Goal: Task Accomplishment & Management: Manage account settings

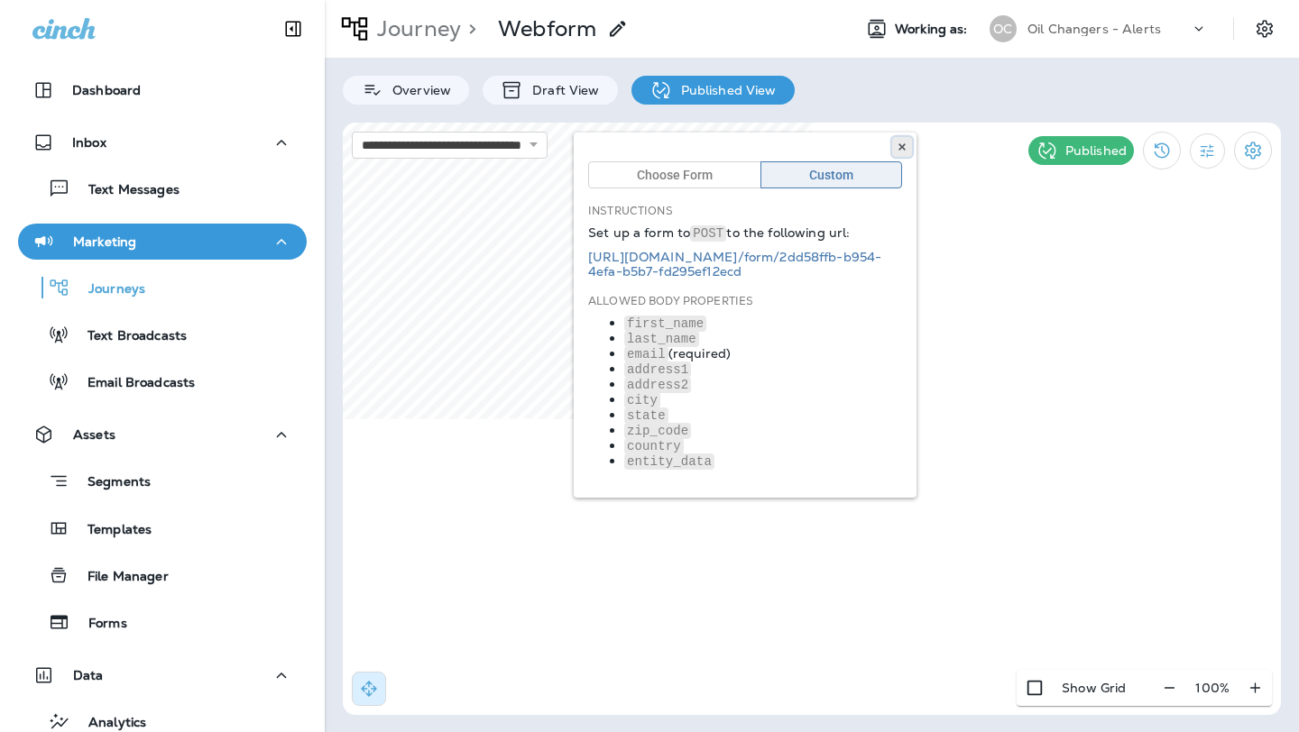
click at [901, 142] on icon at bounding box center [901, 147] width 11 height 11
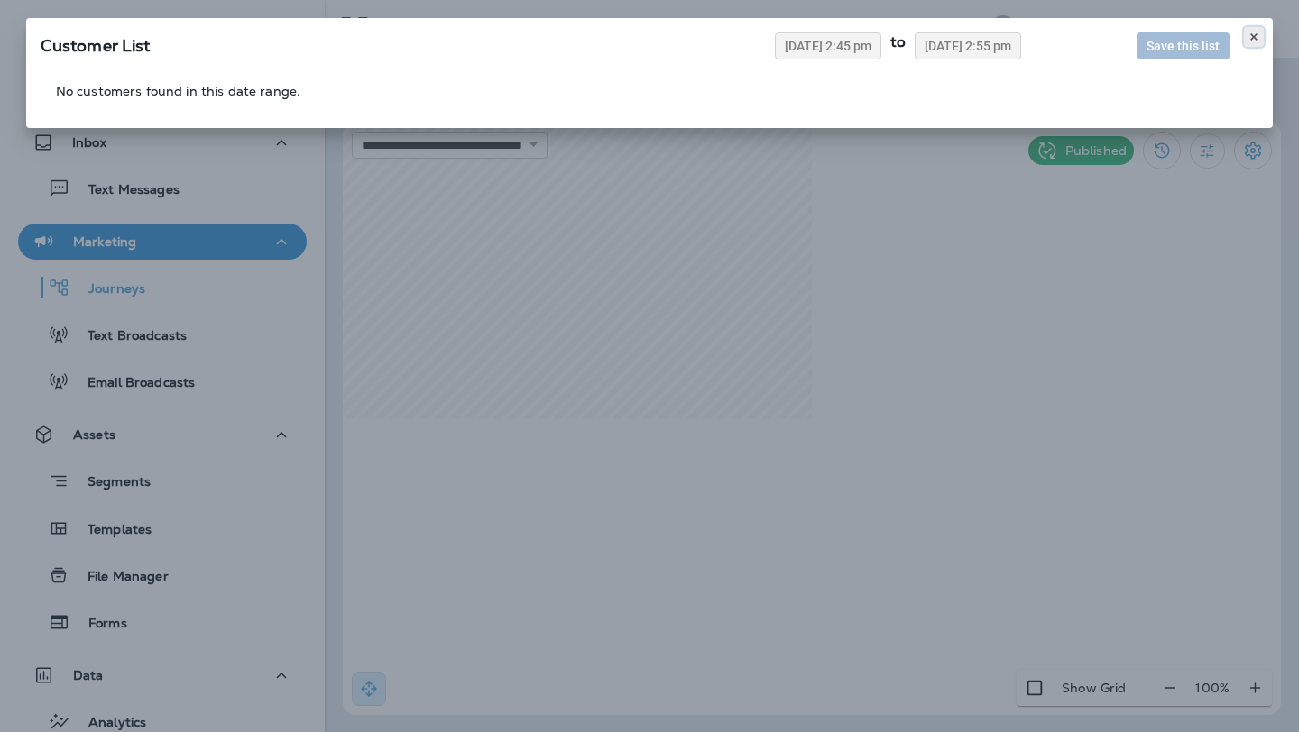
click at [1256, 36] on icon at bounding box center [1253, 37] width 11 height 11
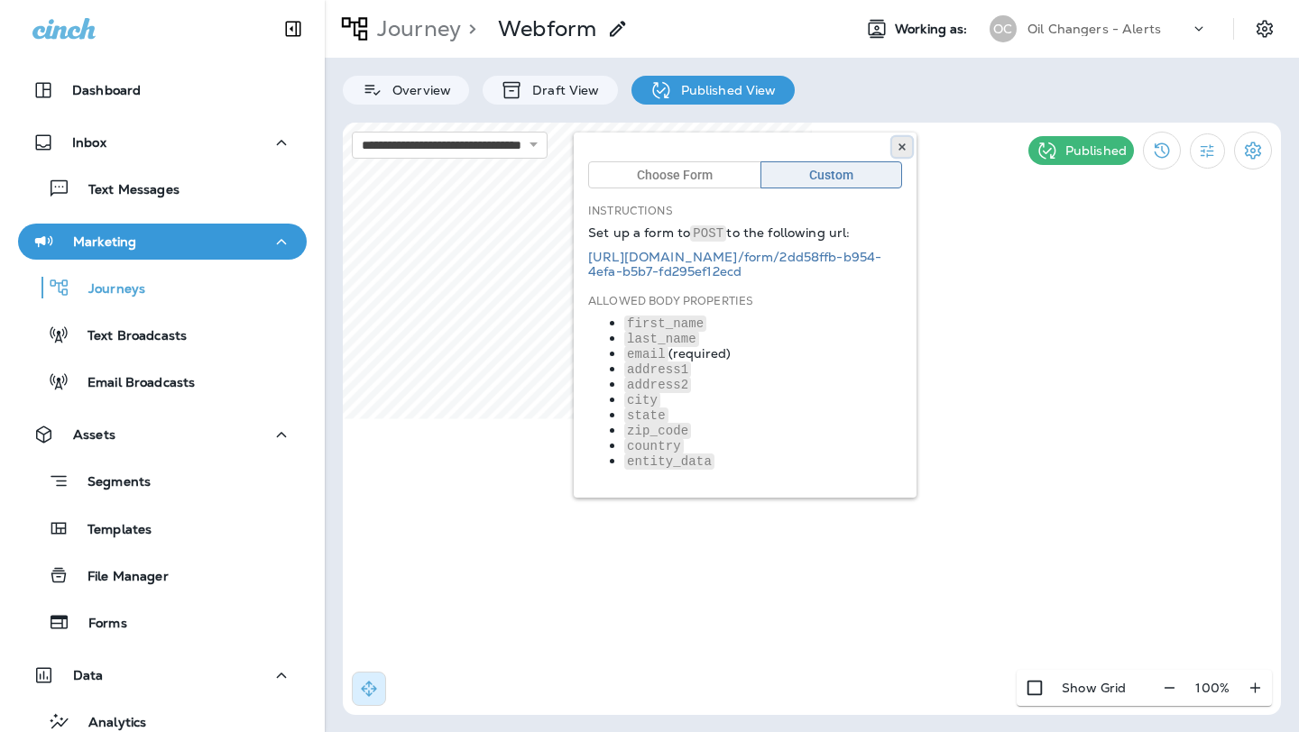
click at [900, 143] on icon at bounding box center [901, 147] width 11 height 11
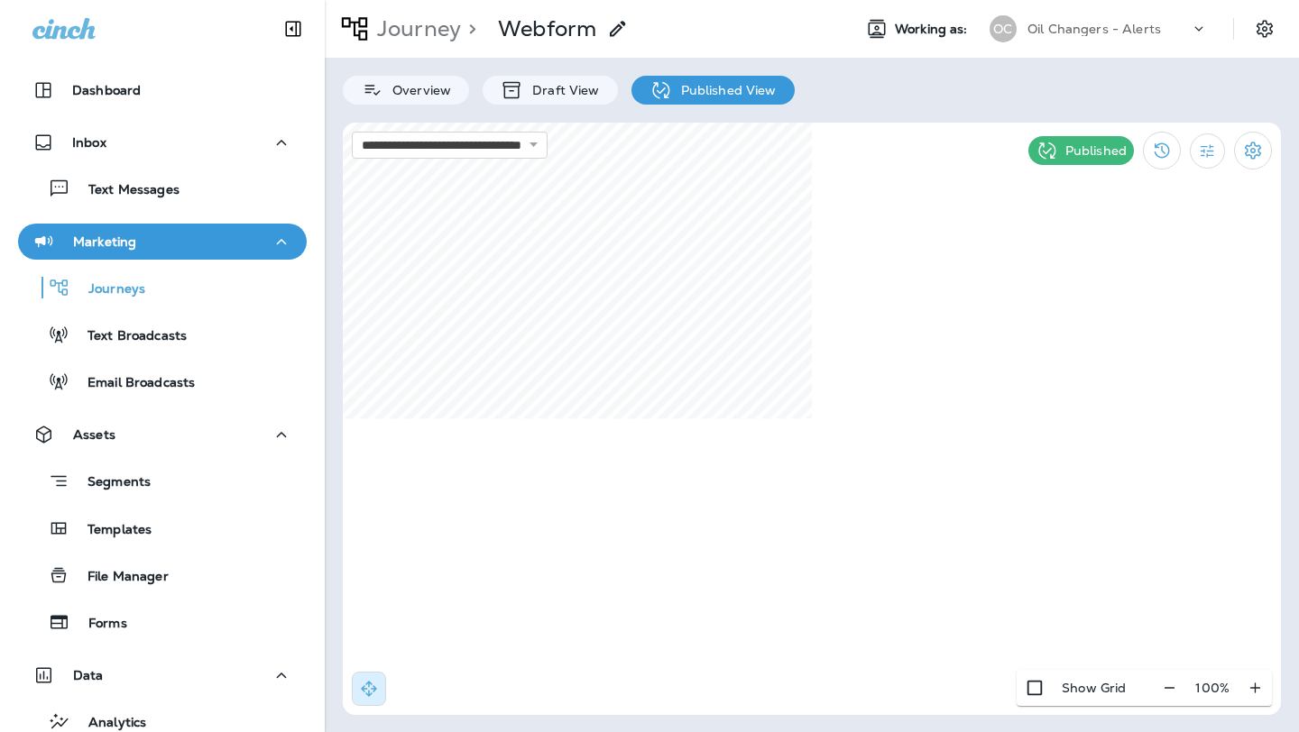
select select "*"
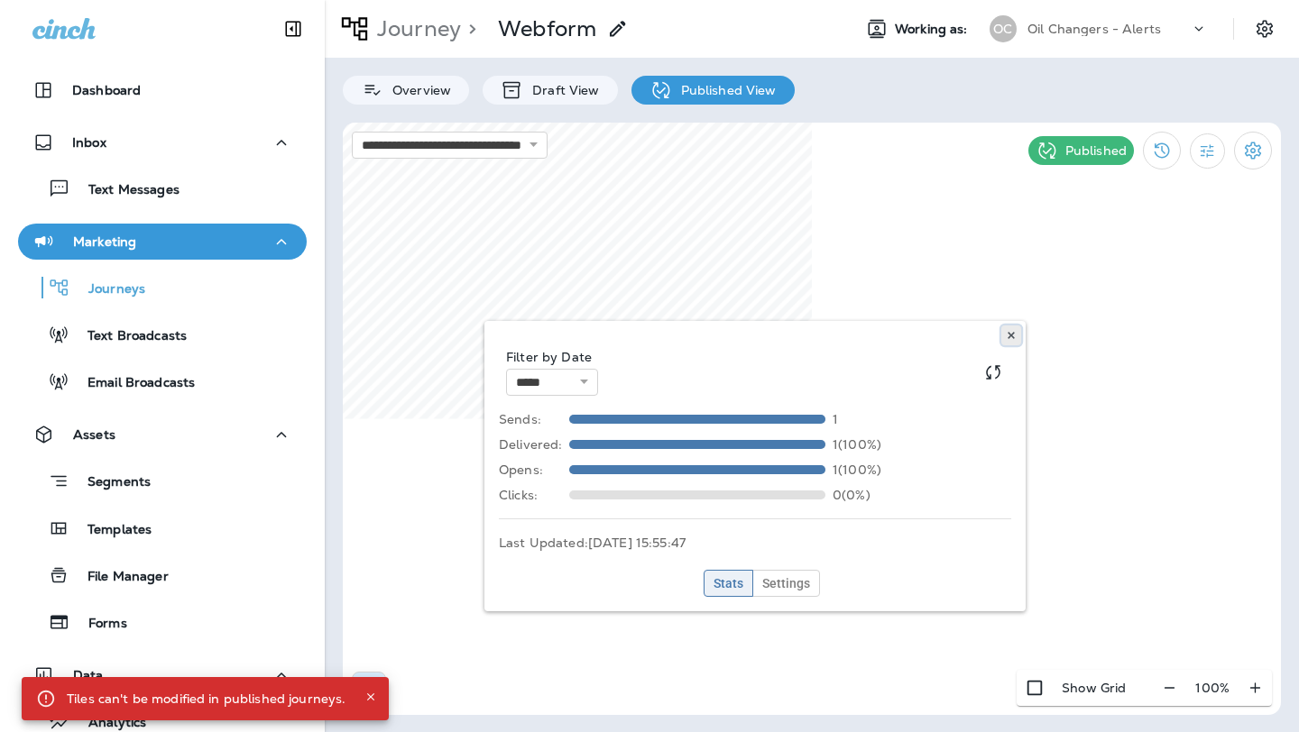
click at [1007, 335] on icon at bounding box center [1010, 335] width 11 height 11
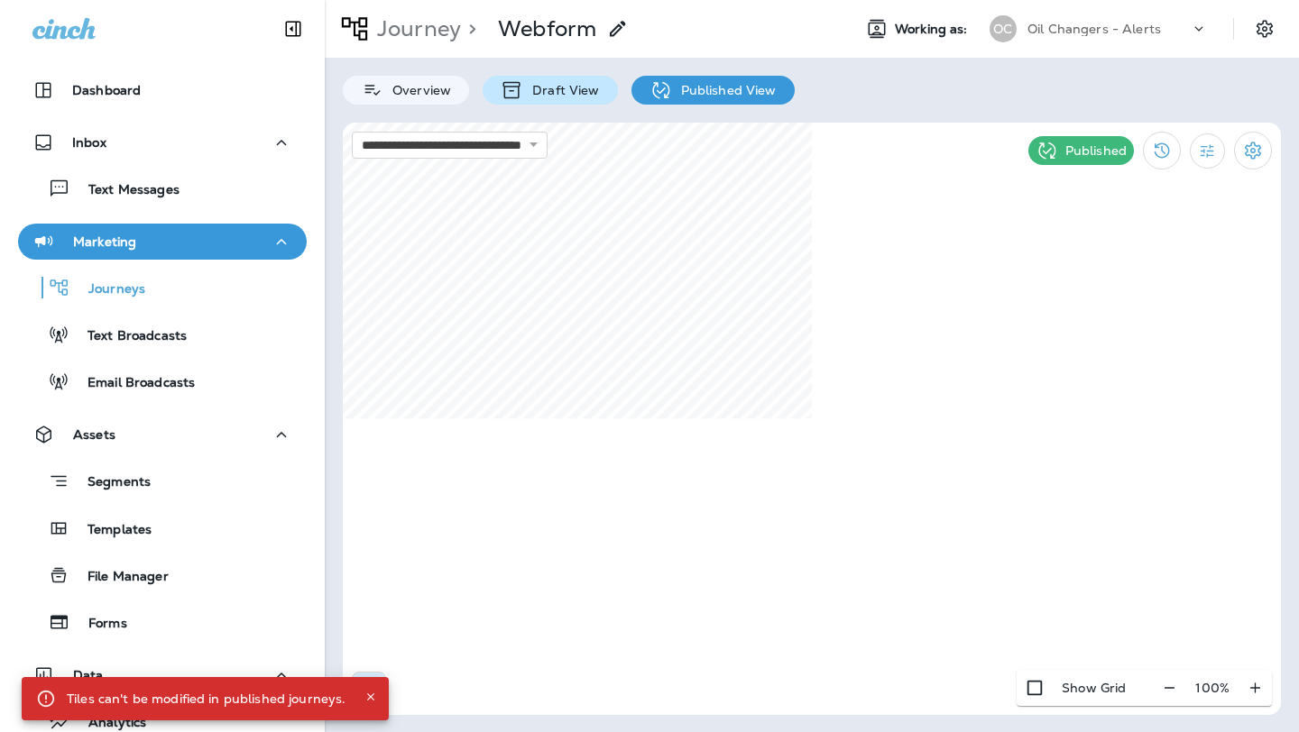
click at [561, 87] on p "Draft View" at bounding box center [561, 90] width 76 height 14
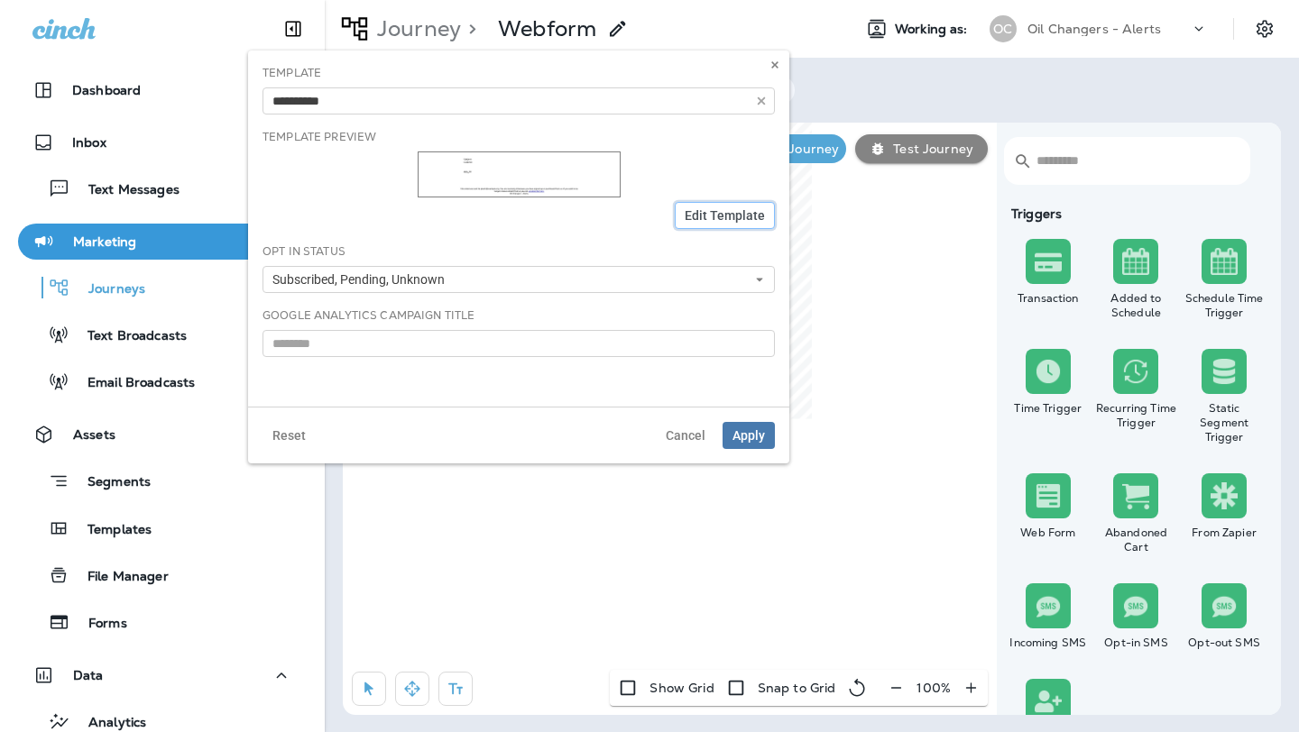
click at [714, 216] on span "Edit Template" at bounding box center [724, 215] width 80 height 13
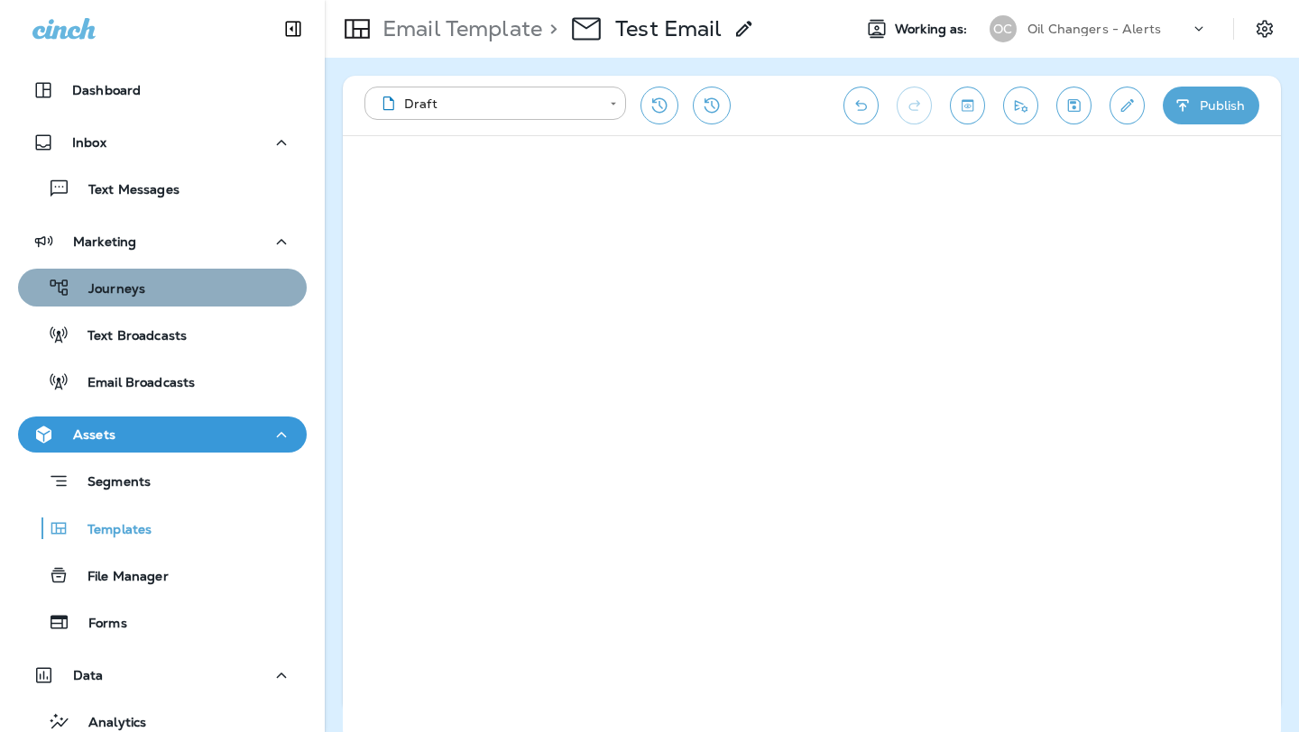
click at [142, 283] on p "Journeys" at bounding box center [107, 289] width 75 height 17
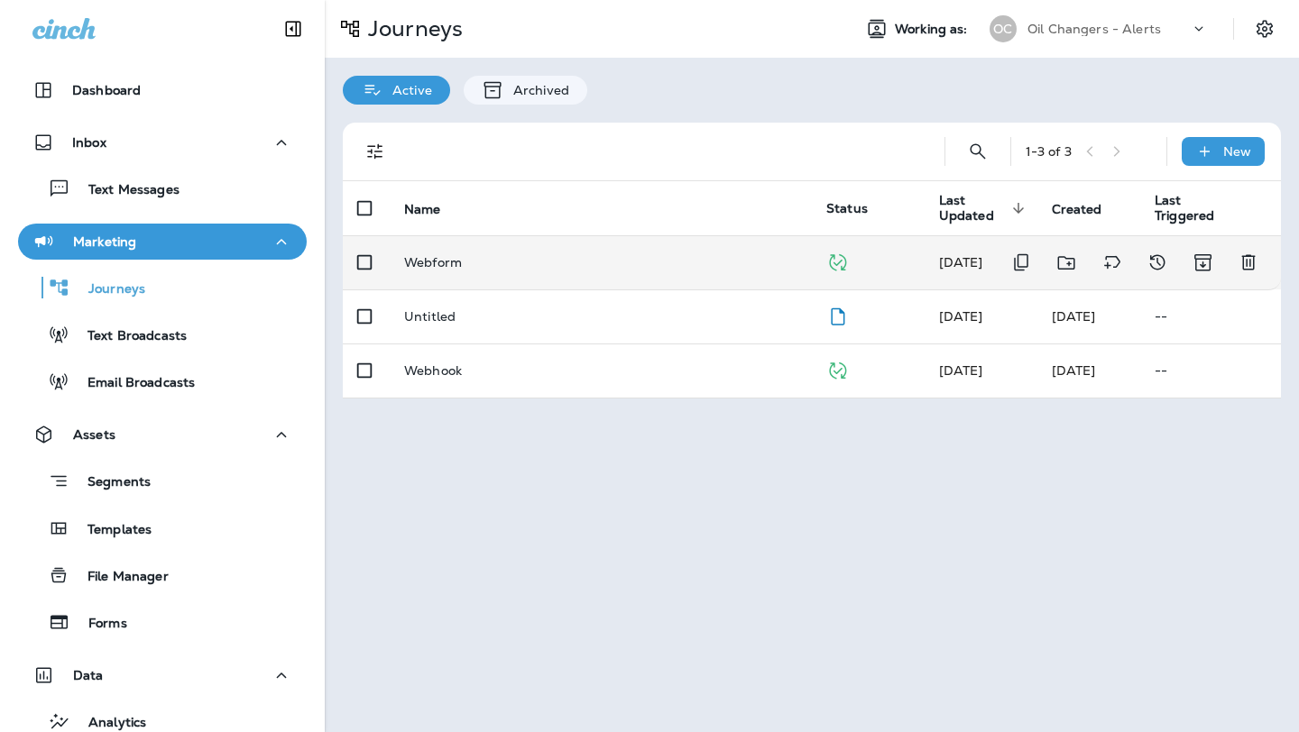
click at [443, 269] on p "Webform" at bounding box center [433, 262] width 58 height 14
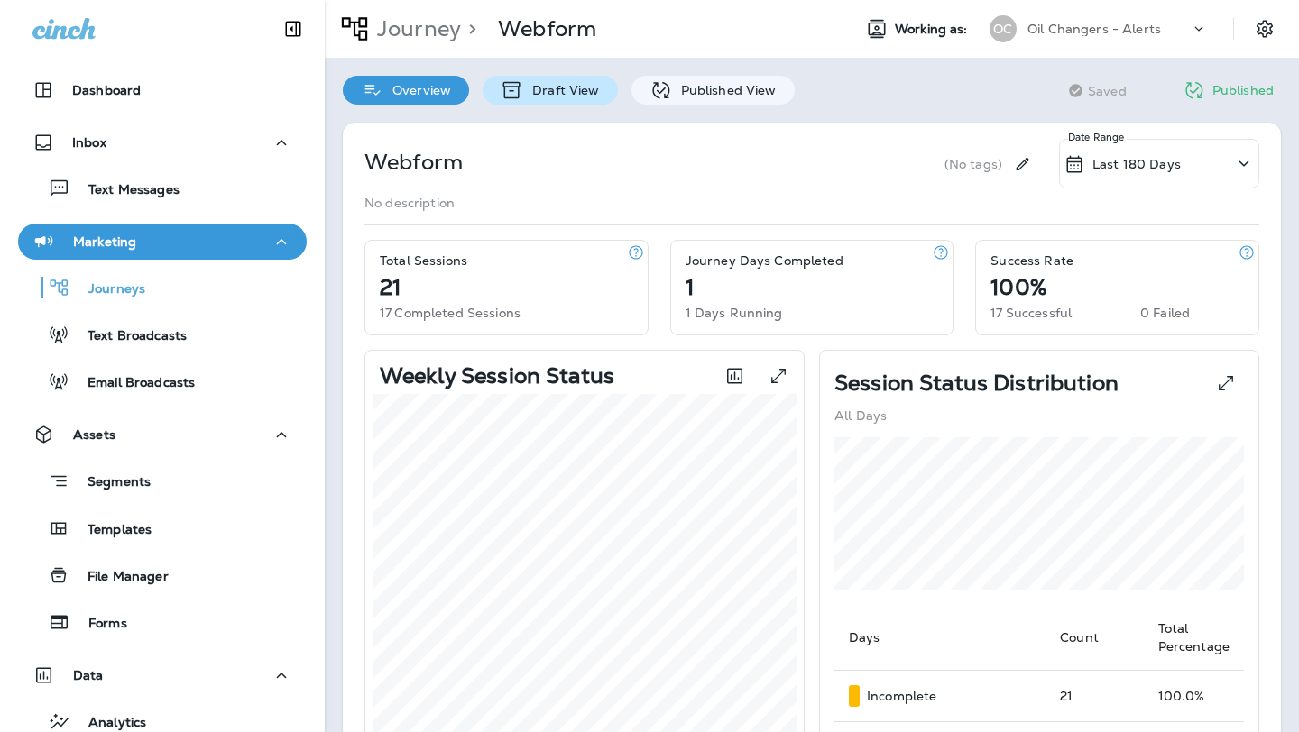
click at [550, 96] on p "Draft View" at bounding box center [561, 90] width 76 height 14
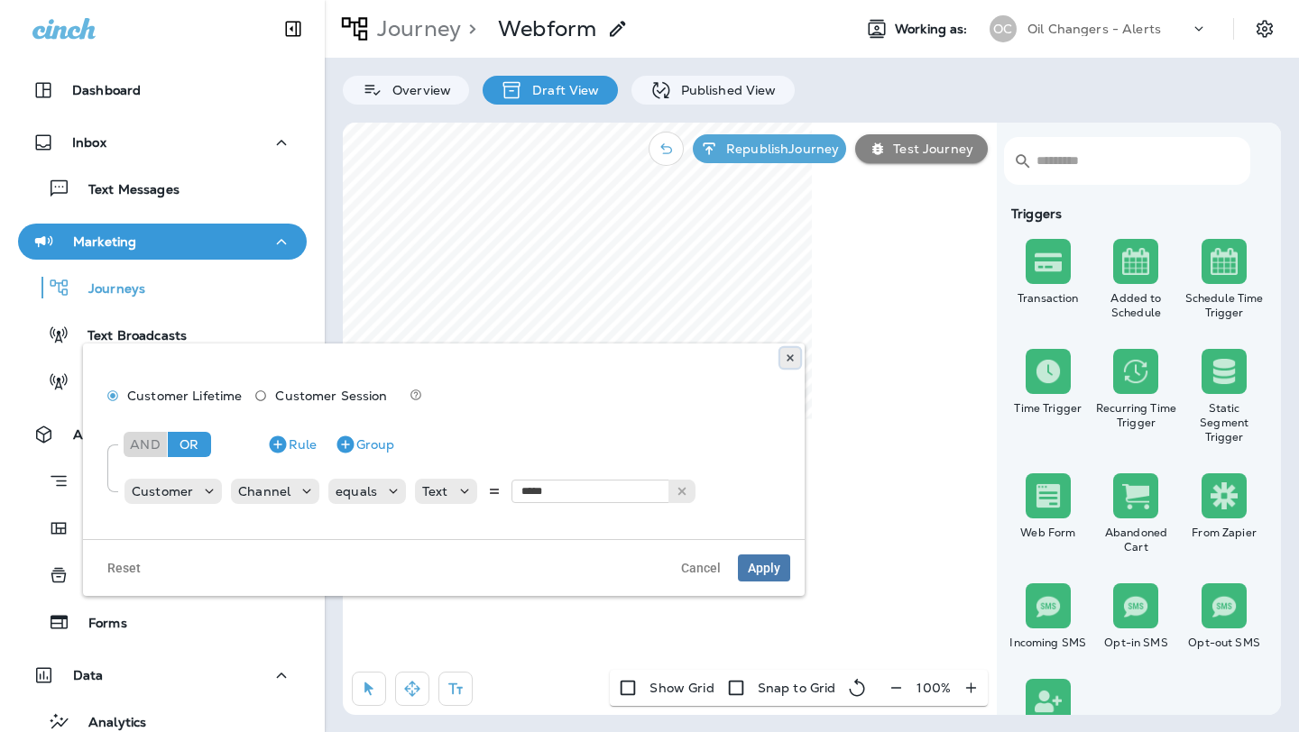
click at [785, 355] on icon at bounding box center [790, 358] width 11 height 11
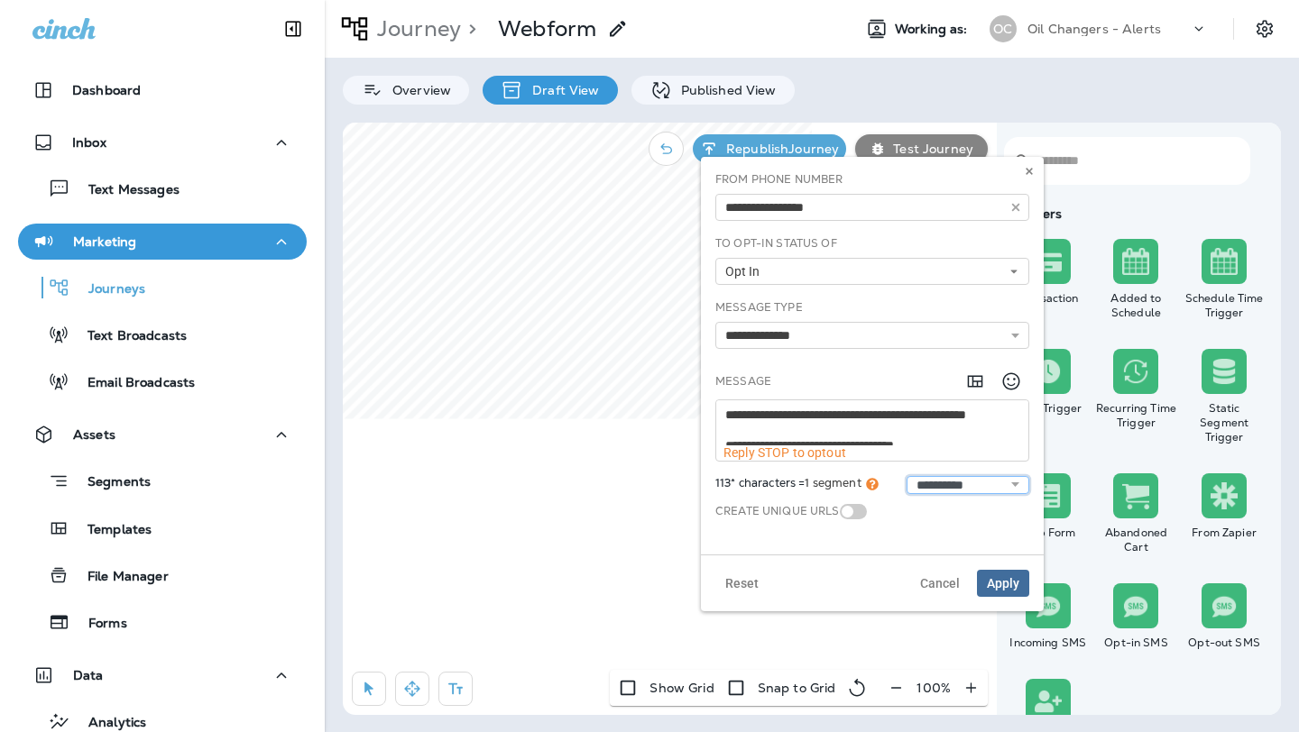
click at [1014, 487] on select "**********" at bounding box center [967, 485] width 123 height 18
select select "**********"
click at [906, 476] on select "**********" at bounding box center [967, 485] width 123 height 18
type textarea "**********"
select select "**********"
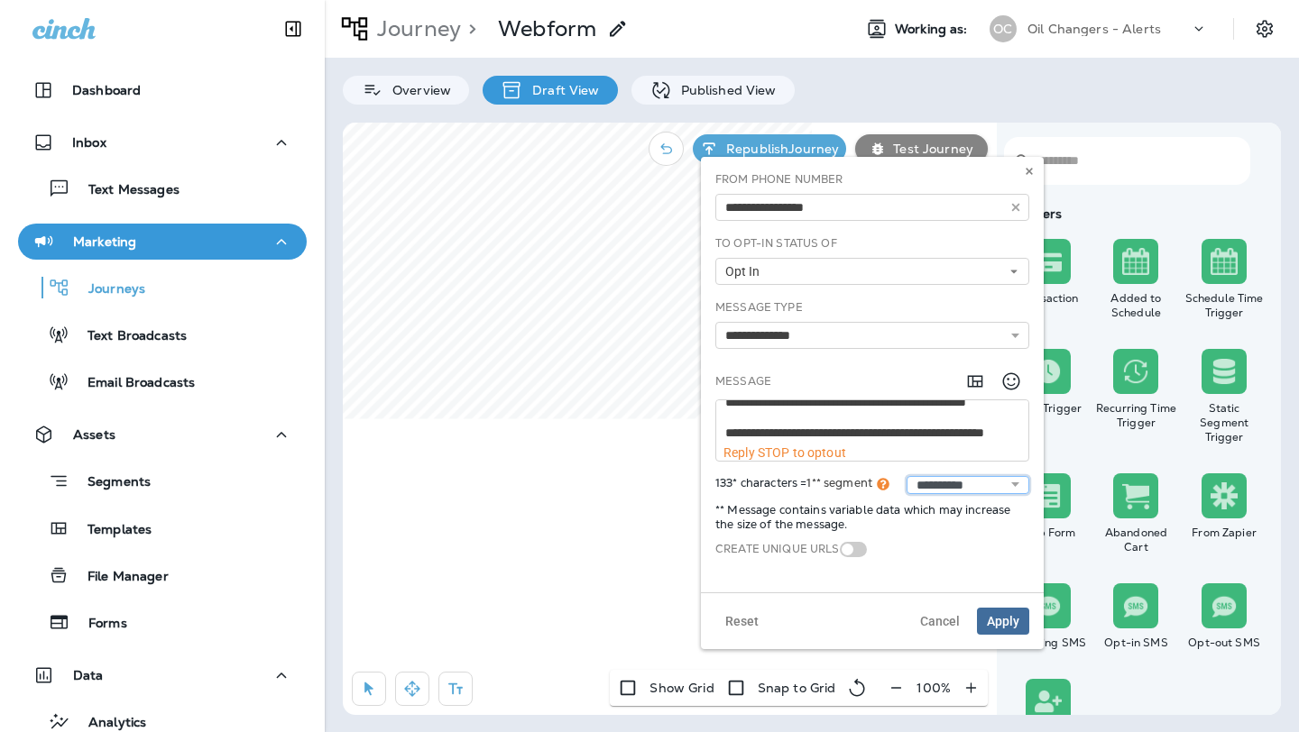
scroll to position [30, 0]
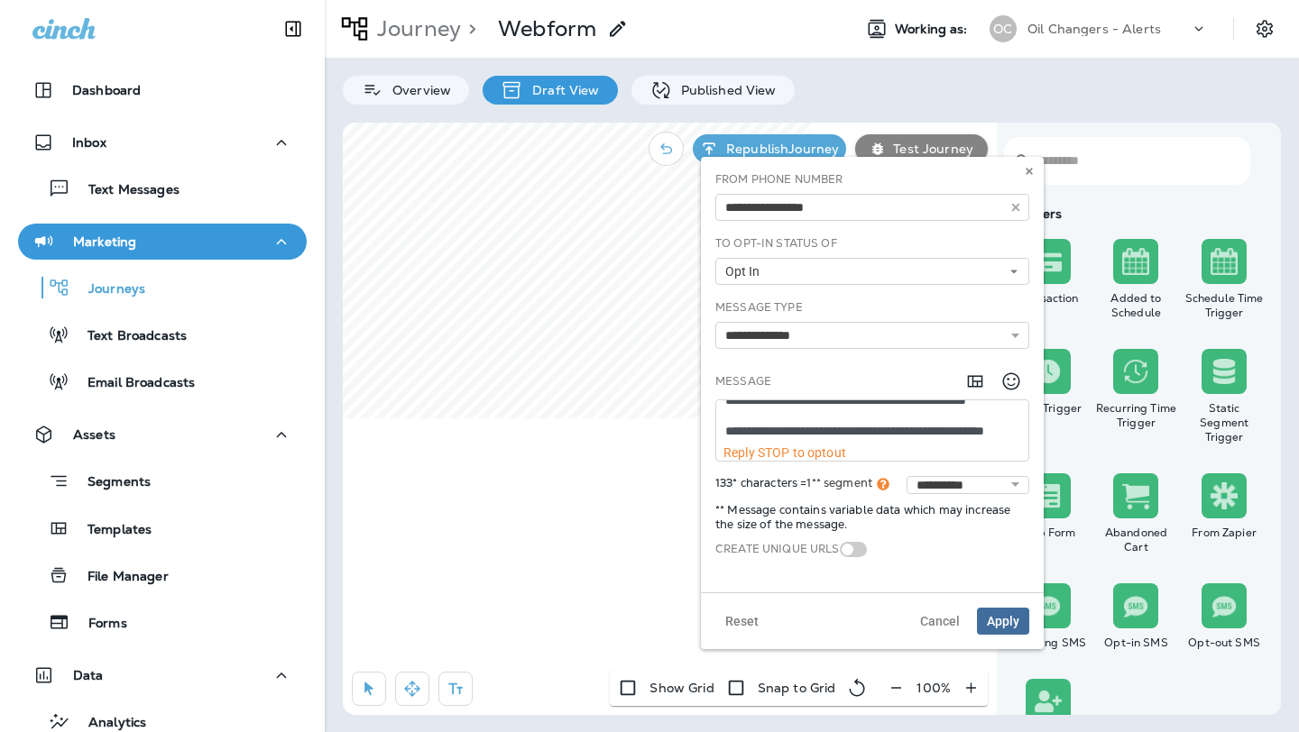
drag, startPoint x: 839, startPoint y: 432, endPoint x: 716, endPoint y: 429, distance: 122.7
click at [716, 429] on textarea "**********" at bounding box center [872, 422] width 312 height 45
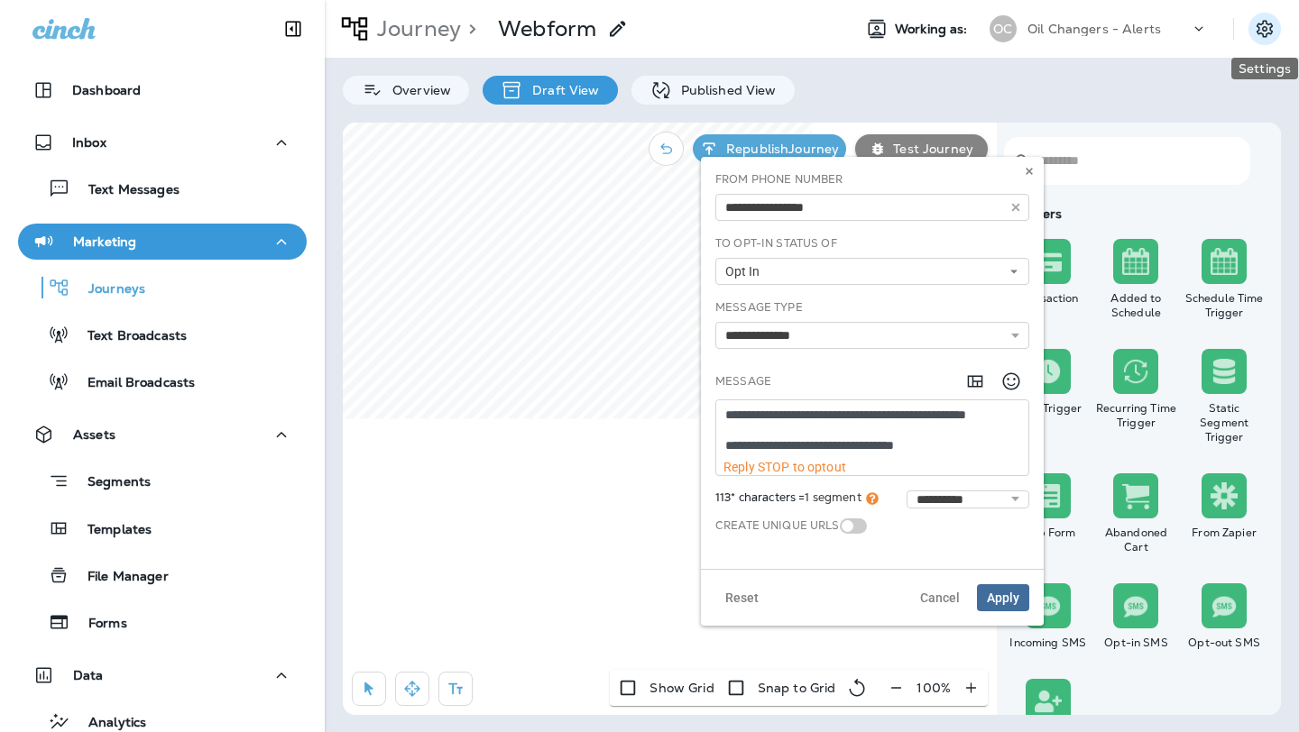
type textarea "**********"
click at [1258, 23] on icon "Settings" at bounding box center [1264, 28] width 16 height 17
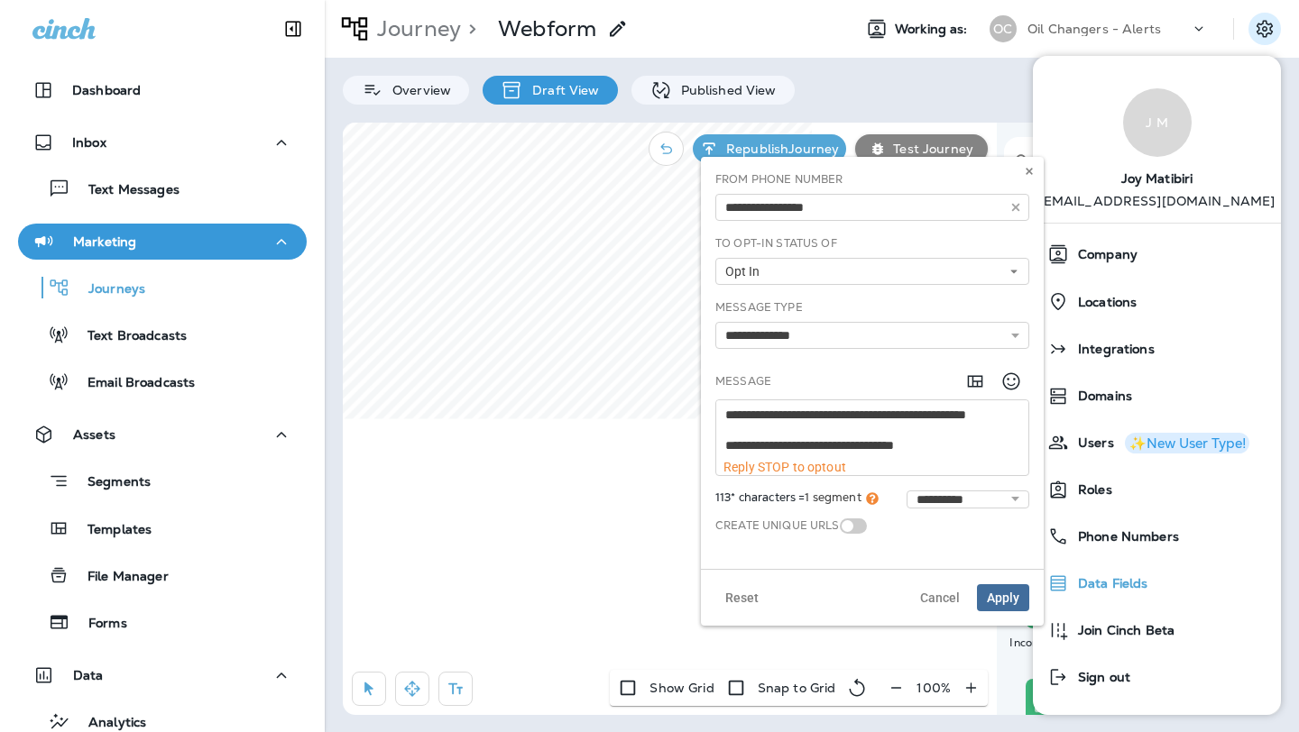
click at [1151, 576] on div "Data Fields" at bounding box center [1157, 583] width 234 height 36
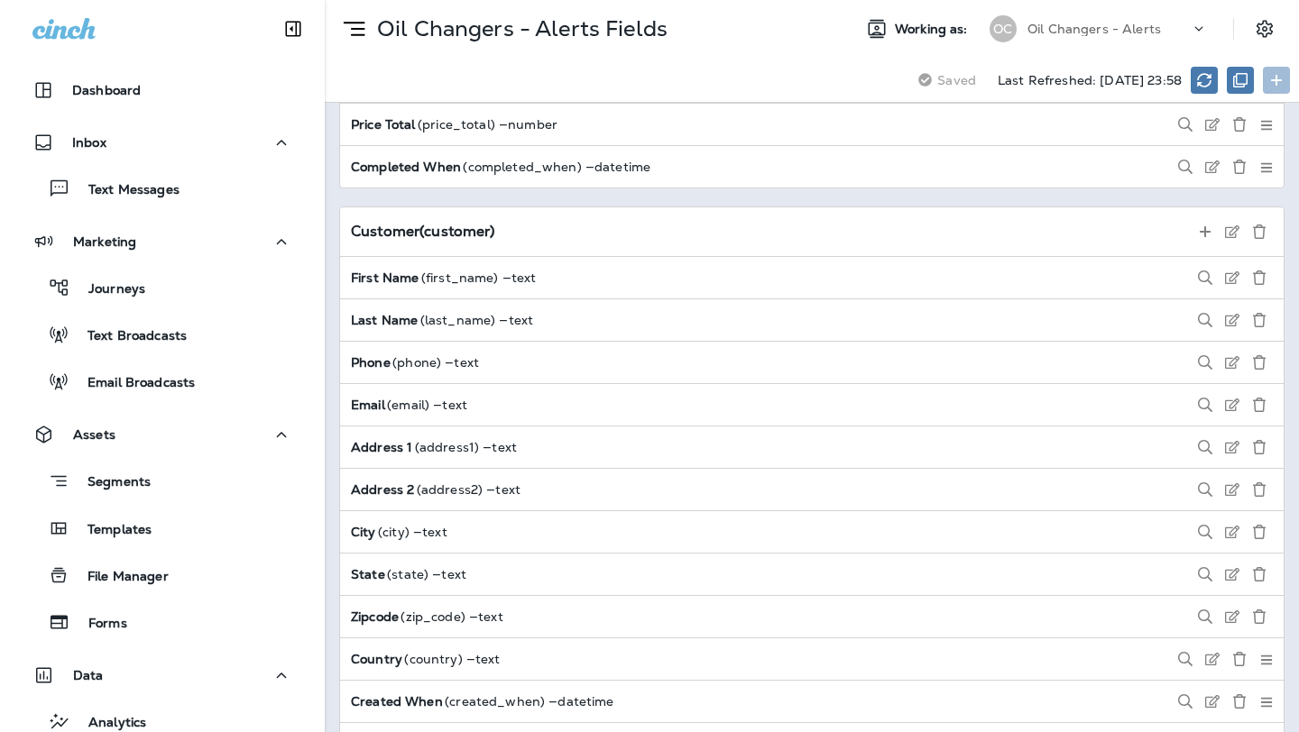
scroll to position [2244, 0]
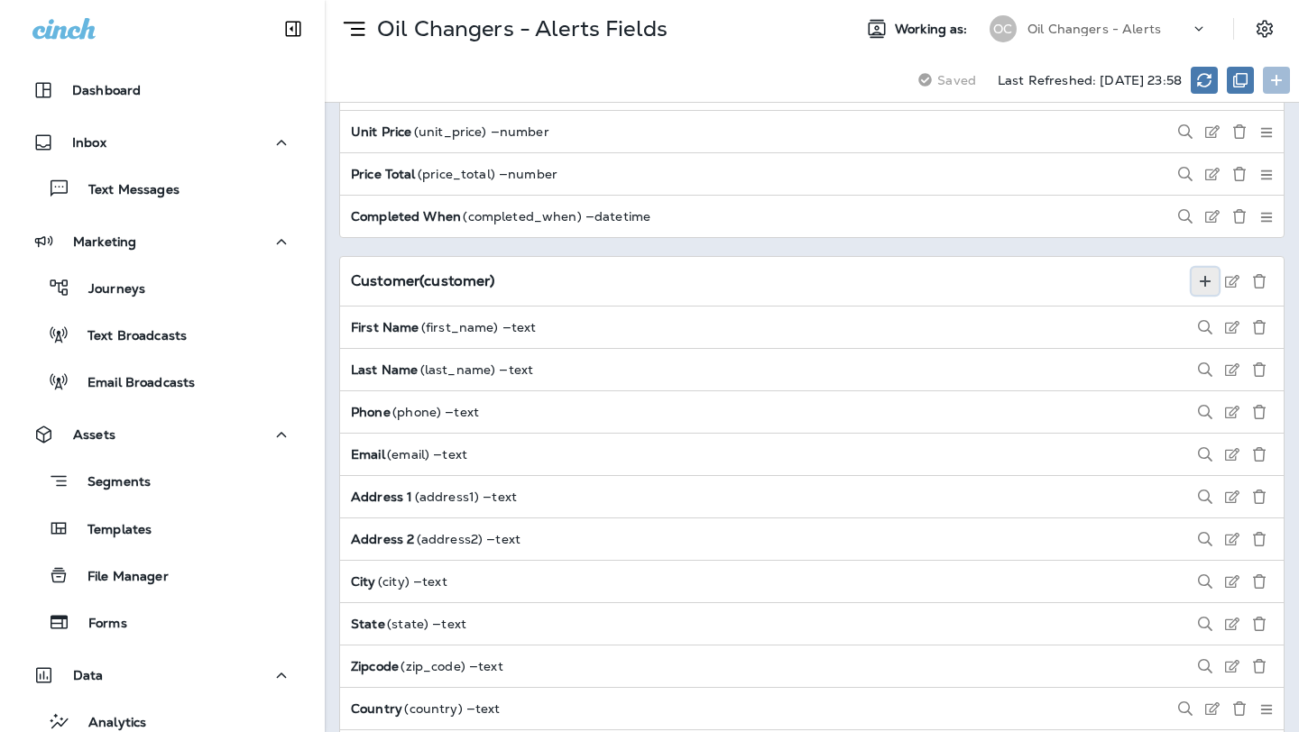
click at [1209, 279] on icon at bounding box center [1205, 281] width 14 height 14
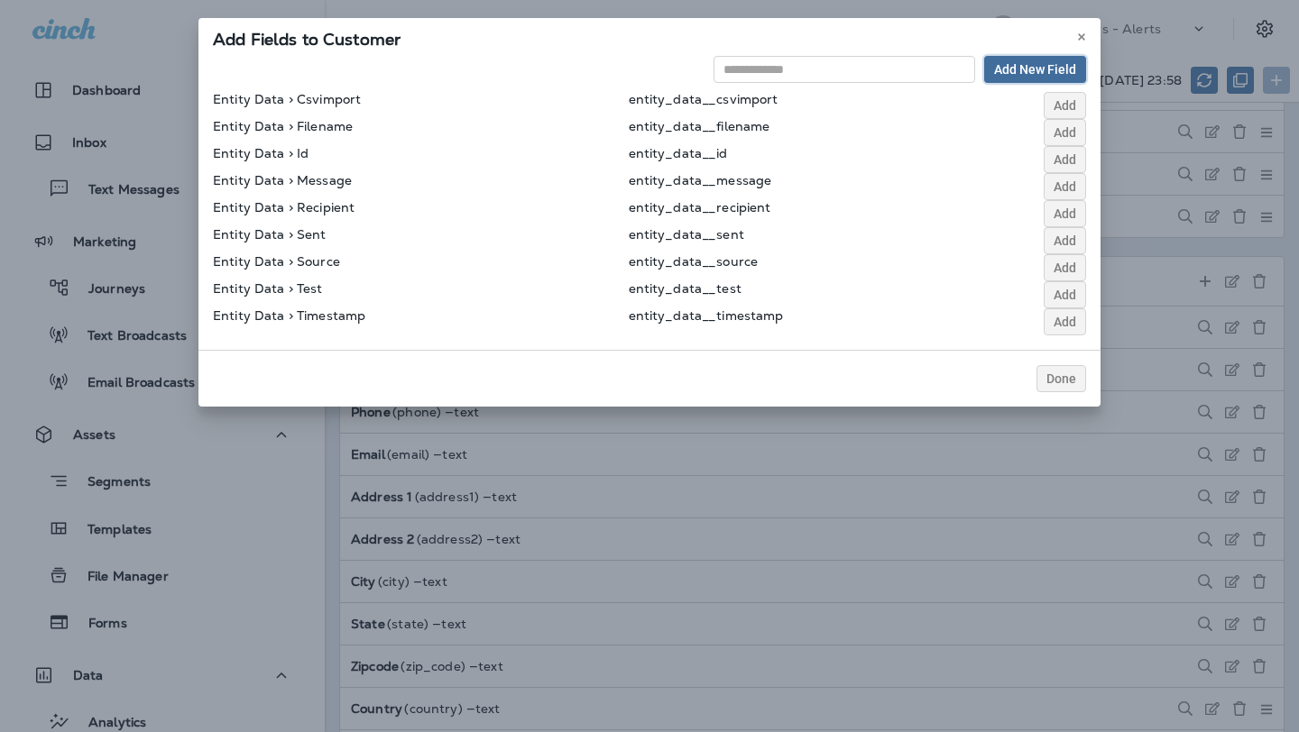
click at [1016, 66] on span "Add New Field" at bounding box center [1035, 69] width 82 height 13
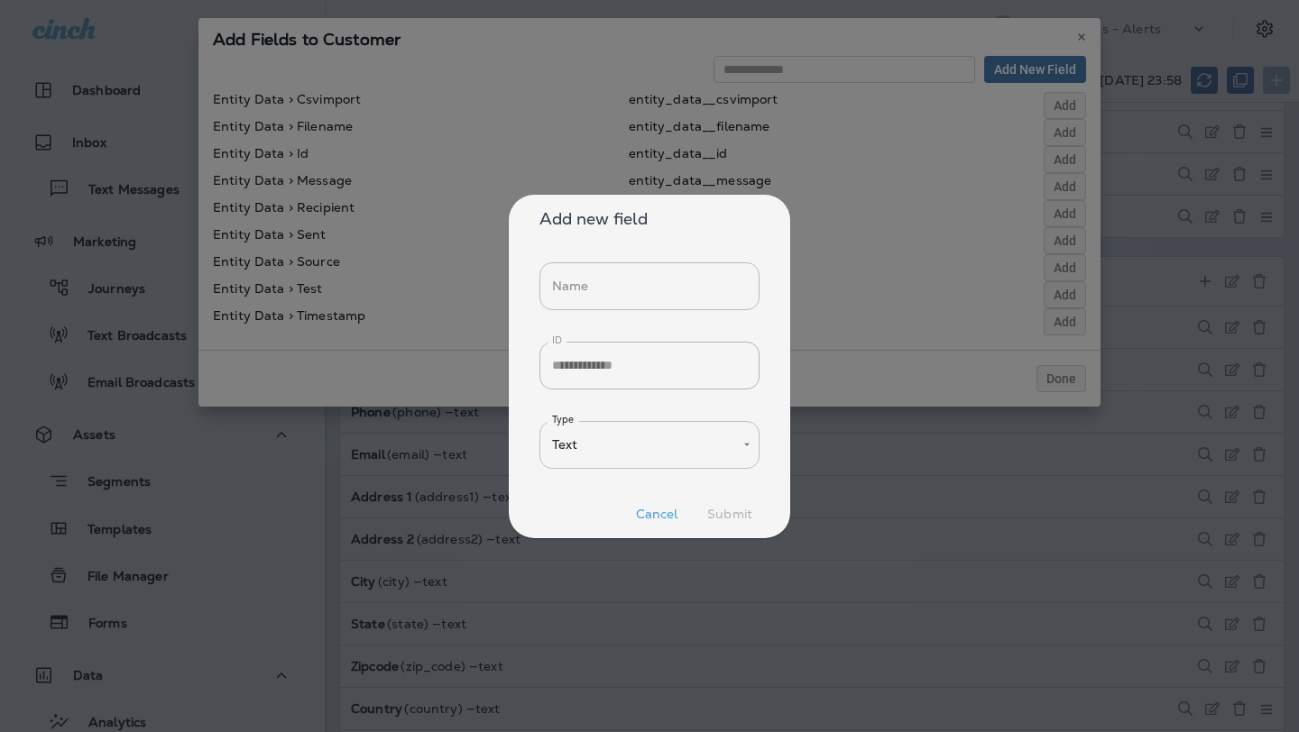
click at [617, 289] on input "Name" at bounding box center [649, 286] width 220 height 48
type input "*"
type input "**********"
type input "**"
type input "**********"
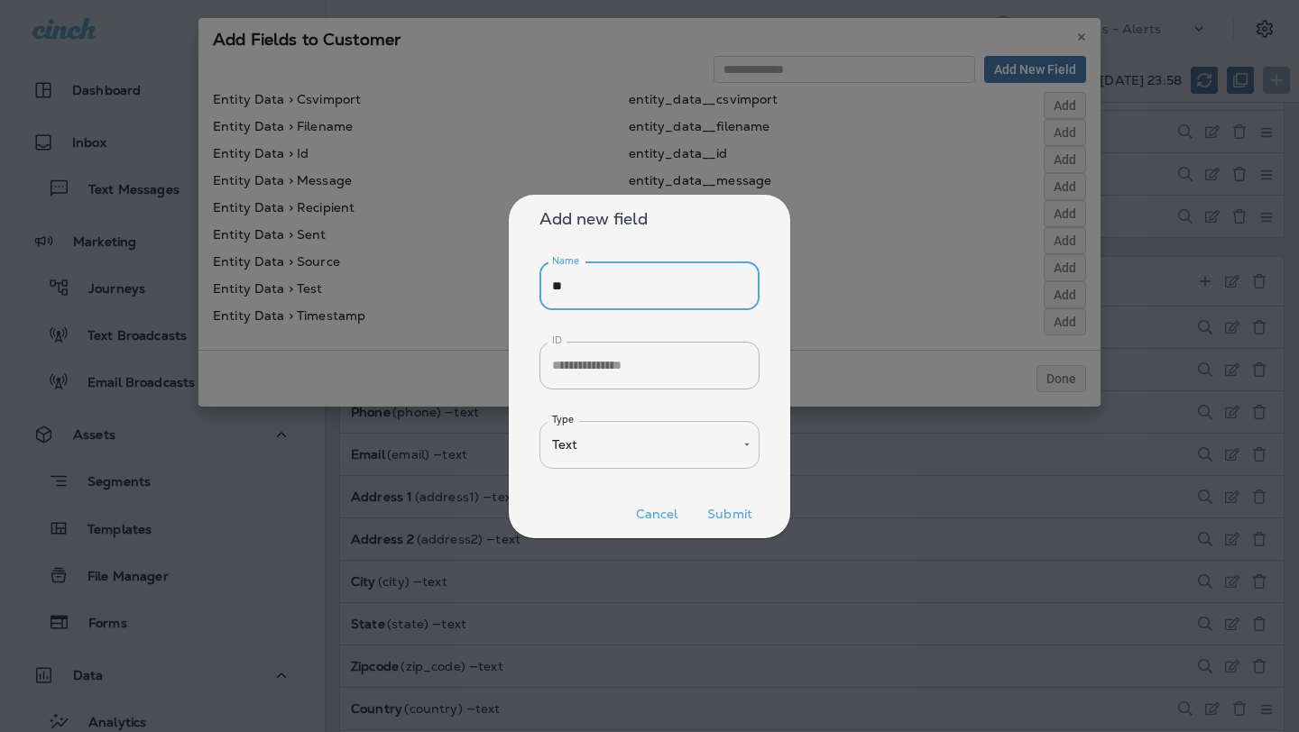
type input "***"
type input "**********"
type input "****"
type input "**********"
type input "*****"
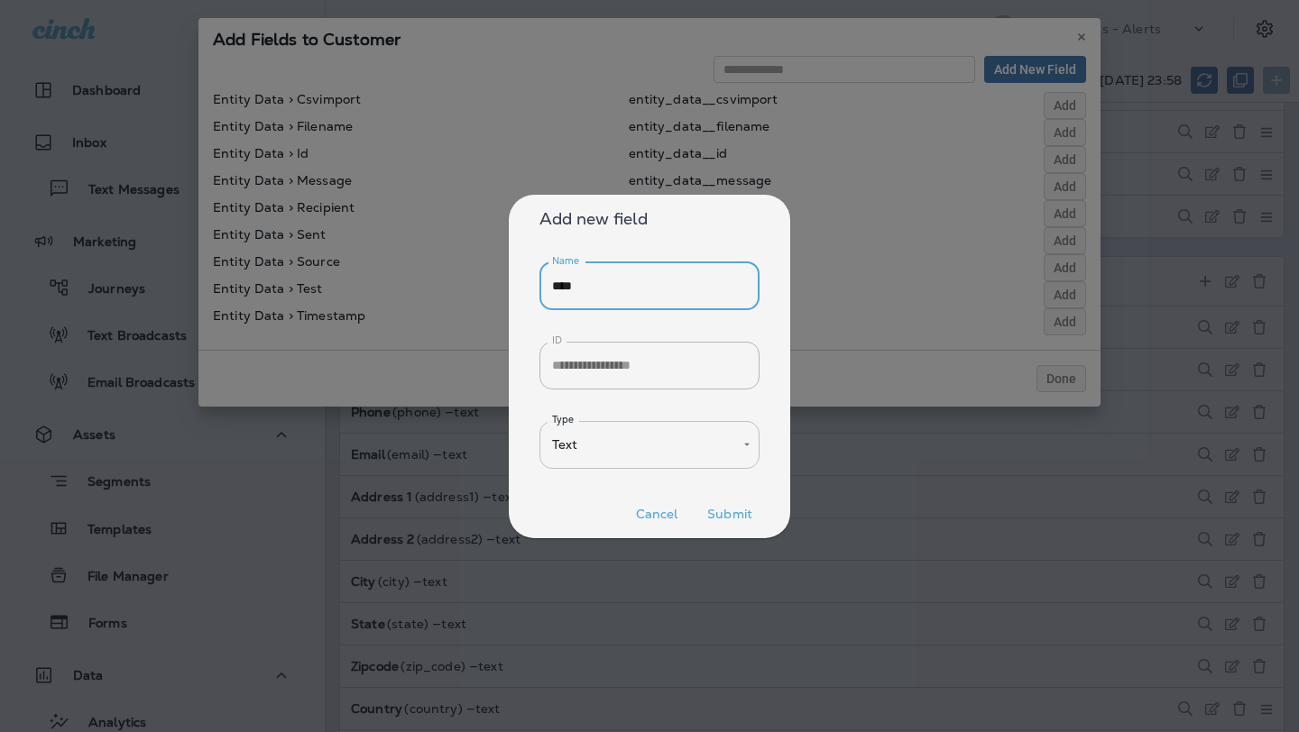
type input "**********"
type input "*****"
click at [726, 0] on body "Dashboard Inbox Text Messages Marketing Journeys Text Broadcasts Email Broadcas…" at bounding box center [649, 0] width 1299 height 0
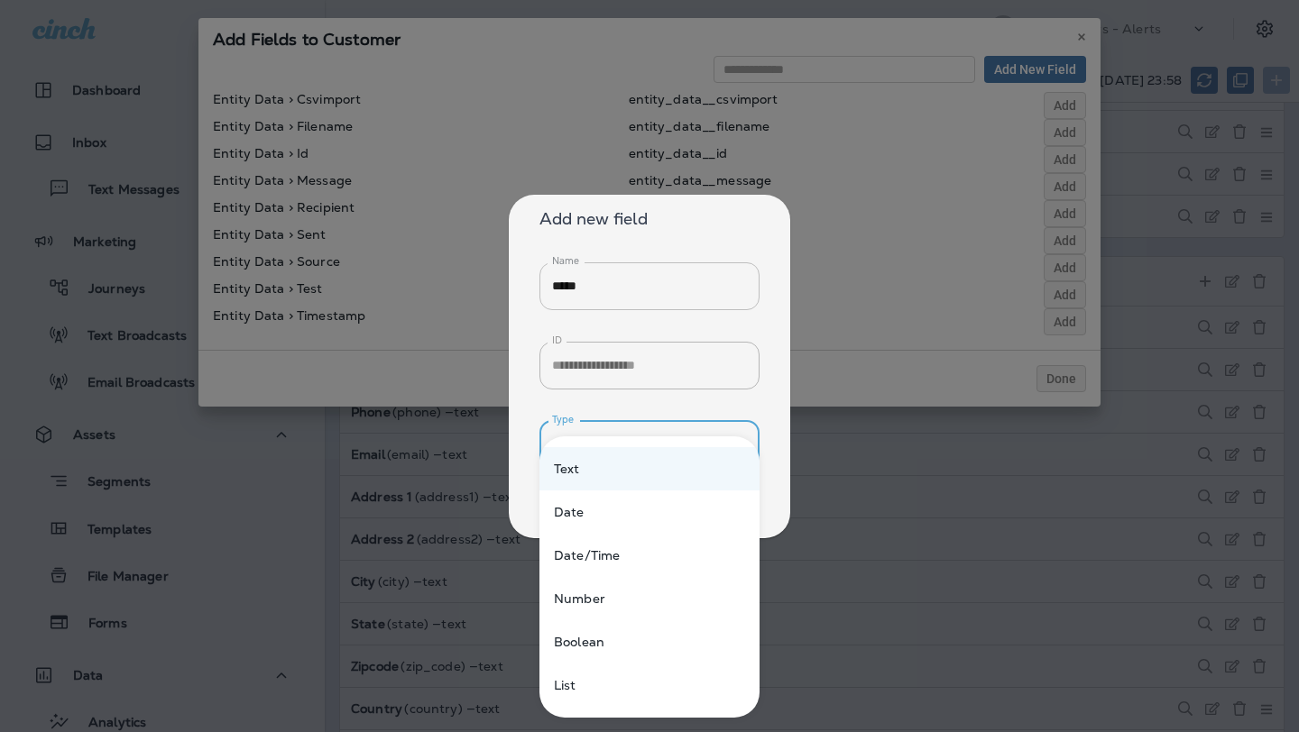
click at [726, 469] on li "Text" at bounding box center [649, 468] width 220 height 43
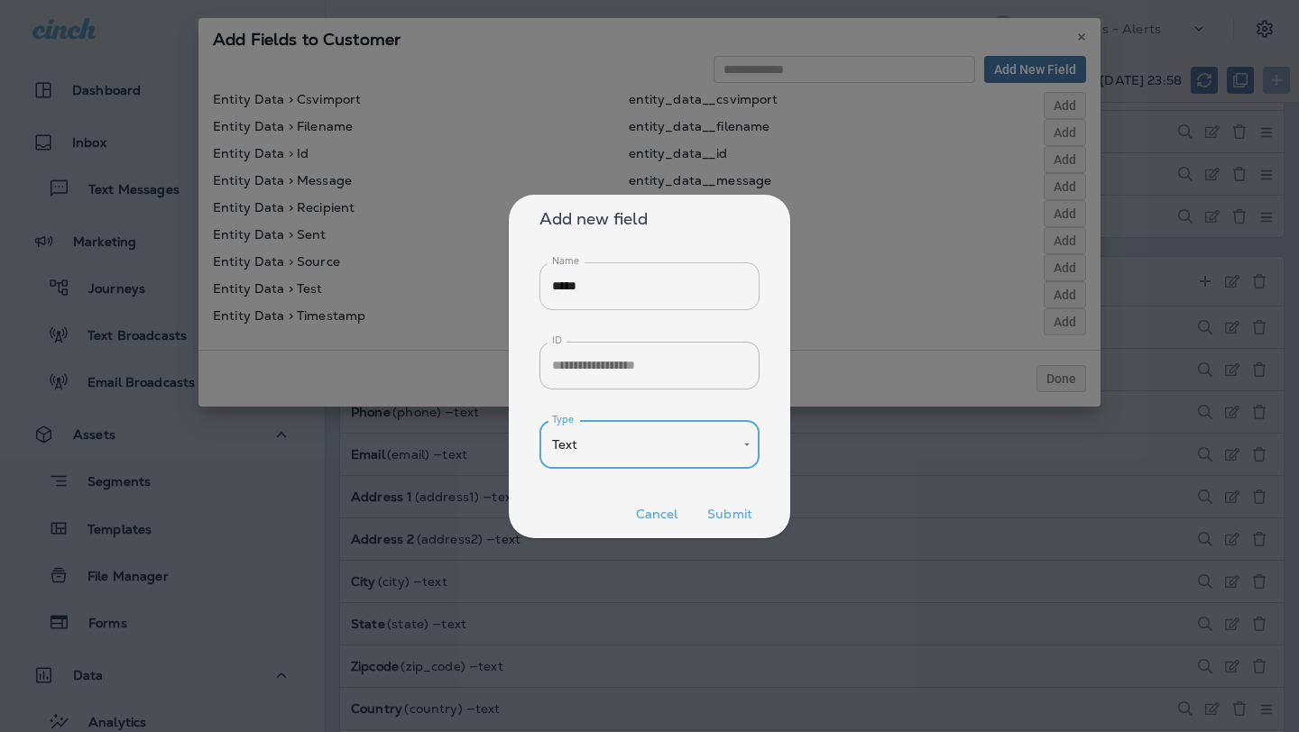
click at [734, 507] on button "Submit" at bounding box center [730, 514] width 60 height 28
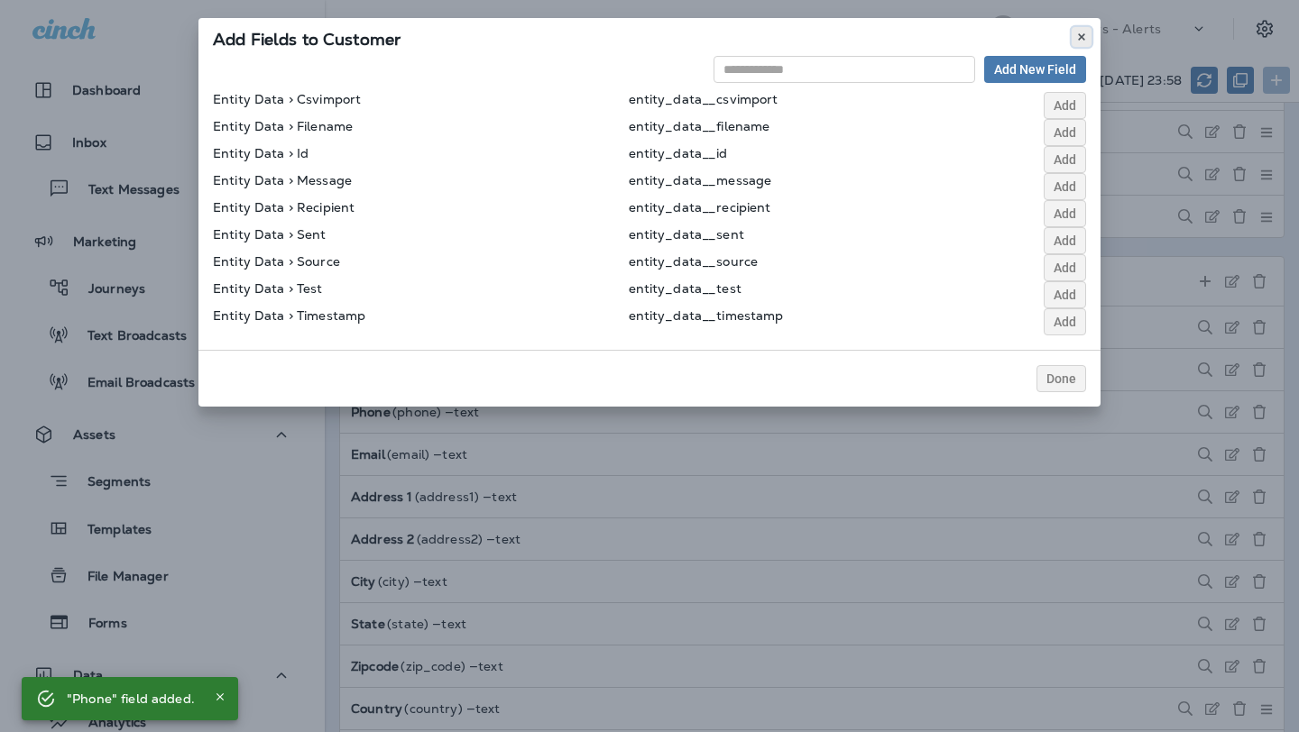
click at [1079, 40] on use at bounding box center [1081, 36] width 6 height 7
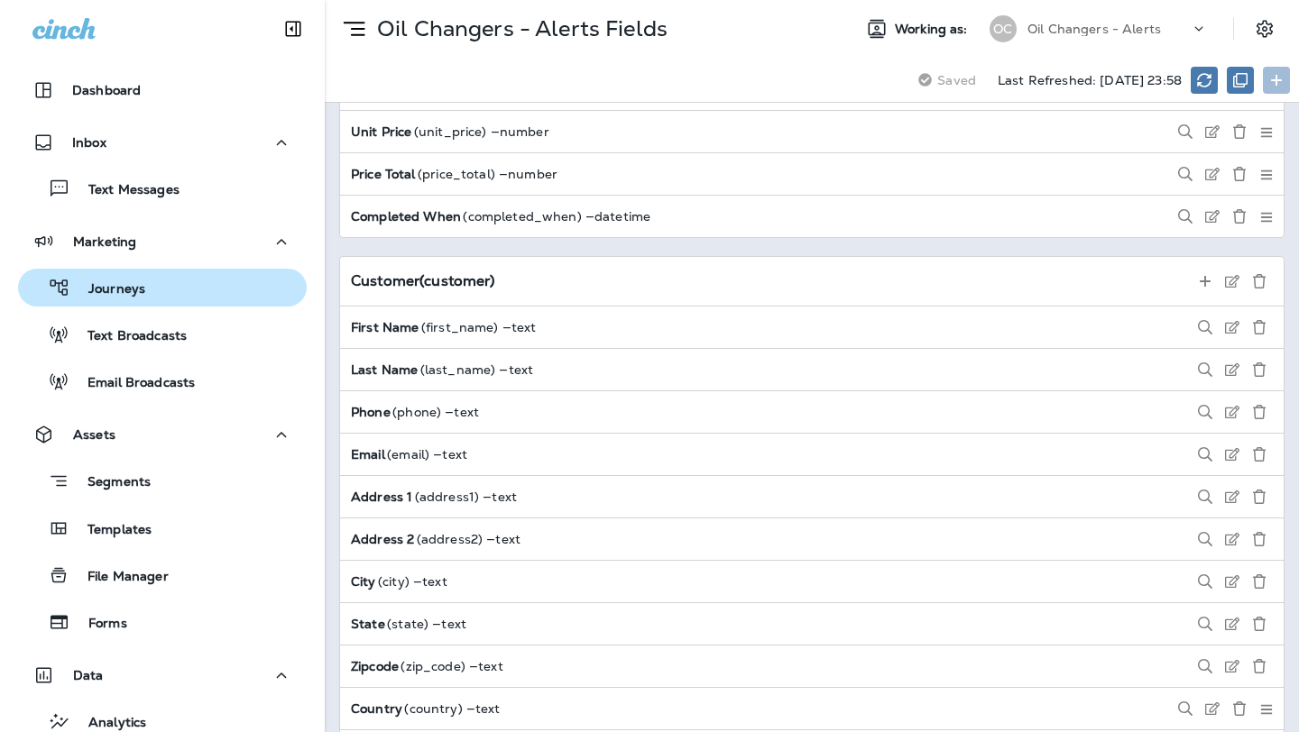
click at [170, 288] on div "Journeys" at bounding box center [162, 287] width 274 height 27
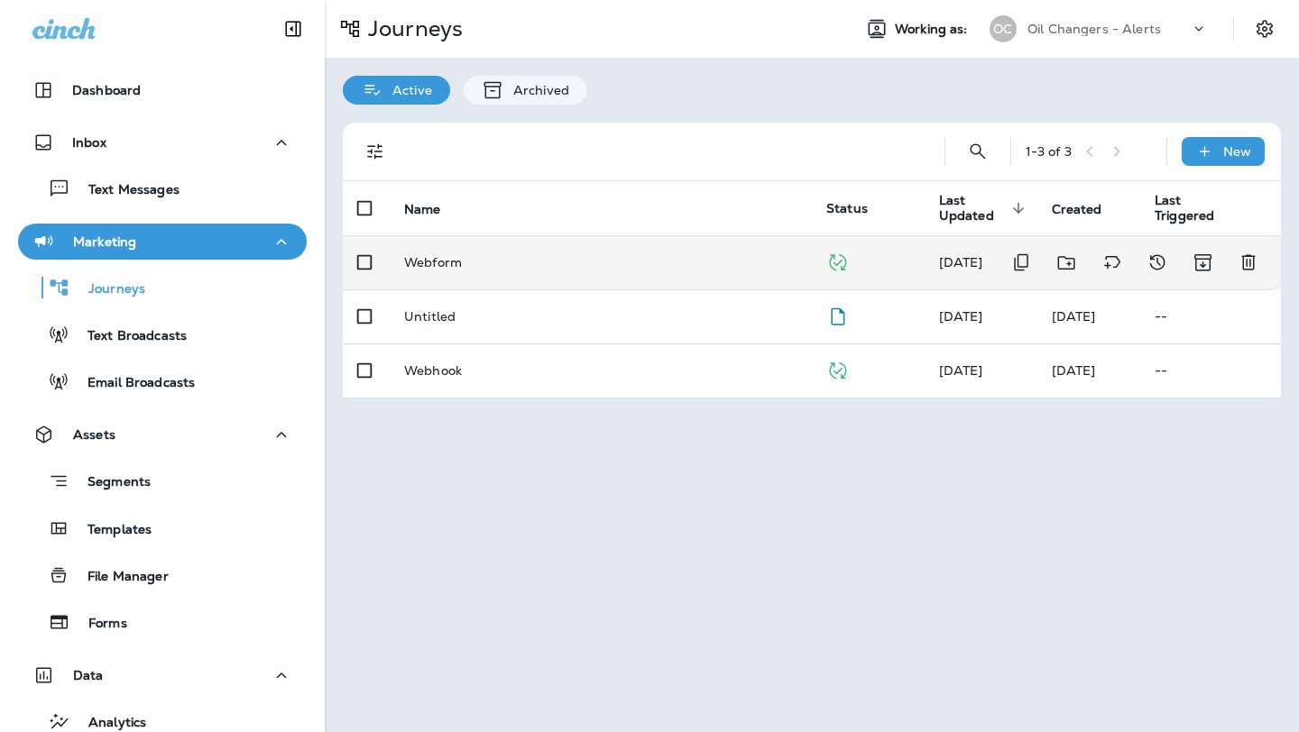
click at [418, 257] on p "Webform" at bounding box center [433, 262] width 58 height 14
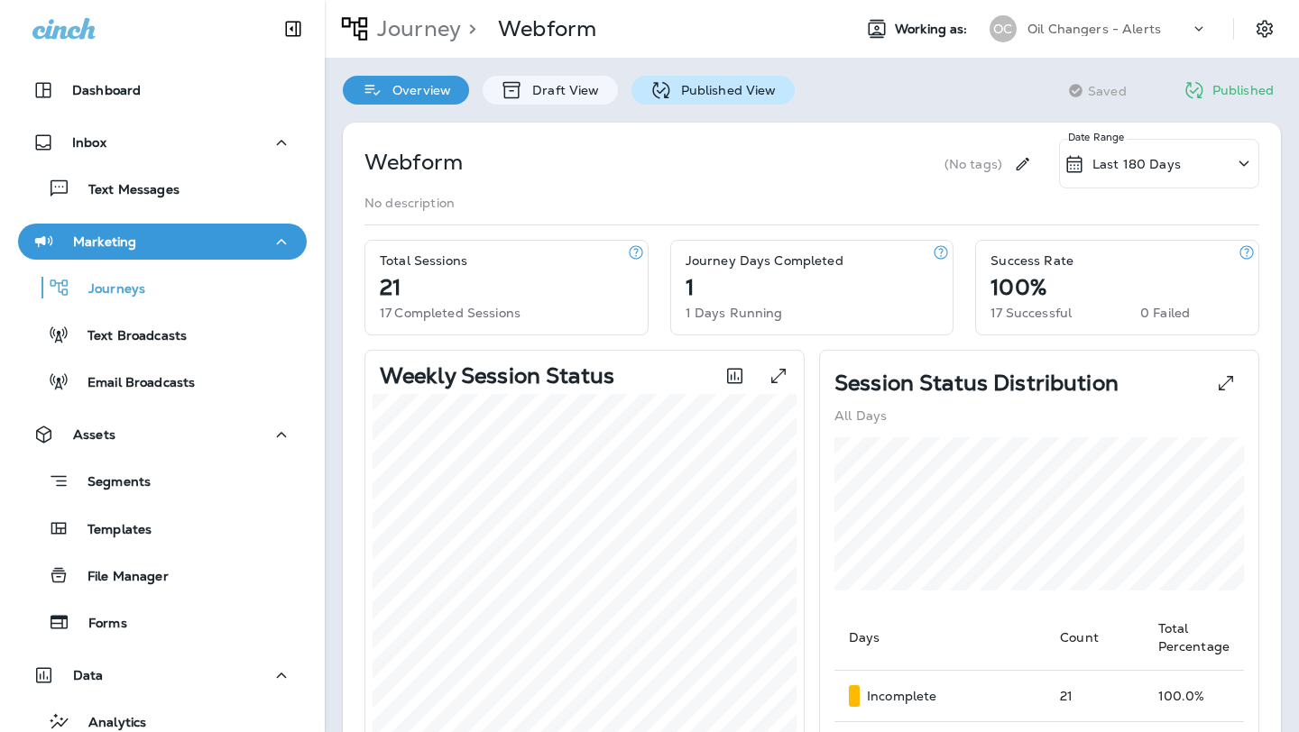
click at [711, 97] on p "Published View" at bounding box center [724, 90] width 105 height 14
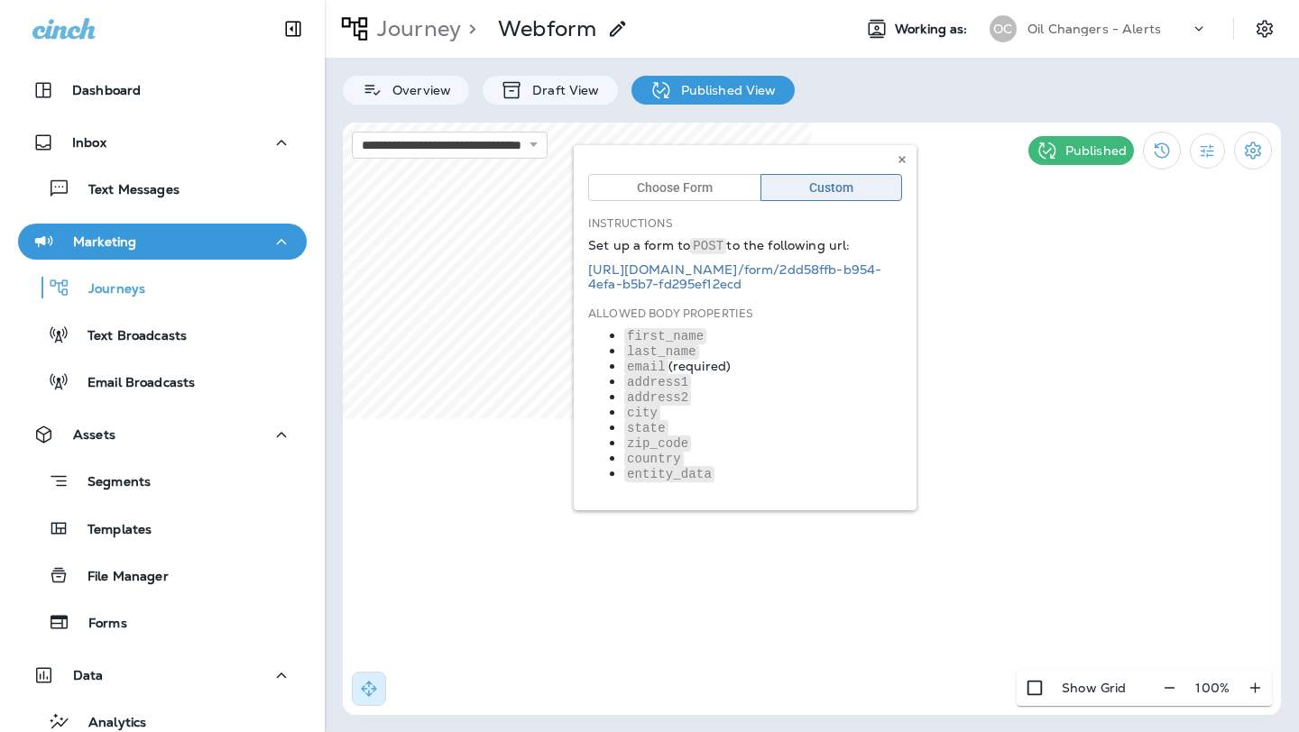
click at [691, 363] on div "Choose Form Custom Instructions Set up a form to POST to the following url: htt…" at bounding box center [745, 327] width 343 height 365
click at [666, 357] on div "Choose Form Custom Instructions Set up a form to POST to the following url: htt…" at bounding box center [745, 327] width 343 height 365
click at [666, 346] on div "Choose Form Custom Instructions Set up a form to POST to the following url: htt…" at bounding box center [745, 327] width 343 height 365
click at [664, 182] on div "Choose Form Custom Instructions Set up a form to POST to the following url: htt…" at bounding box center [745, 327] width 343 height 365
click at [669, 188] on div "Choose Form Custom Instructions Set up a form to POST to the following url: htt…" at bounding box center [745, 327] width 343 height 365
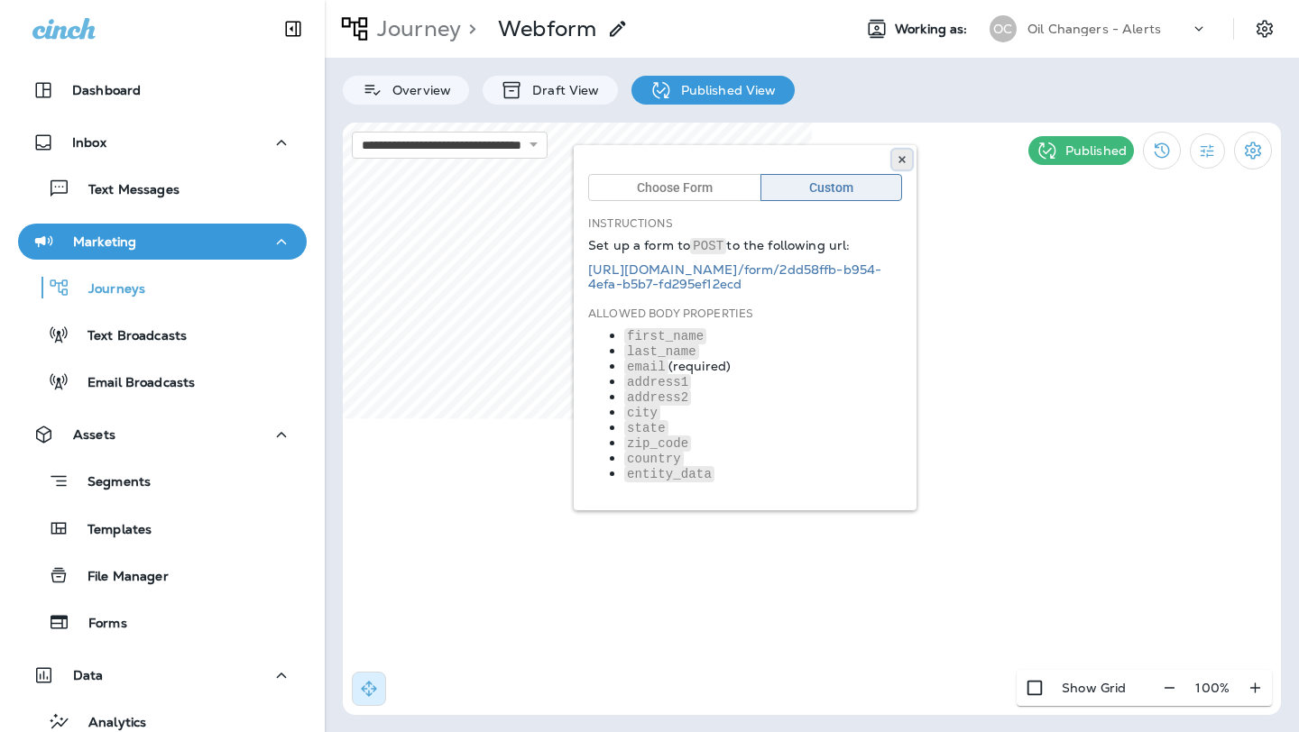
click at [904, 157] on use at bounding box center [901, 159] width 6 height 7
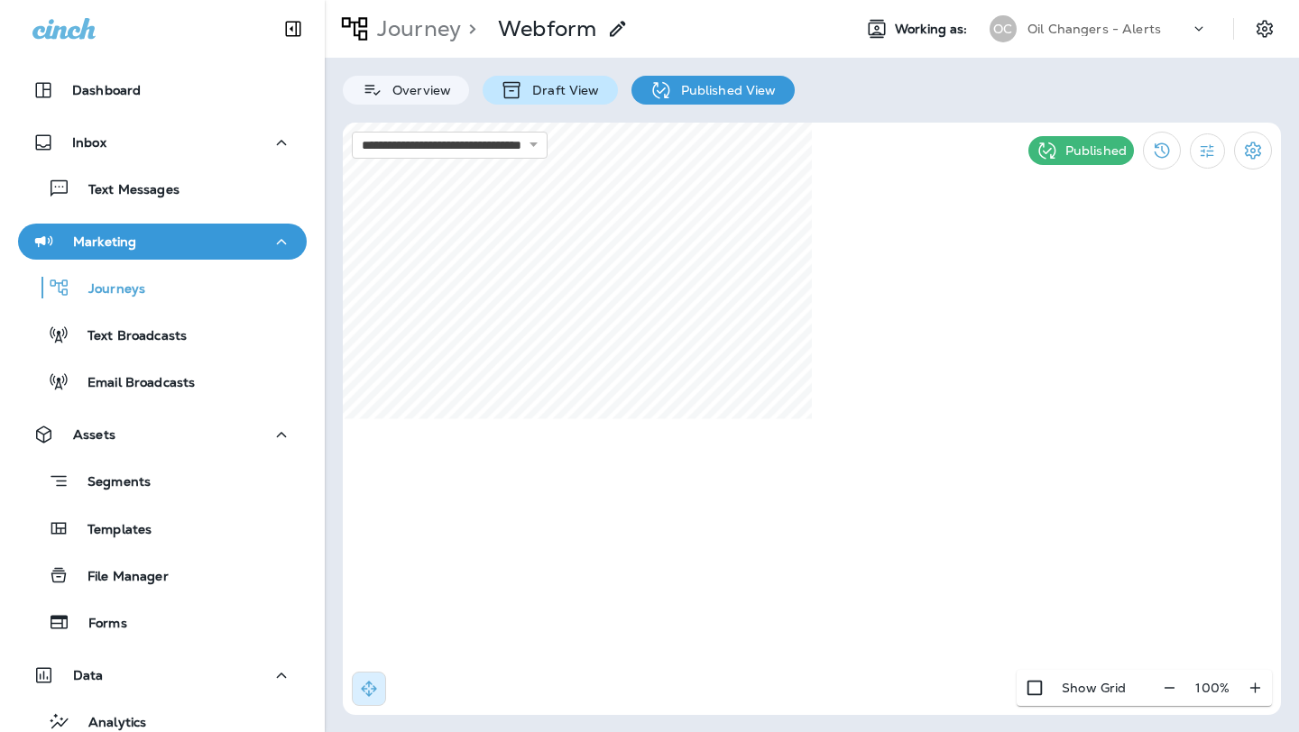
click at [566, 93] on p "Draft View" at bounding box center [561, 90] width 76 height 14
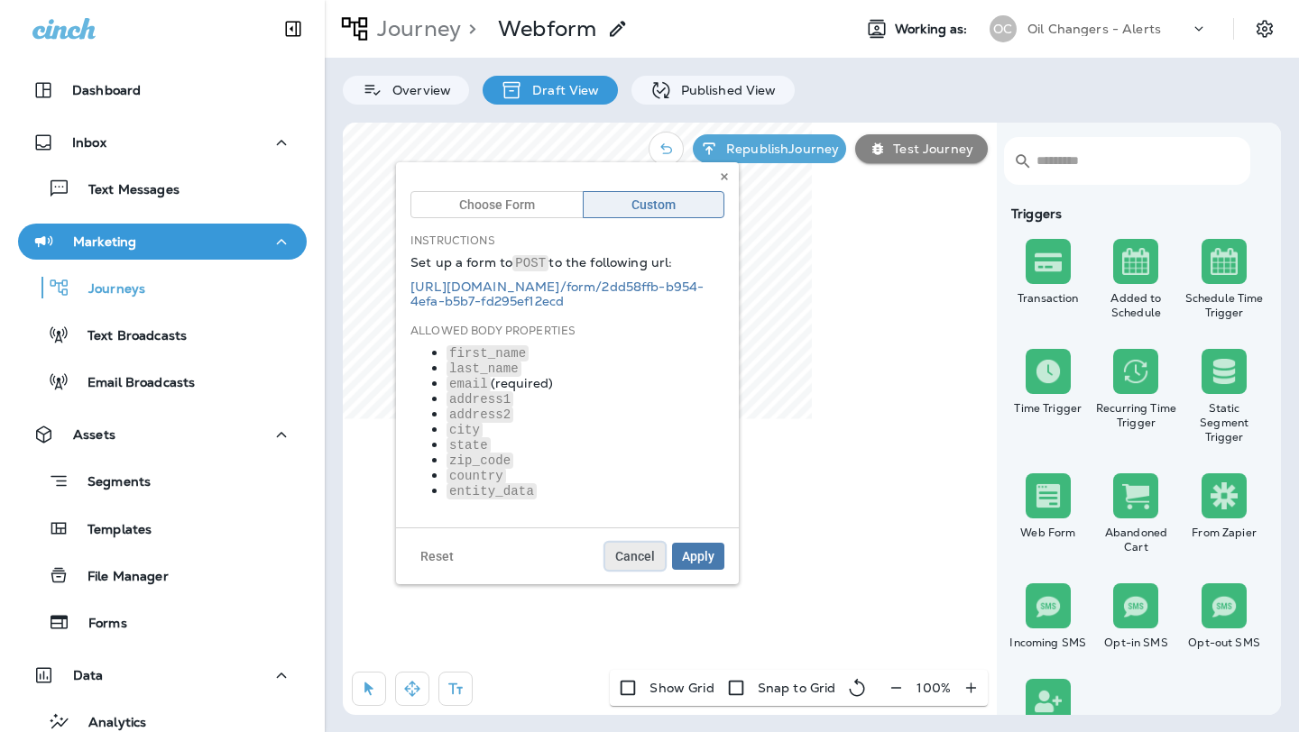
click at [629, 553] on span "Cancel" at bounding box center [635, 556] width 40 height 13
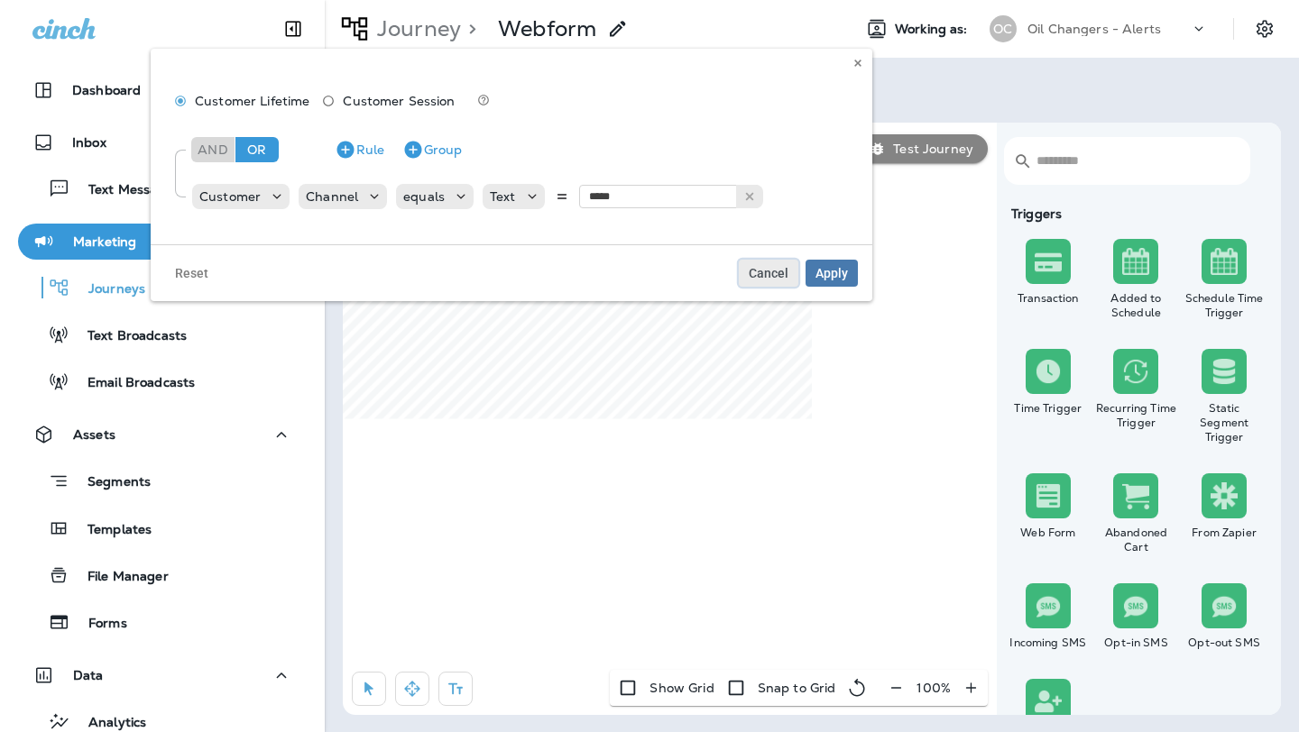
click at [772, 271] on span "Cancel" at bounding box center [768, 273] width 40 height 13
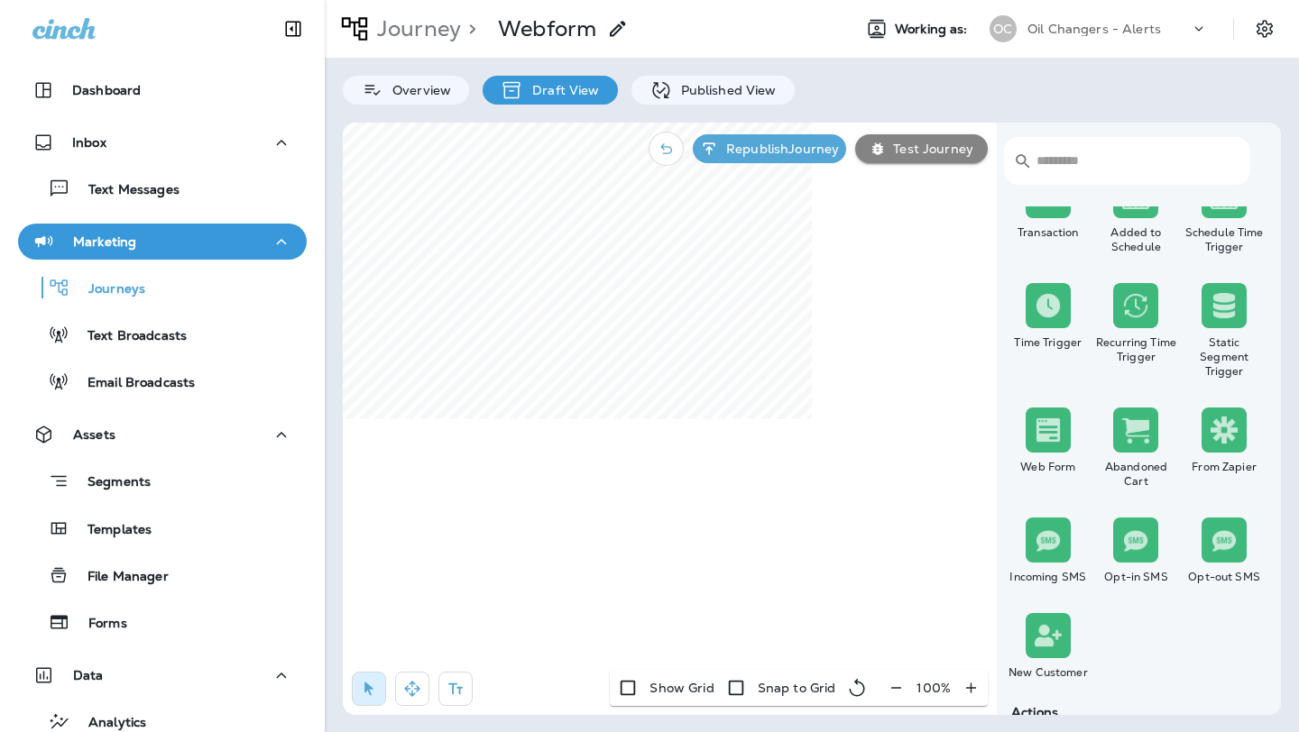
scroll to position [69, 0]
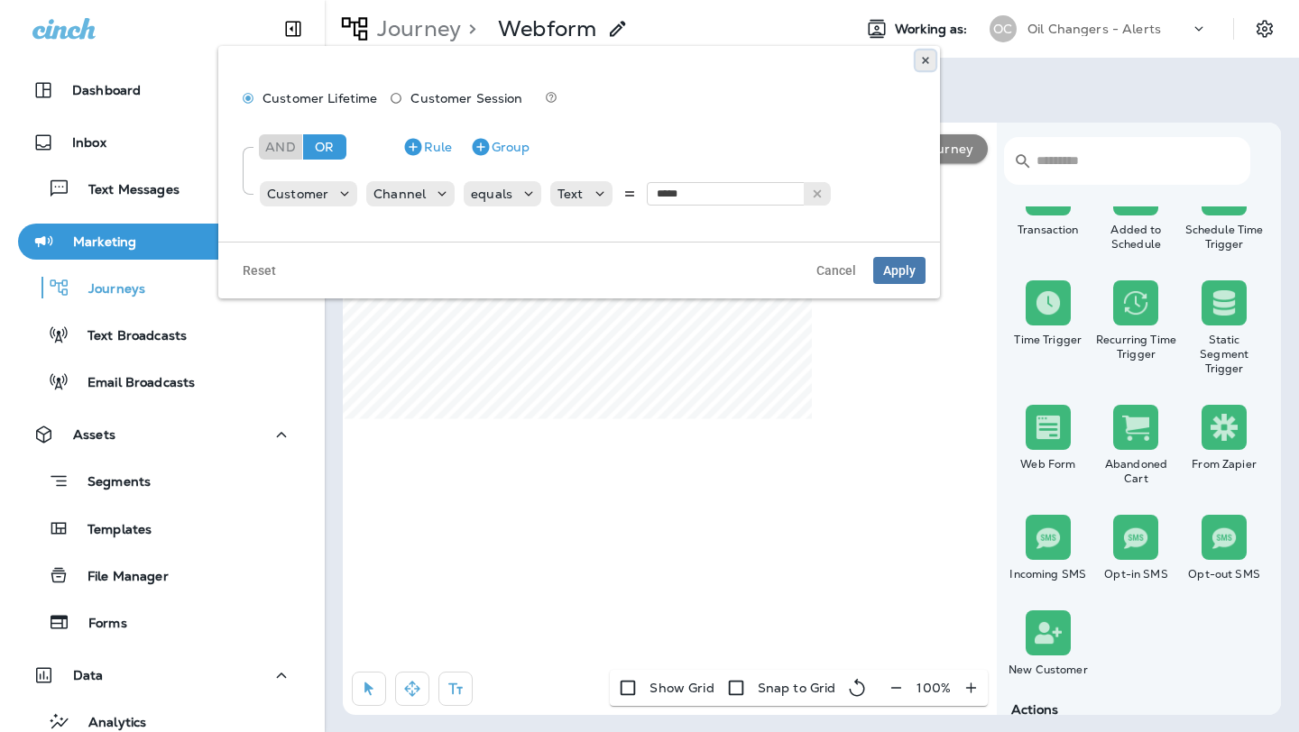
click at [923, 60] on icon at bounding box center [925, 60] width 11 height 11
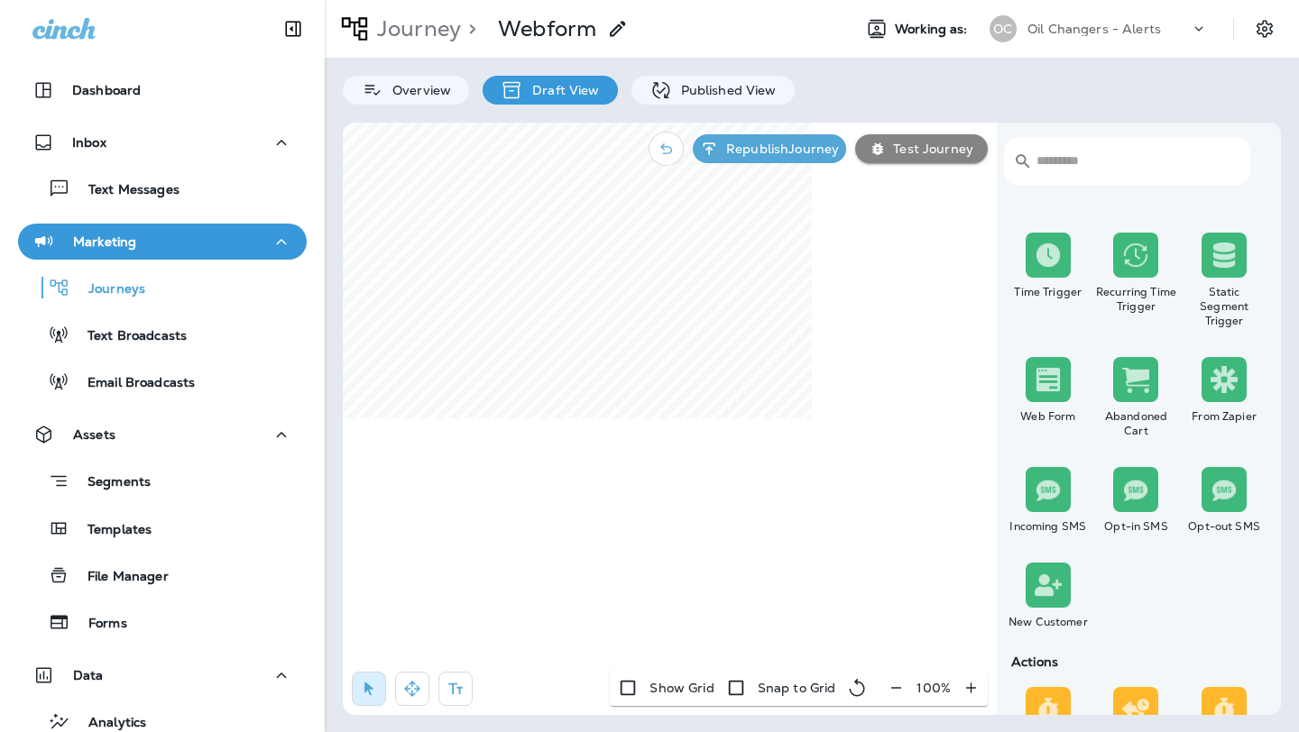
scroll to position [158, 0]
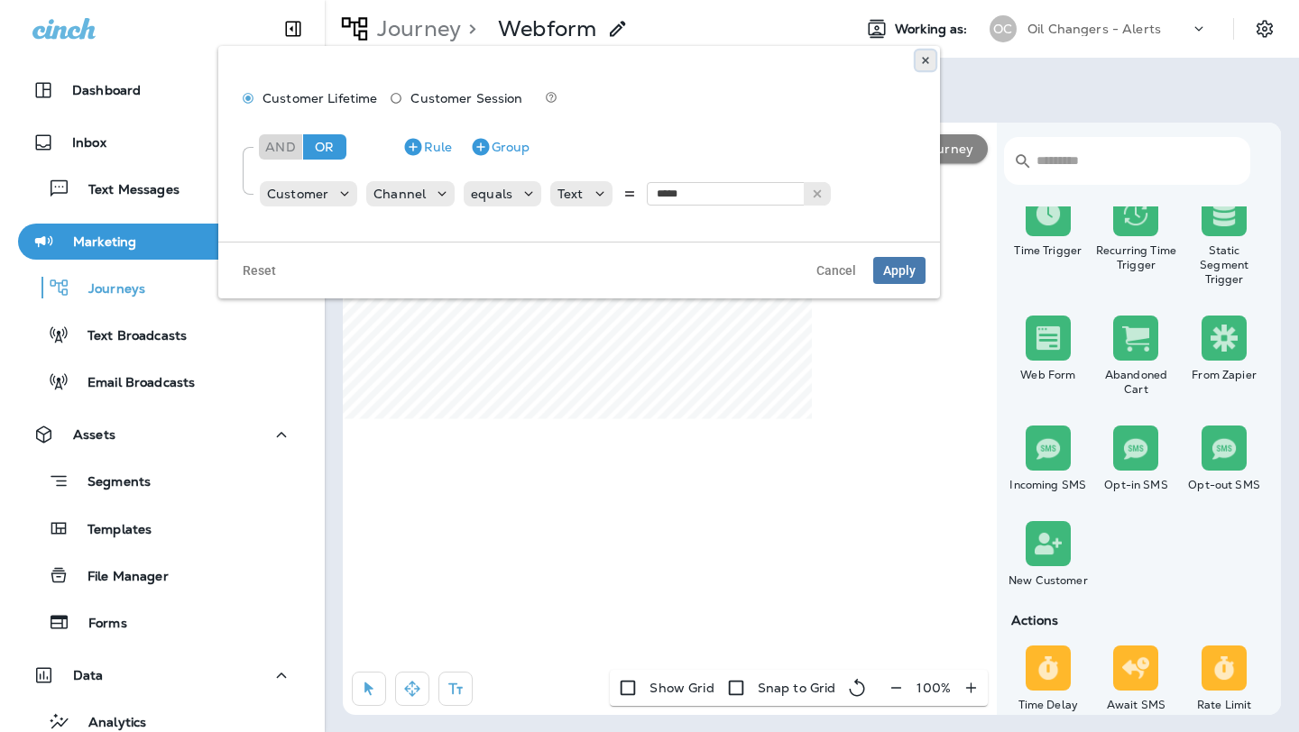
click at [922, 55] on icon at bounding box center [925, 60] width 11 height 11
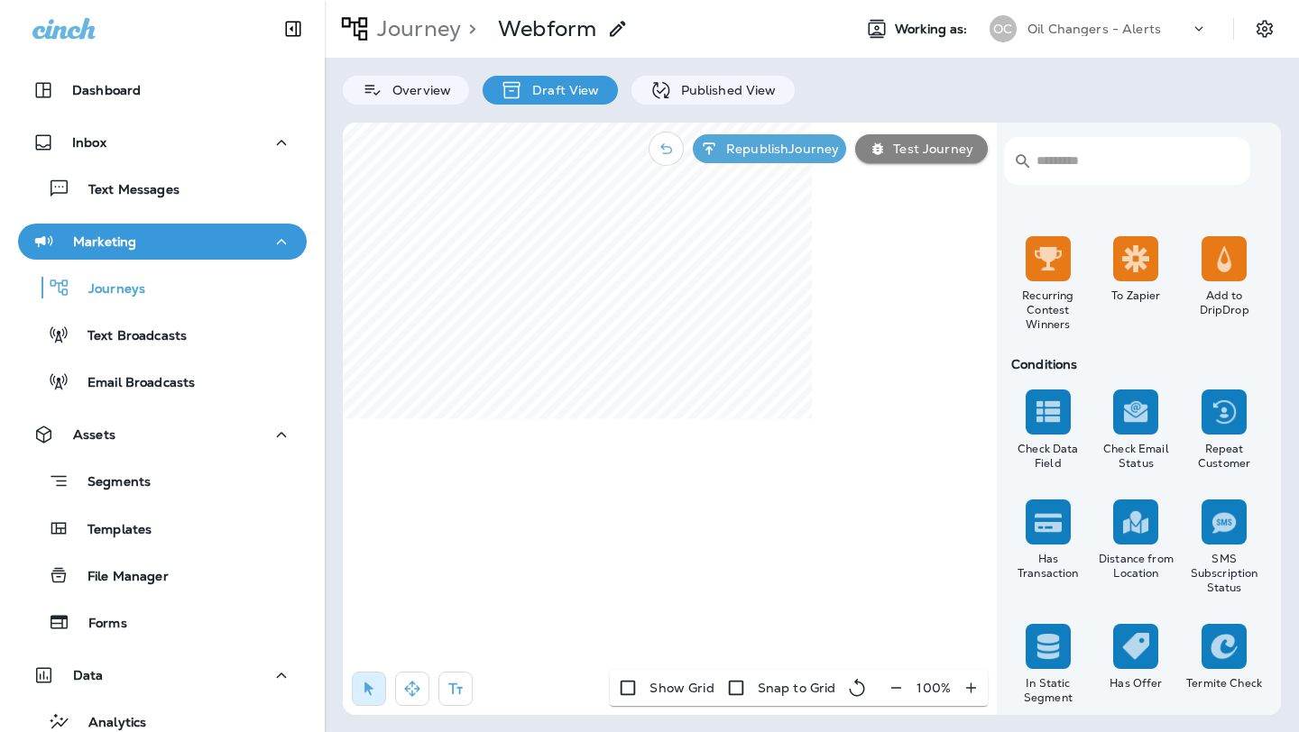
scroll to position [1362, 0]
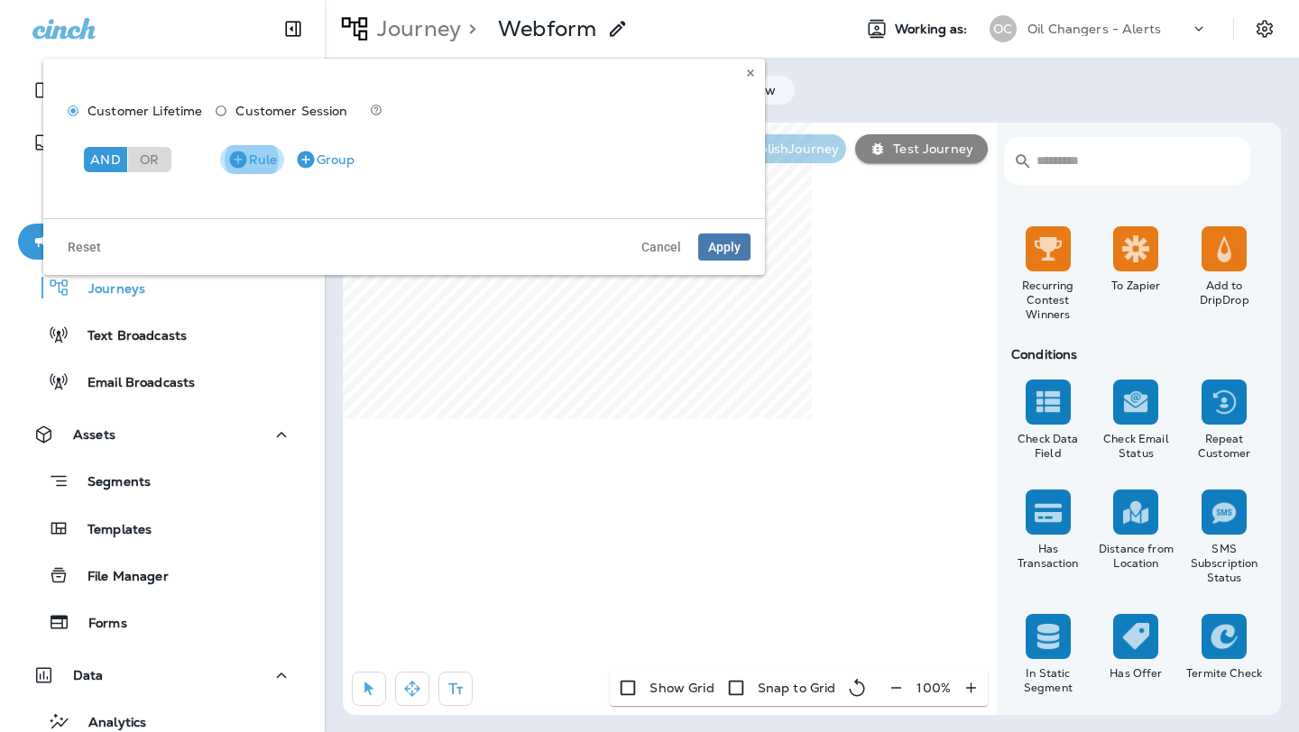
click at [237, 149] on icon "button" at bounding box center [238, 160] width 22 height 22
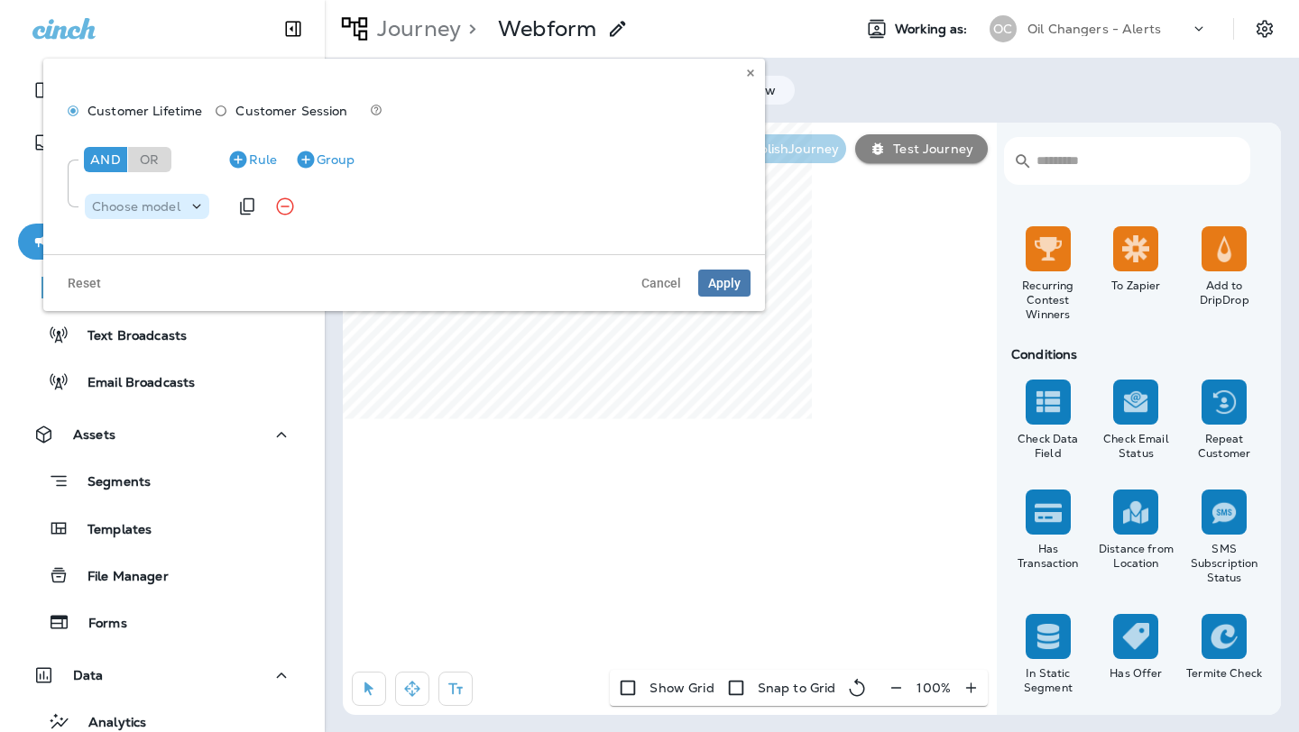
click at [192, 199] on icon at bounding box center [197, 206] width 18 height 18
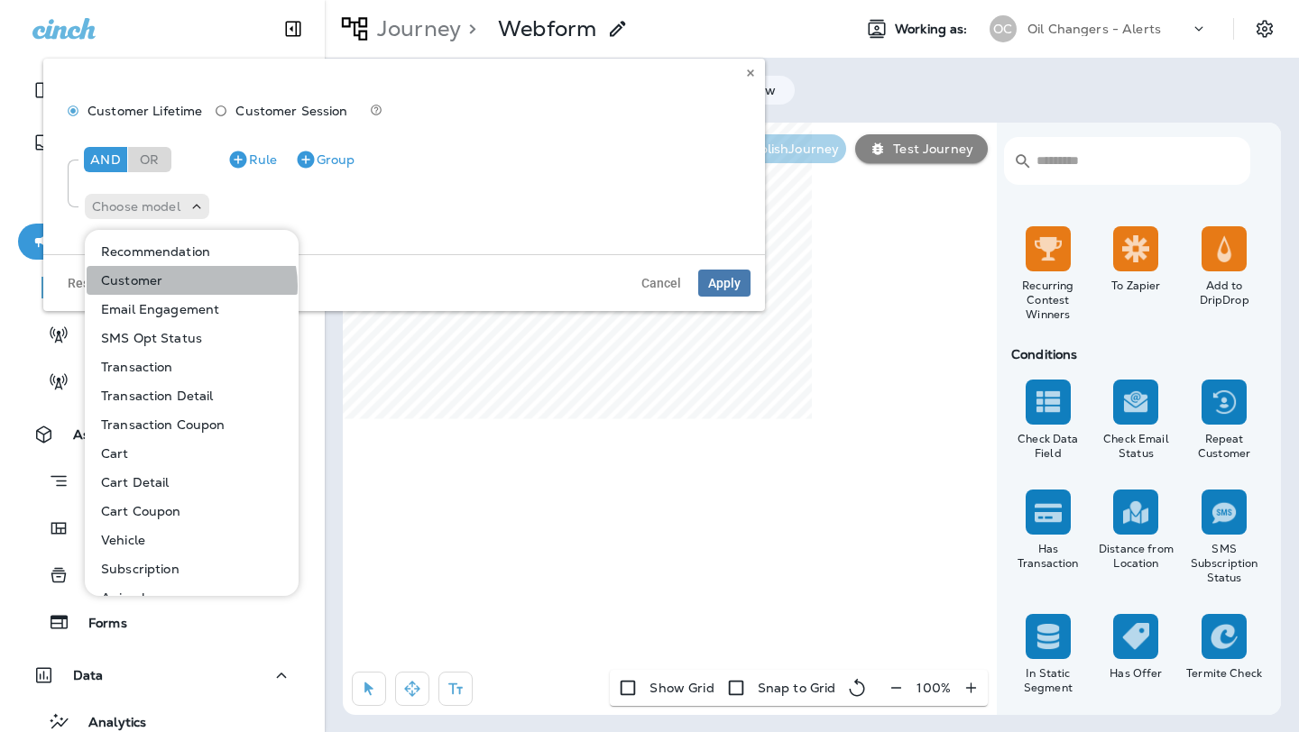
click at [187, 286] on button "Customer" at bounding box center [193, 280] width 212 height 29
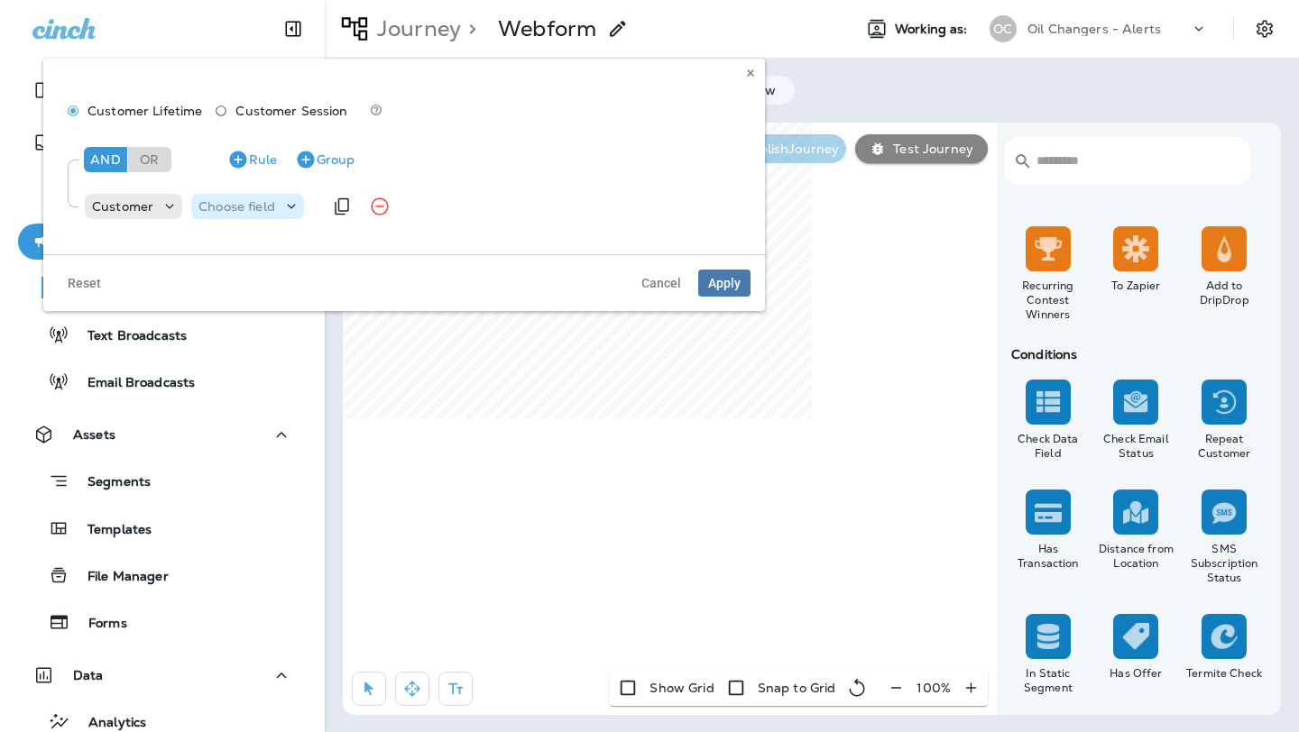
click at [224, 206] on p "Choose field" at bounding box center [236, 206] width 77 height 14
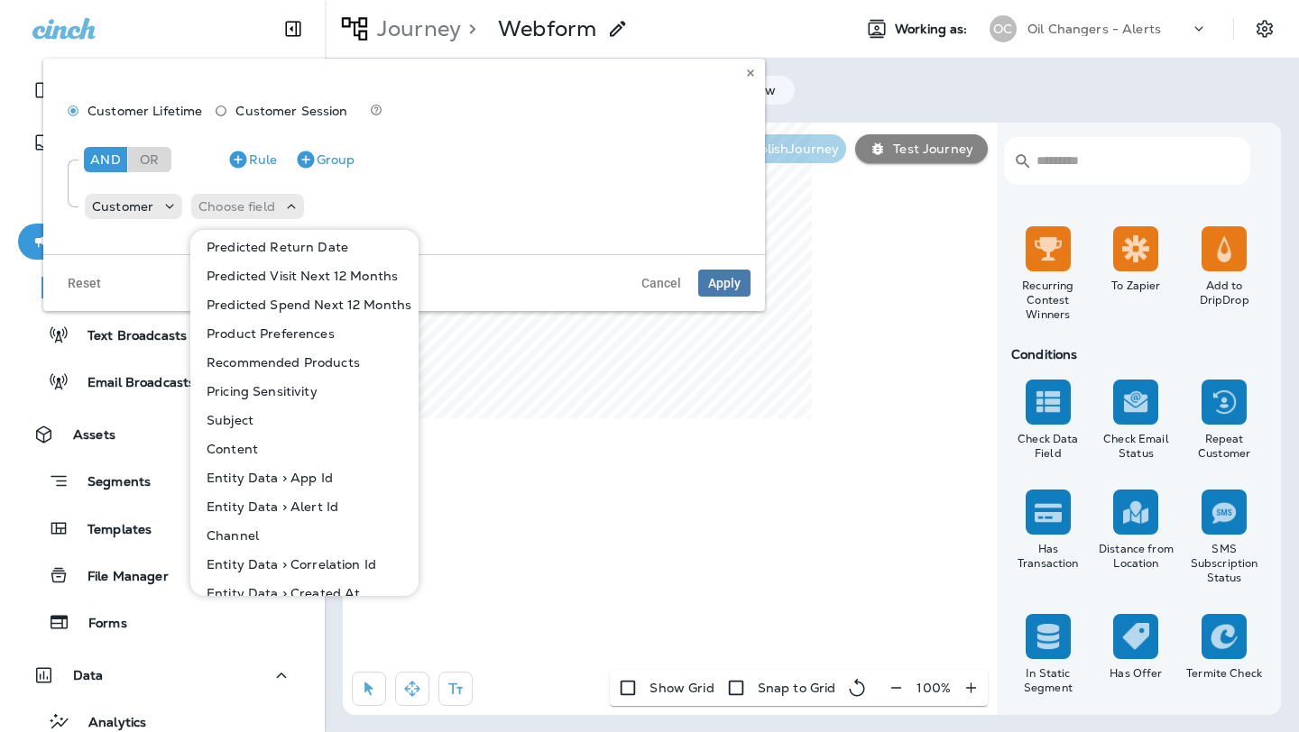
scroll to position [918, 0]
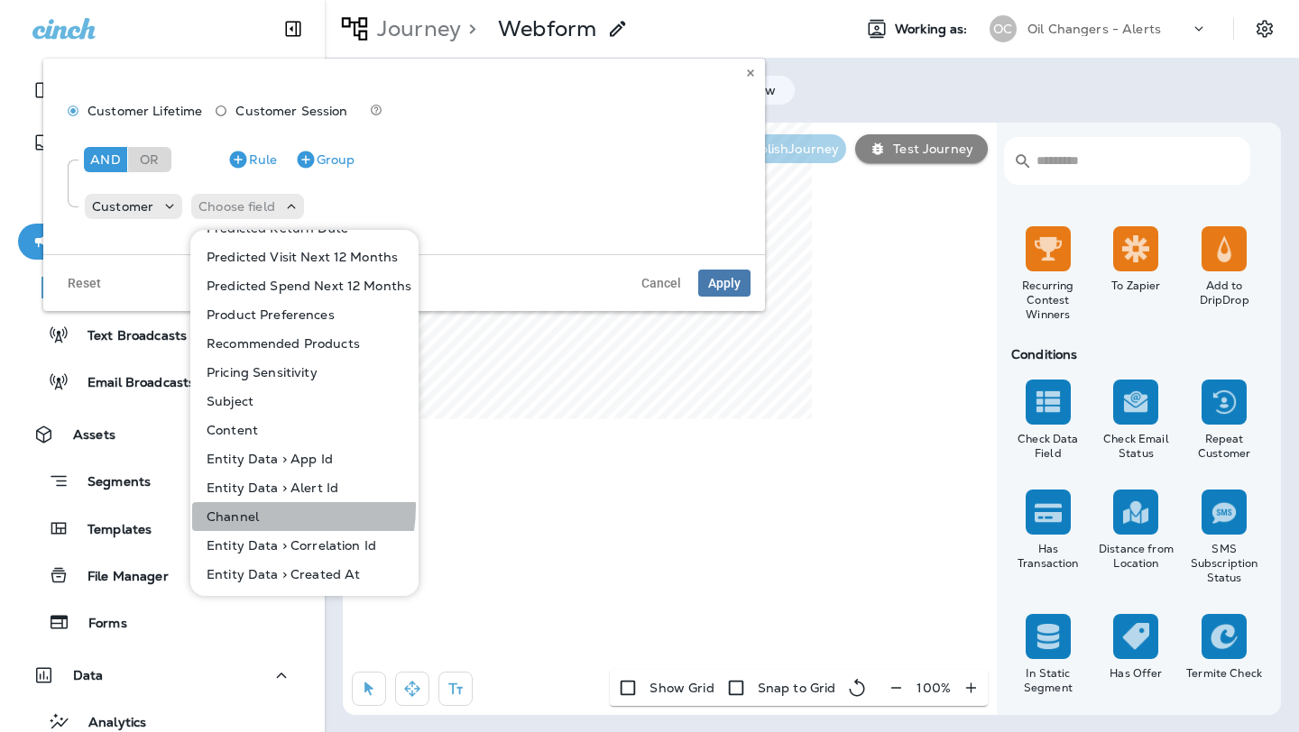
click at [252, 507] on button "Channel" at bounding box center [305, 516] width 226 height 29
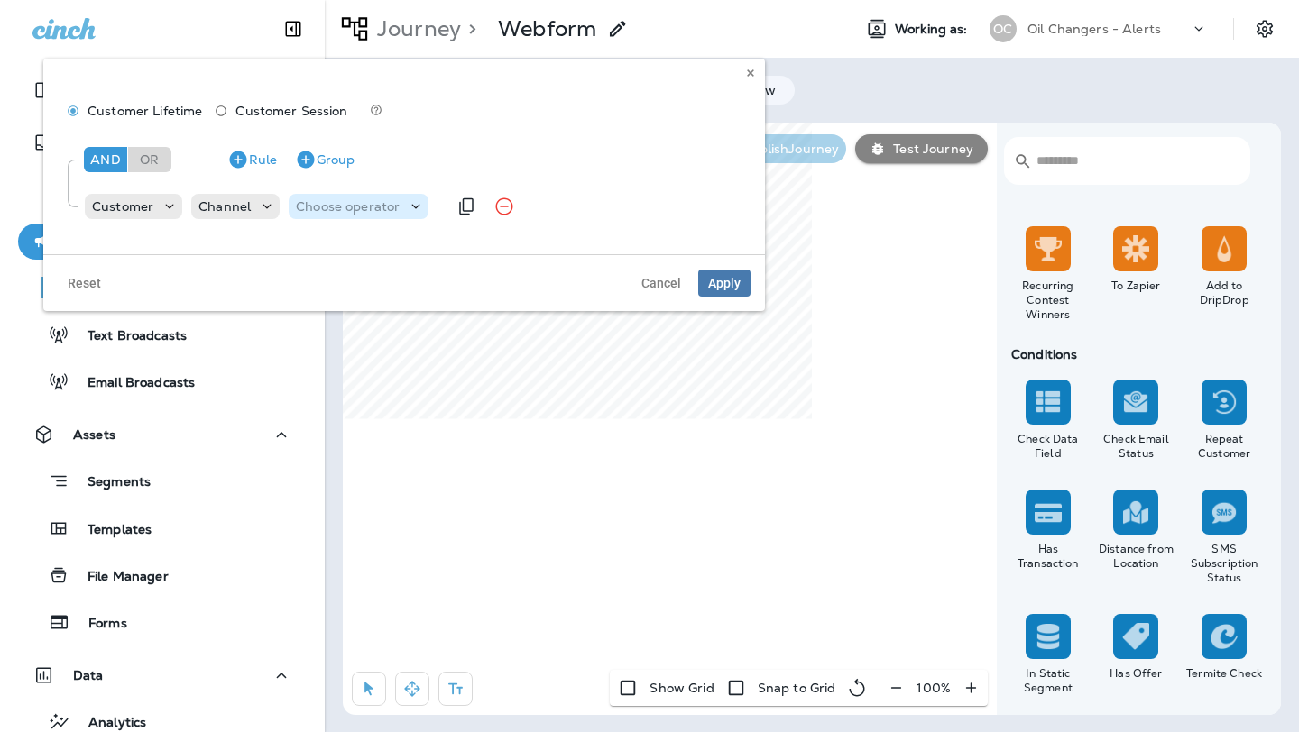
click at [369, 210] on p "Choose operator" at bounding box center [348, 206] width 104 height 14
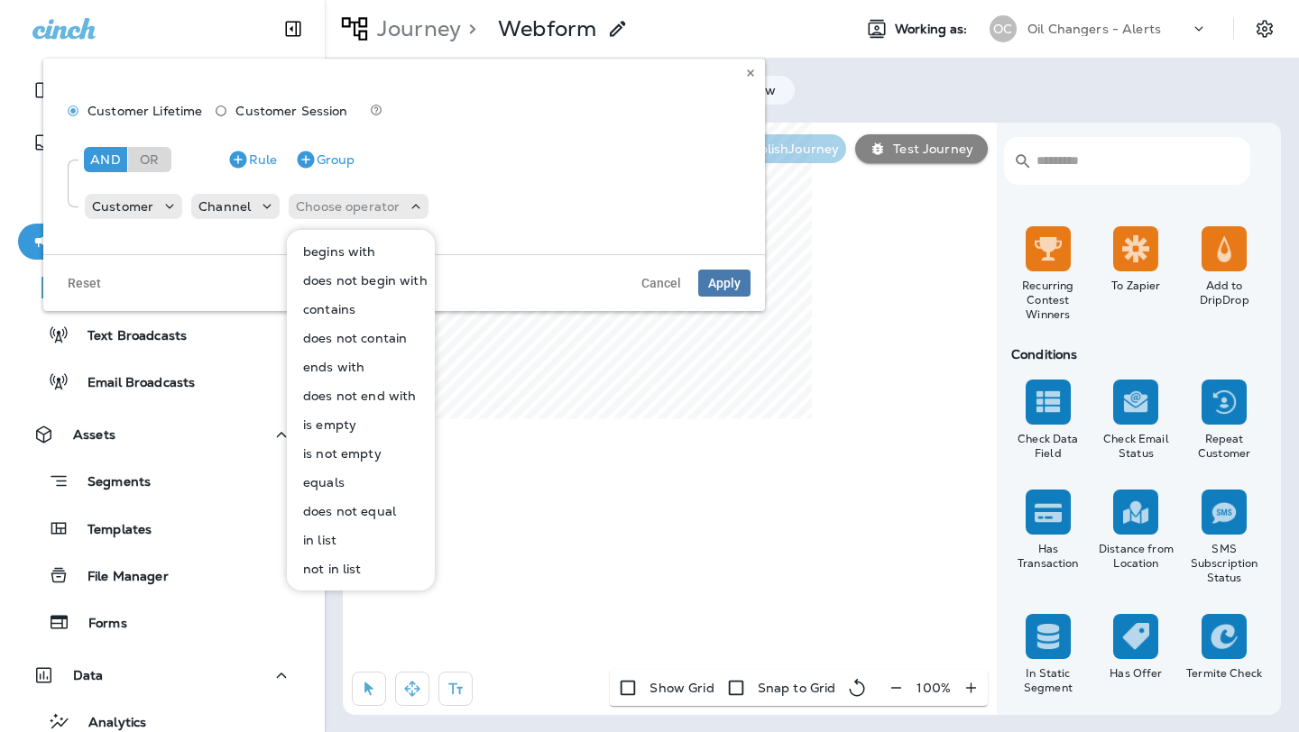
click at [352, 478] on button "equals" at bounding box center [362, 482] width 146 height 29
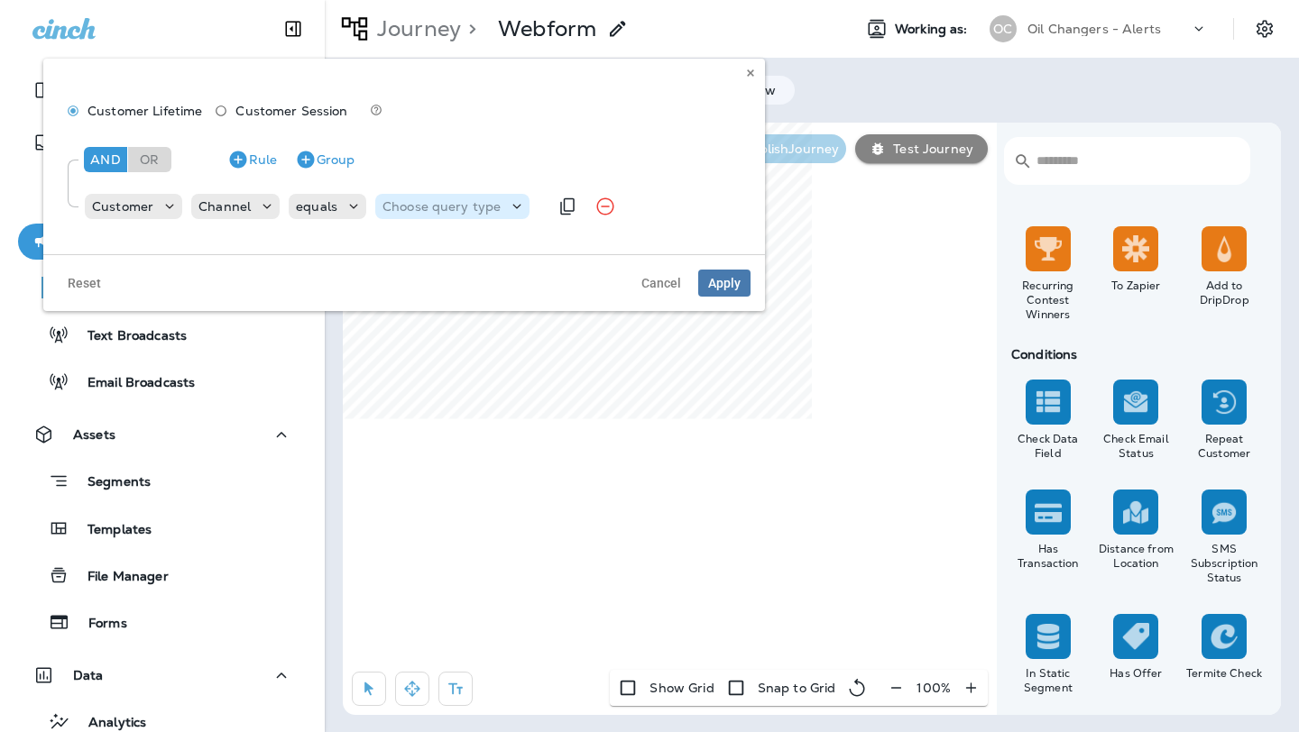
click at [453, 207] on p "Choose query type" at bounding box center [441, 206] width 118 height 14
click at [451, 249] on button "Text" at bounding box center [426, 251] width 104 height 29
click at [529, 200] on input "text" at bounding box center [562, 206] width 180 height 23
type input "***"
click at [713, 278] on span "Apply" at bounding box center [724, 283] width 32 height 13
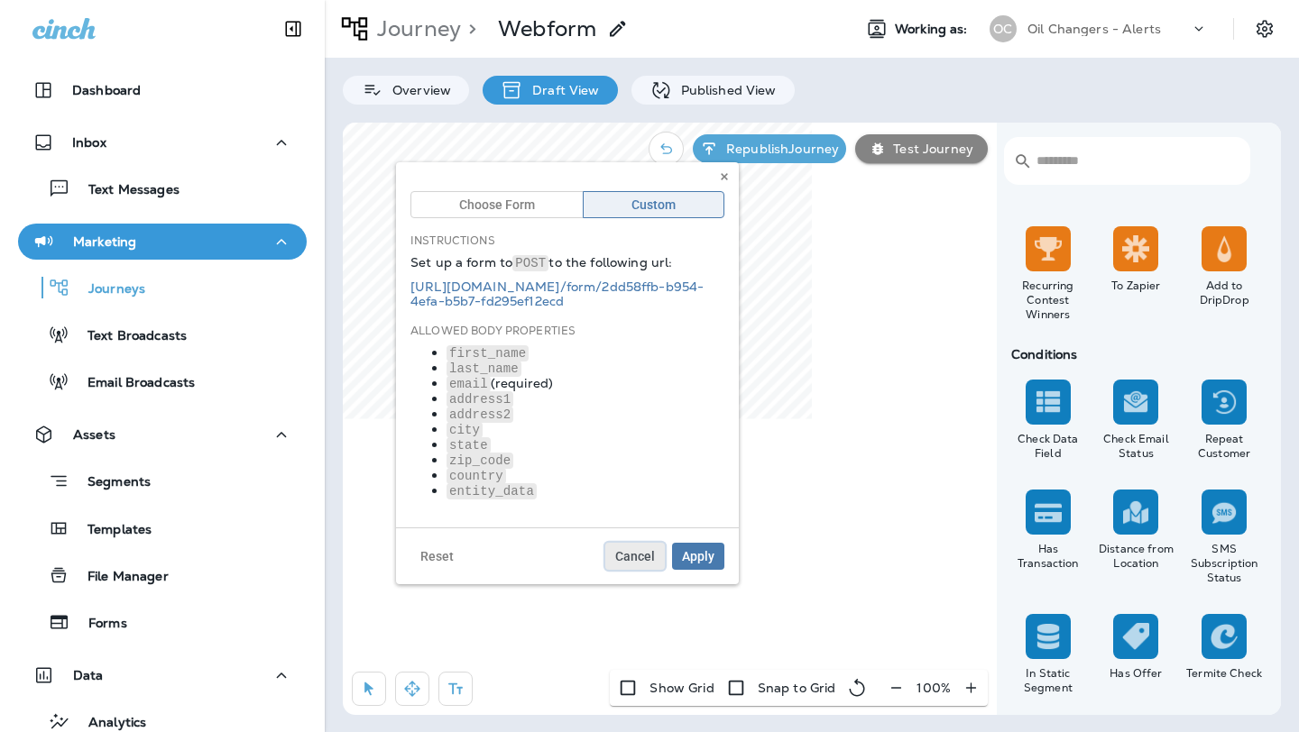
click at [634, 550] on span "Cancel" at bounding box center [635, 556] width 40 height 13
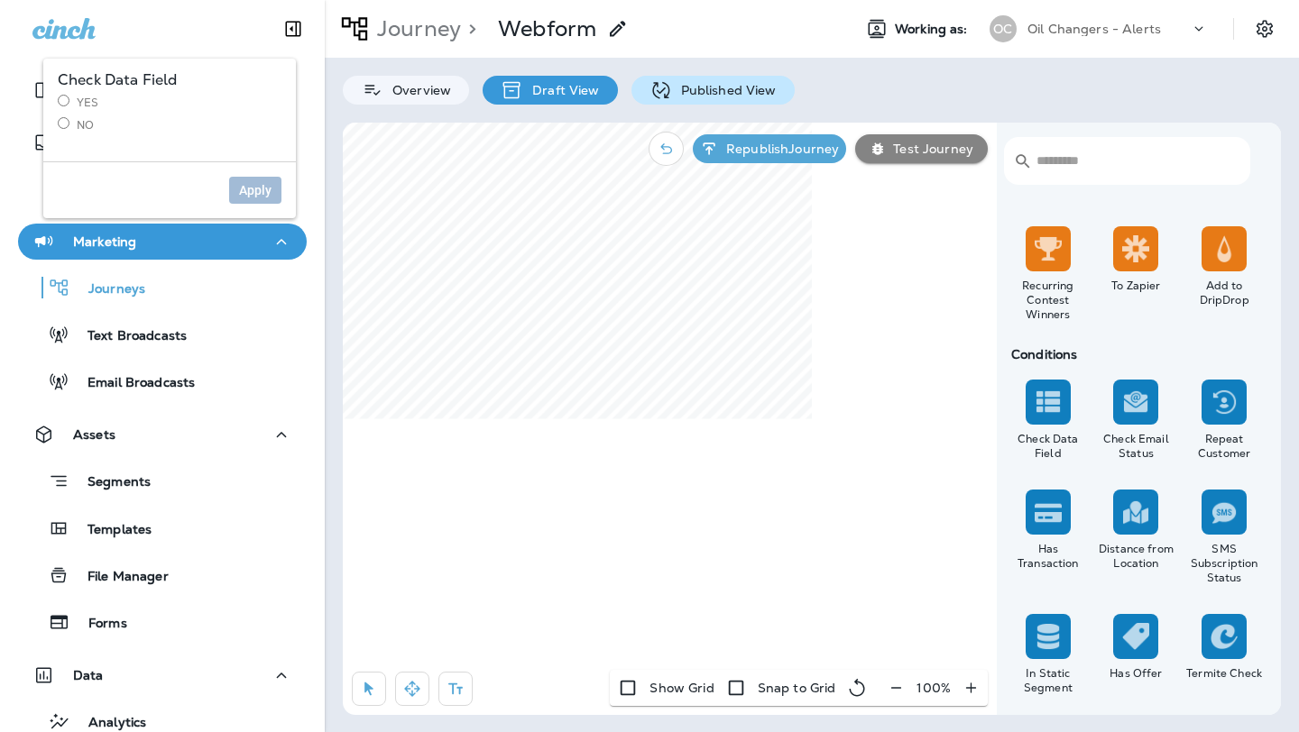
click at [732, 80] on div "Published View" at bounding box center [712, 90] width 163 height 29
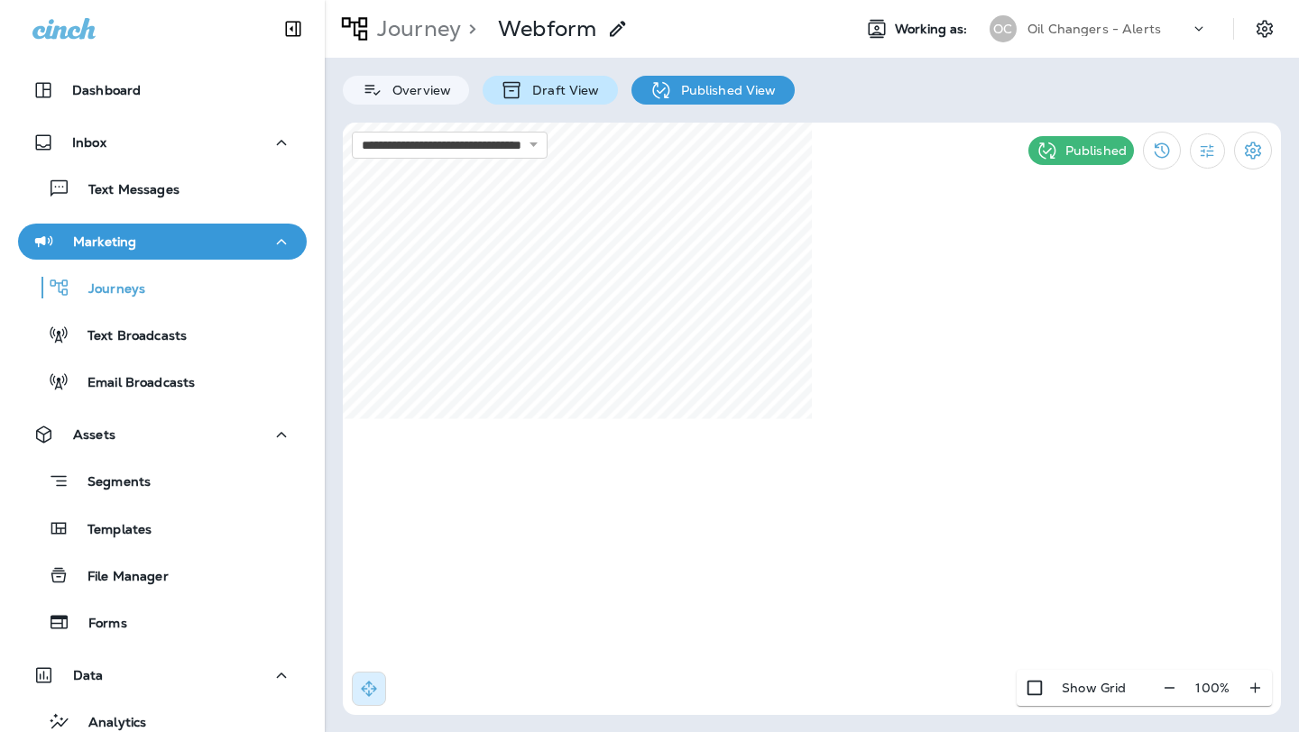
click at [546, 94] on p "Draft View" at bounding box center [561, 90] width 76 height 14
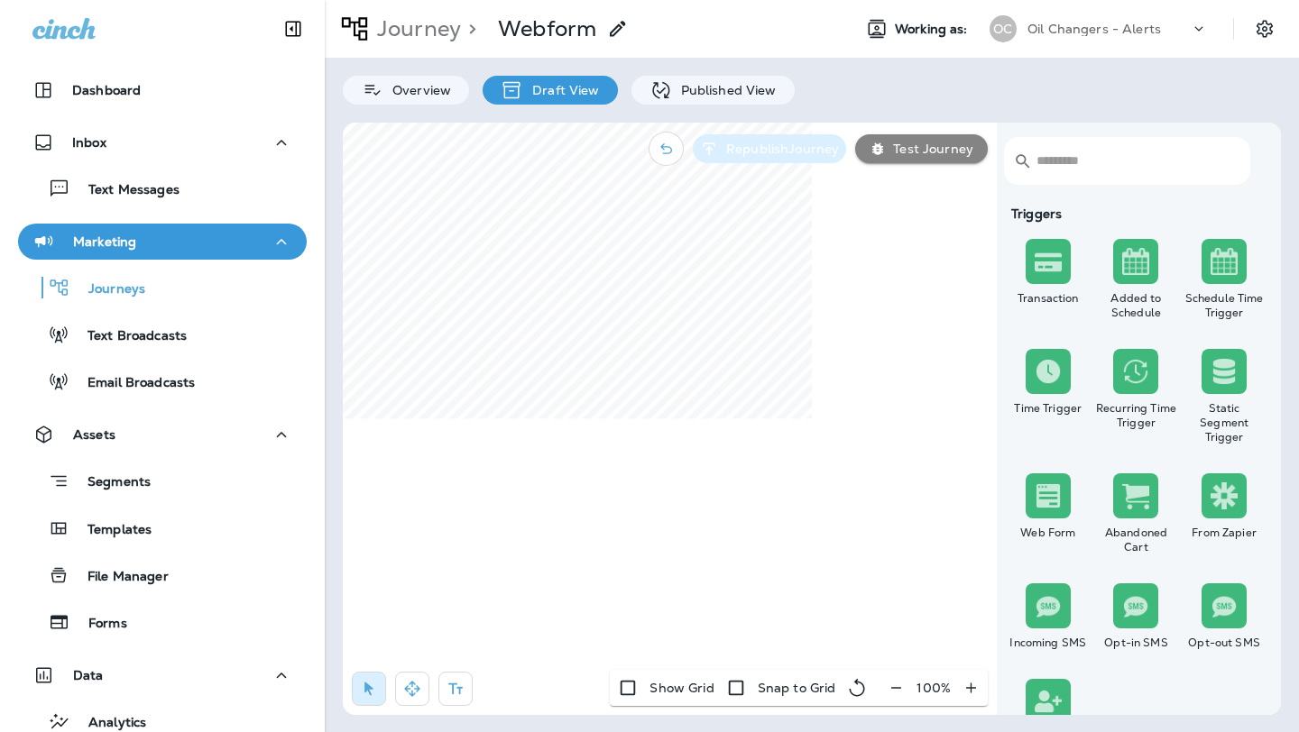
click at [767, 145] on p "Republish Journey" at bounding box center [779, 149] width 120 height 14
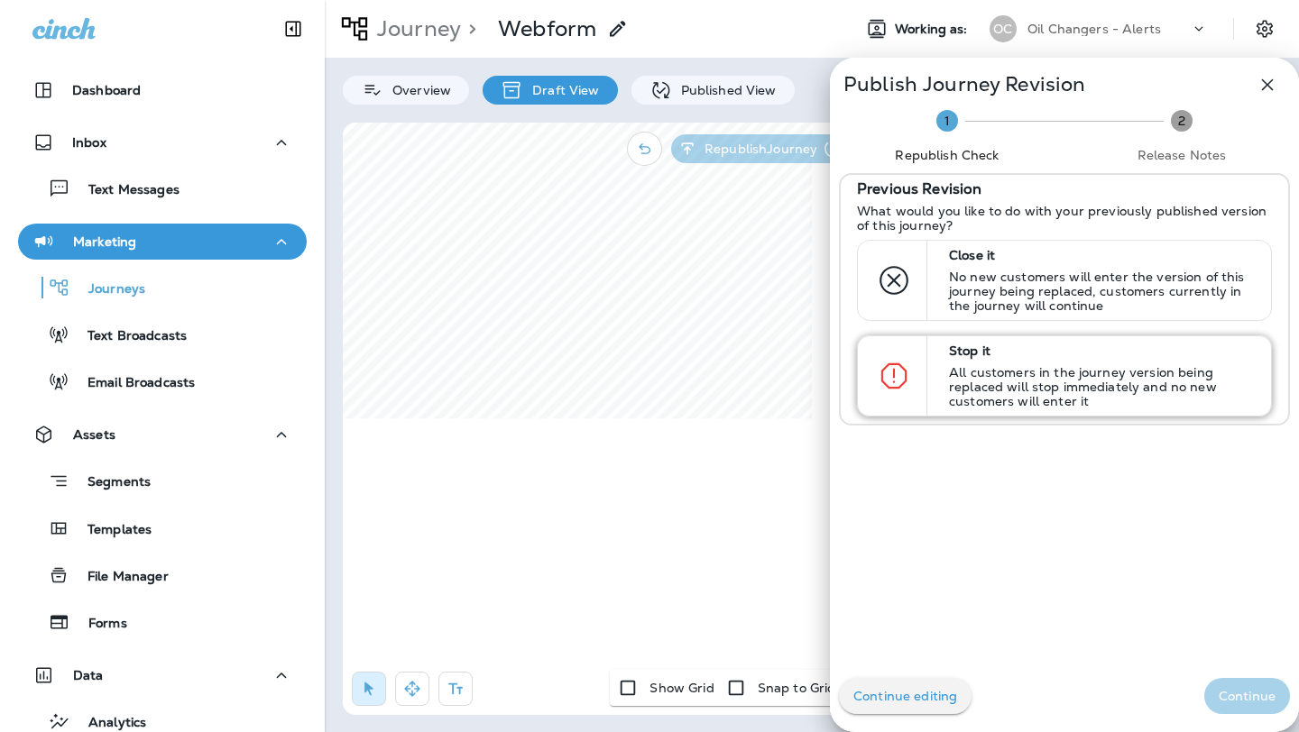
click at [974, 346] on p "Stop it" at bounding box center [1102, 351] width 306 height 14
click at [1253, 690] on p "Continue" at bounding box center [1246, 696] width 57 height 14
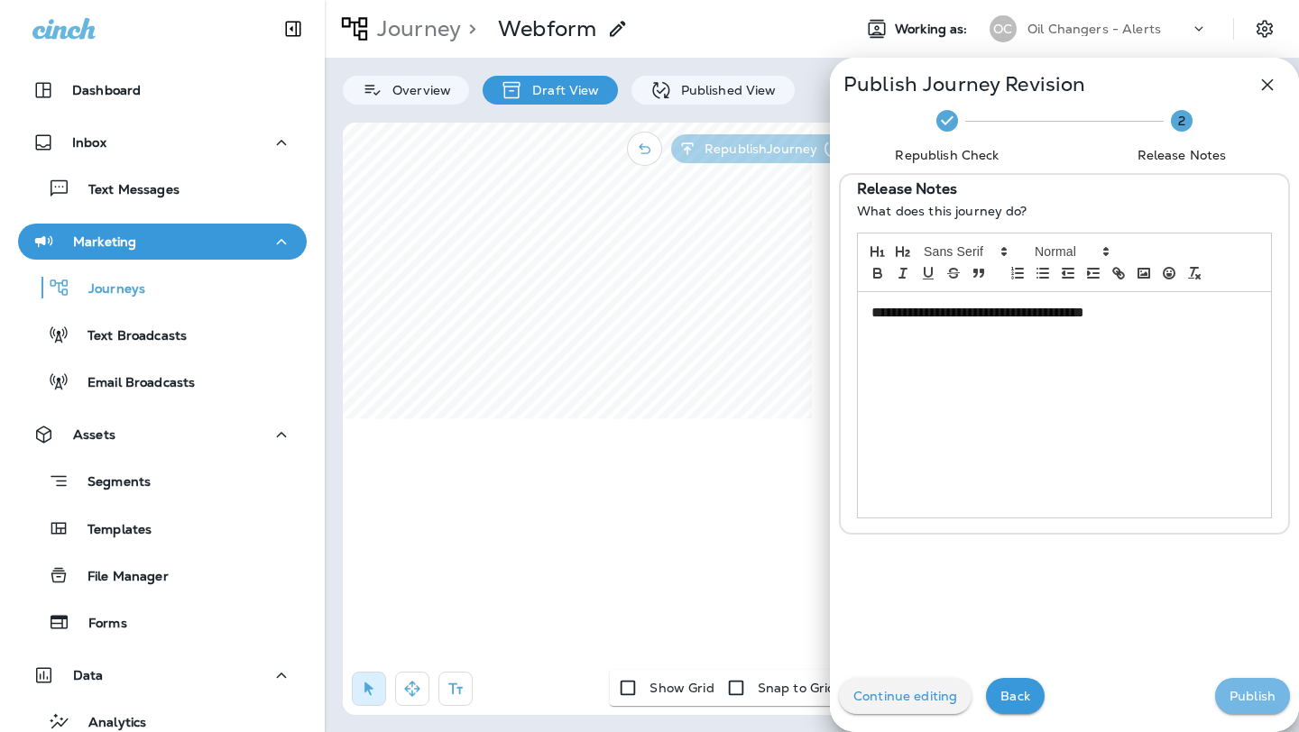
click at [1253, 690] on p "Publish" at bounding box center [1252, 696] width 46 height 14
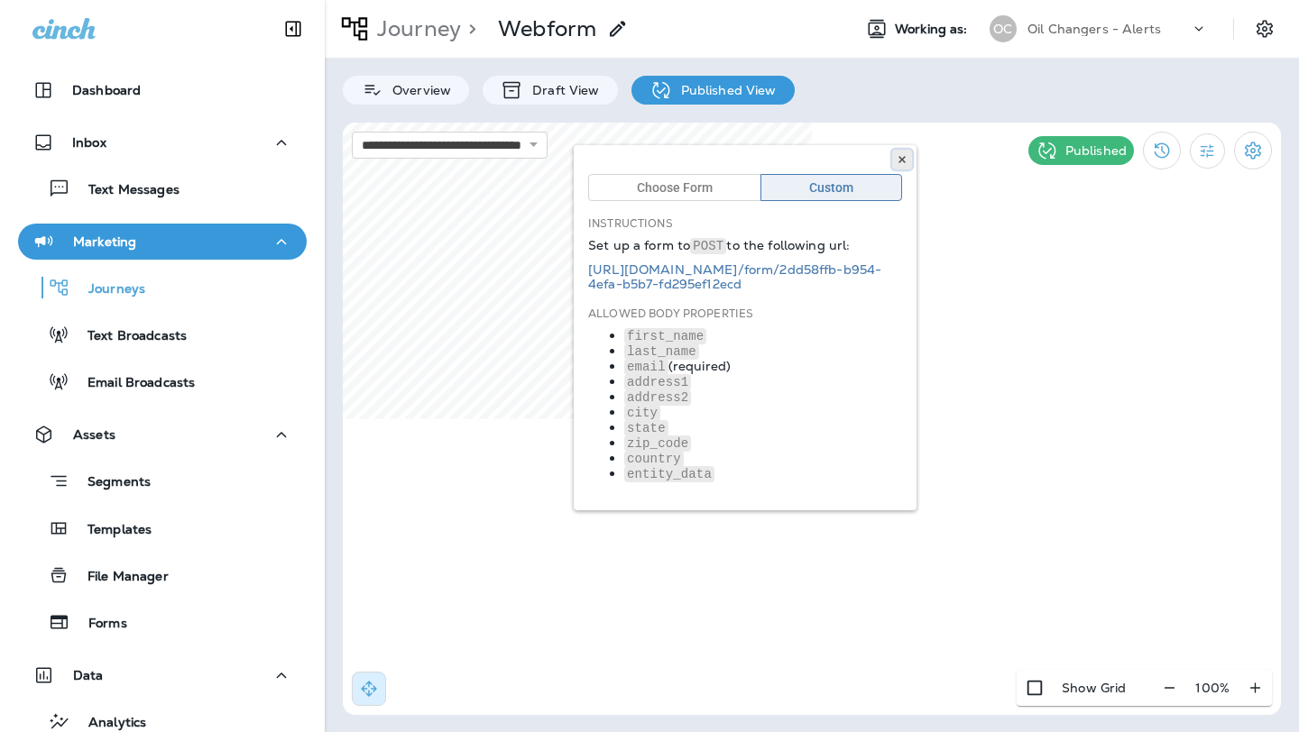
click at [896, 159] on icon at bounding box center [901, 159] width 11 height 11
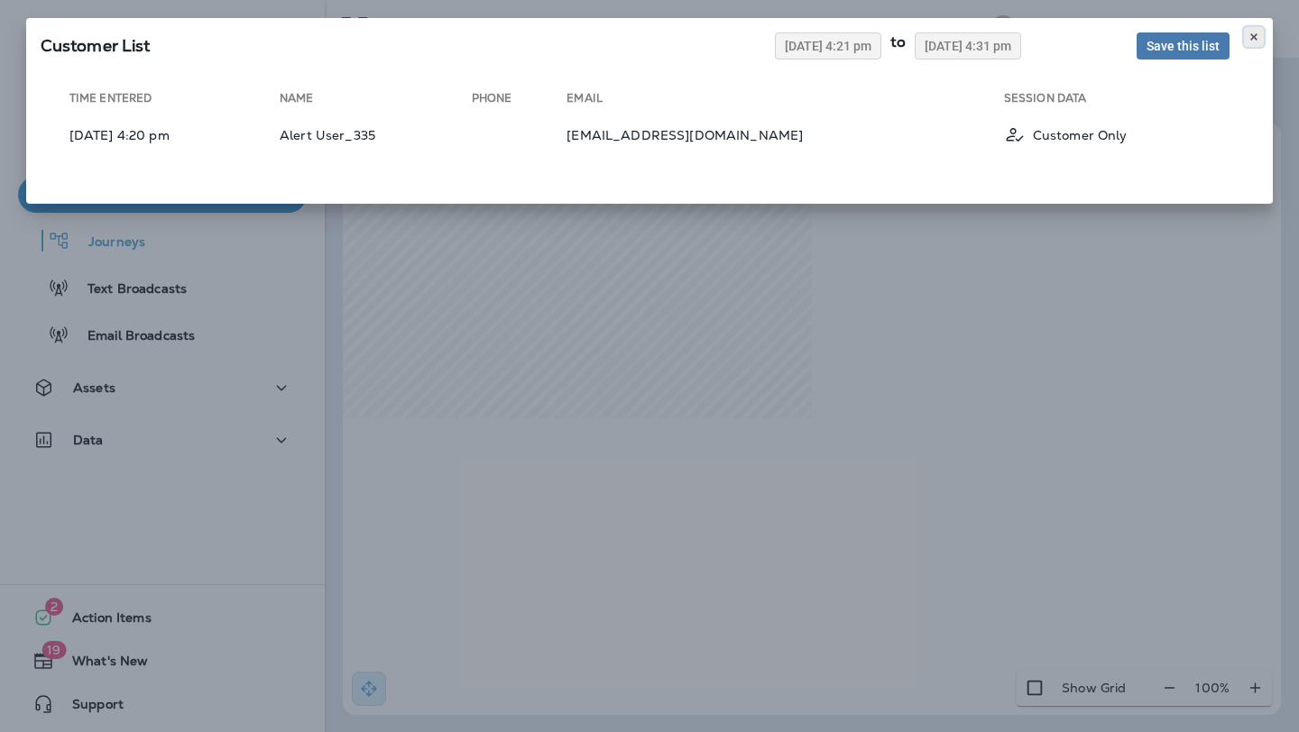
click at [1253, 38] on use at bounding box center [1253, 36] width 6 height 7
click at [1248, 36] on icon at bounding box center [1253, 37] width 11 height 11
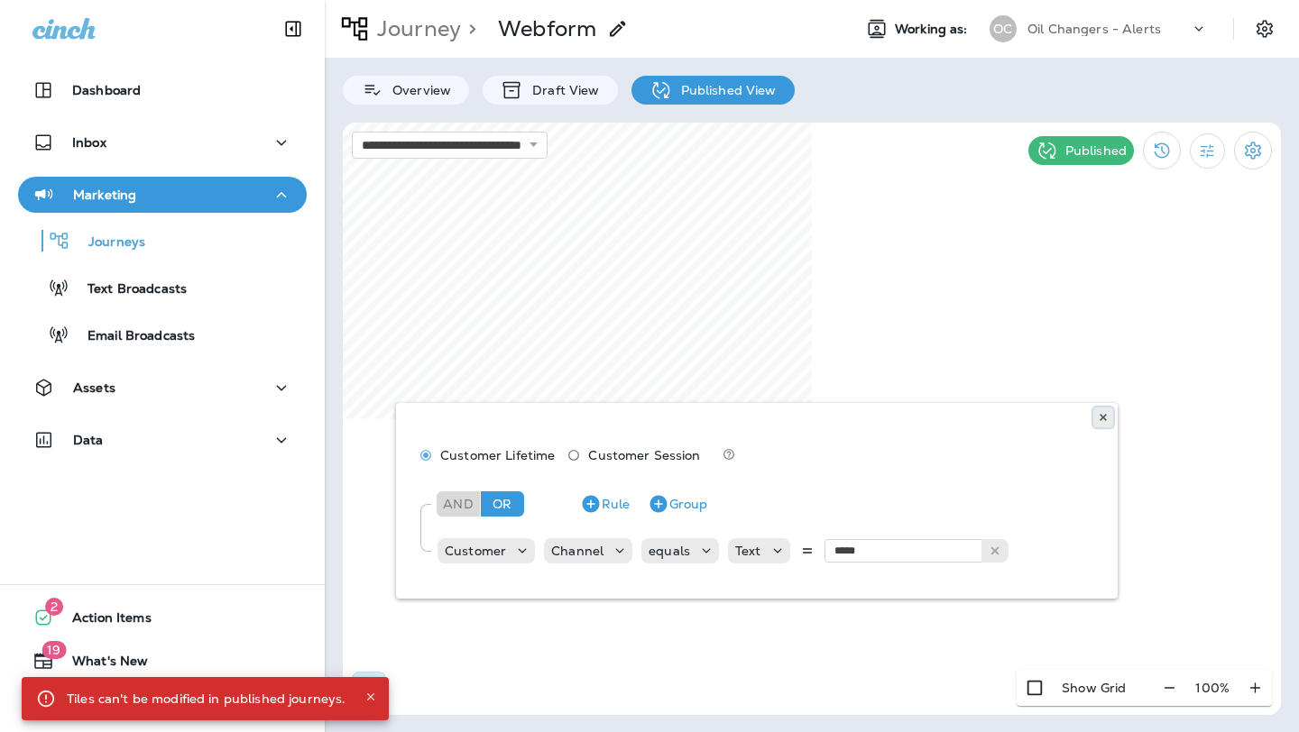
click at [1106, 417] on icon at bounding box center [1102, 417] width 11 height 11
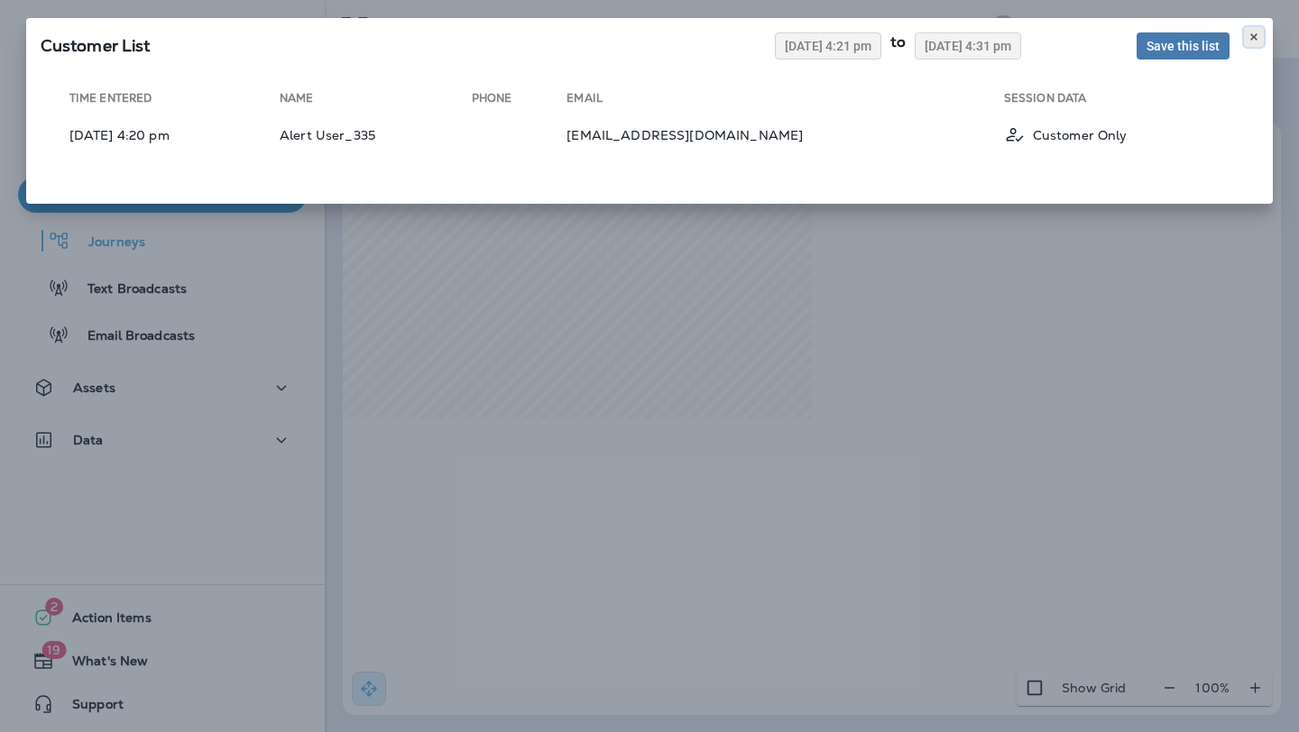
click at [1257, 34] on icon at bounding box center [1253, 37] width 11 height 11
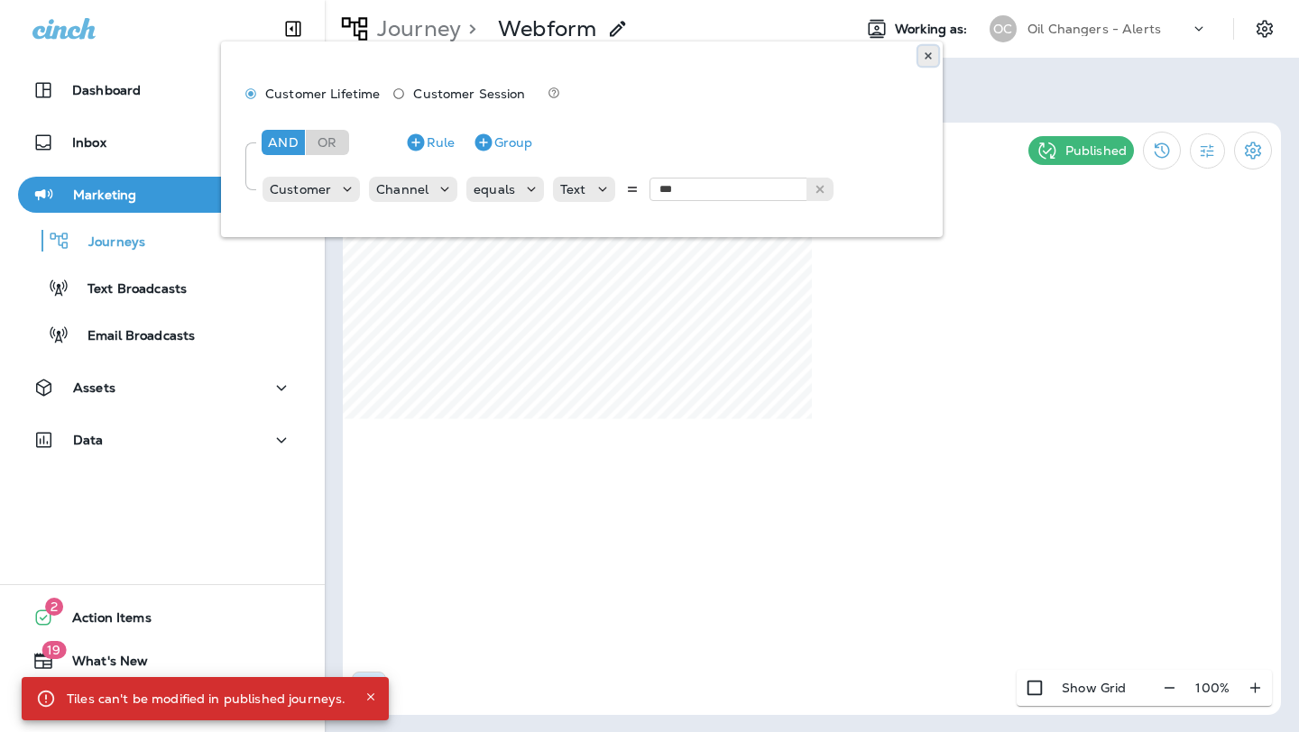
click at [931, 51] on icon at bounding box center [928, 55] width 11 height 11
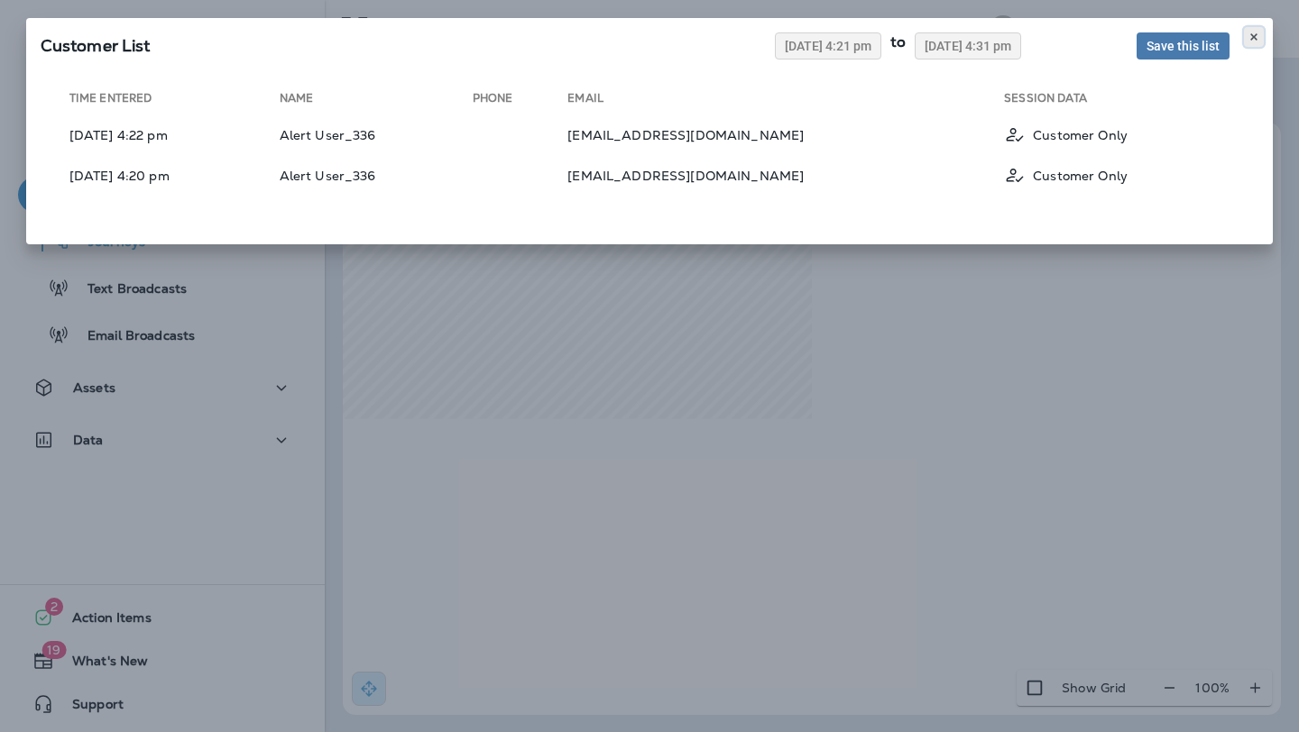
click at [1253, 39] on icon at bounding box center [1253, 37] width 11 height 11
click at [1251, 36] on icon at bounding box center [1253, 37] width 11 height 11
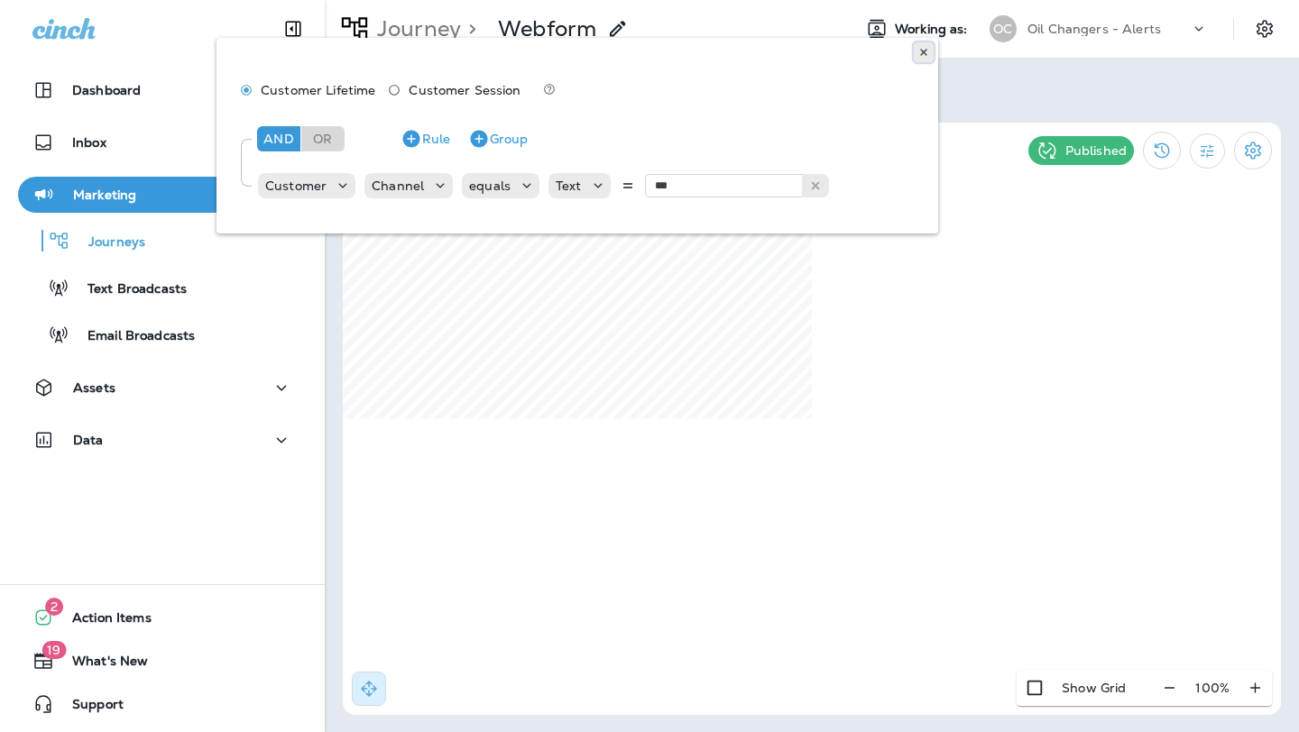
click at [920, 50] on icon at bounding box center [923, 52] width 11 height 11
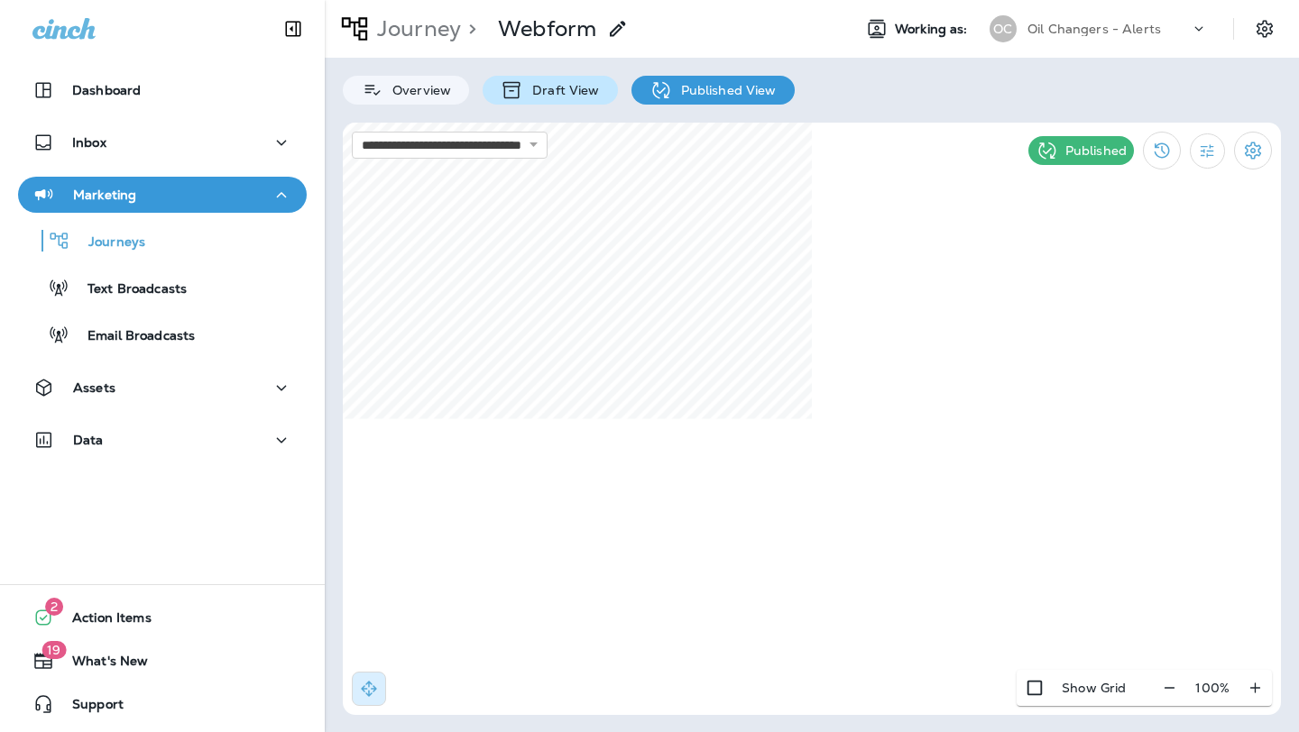
click at [553, 87] on p "Draft View" at bounding box center [561, 90] width 76 height 14
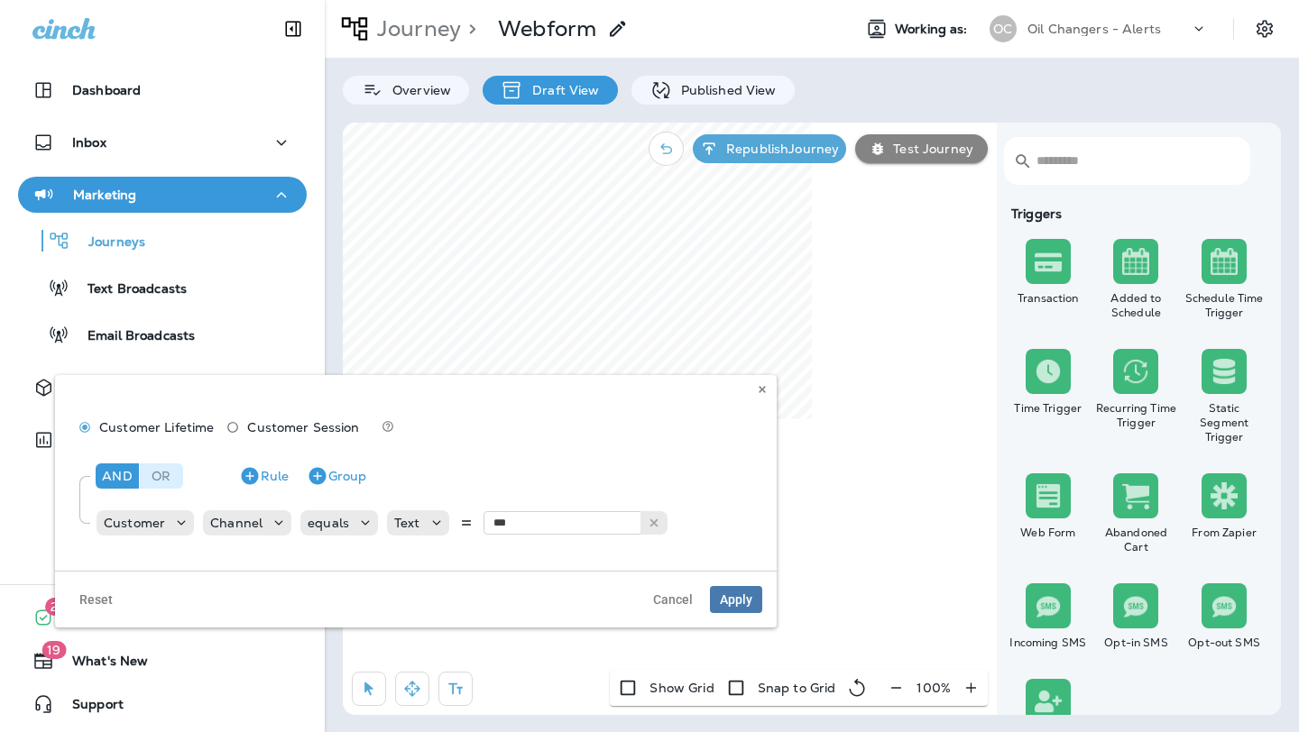
click at [156, 466] on div "Or" at bounding box center [161, 476] width 43 height 25
click at [728, 596] on span "Apply" at bounding box center [736, 599] width 32 height 13
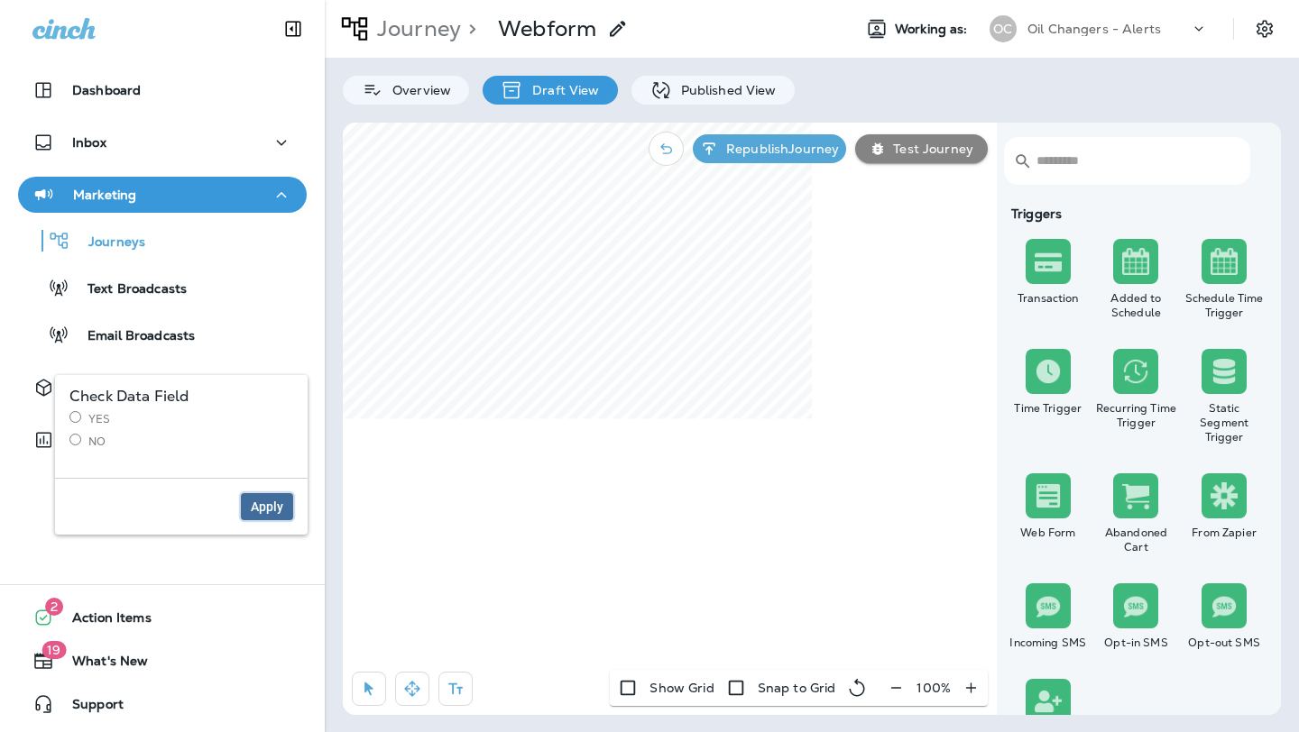
click at [251, 502] on span "Apply" at bounding box center [267, 506] width 32 height 13
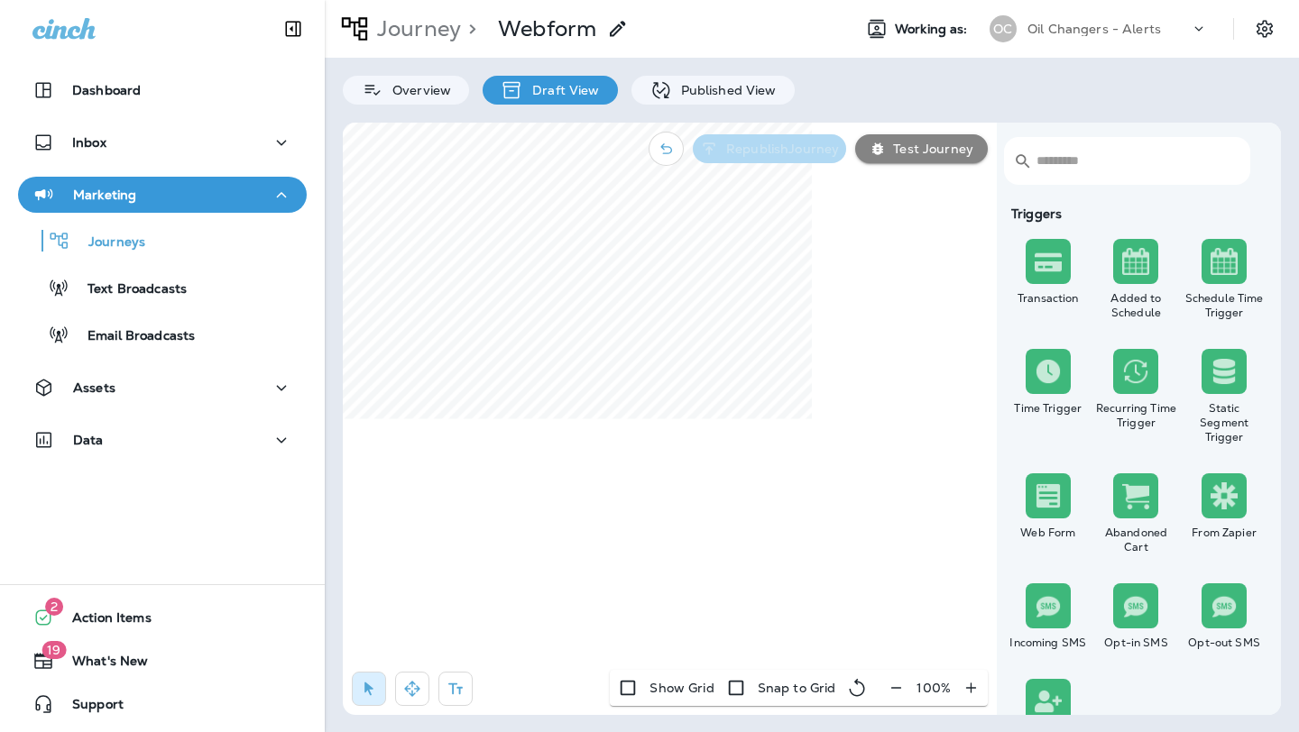
click at [758, 153] on p "Republish Journey" at bounding box center [779, 149] width 120 height 14
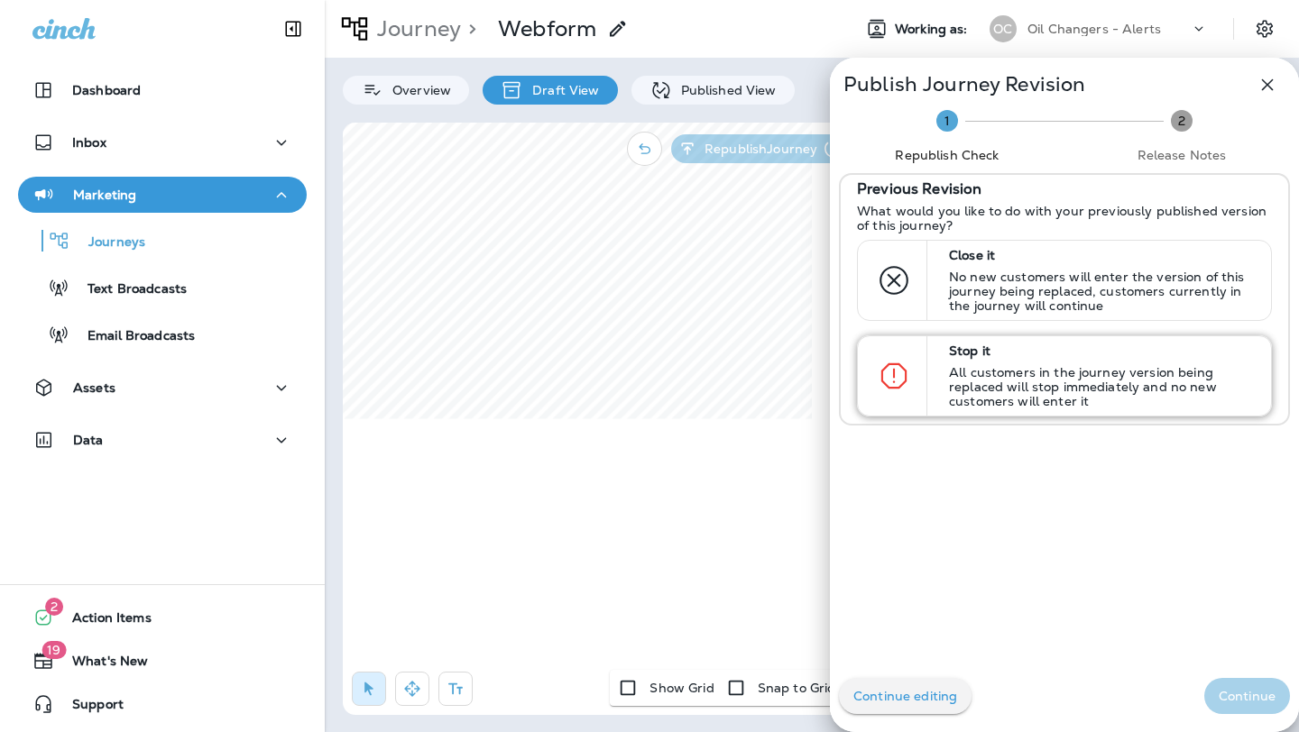
click at [1050, 383] on p "All customers in the journey version being replaced will stop immediately and n…" at bounding box center [1102, 386] width 306 height 43
click at [1248, 697] on p "Continue" at bounding box center [1246, 696] width 57 height 14
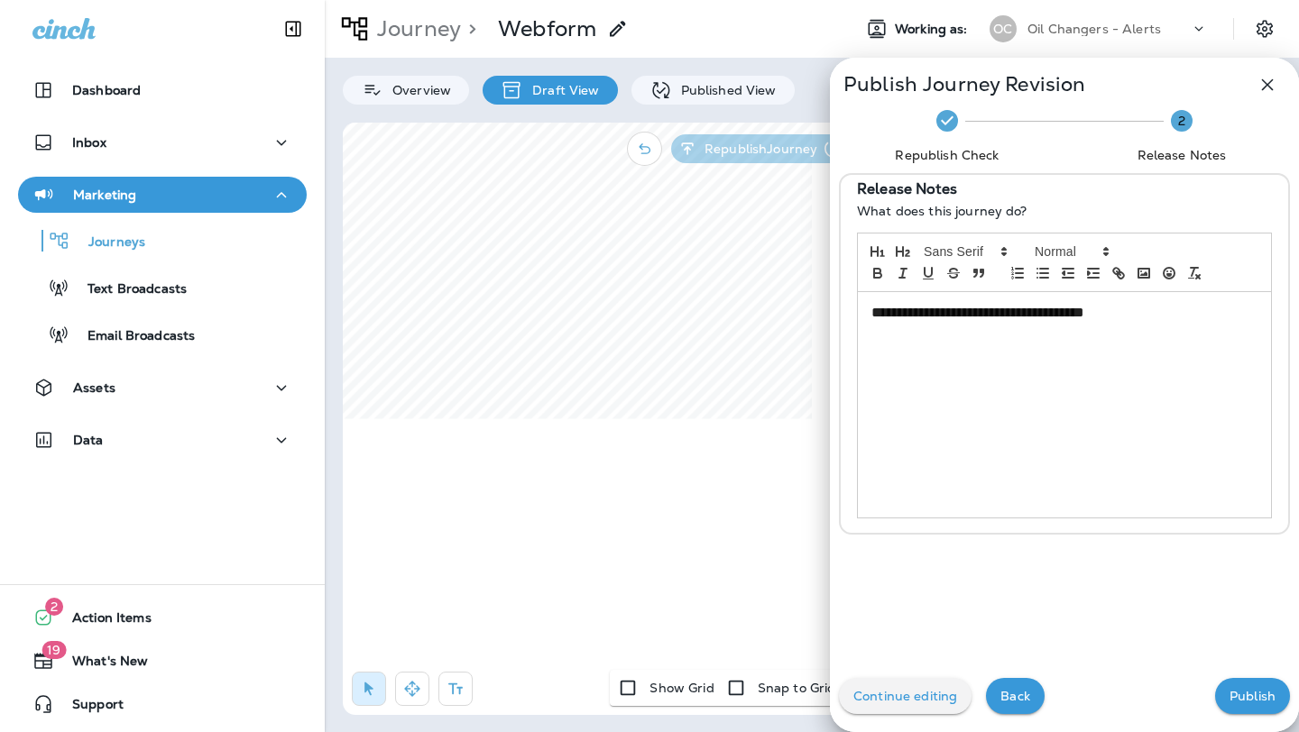
click at [1248, 697] on p "Publish" at bounding box center [1252, 696] width 46 height 14
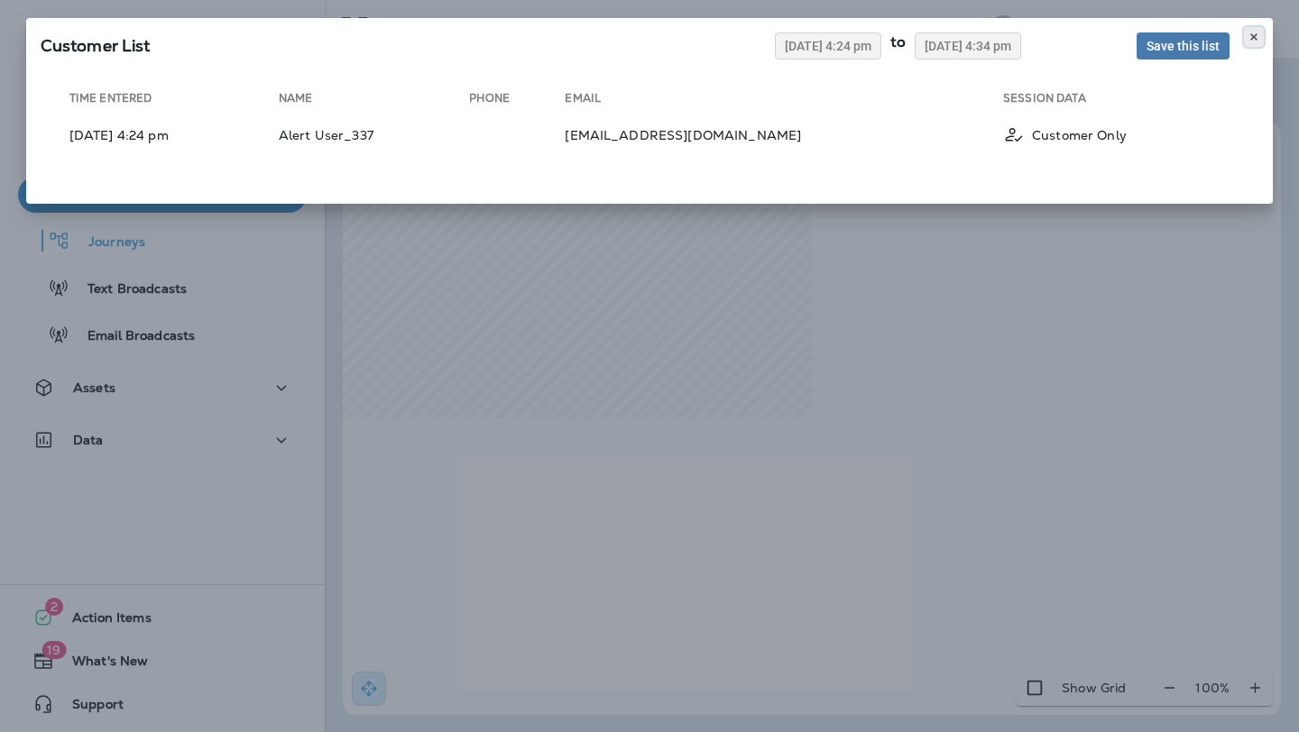
click at [1251, 37] on icon at bounding box center [1253, 37] width 11 height 11
click at [858, 340] on div "Customer List 08/19/2025 4:24 pm to 08/26/2025 4:34 pm Save this list Time Ente…" at bounding box center [649, 366] width 1299 height 732
click at [1252, 34] on use at bounding box center [1253, 36] width 6 height 7
click at [1252, 32] on icon at bounding box center [1253, 37] width 11 height 11
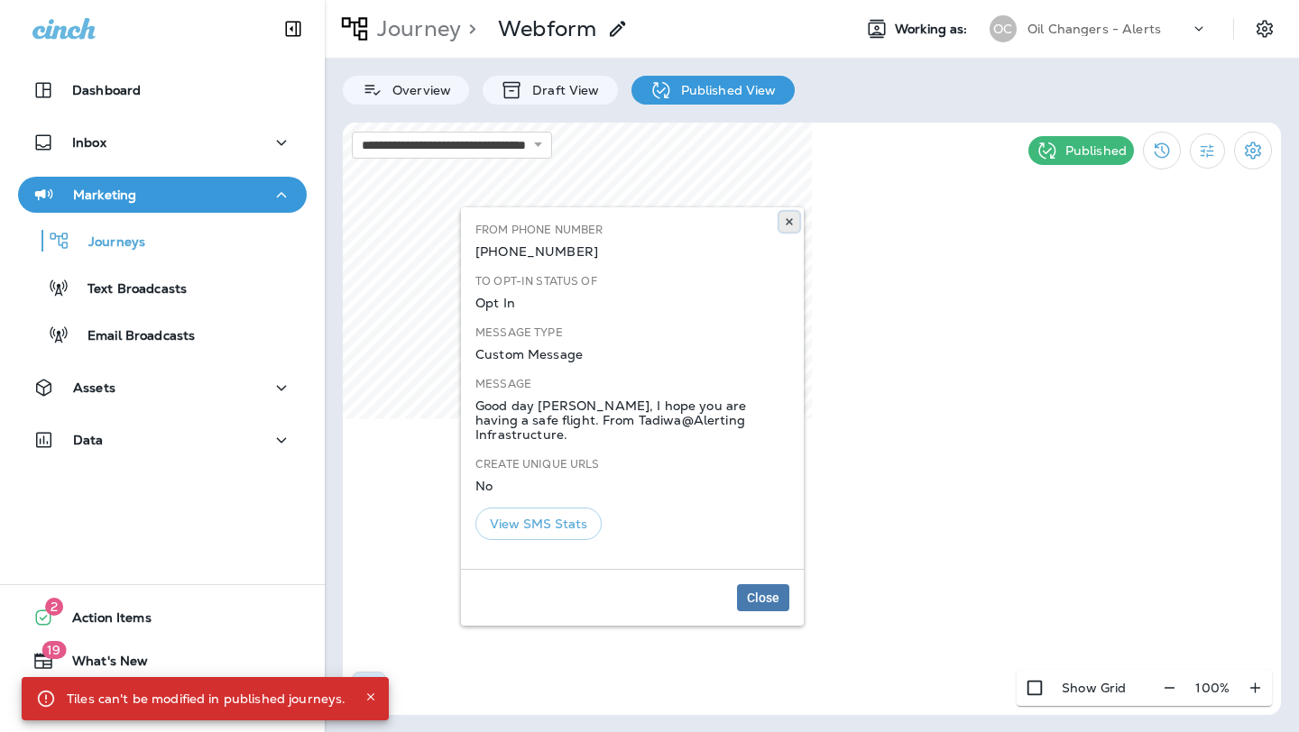
click at [785, 217] on icon at bounding box center [789, 221] width 11 height 11
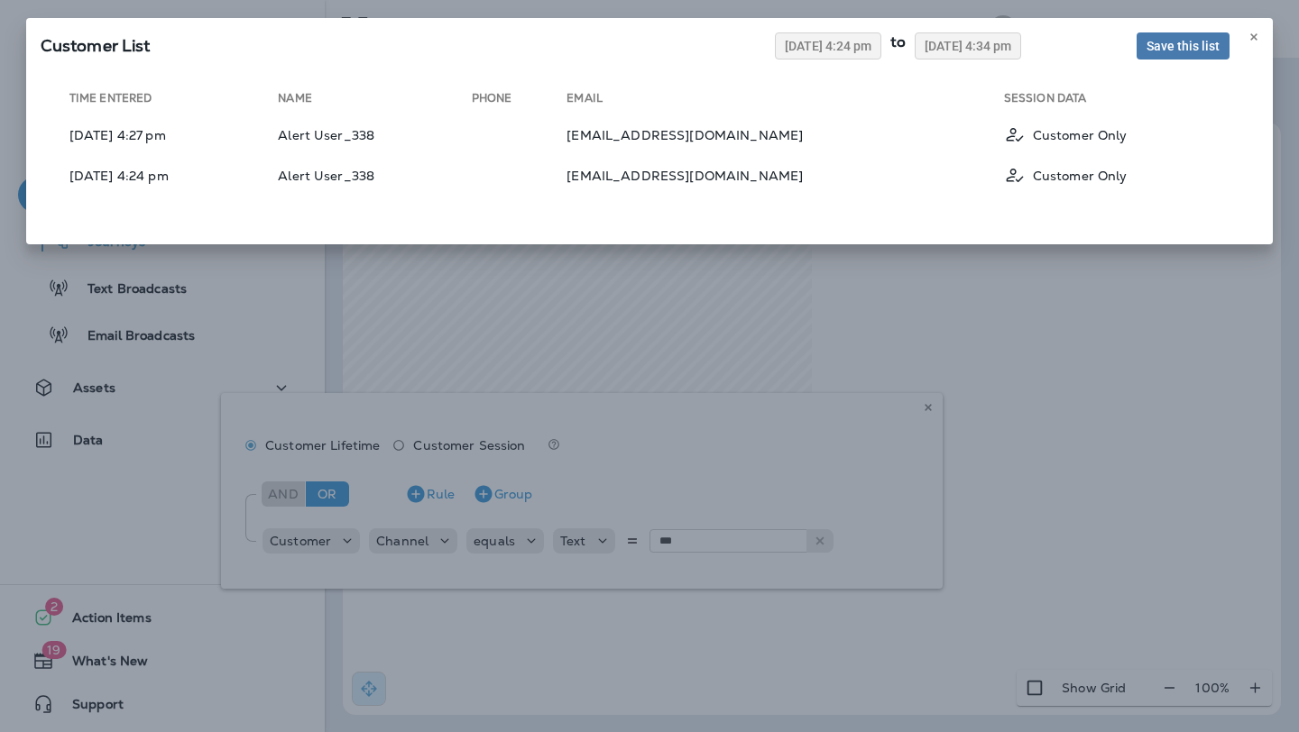
click at [897, 341] on div "Customer List 08/19/2025 4:24 pm to 08/26/2025 4:34 pm Save this list Time Ente…" at bounding box center [649, 366] width 1299 height 732
click at [1253, 36] on use at bounding box center [1253, 36] width 6 height 7
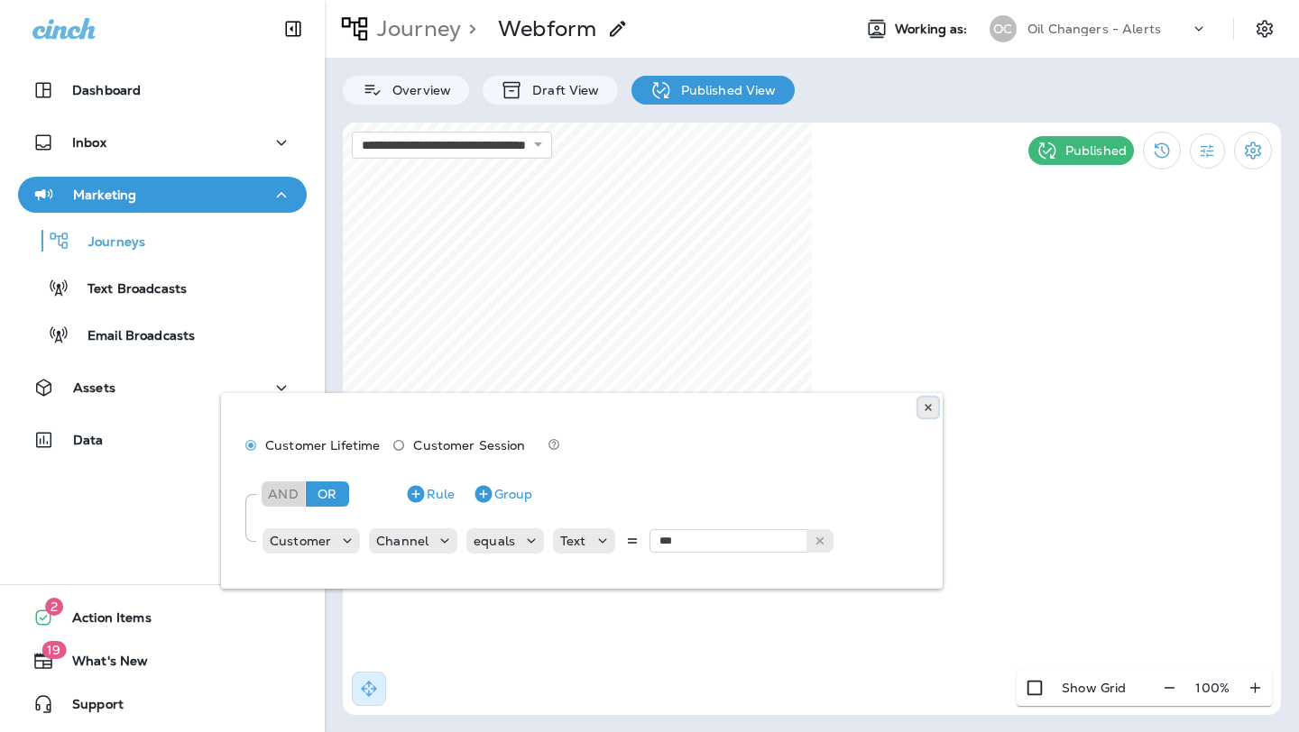
click at [925, 406] on icon at bounding box center [928, 407] width 11 height 11
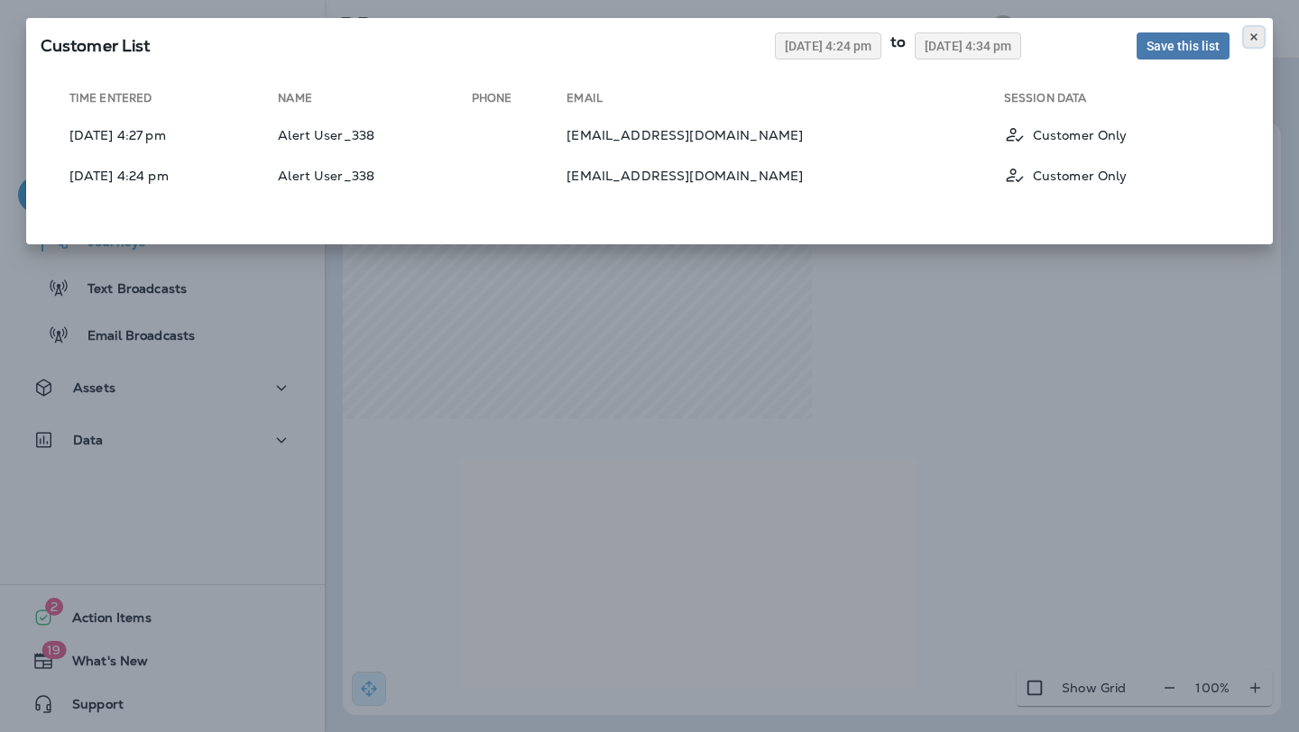
click at [1250, 31] on button at bounding box center [1254, 37] width 20 height 20
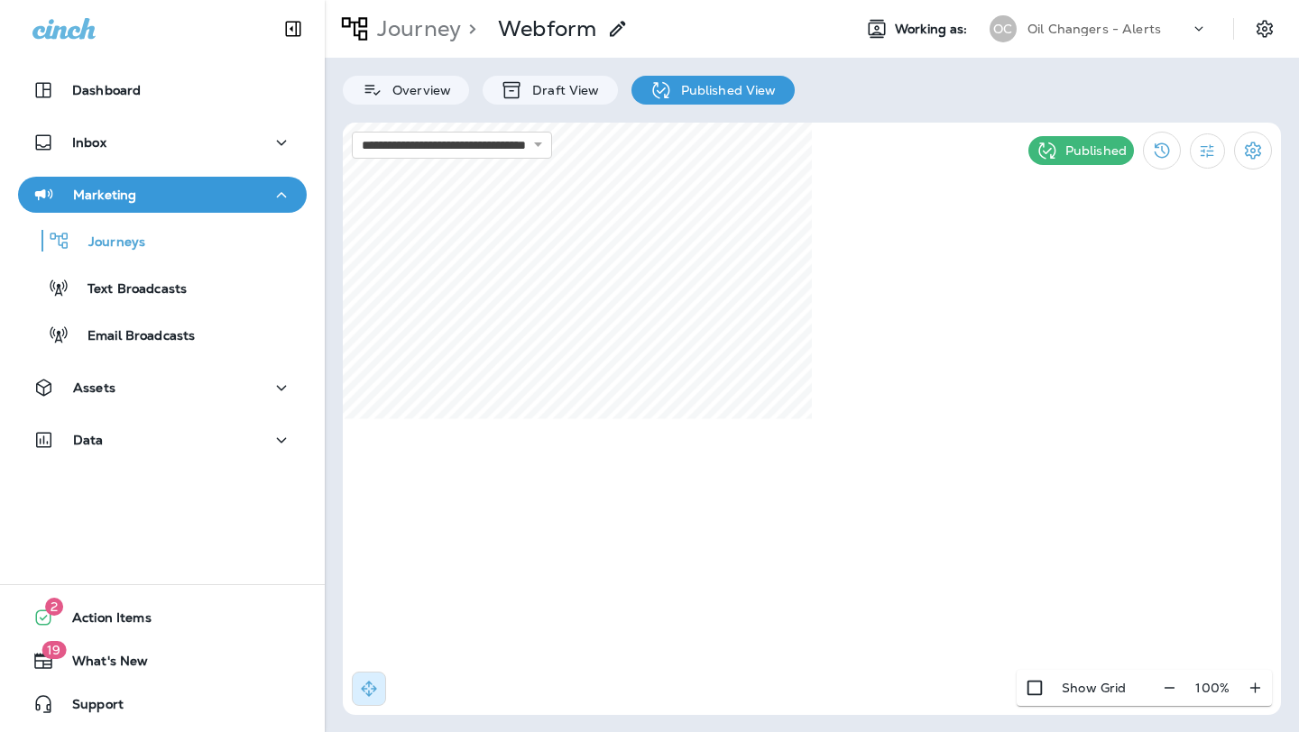
select select "*"
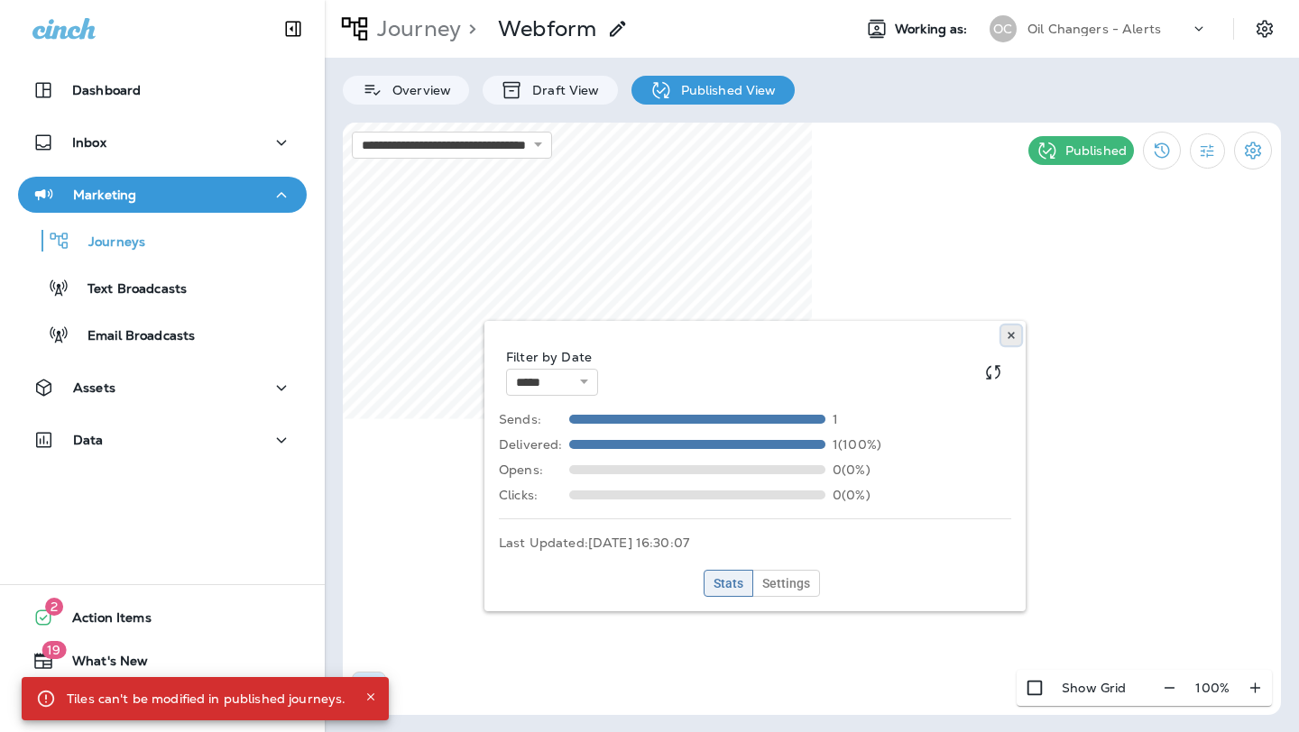
click at [1019, 331] on button at bounding box center [1011, 336] width 20 height 20
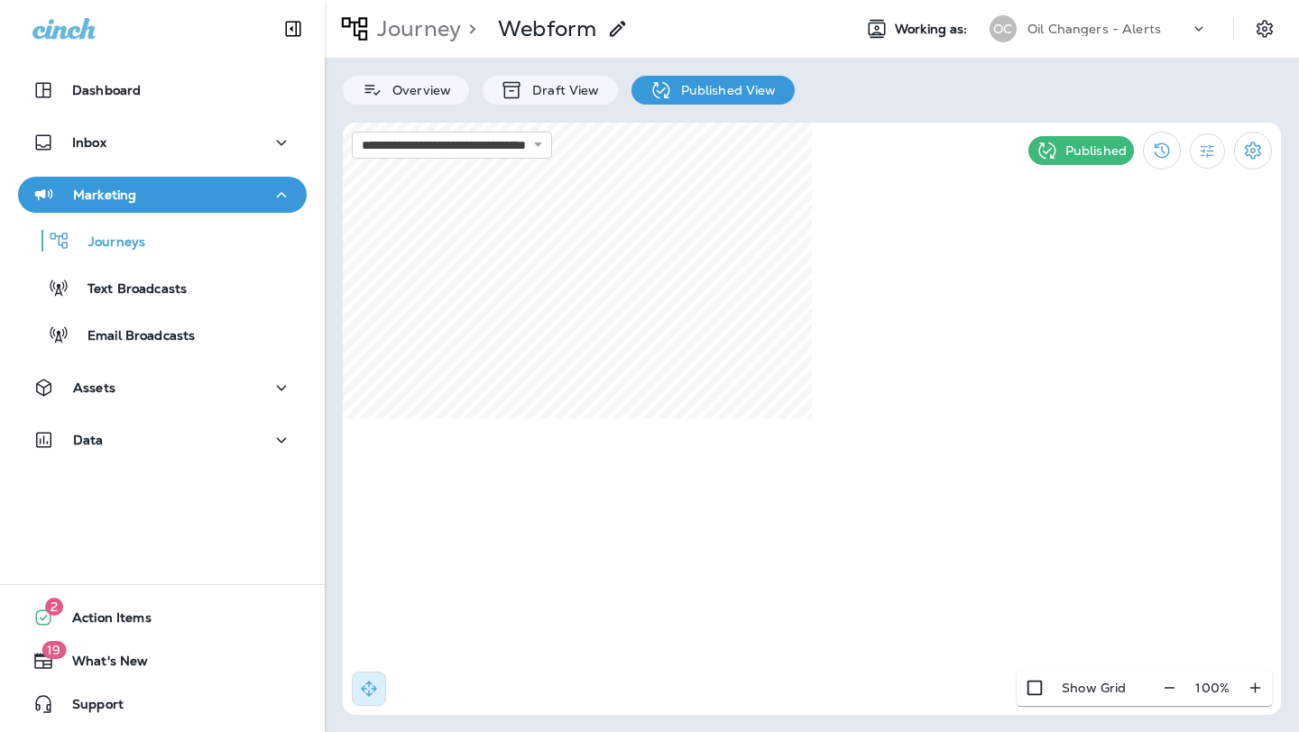
select select "*"
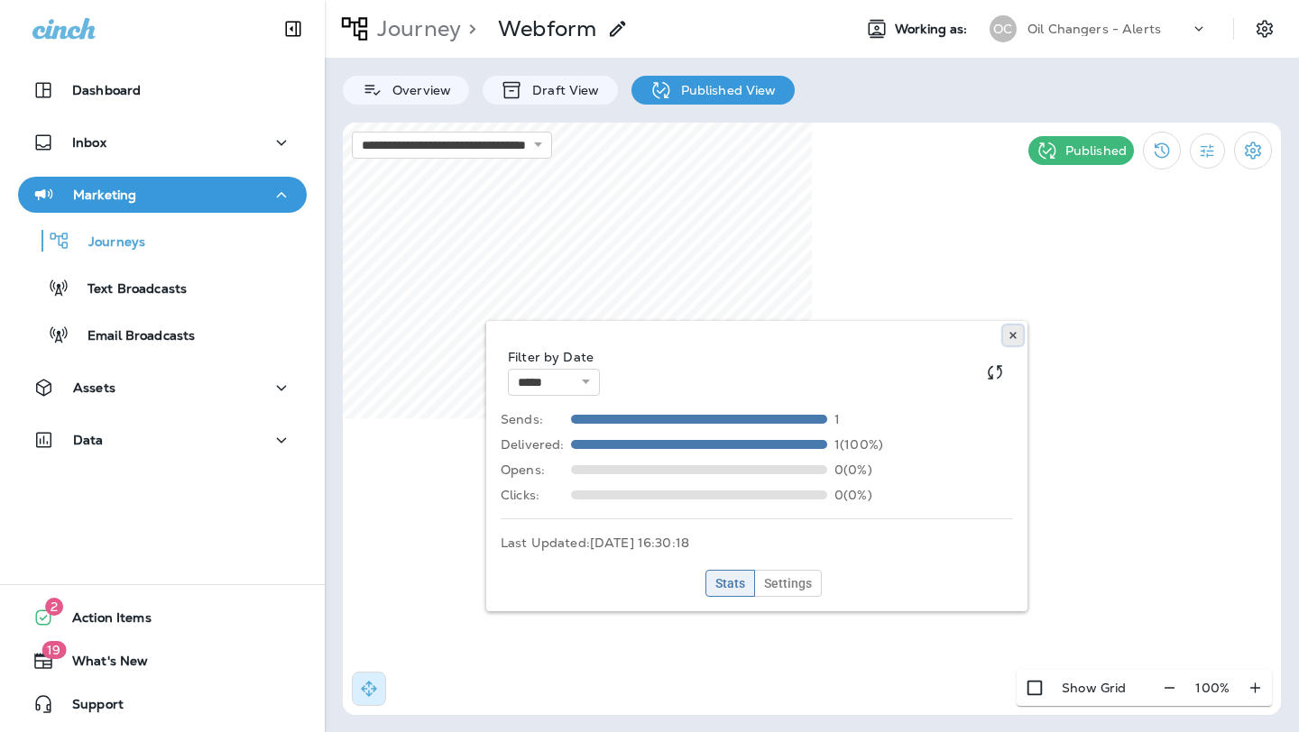
click at [1014, 337] on use at bounding box center [1012, 335] width 6 height 7
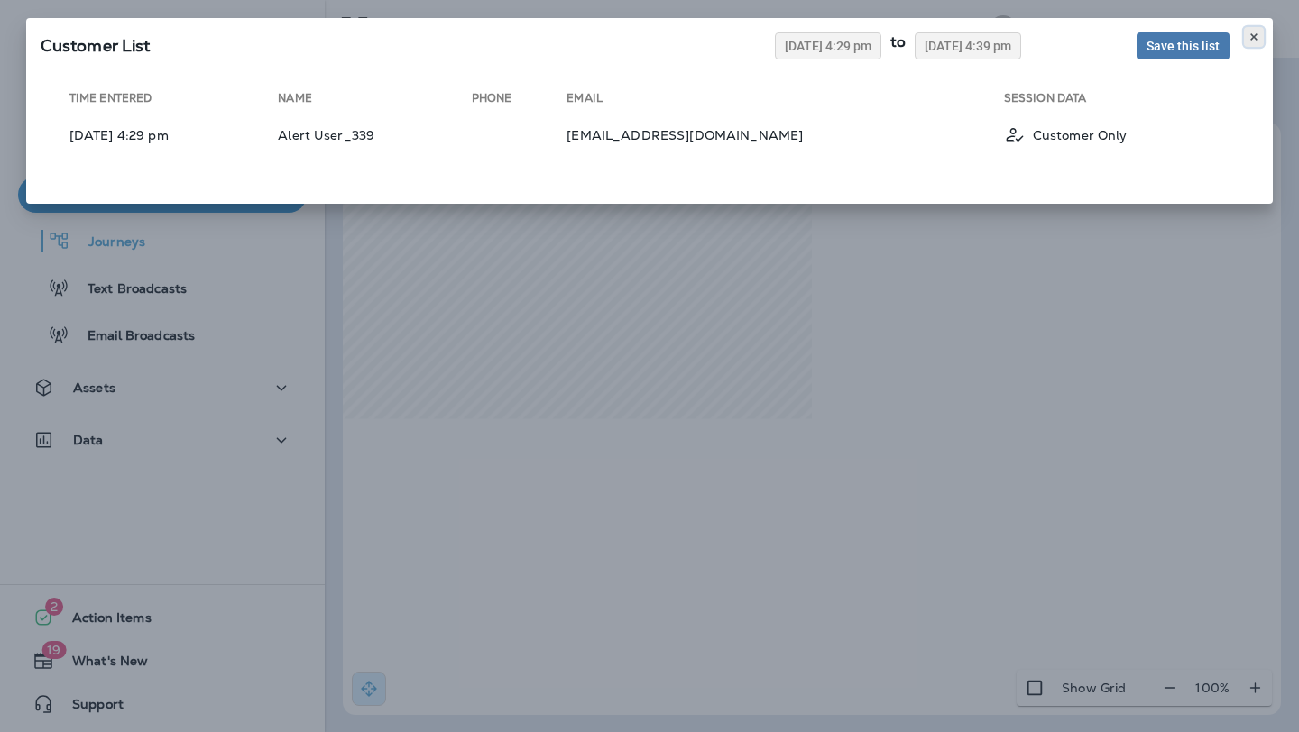
click at [1254, 30] on button at bounding box center [1254, 37] width 20 height 20
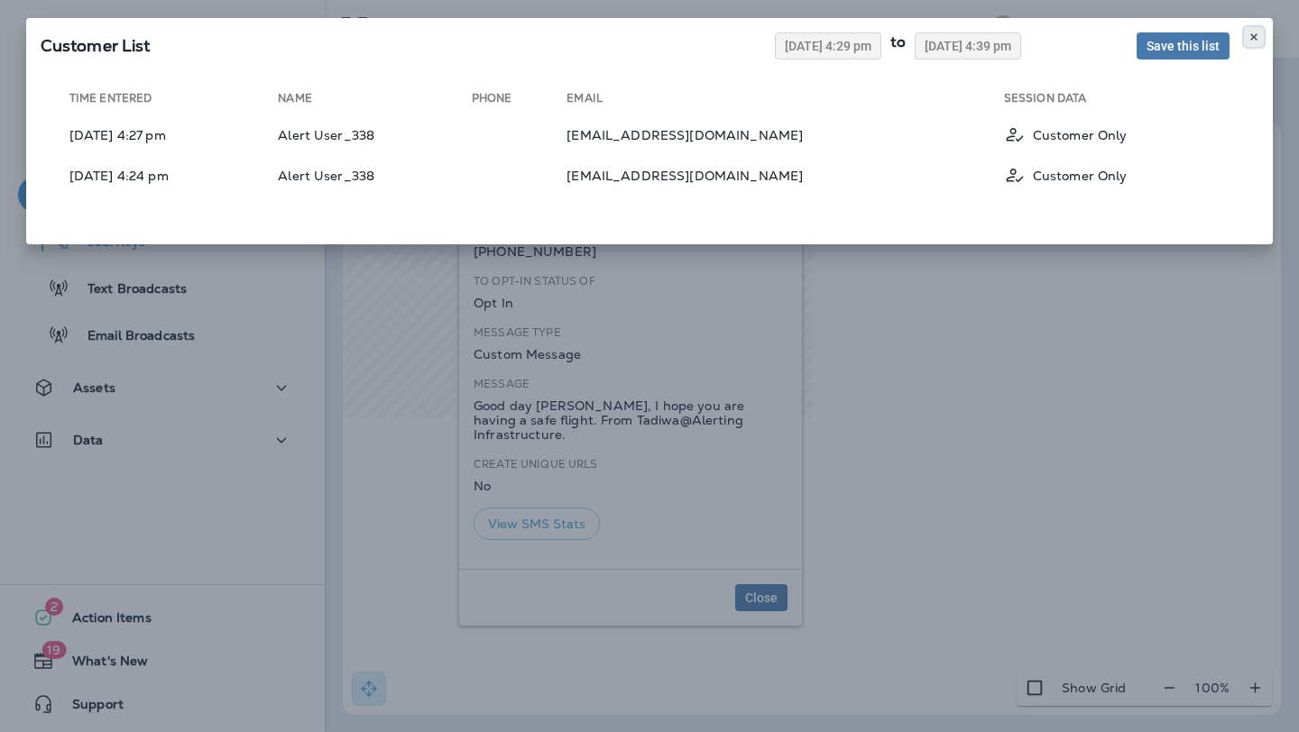
click at [1248, 43] on button at bounding box center [1254, 37] width 20 height 20
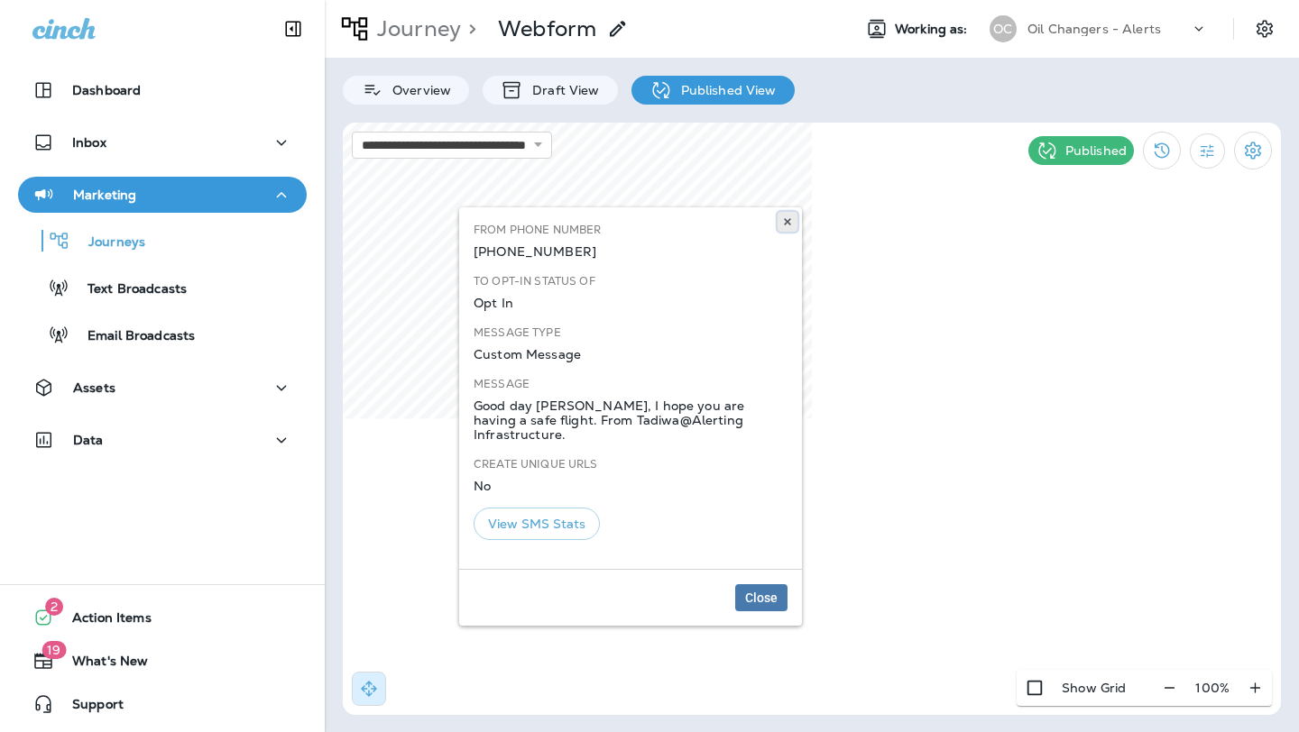
click at [793, 216] on button at bounding box center [787, 222] width 20 height 20
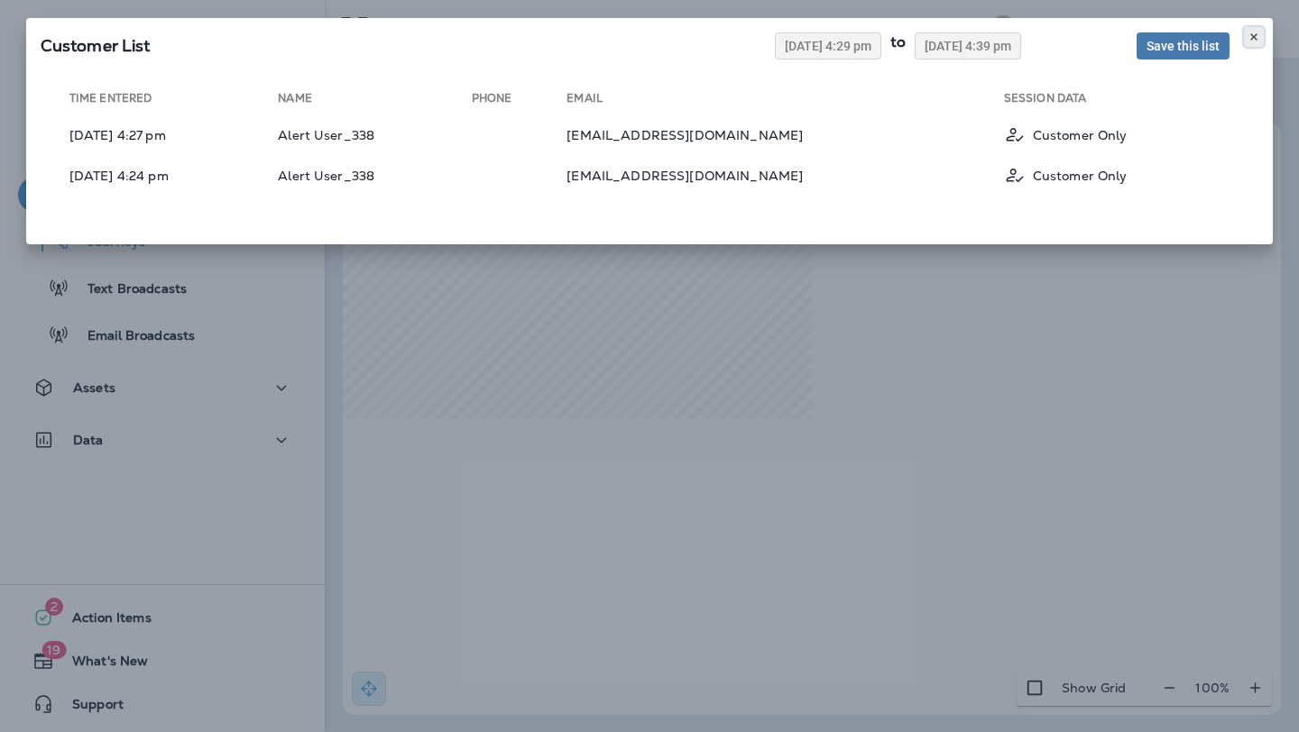
click at [1250, 37] on icon at bounding box center [1253, 37] width 11 height 11
click at [1248, 30] on button at bounding box center [1254, 37] width 20 height 20
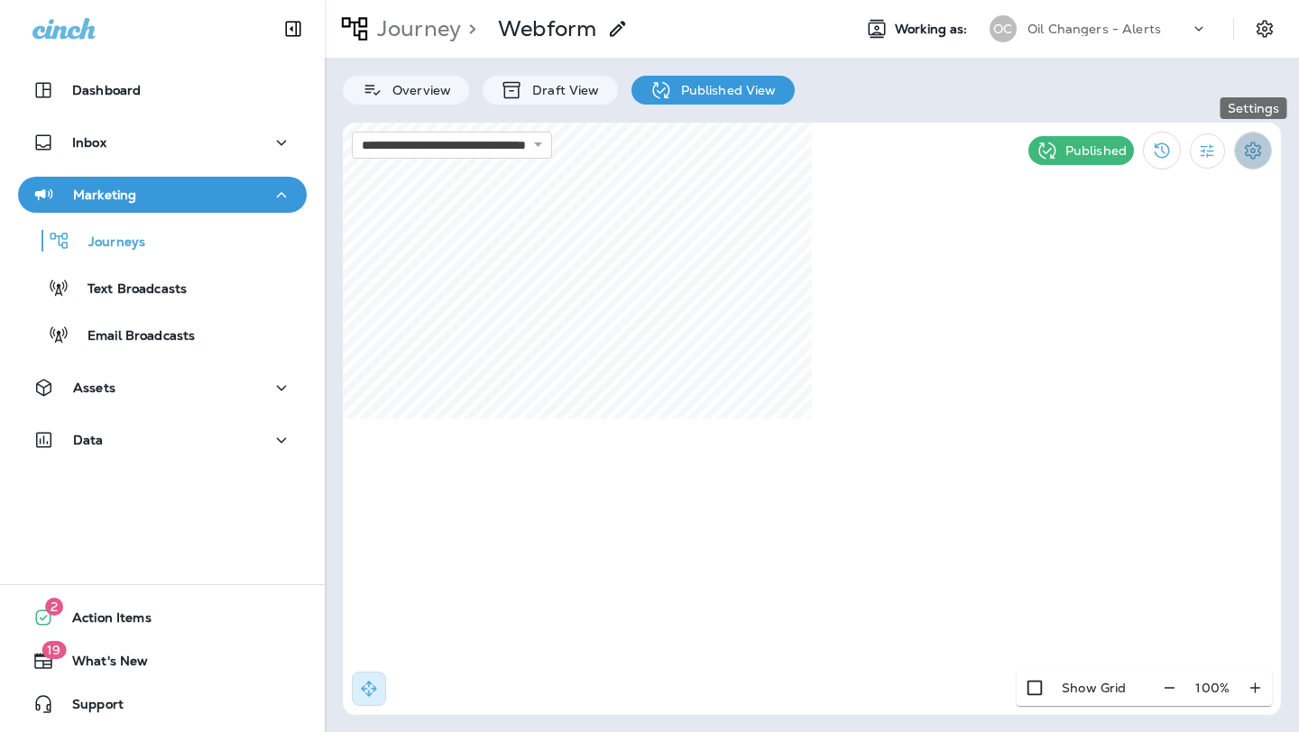
click at [1254, 152] on icon "Settings" at bounding box center [1253, 151] width 22 height 22
click at [1224, 394] on div at bounding box center [649, 366] width 1299 height 732
click at [1259, 25] on icon "Settings" at bounding box center [1264, 29] width 22 height 22
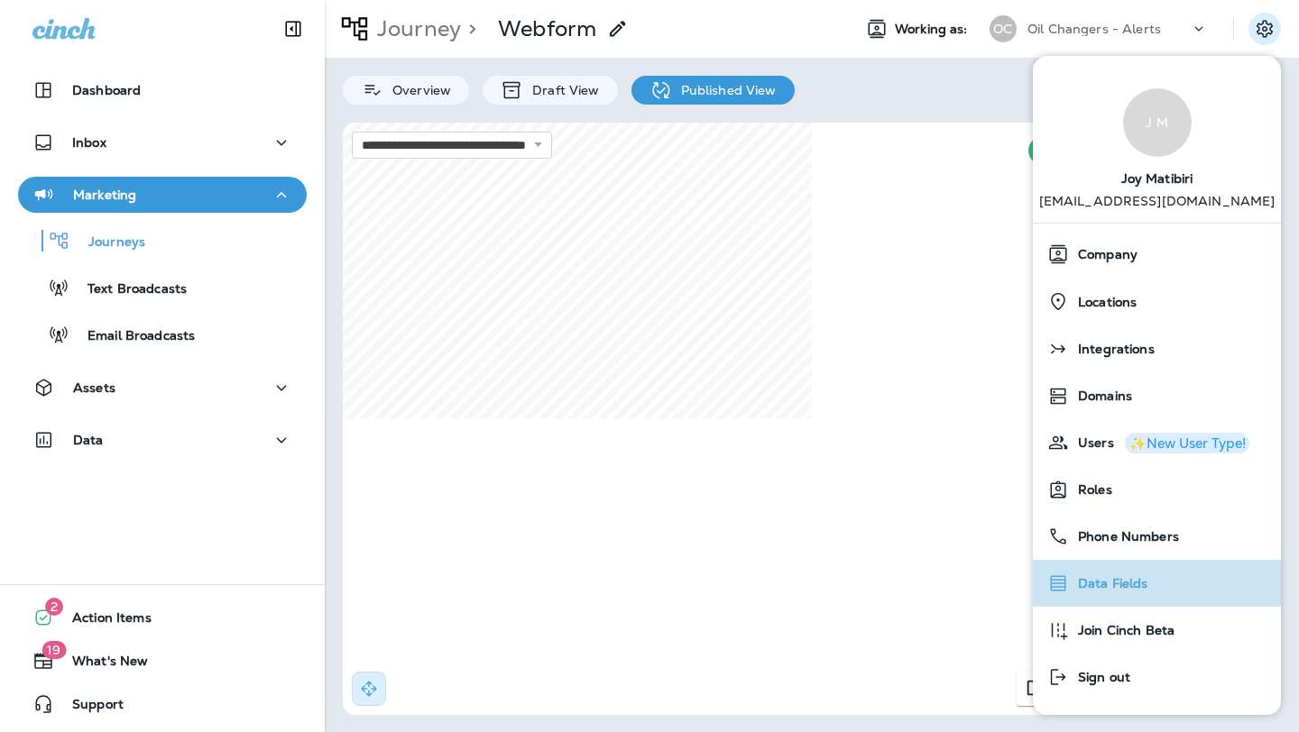
click at [1157, 584] on div "Data Fields" at bounding box center [1157, 583] width 234 height 36
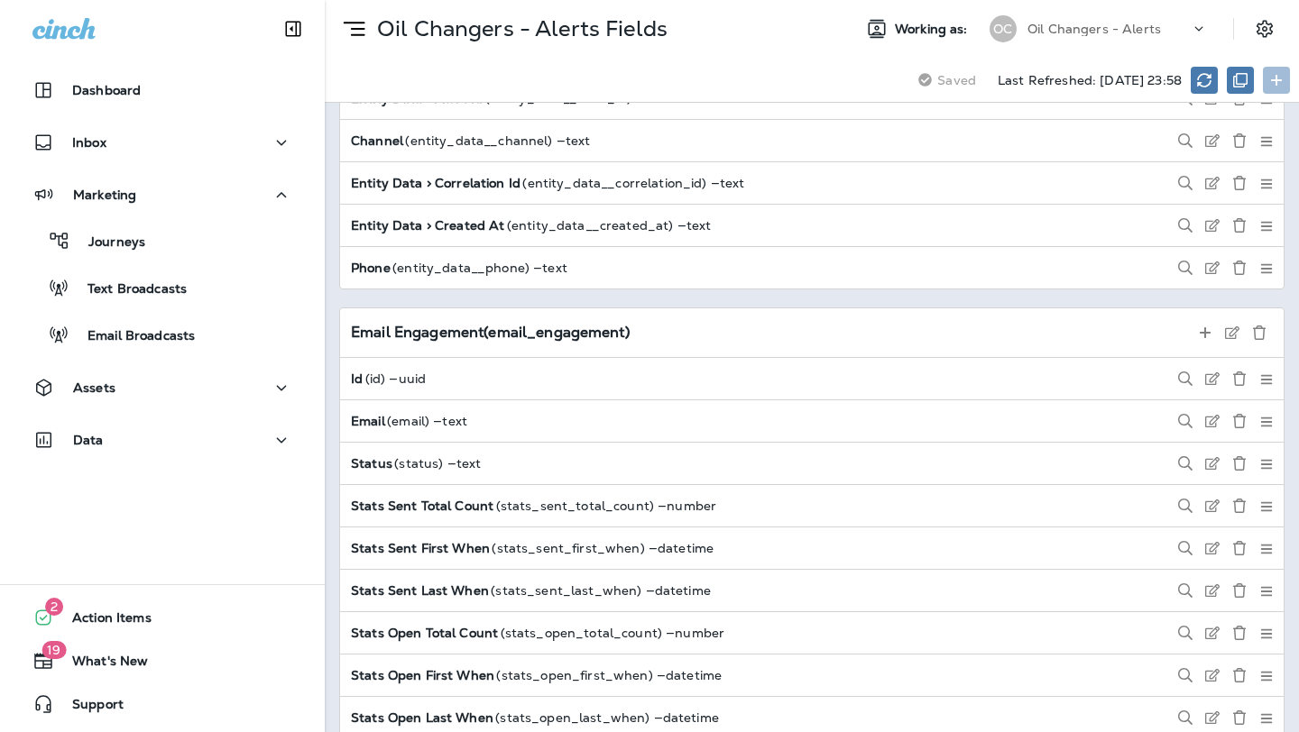
scroll to position [4194, 0]
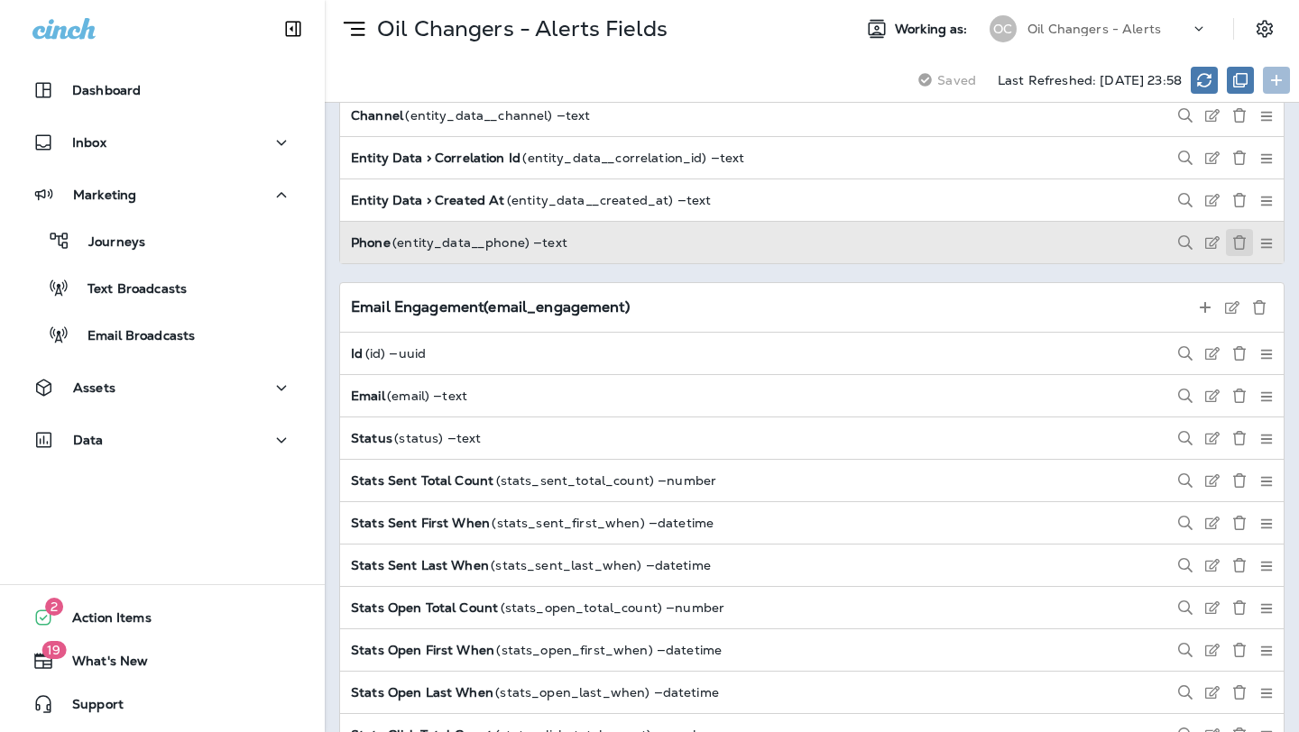
click at [1237, 243] on icon at bounding box center [1239, 242] width 14 height 14
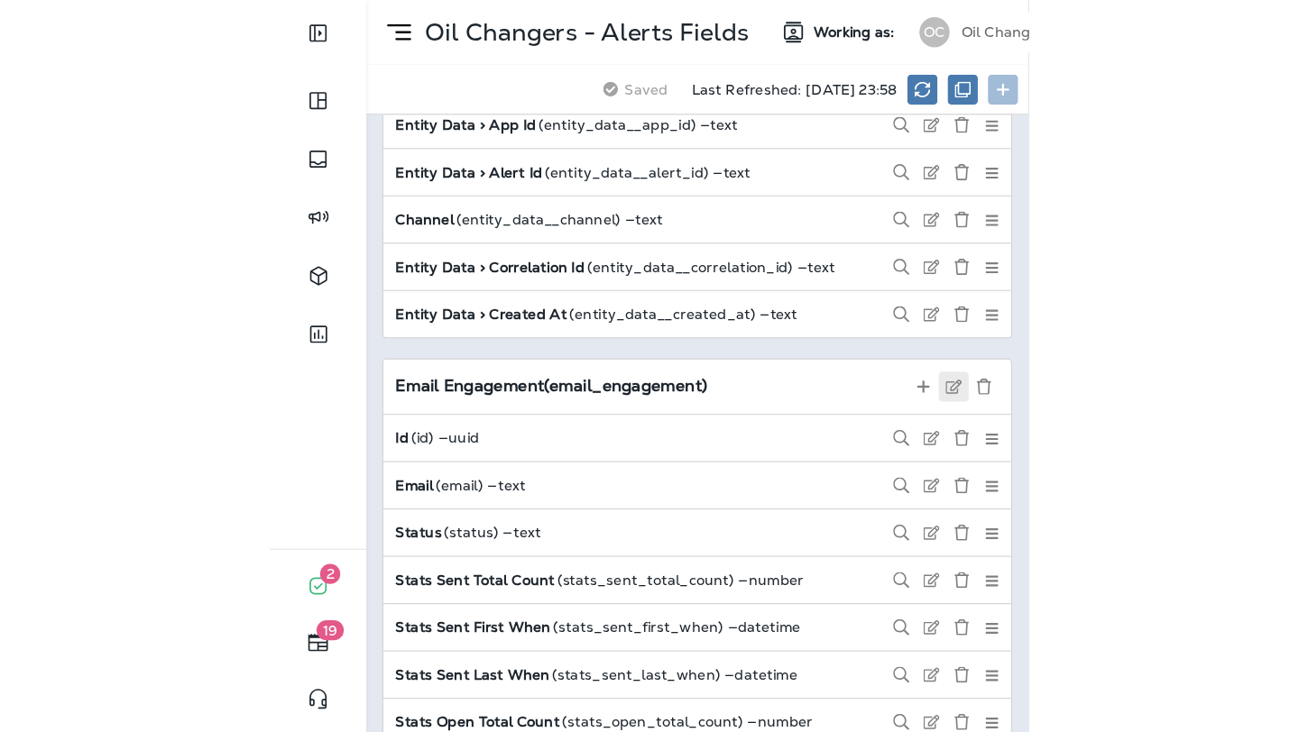
scroll to position [4109, 0]
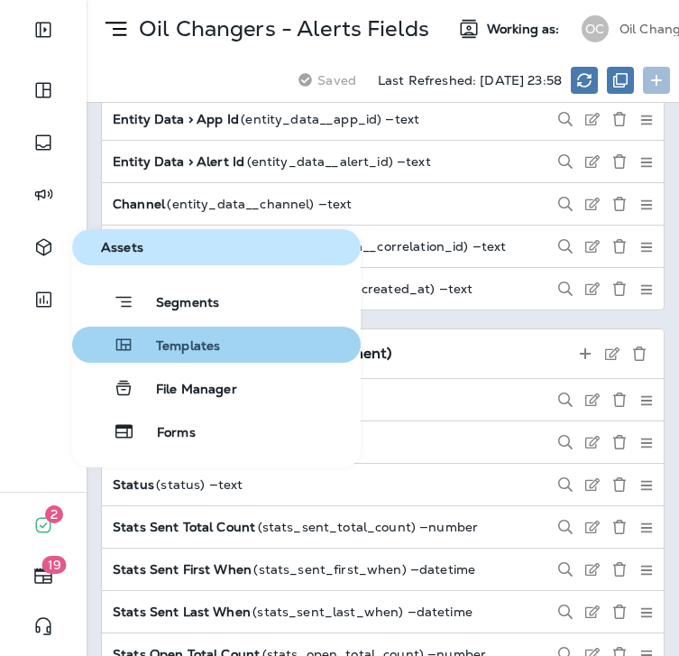
click at [204, 352] on span "Templates" at bounding box center [177, 346] width 86 height 17
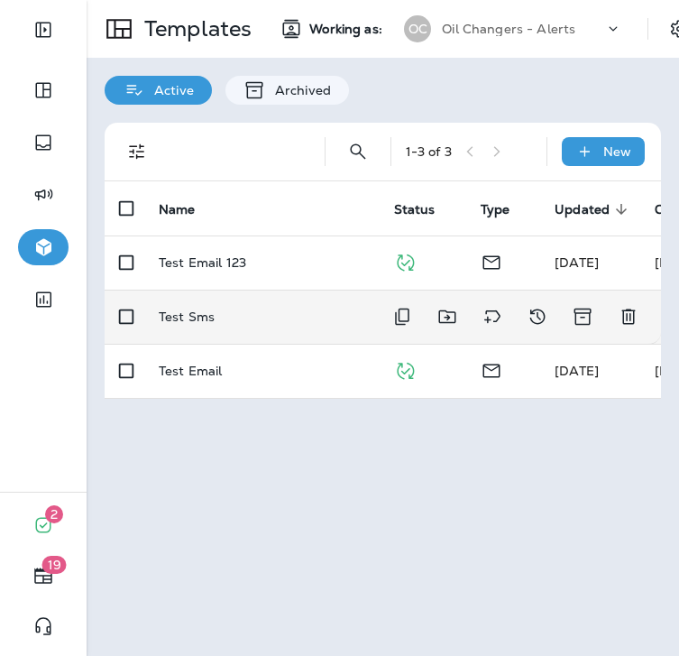
click at [200, 318] on p "Test Sms" at bounding box center [187, 316] width 56 height 14
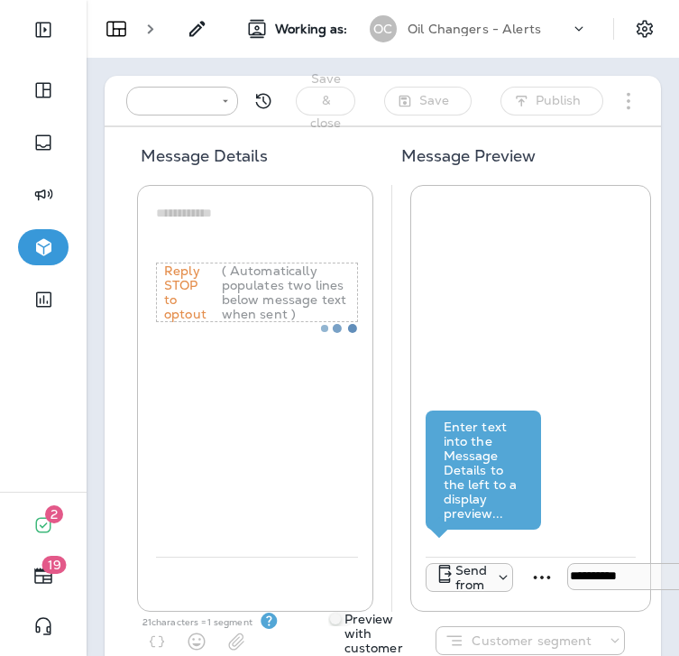
type input "**********"
type textarea "**********"
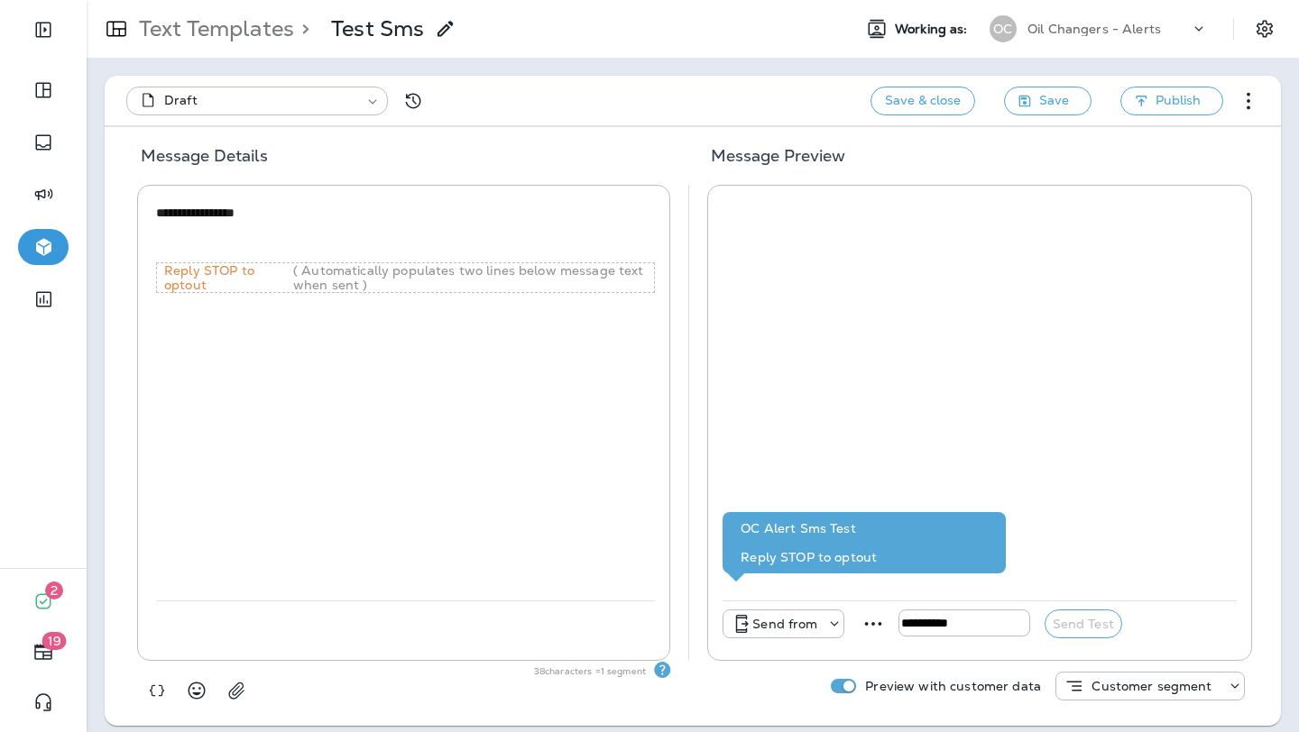
click at [1233, 684] on icon at bounding box center [1234, 686] width 18 height 18
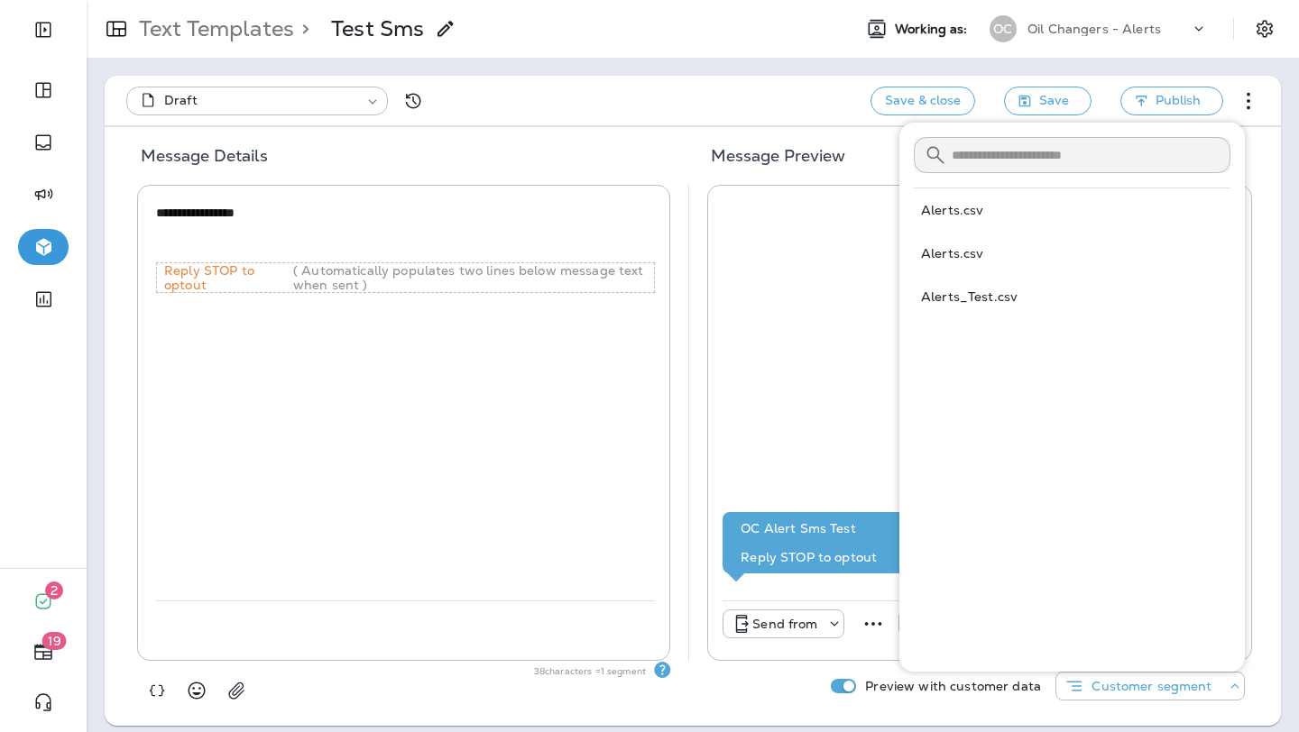
click at [780, 467] on div "OC Alert Sms Test Reply STOP to optout" at bounding box center [979, 400] width 514 height 400
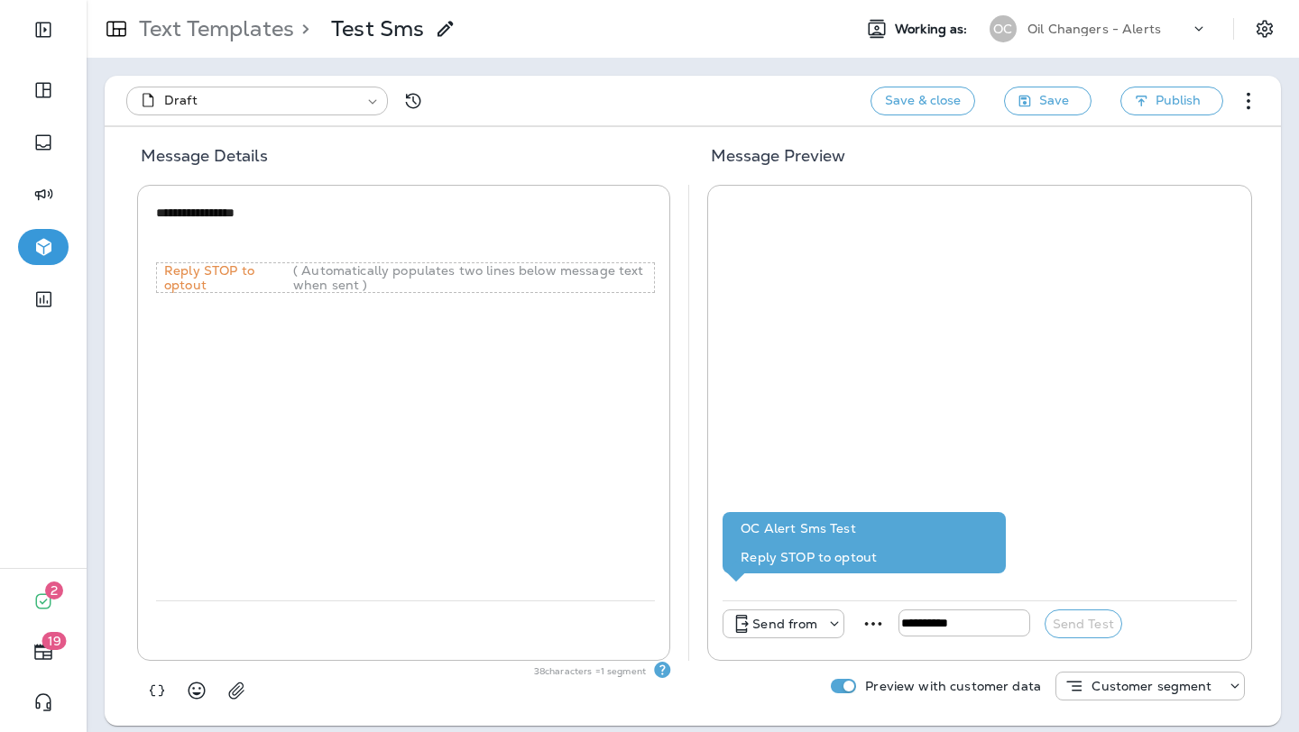
click at [1176, 684] on p "Customer segment" at bounding box center [1151, 686] width 120 height 14
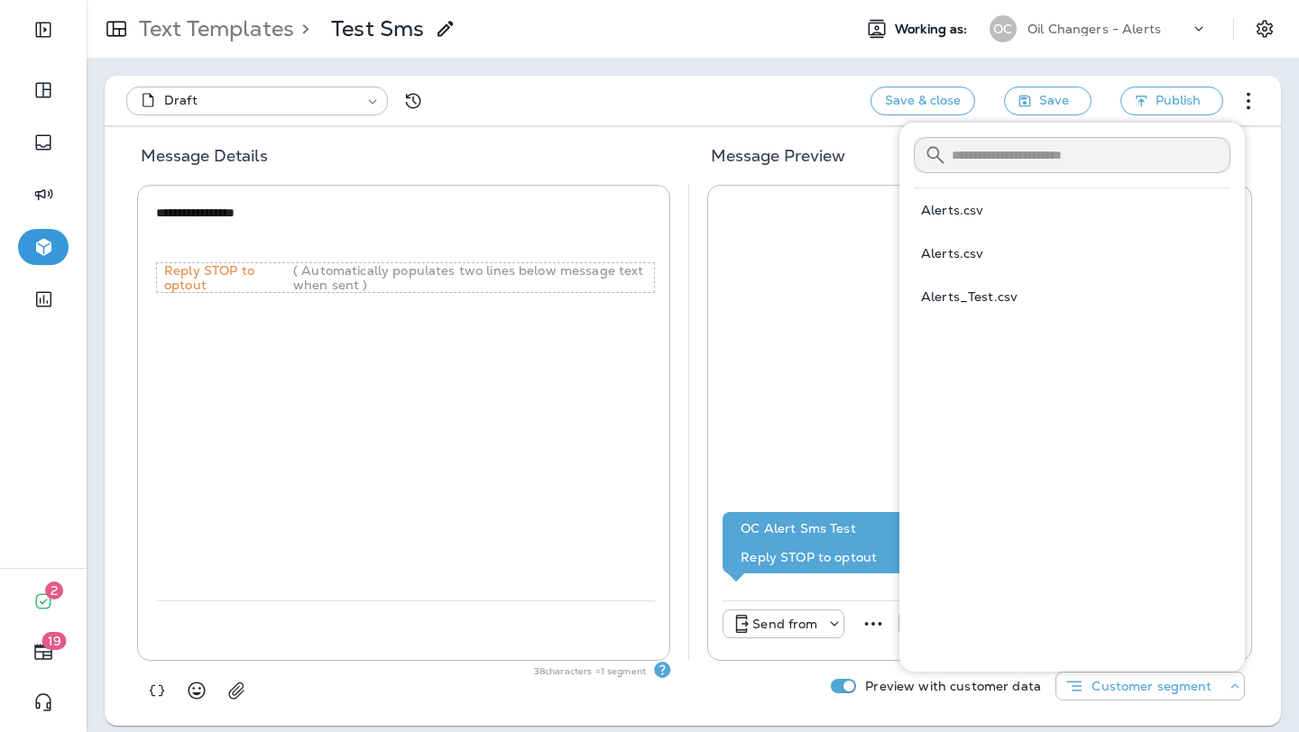
click at [849, 440] on div "OC Alert Sms Test Reply STOP to optout" at bounding box center [979, 400] width 514 height 400
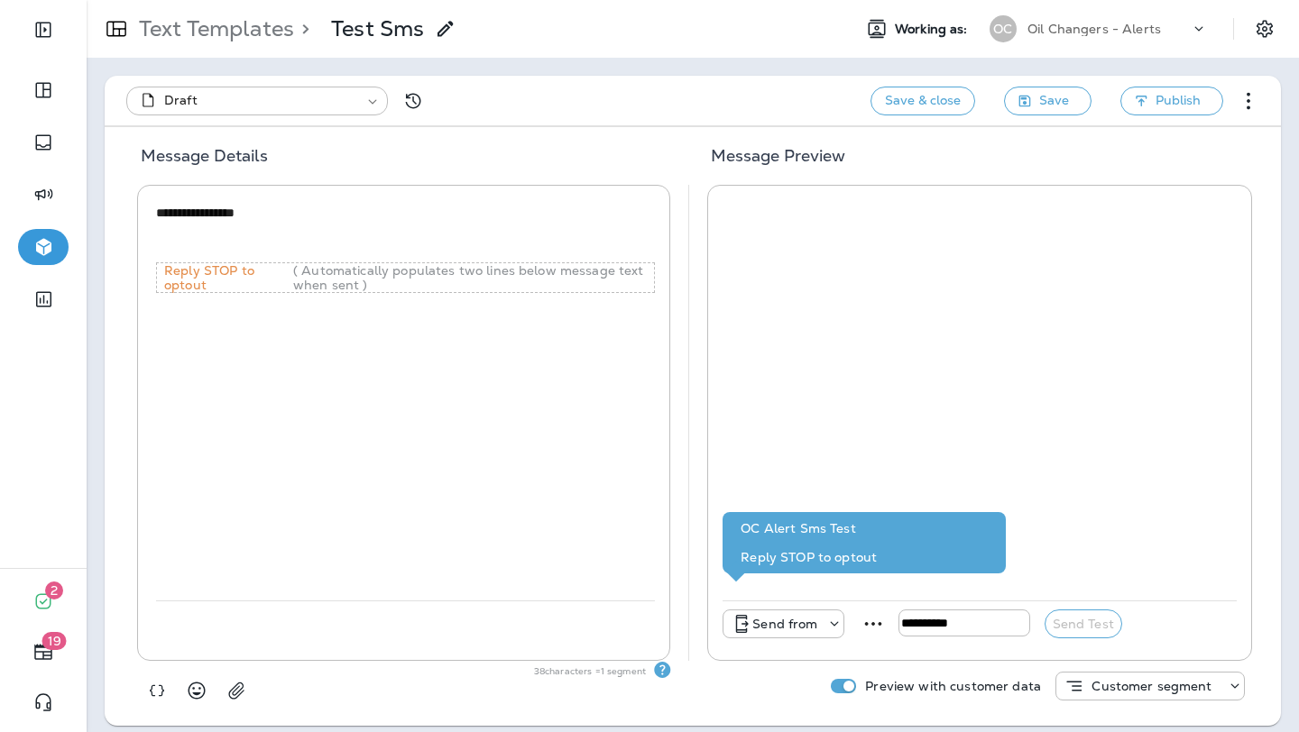
click at [829, 619] on icon at bounding box center [834, 624] width 18 height 18
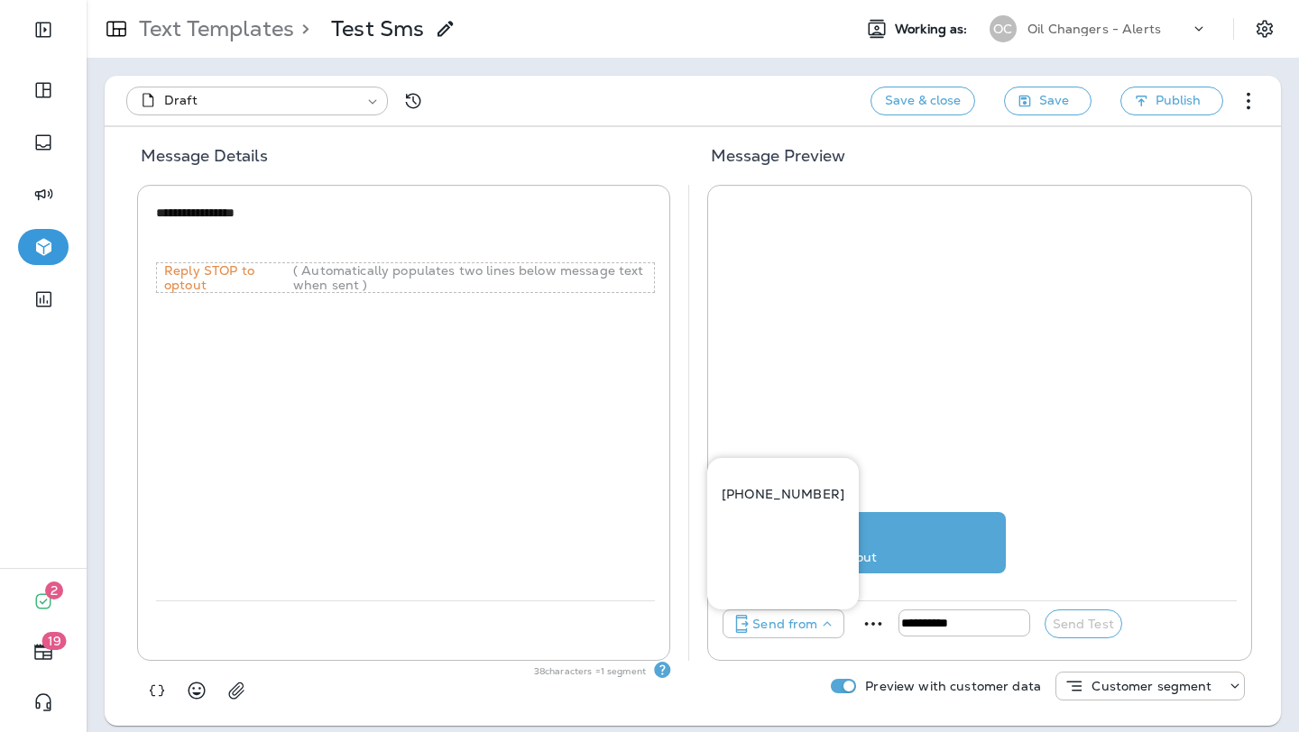
click at [804, 497] on p "[PHONE_NUMBER]" at bounding box center [782, 494] width 123 height 14
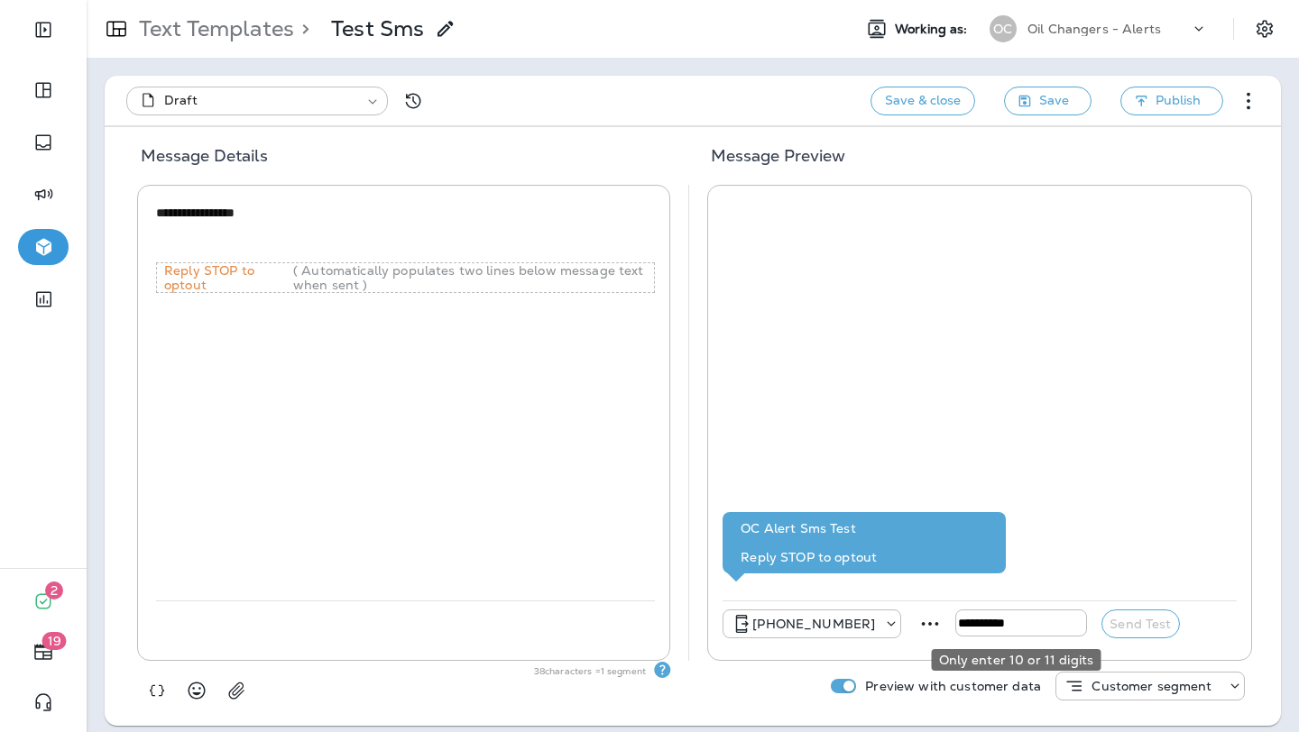
click at [1003, 619] on input "tel" at bounding box center [1021, 623] width 132 height 27
type input "*"
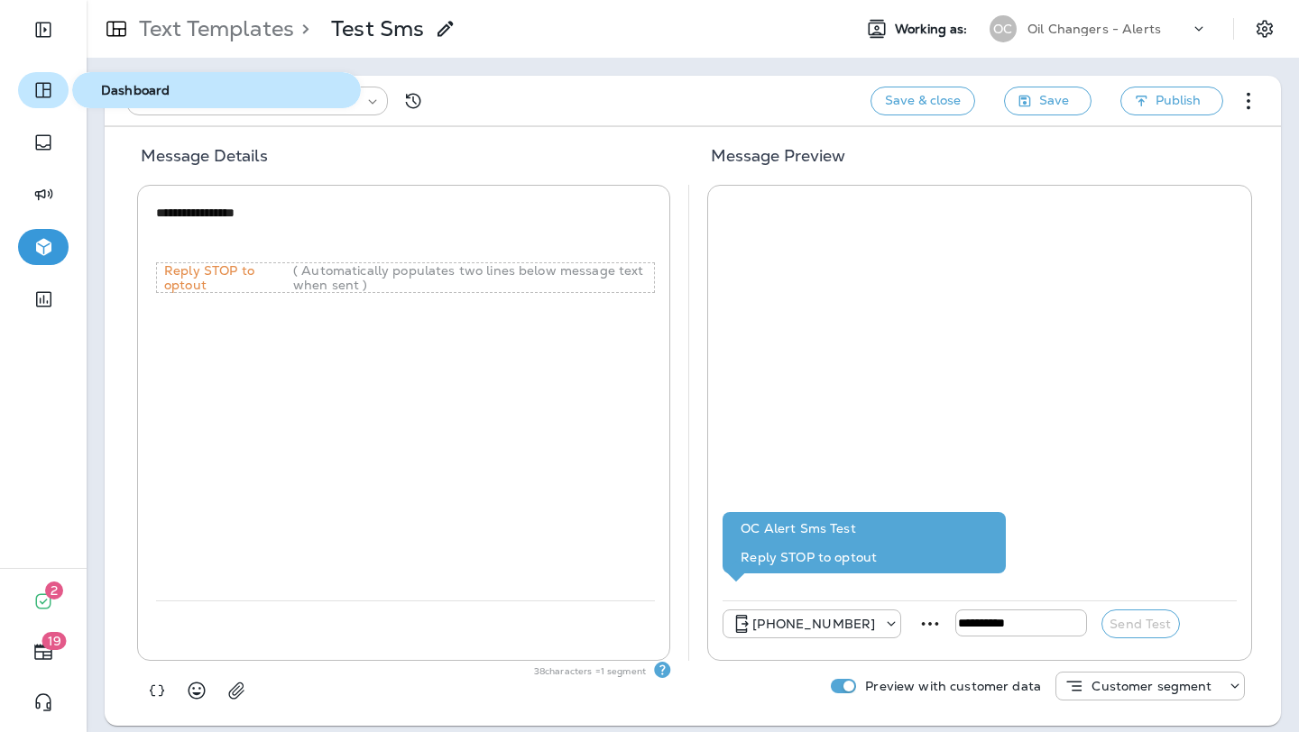
click at [48, 83] on icon "button" at bounding box center [42, 90] width 15 height 15
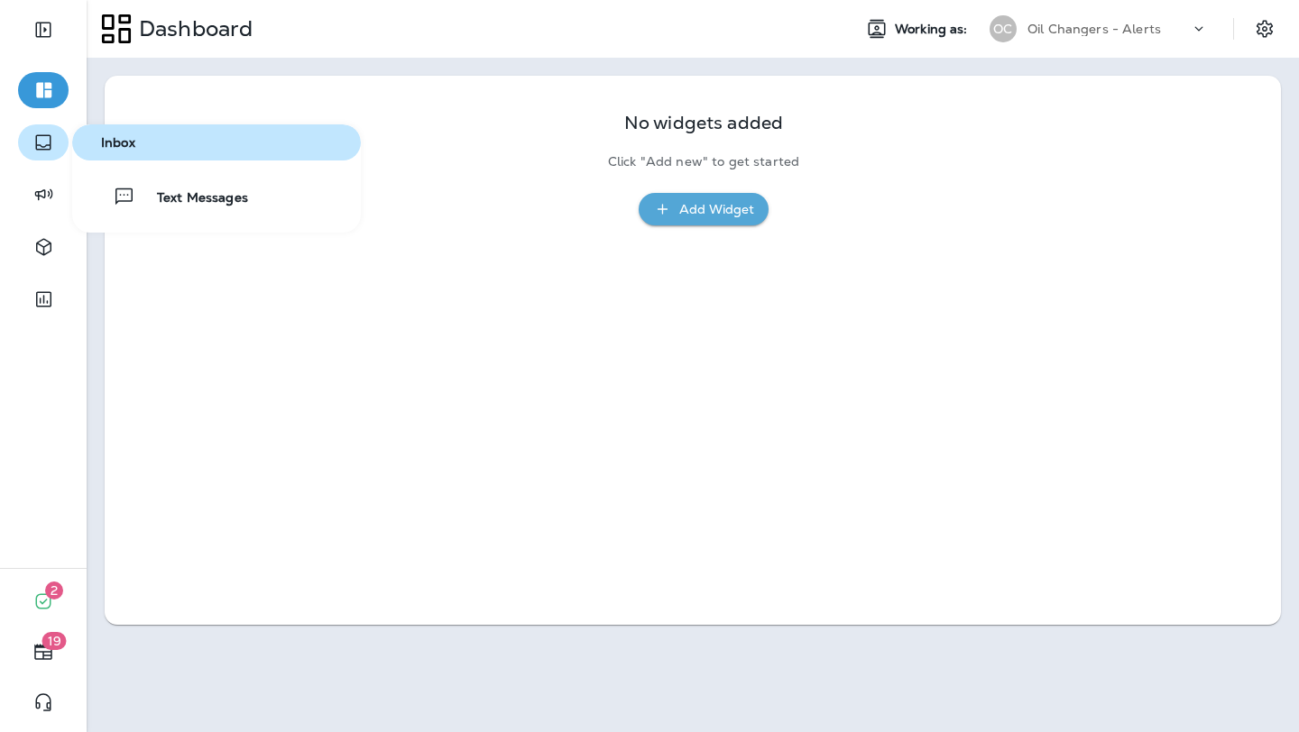
click at [45, 136] on icon "button" at bounding box center [43, 143] width 22 height 22
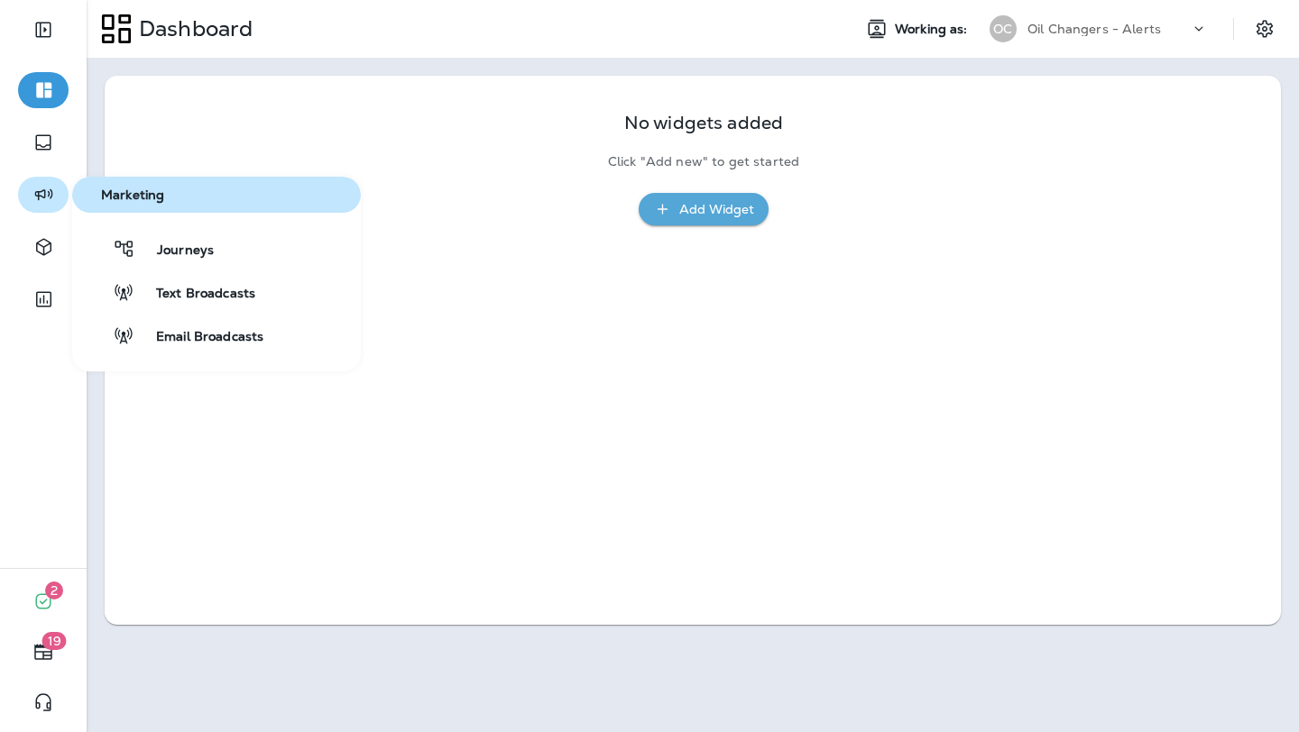
click at [37, 189] on icon "button" at bounding box center [43, 195] width 23 height 22
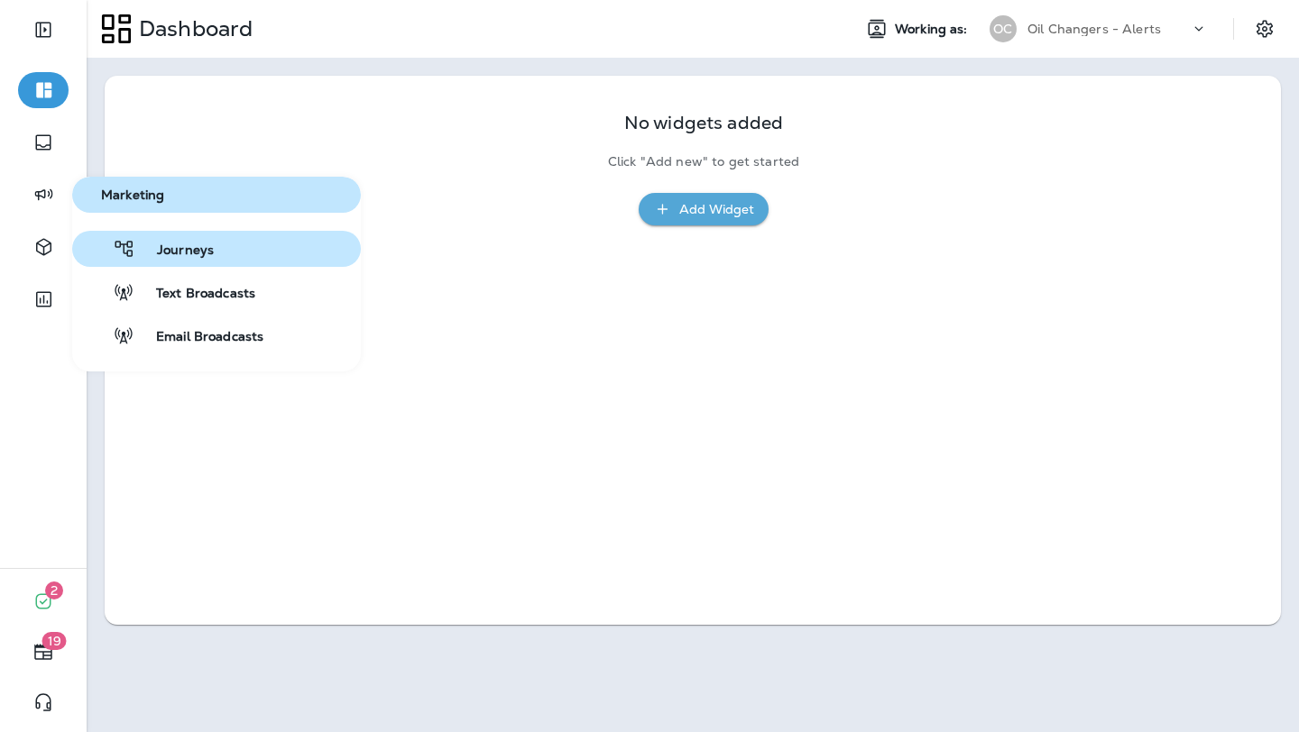
click at [168, 243] on span "Journeys" at bounding box center [174, 251] width 78 height 17
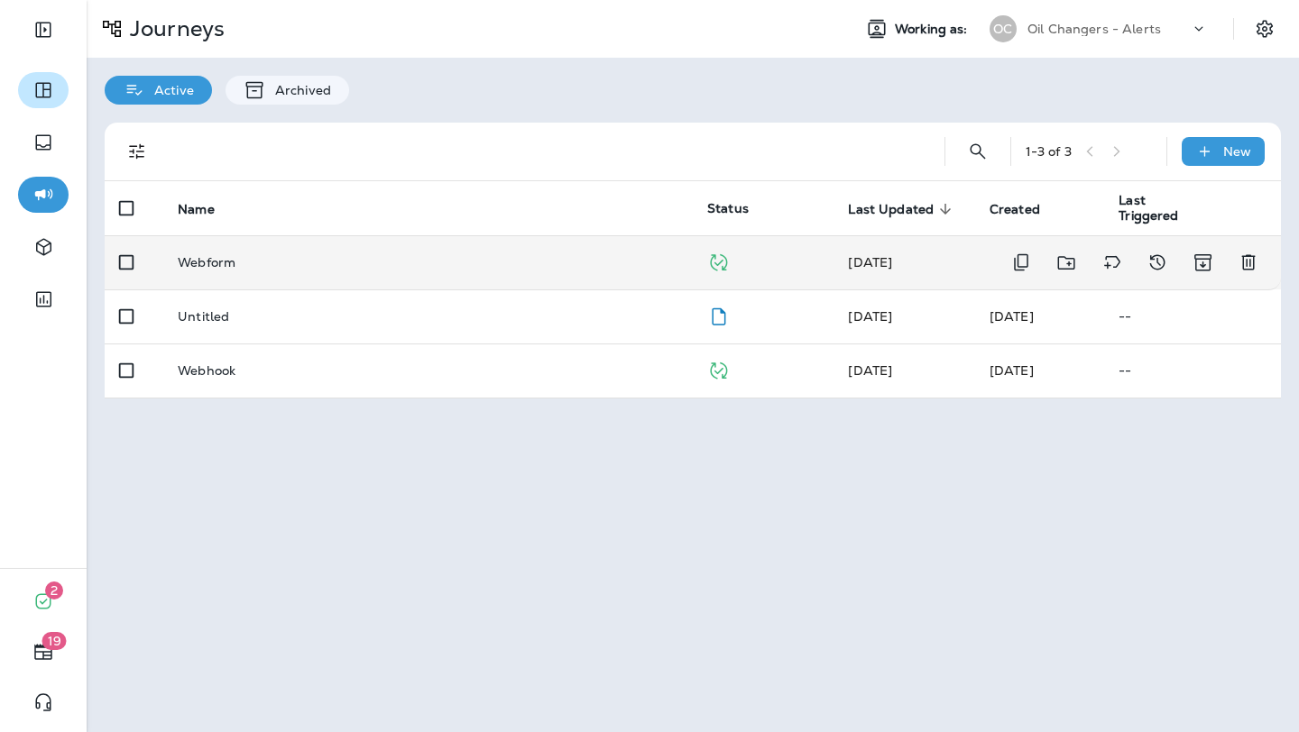
click at [196, 261] on p "Webform" at bounding box center [207, 262] width 58 height 14
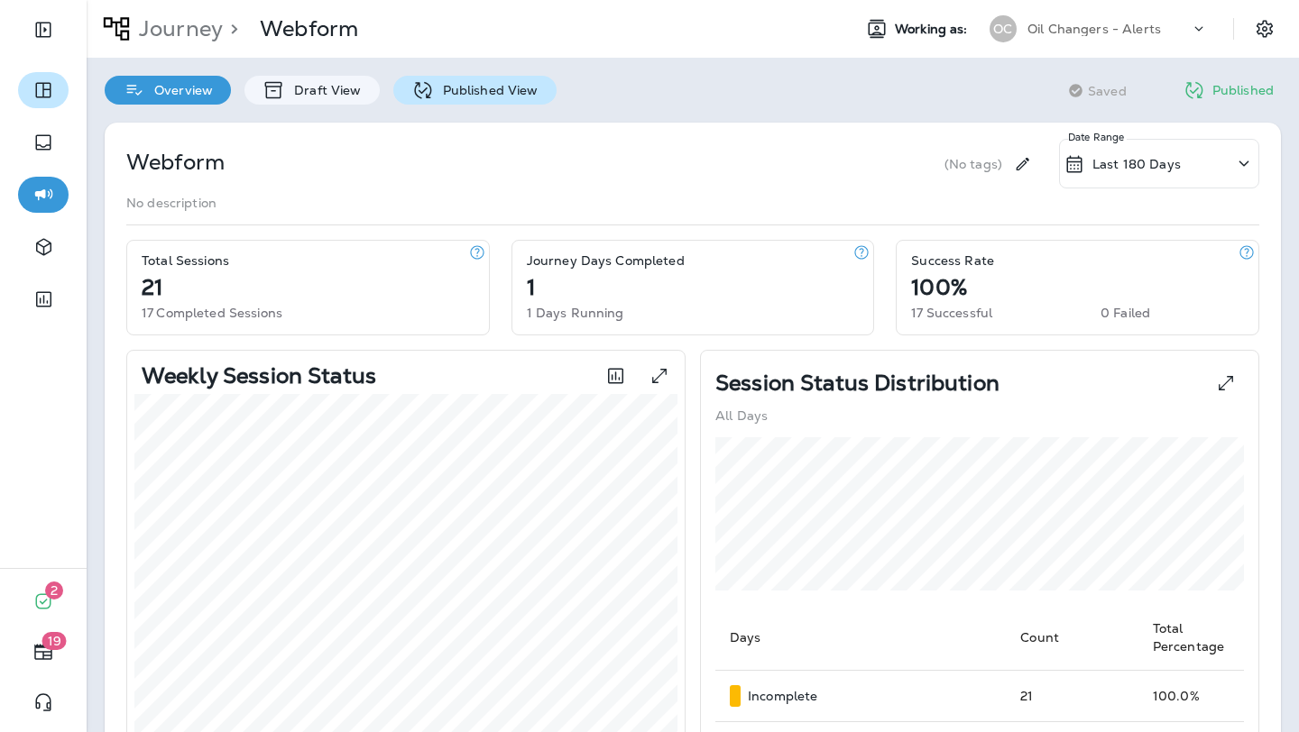
click at [498, 90] on p "Published View" at bounding box center [486, 90] width 105 height 14
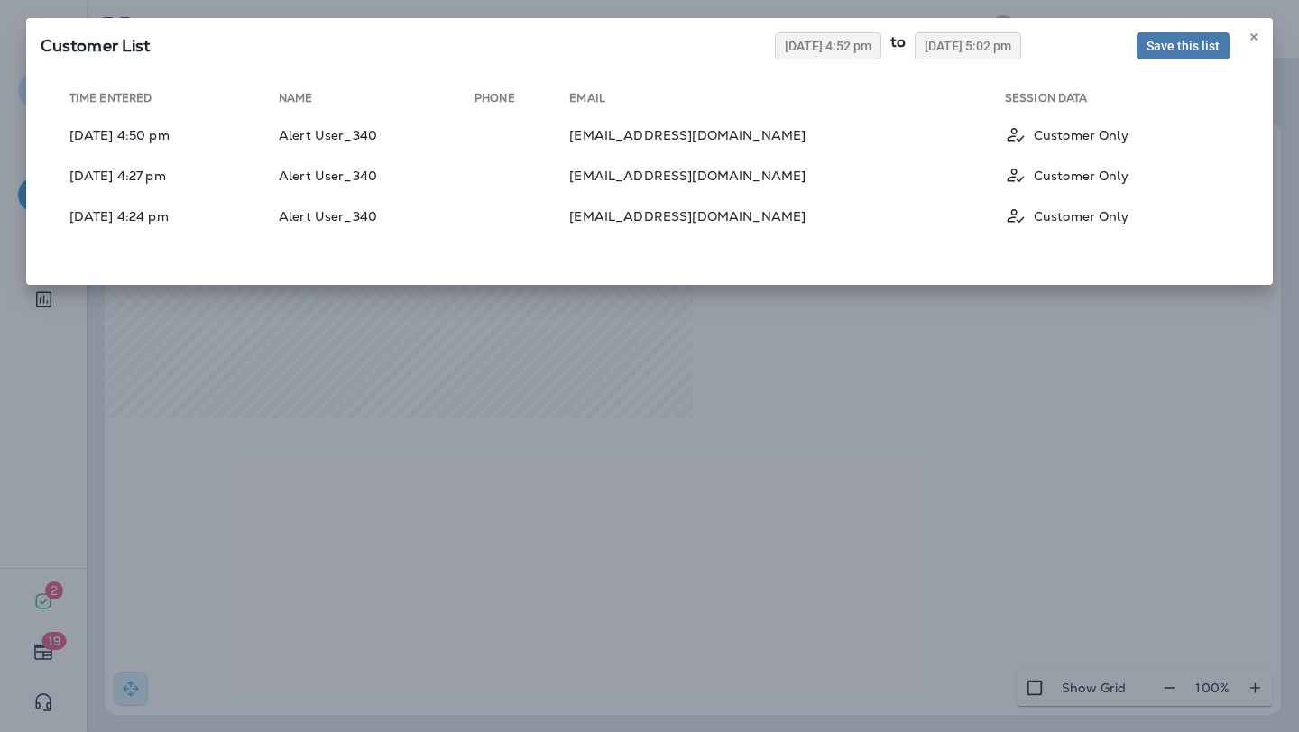
click at [441, 357] on div "Customer List 08/19/2025 4:52 pm to 08/26/2025 5:02 pm Save this list Time Ente…" at bounding box center [649, 366] width 1299 height 732
click at [1255, 39] on use at bounding box center [1253, 36] width 6 height 7
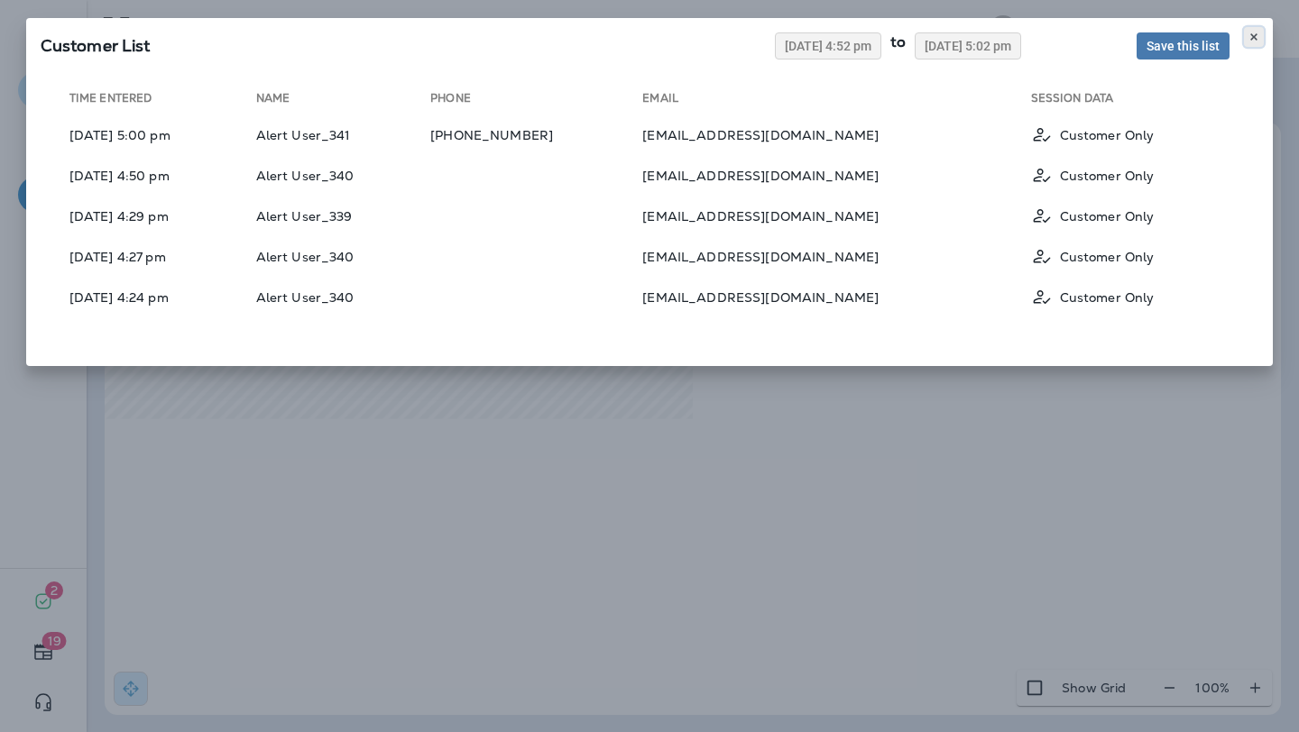
click at [1256, 39] on use at bounding box center [1253, 36] width 6 height 7
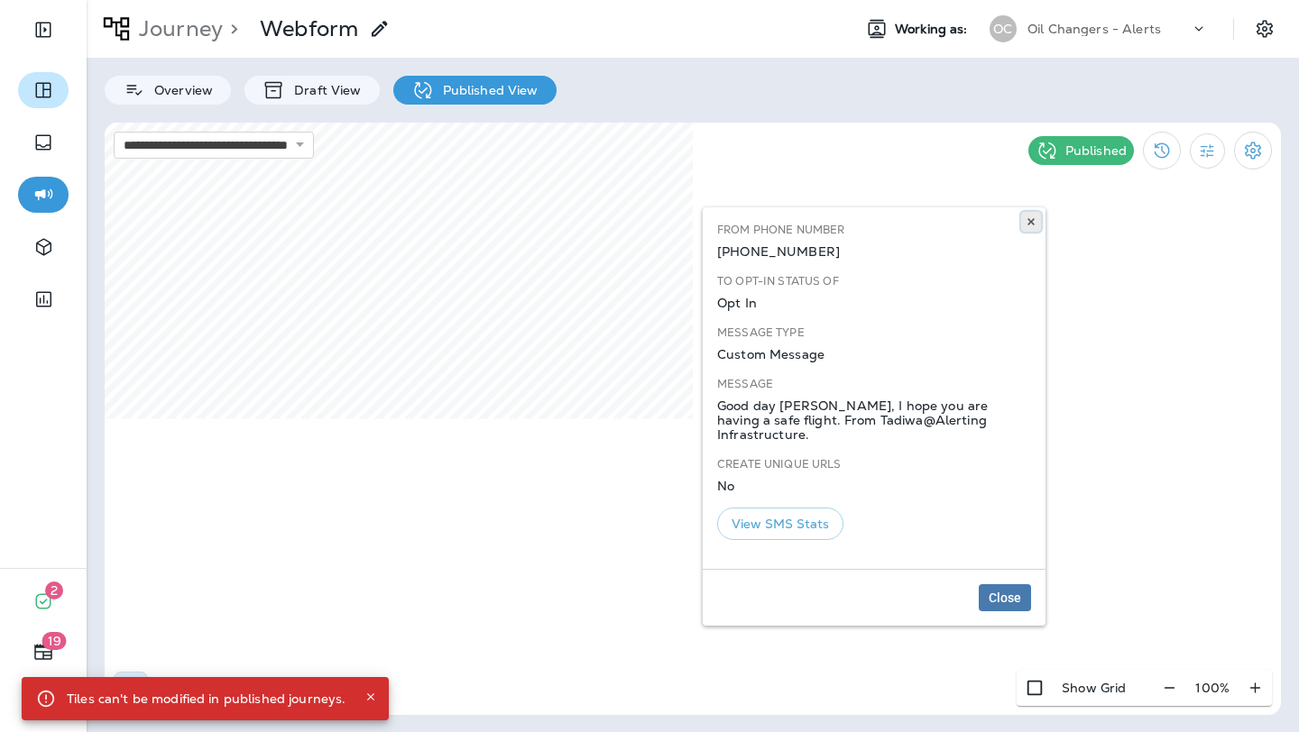
click at [1033, 218] on use at bounding box center [1030, 221] width 6 height 7
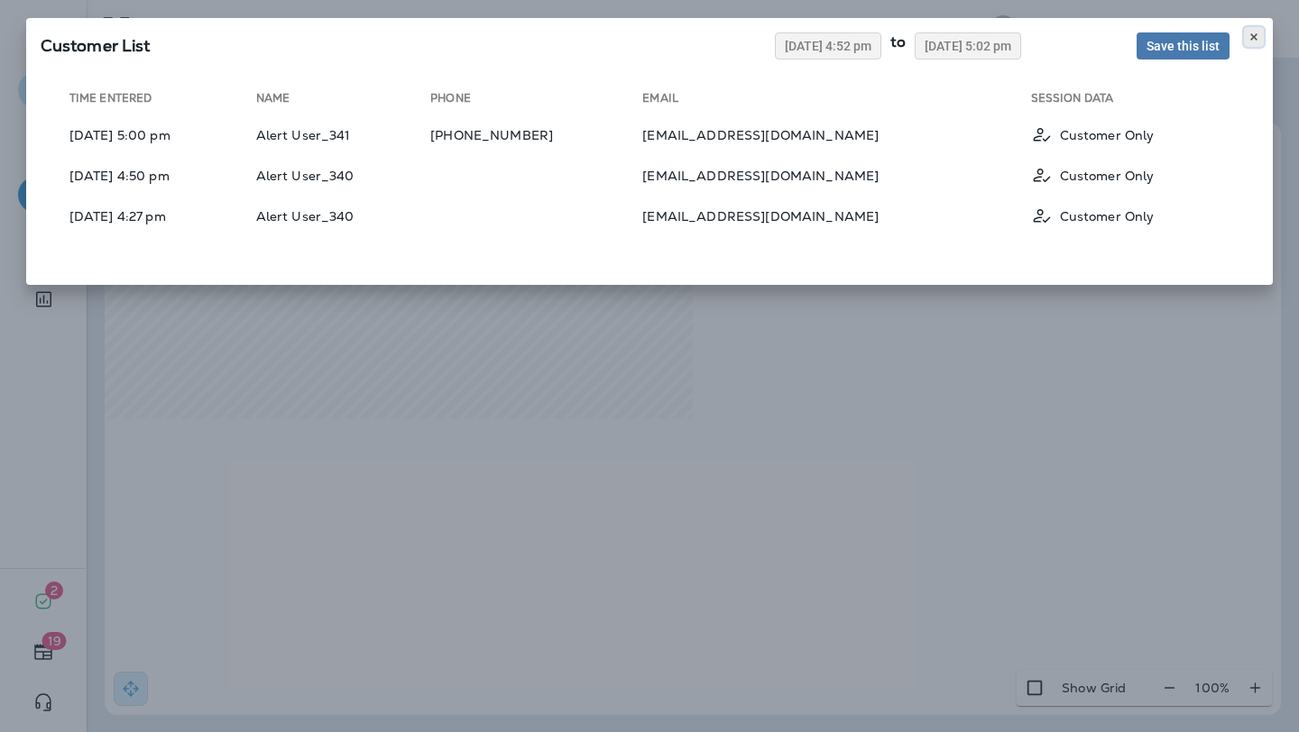
click at [1250, 40] on icon at bounding box center [1253, 37] width 11 height 11
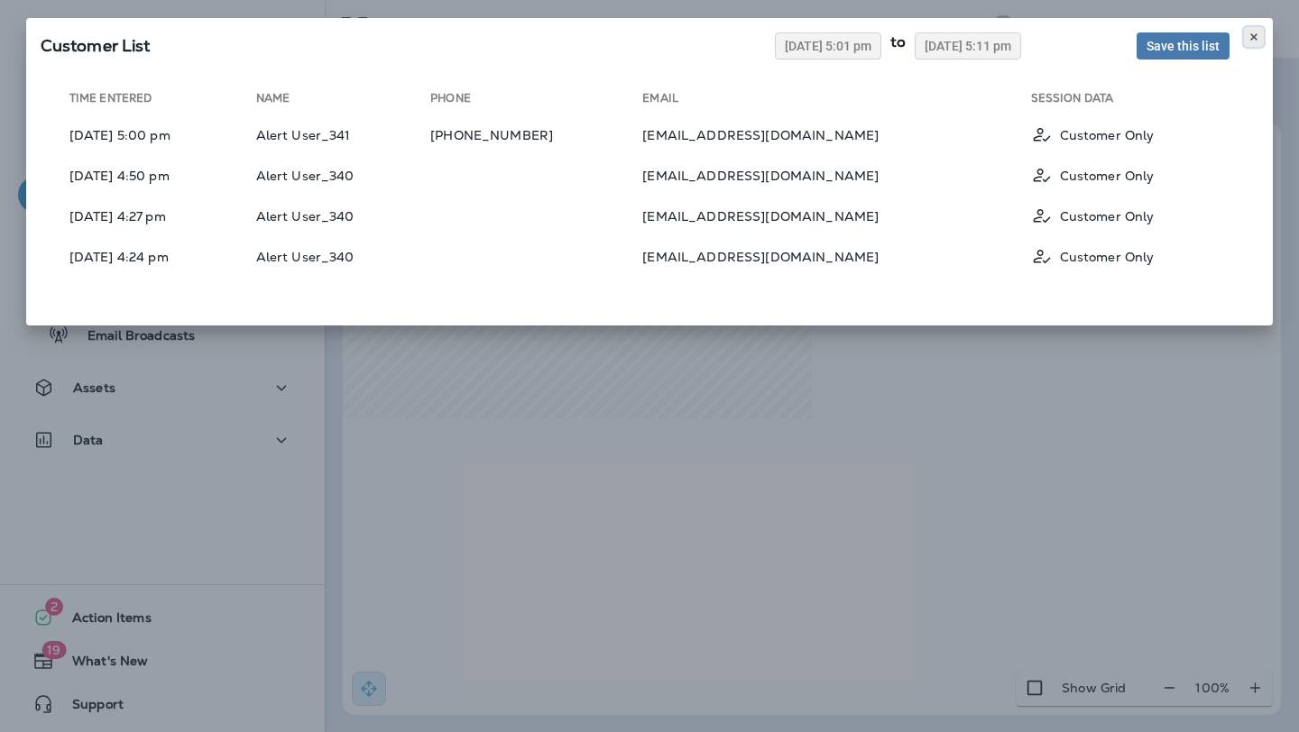
click at [1252, 32] on icon at bounding box center [1253, 37] width 11 height 11
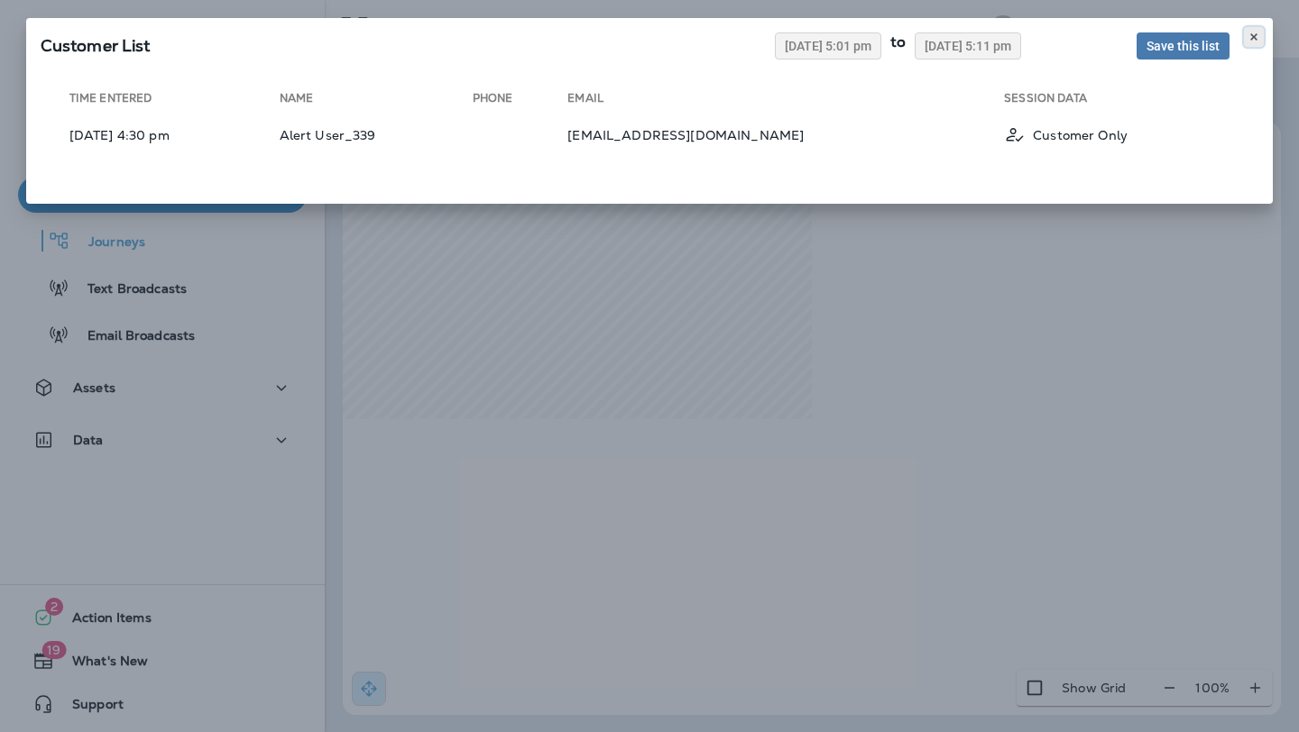
click at [1252, 37] on icon at bounding box center [1253, 37] width 11 height 11
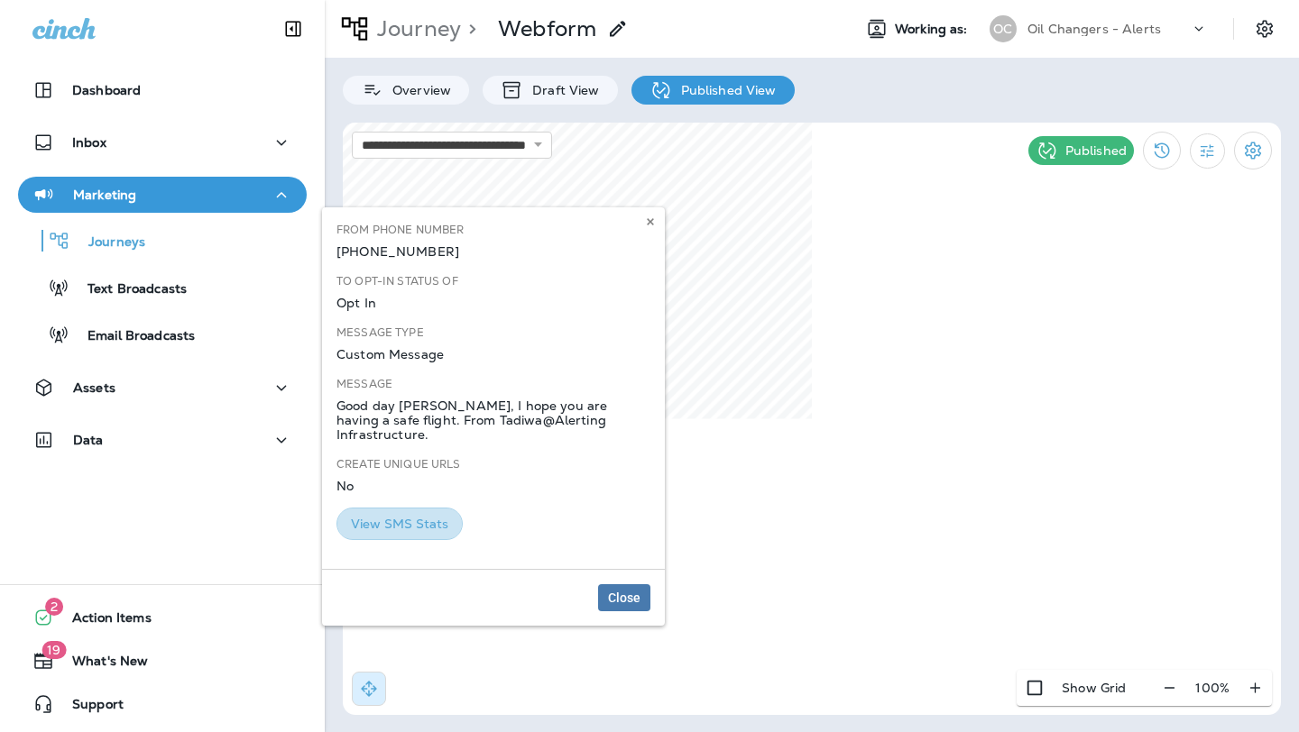
click at [405, 508] on button "View SMS Stats" at bounding box center [399, 524] width 126 height 33
select select "*"
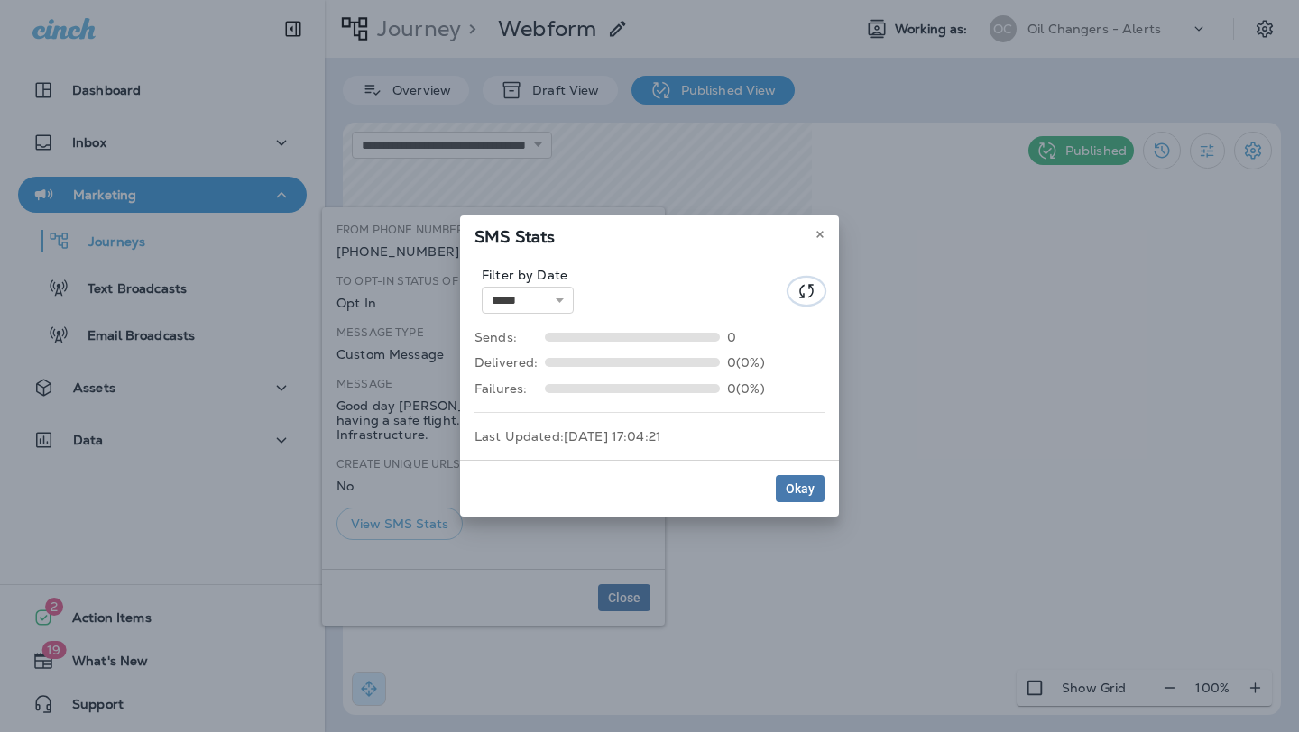
click at [799, 286] on icon "Refresh Stats" at bounding box center [806, 291] width 22 height 22
click at [799, 286] on div at bounding box center [806, 291] width 36 height 27
click at [818, 235] on use at bounding box center [819, 235] width 6 height 7
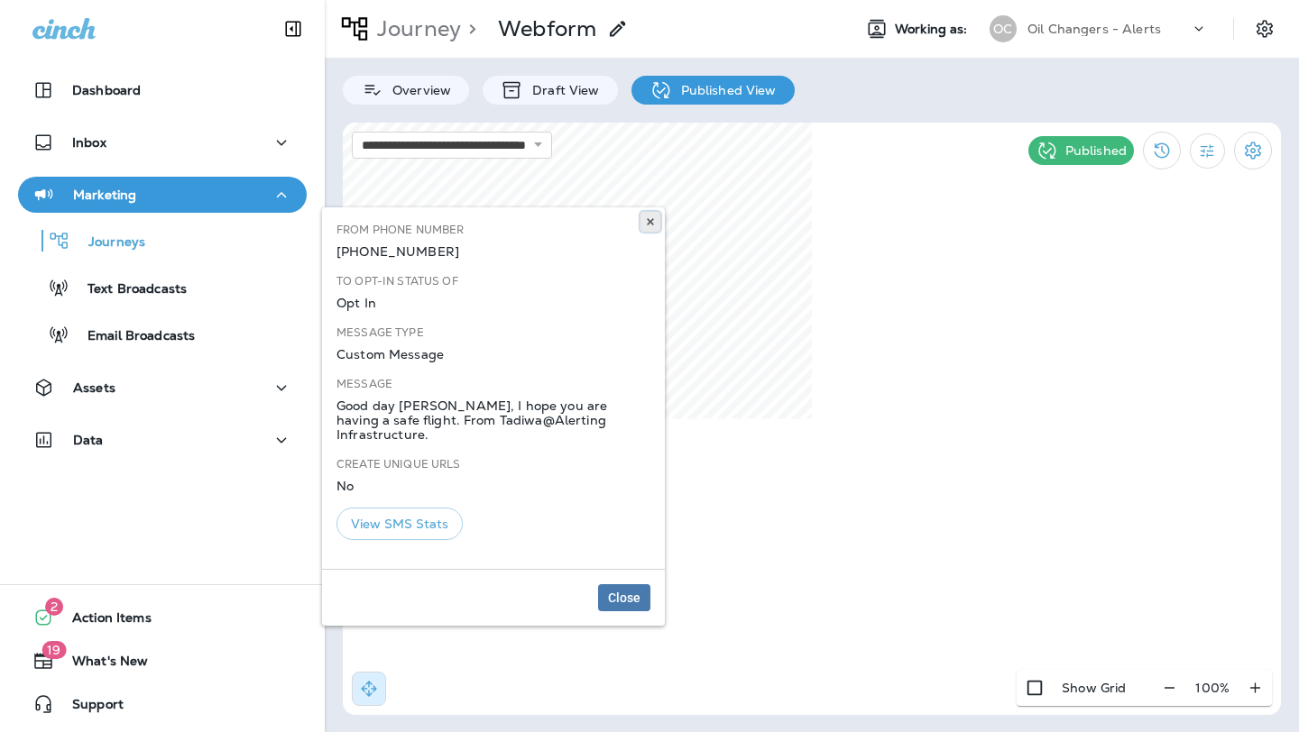
click at [653, 223] on use at bounding box center [650, 221] width 6 height 7
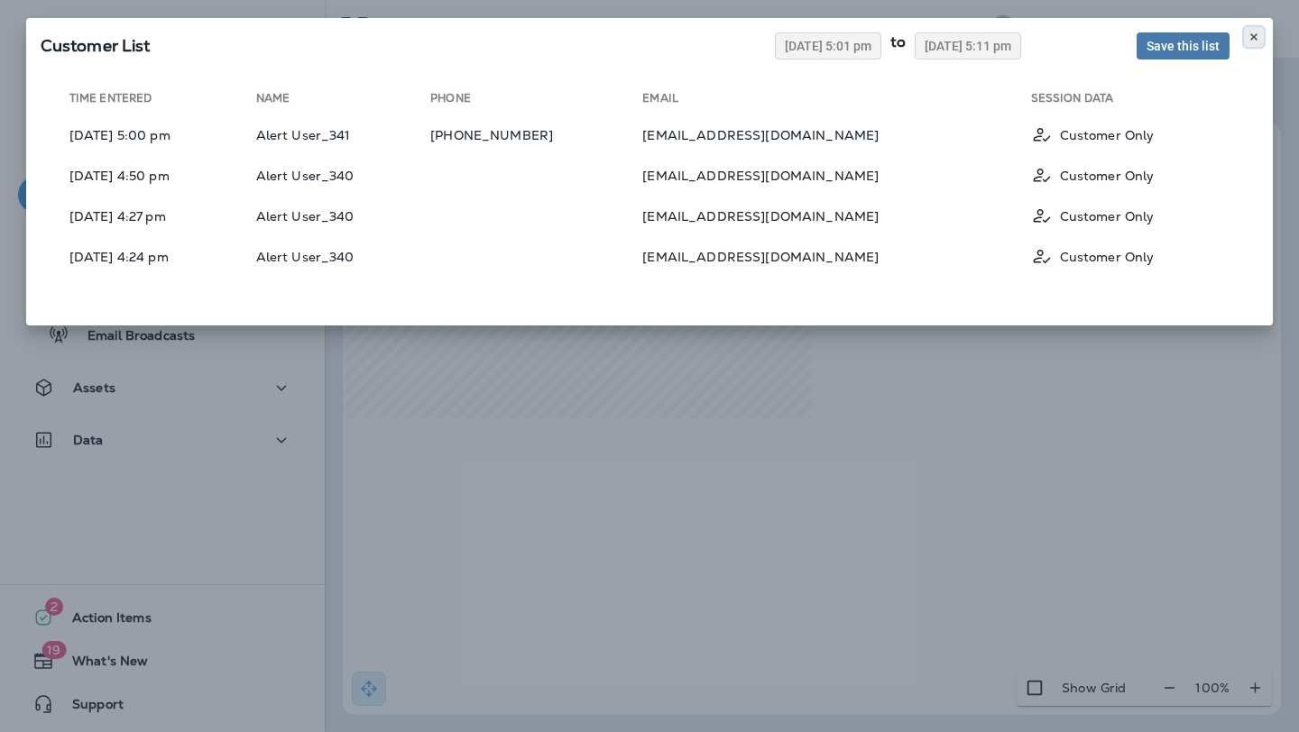
click at [1260, 38] on button at bounding box center [1254, 37] width 20 height 20
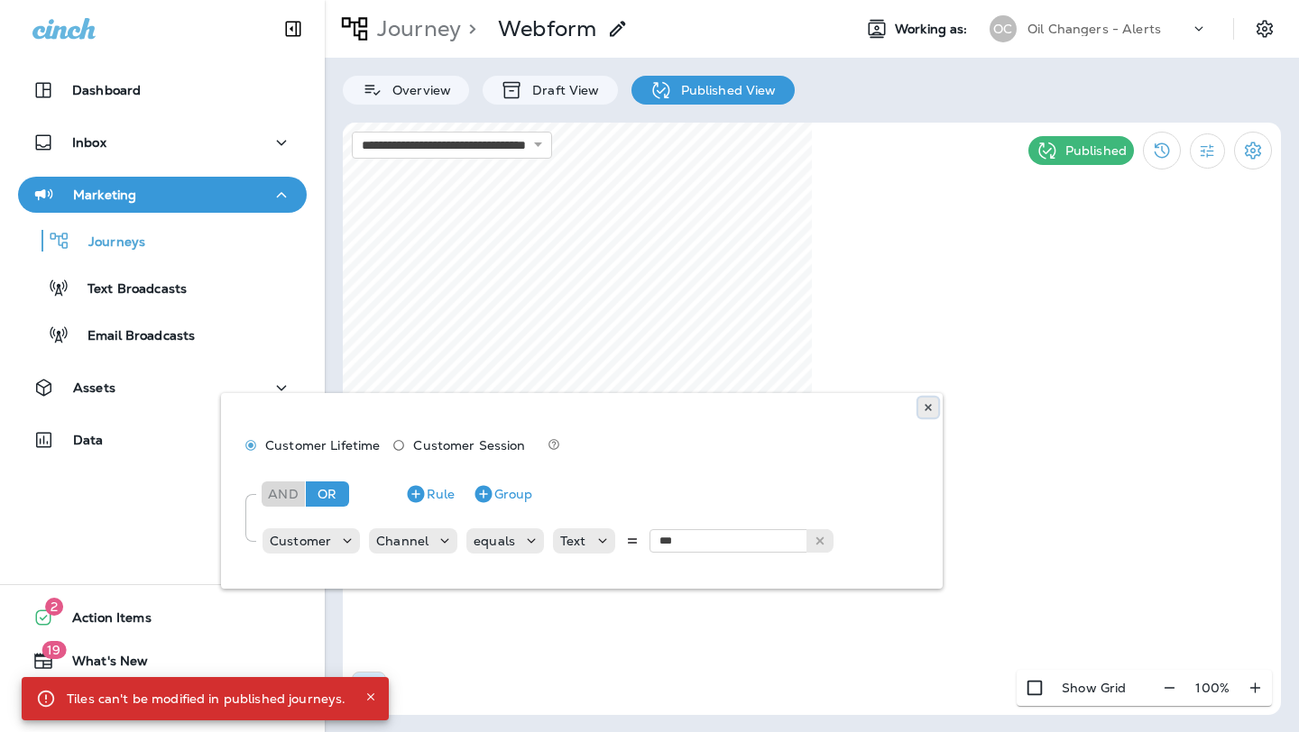
click at [925, 406] on use at bounding box center [927, 407] width 6 height 7
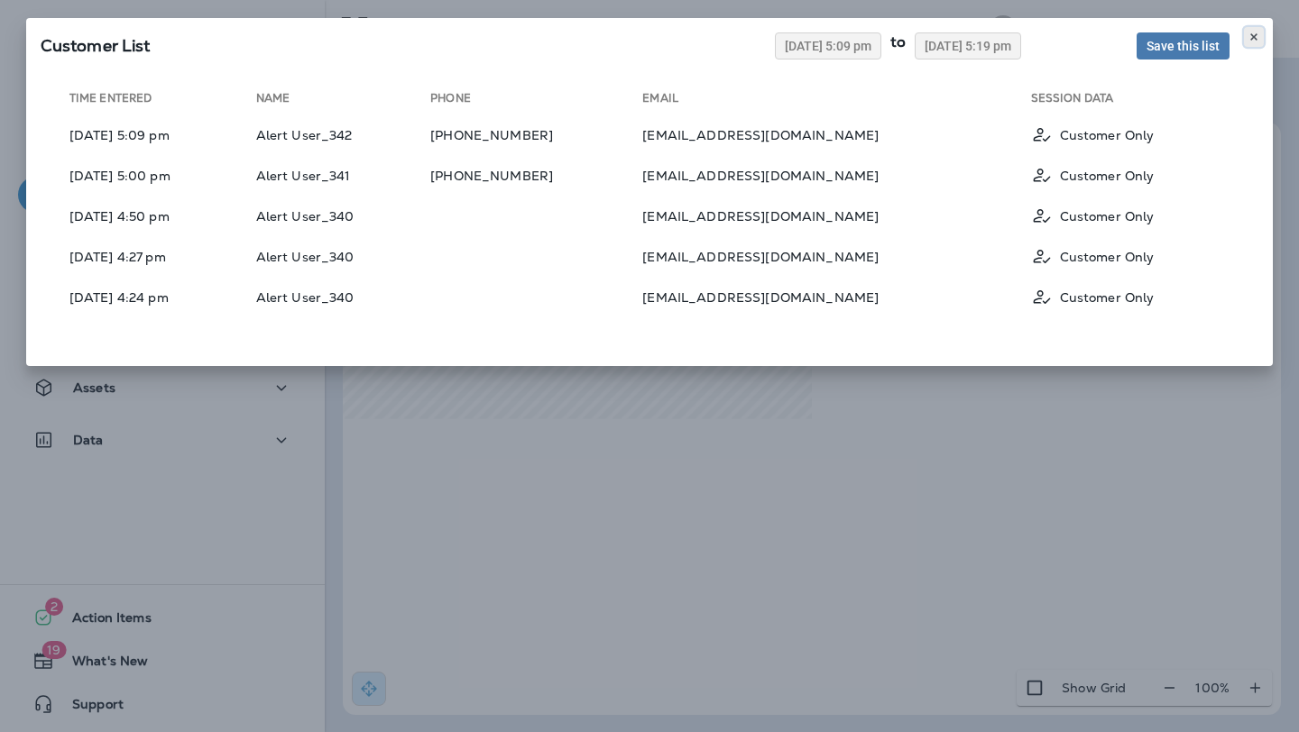
click at [1257, 31] on button at bounding box center [1254, 37] width 20 height 20
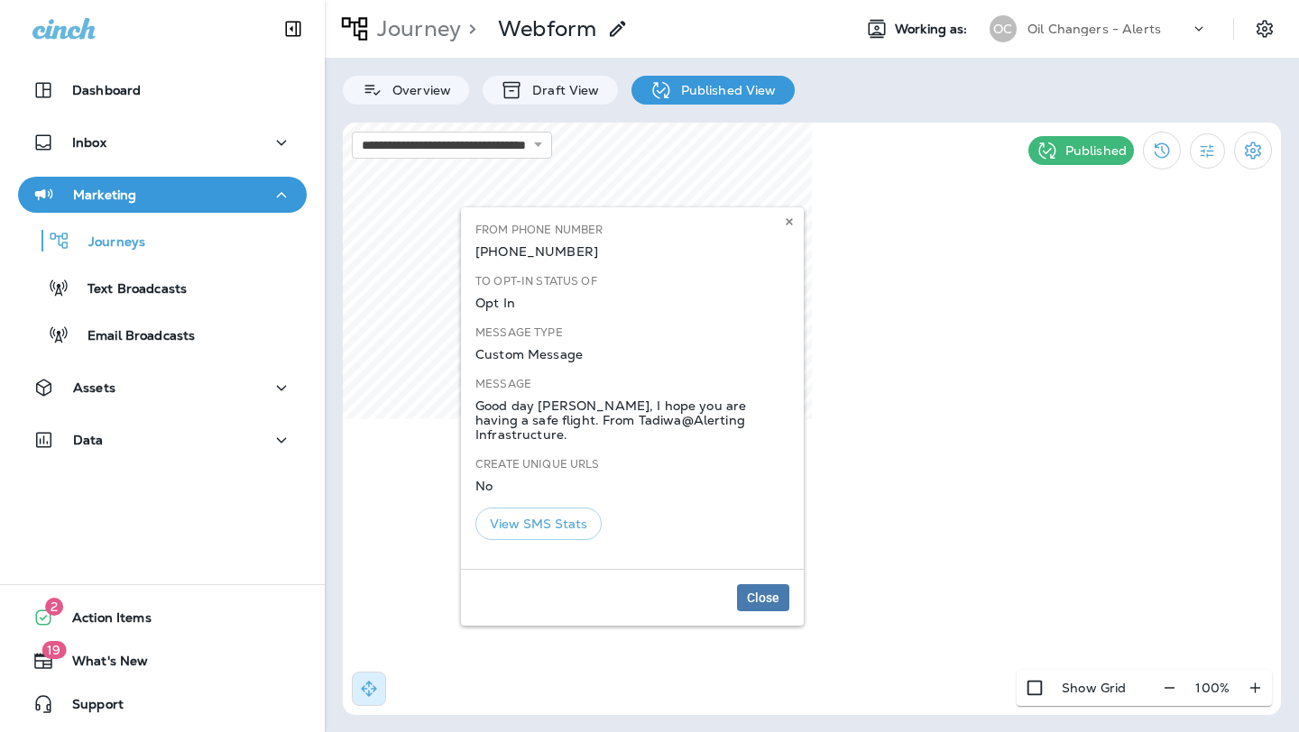
click at [534, 508] on button "View SMS Stats" at bounding box center [538, 524] width 126 height 33
select select "*"
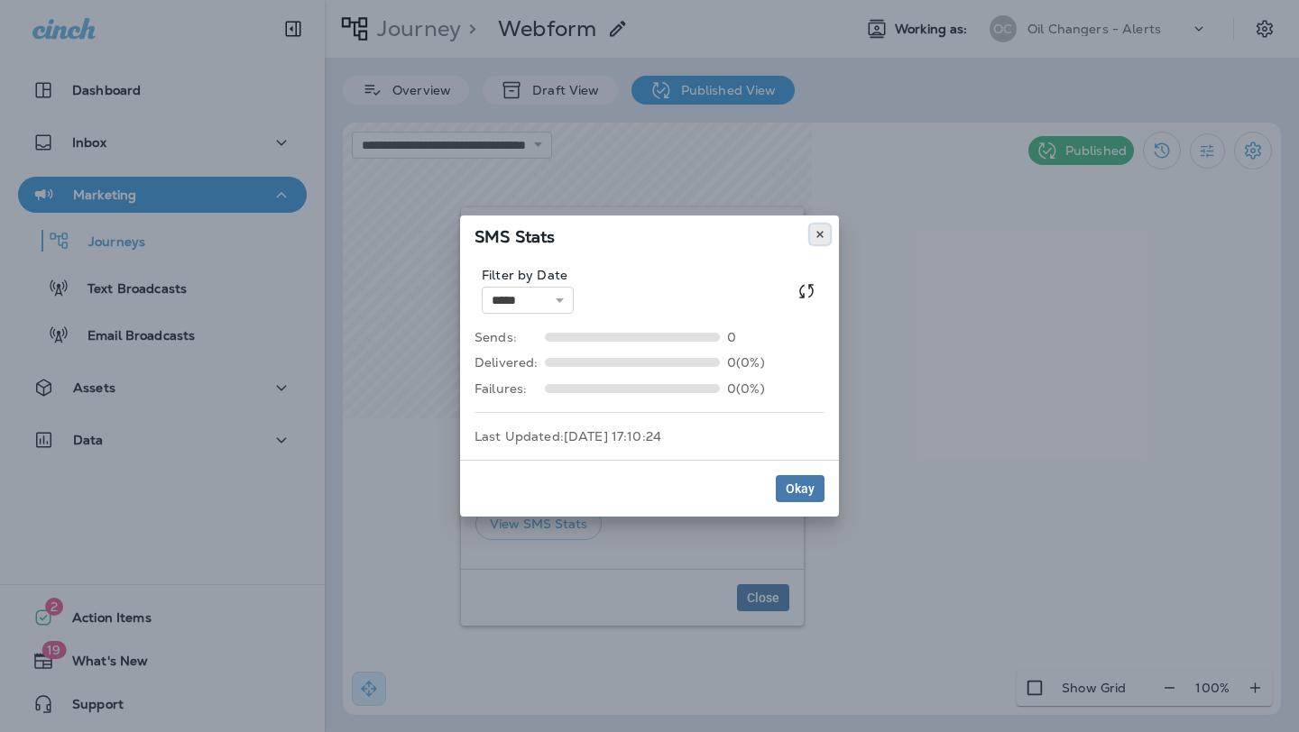
click at [820, 237] on icon at bounding box center [819, 234] width 11 height 11
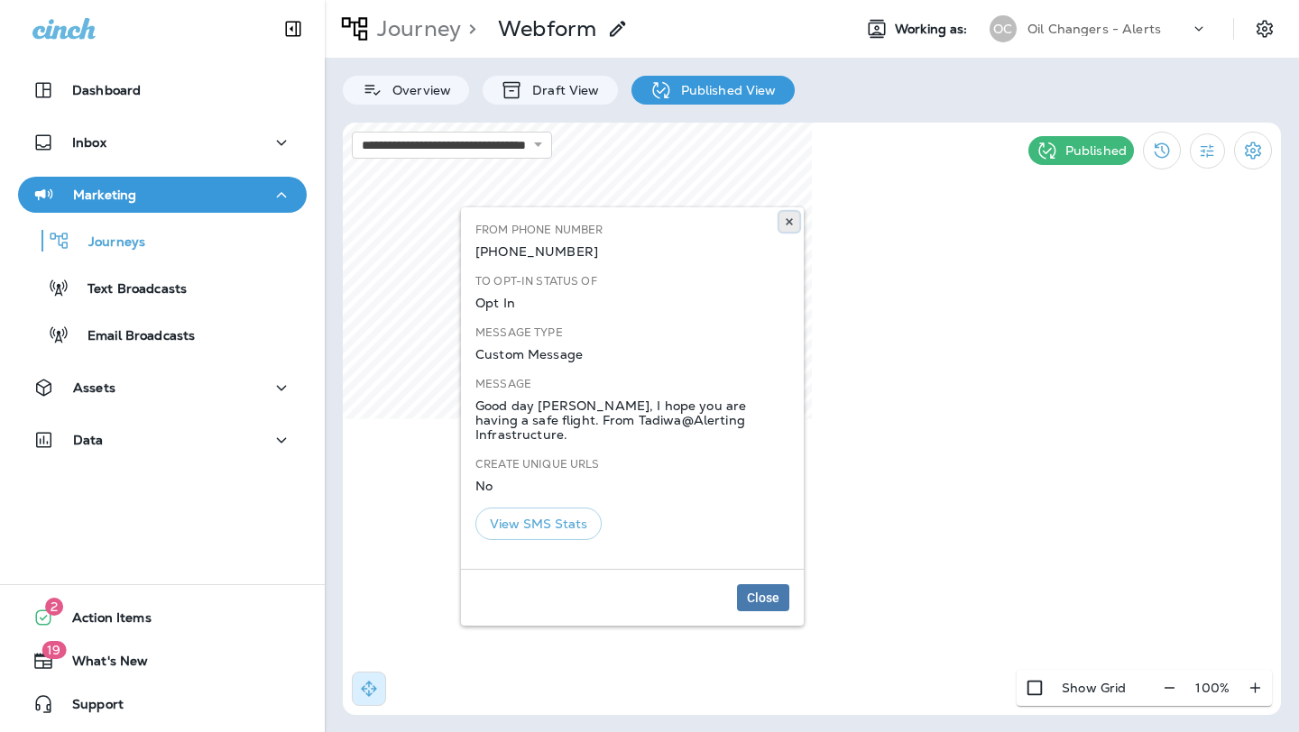
click at [792, 218] on use at bounding box center [788, 221] width 6 height 7
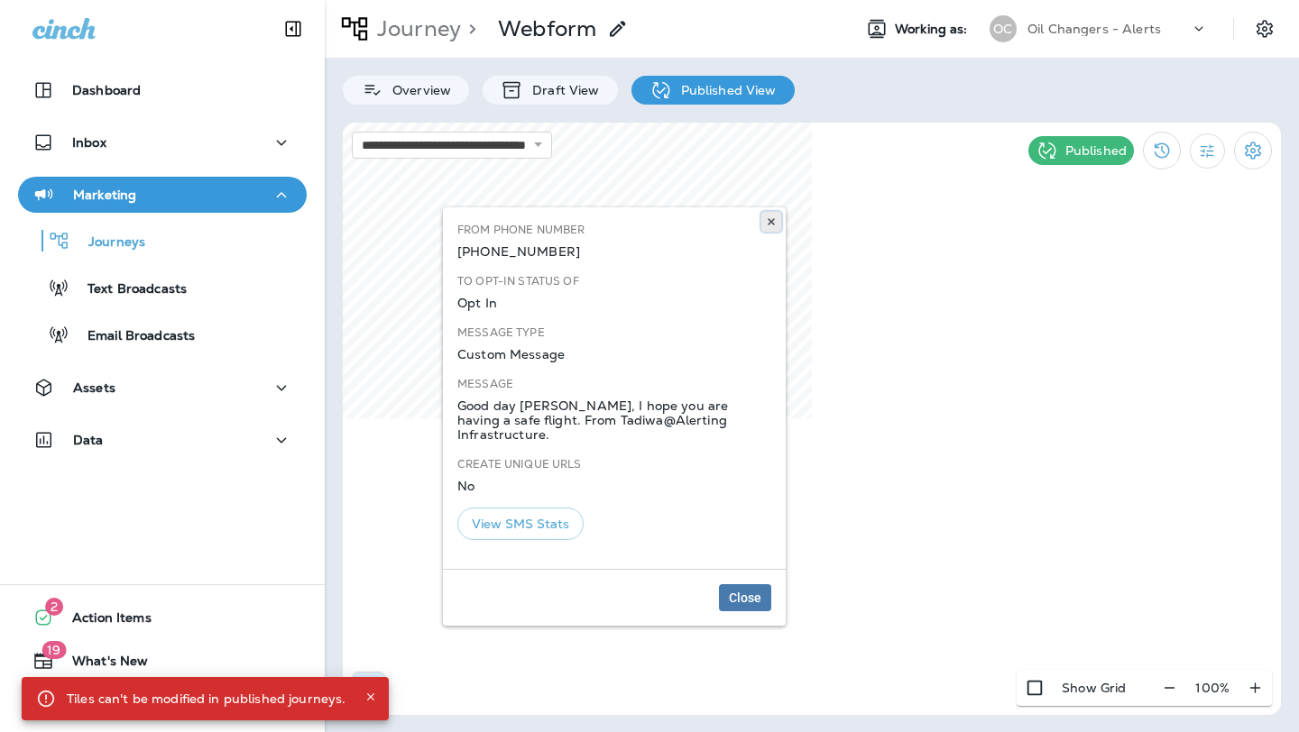
click at [770, 221] on use at bounding box center [770, 221] width 6 height 7
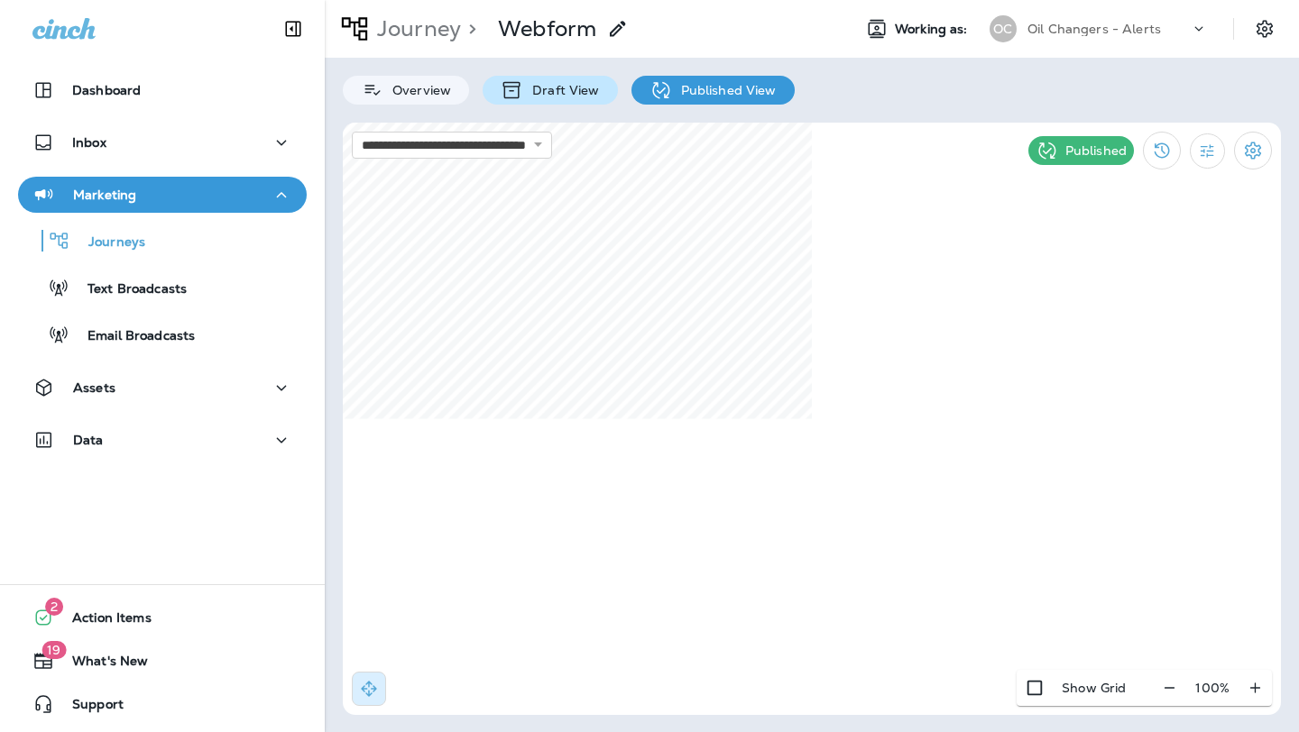
click at [553, 84] on p "Draft View" at bounding box center [561, 90] width 76 height 14
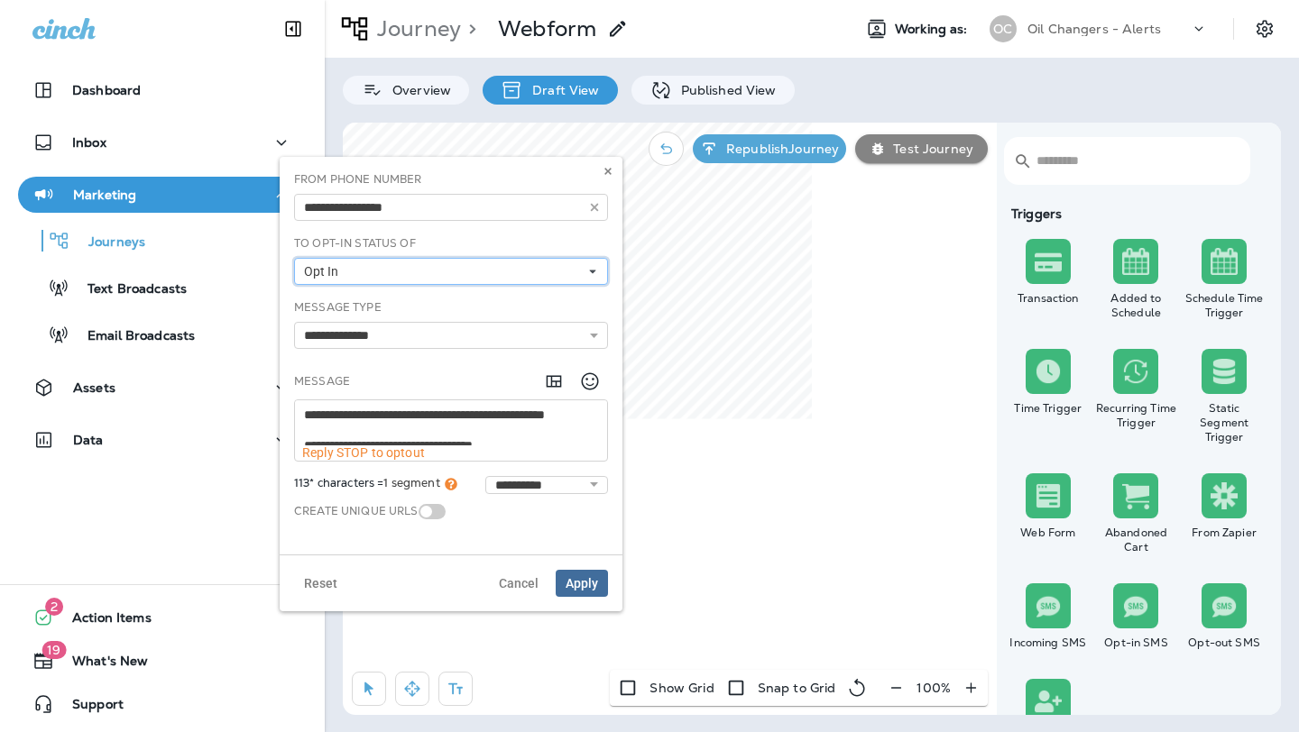
click at [459, 271] on button "Opt In" at bounding box center [451, 271] width 314 height 27
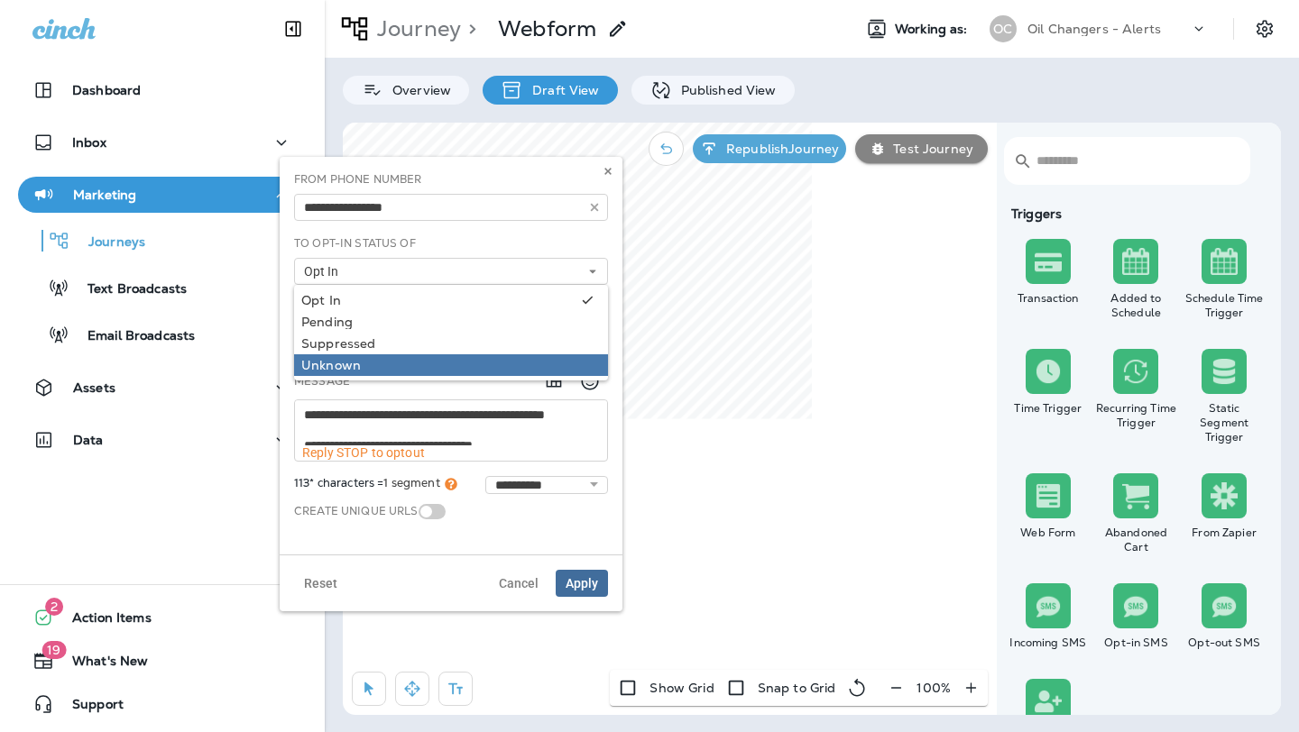
click at [432, 374] on link "Unknown" at bounding box center [451, 365] width 314 height 22
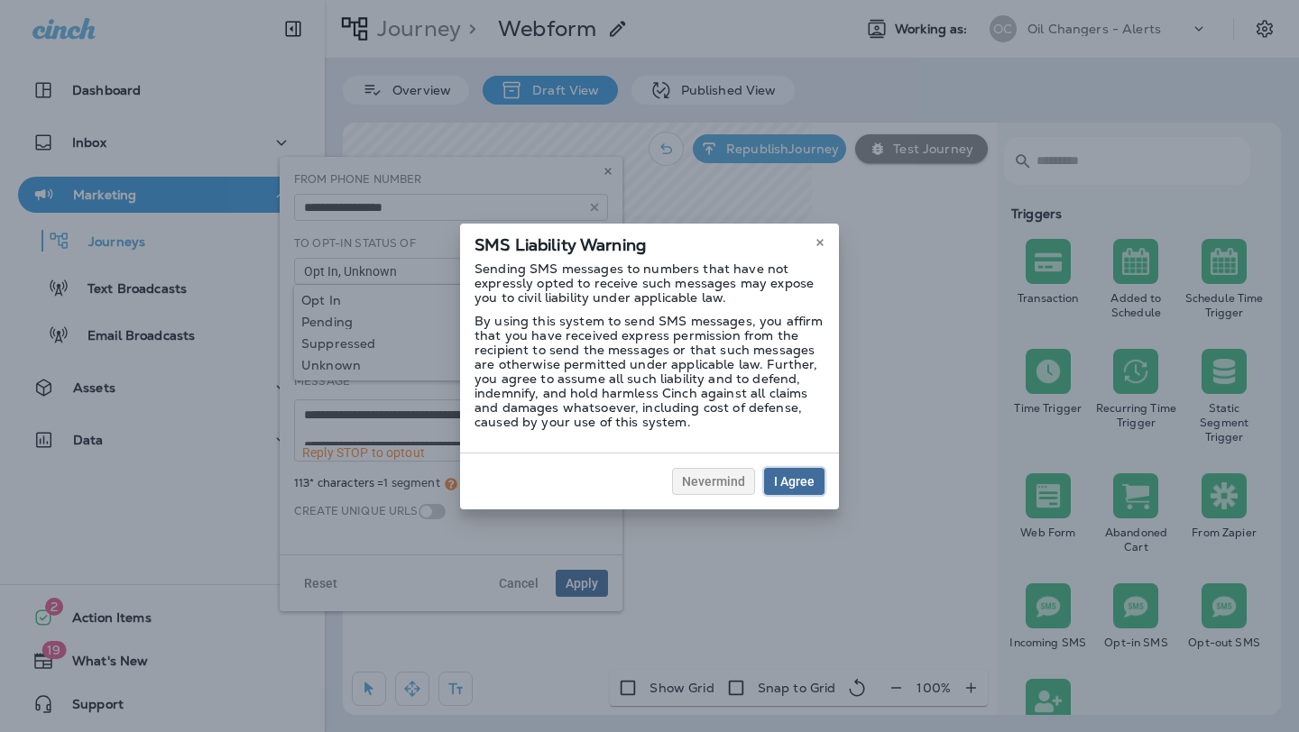
click at [804, 475] on span "I Agree" at bounding box center [794, 481] width 41 height 13
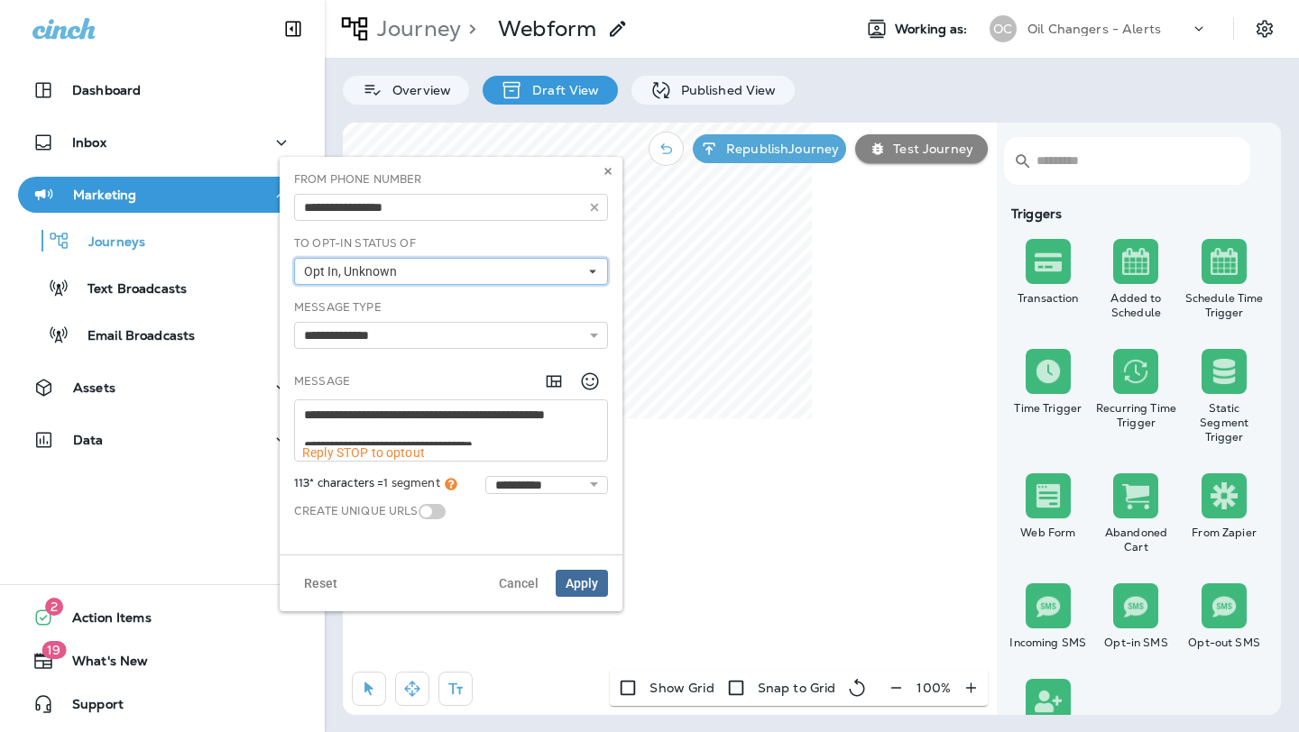
click at [336, 269] on span "Opt In, Unknown" at bounding box center [354, 271] width 100 height 15
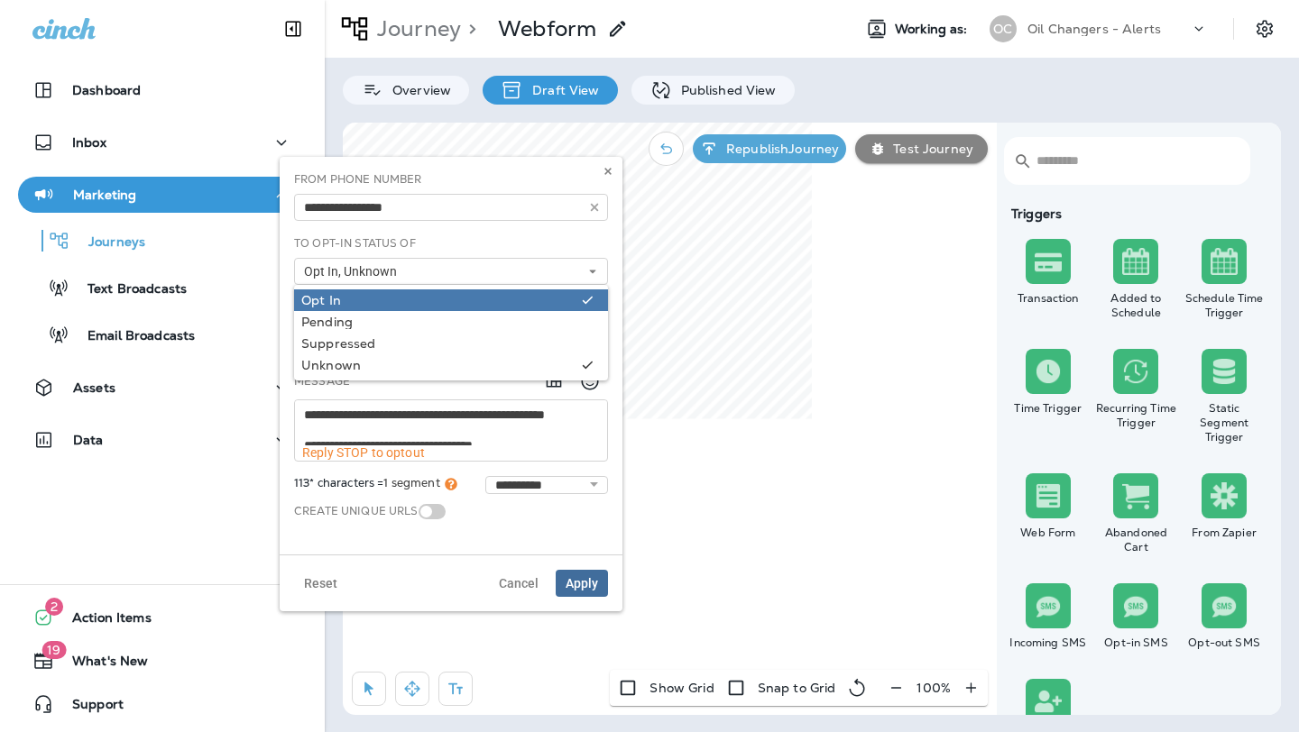
click at [349, 293] on div "Opt In" at bounding box center [437, 300] width 273 height 14
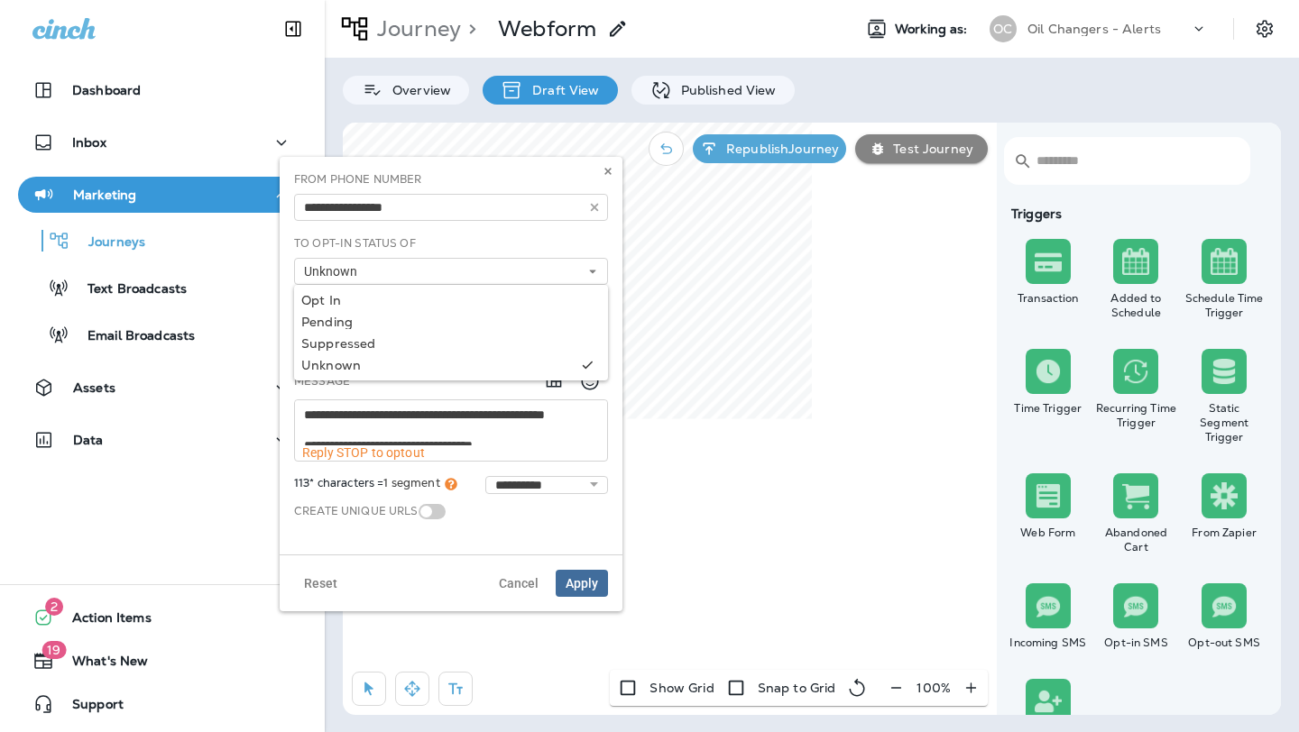
click at [538, 234] on div "From Phone Number Automatic Last Location Phone Number [PHONE_NUMBER]" at bounding box center [451, 203] width 328 height 64
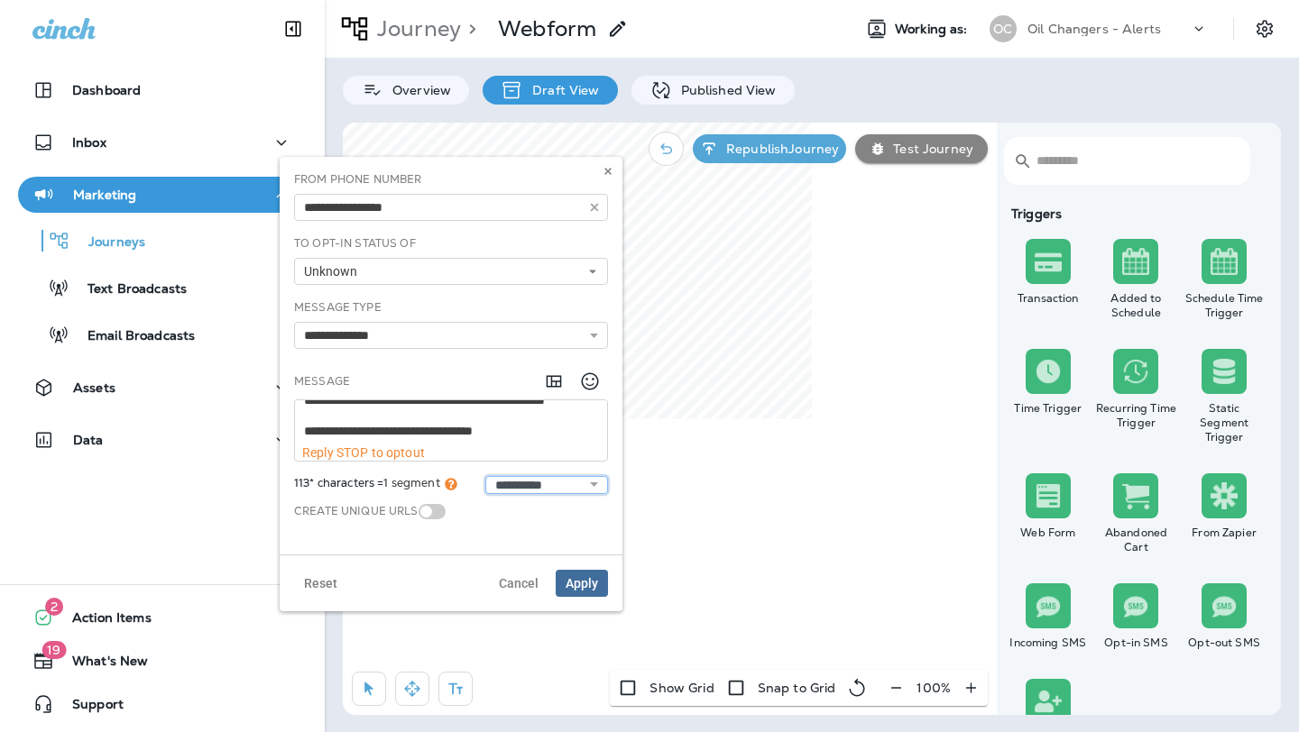
click at [590, 484] on select "**********" at bounding box center [546, 485] width 123 height 18
select select "**********"
click at [485, 476] on select "**********" at bounding box center [546, 485] width 123 height 18
type textarea "**********"
select select "**********"
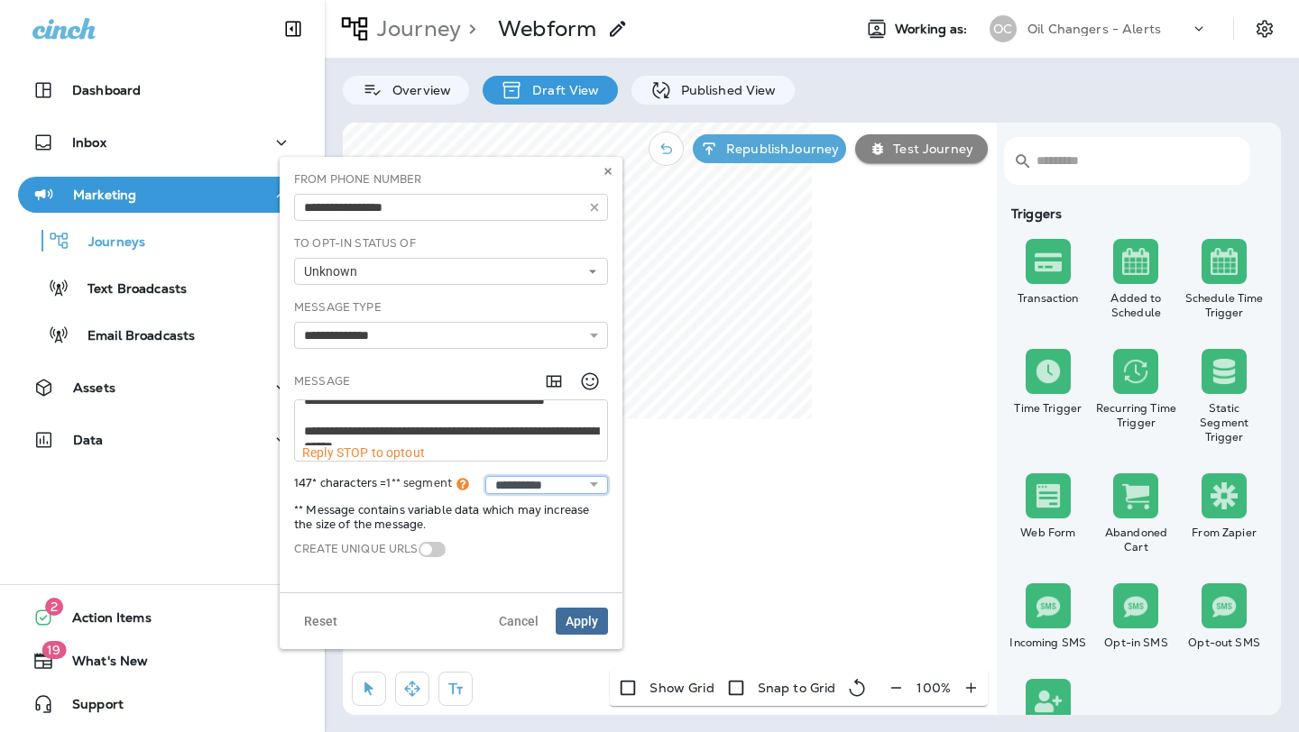
scroll to position [30, 0]
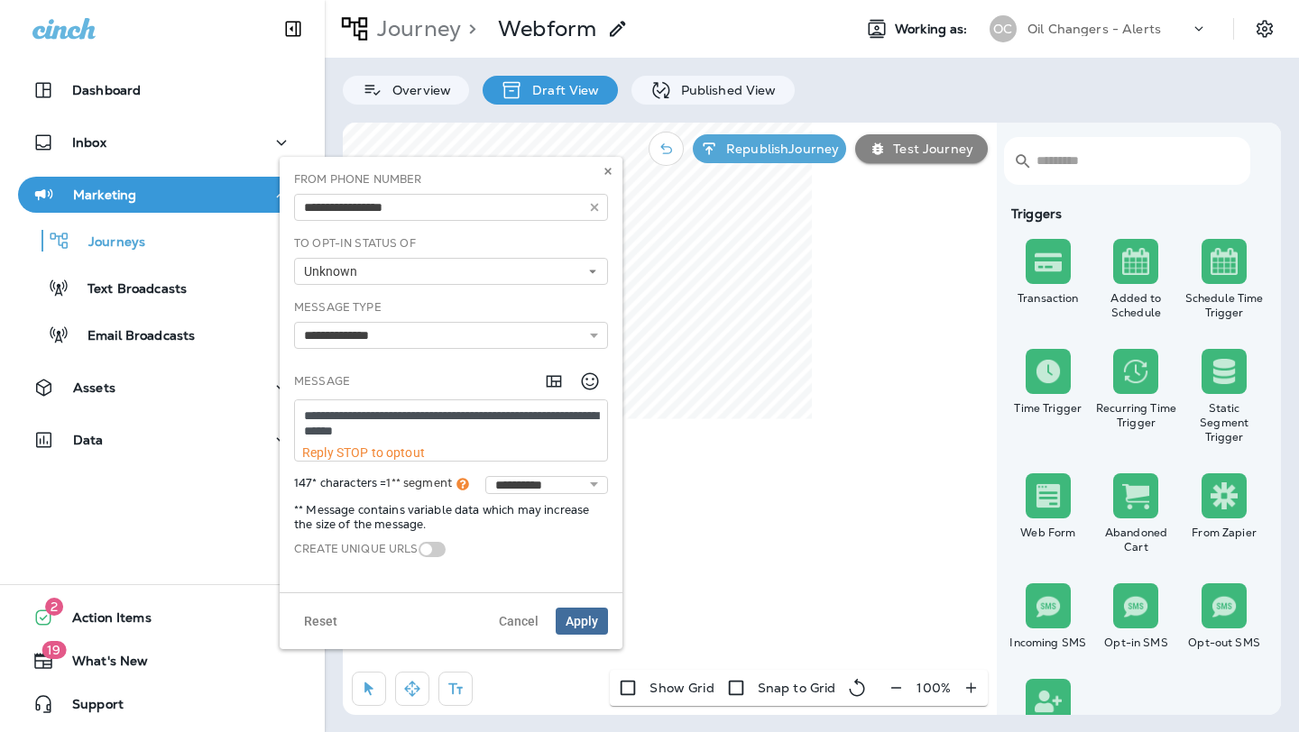
click at [520, 429] on textarea "**********" at bounding box center [451, 422] width 312 height 45
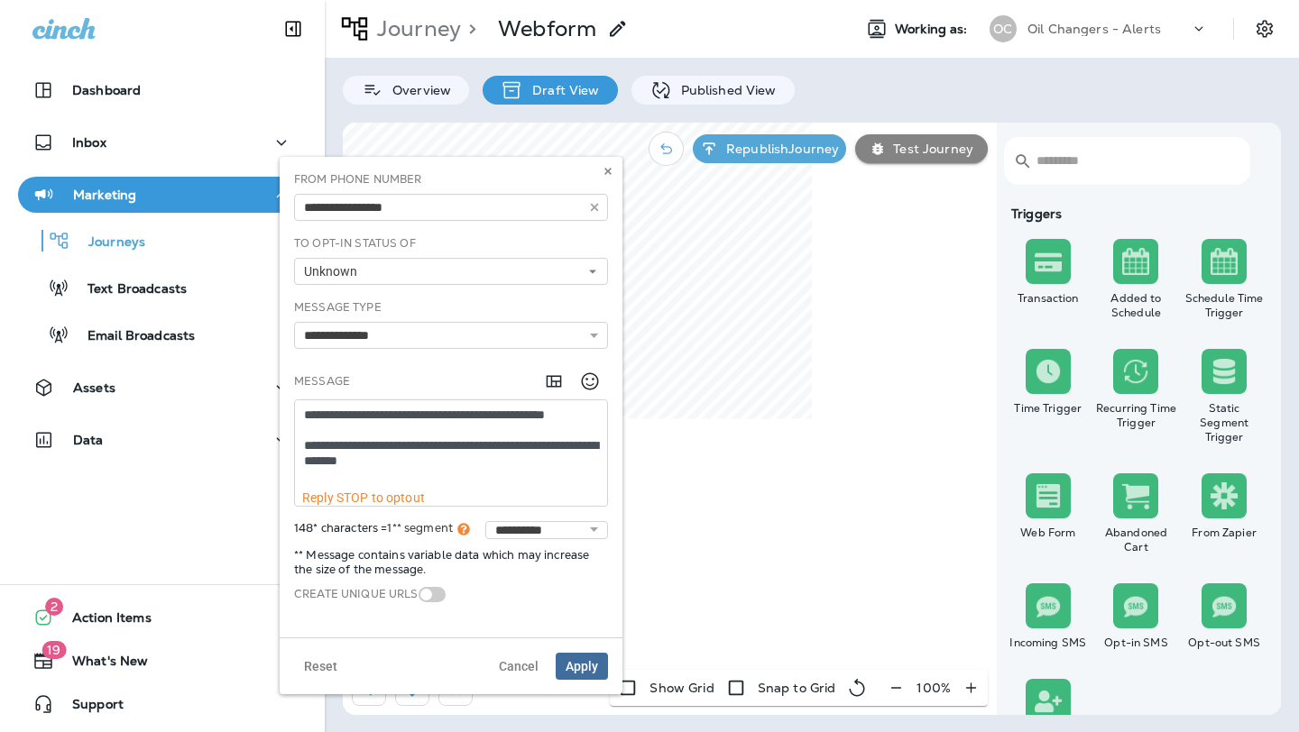
type textarea "**********"
click at [585, 527] on select "**********" at bounding box center [546, 530] width 123 height 18
select select "**********"
click at [485, 521] on select "**********" at bounding box center [546, 530] width 123 height 18
type textarea "**********"
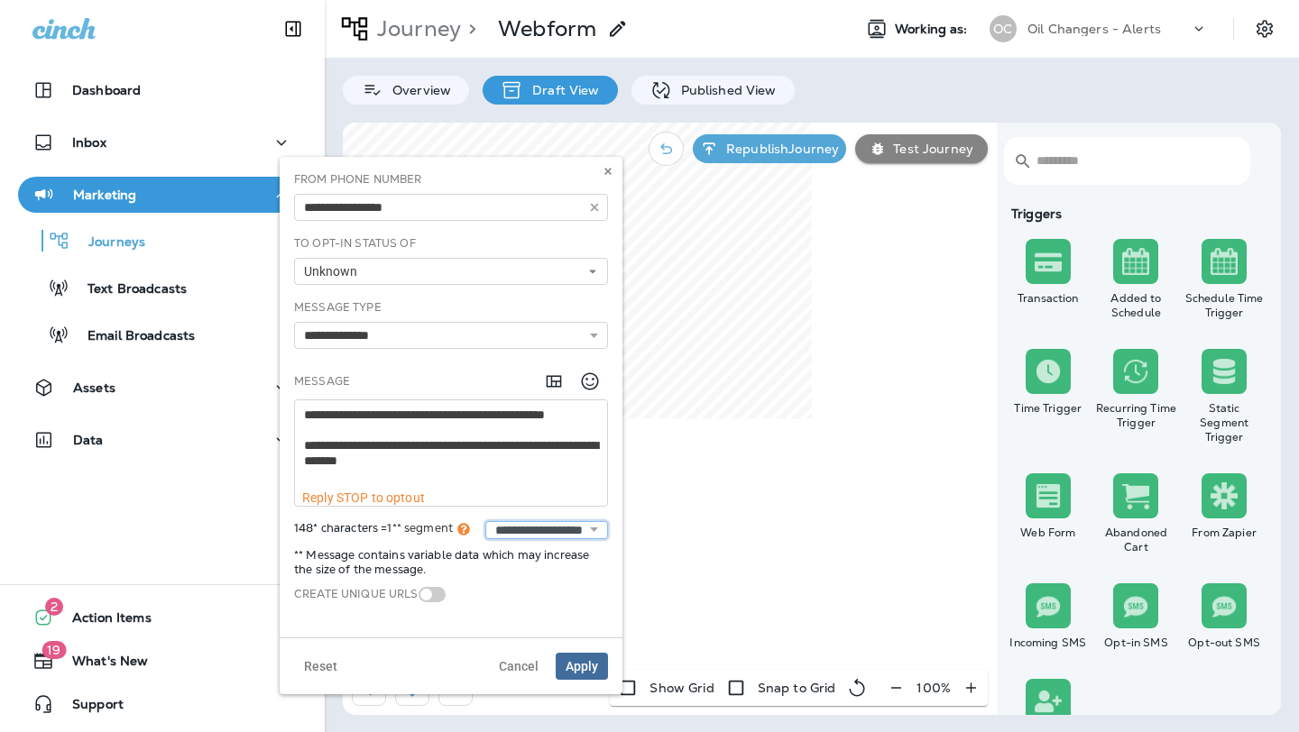
select select "**********"
click at [588, 663] on span "Apply" at bounding box center [581, 666] width 32 height 13
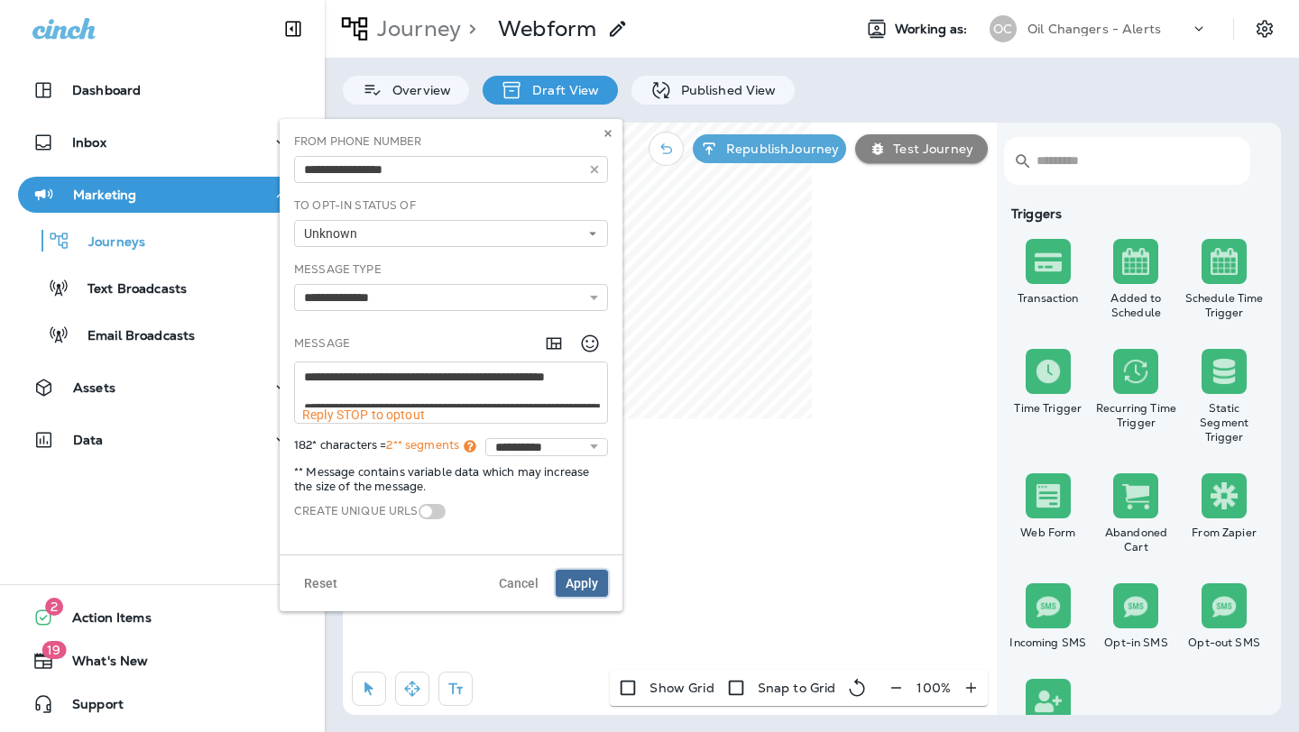
click at [581, 581] on span "Apply" at bounding box center [581, 583] width 32 height 13
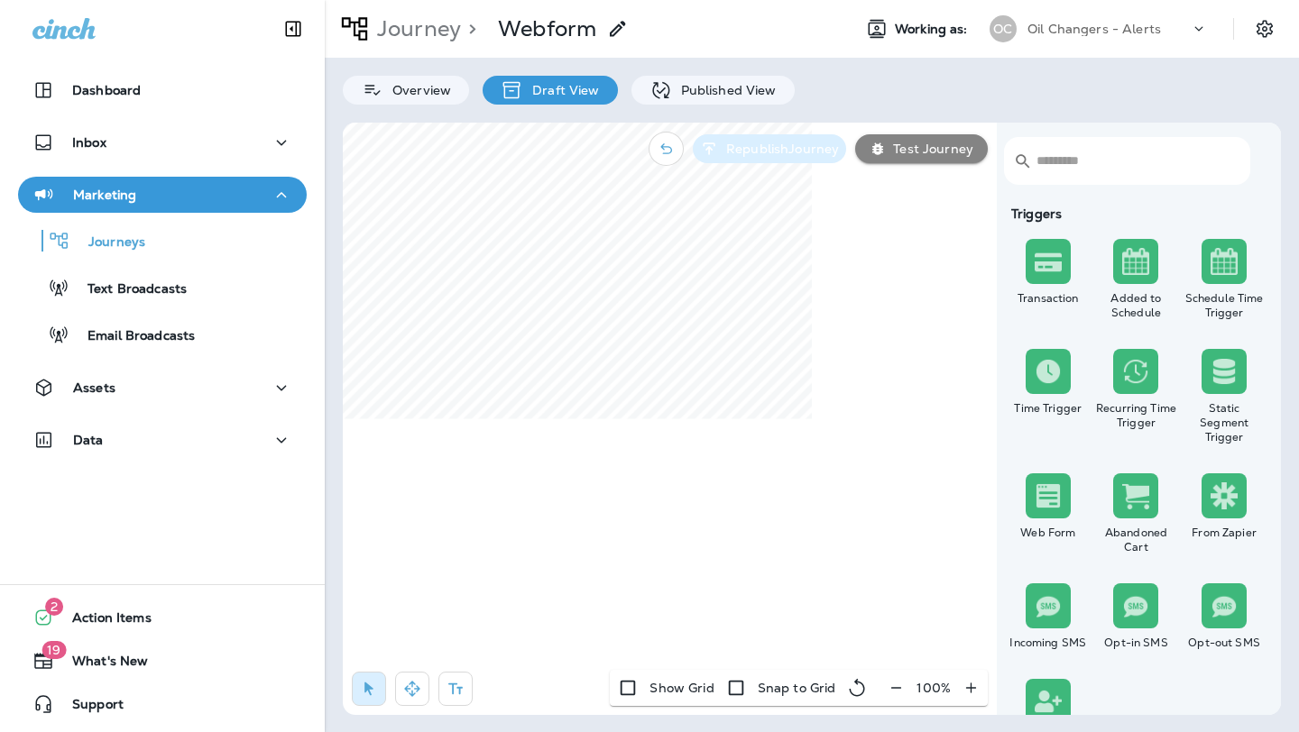
click at [788, 153] on p "Republish Journey" at bounding box center [779, 149] width 120 height 14
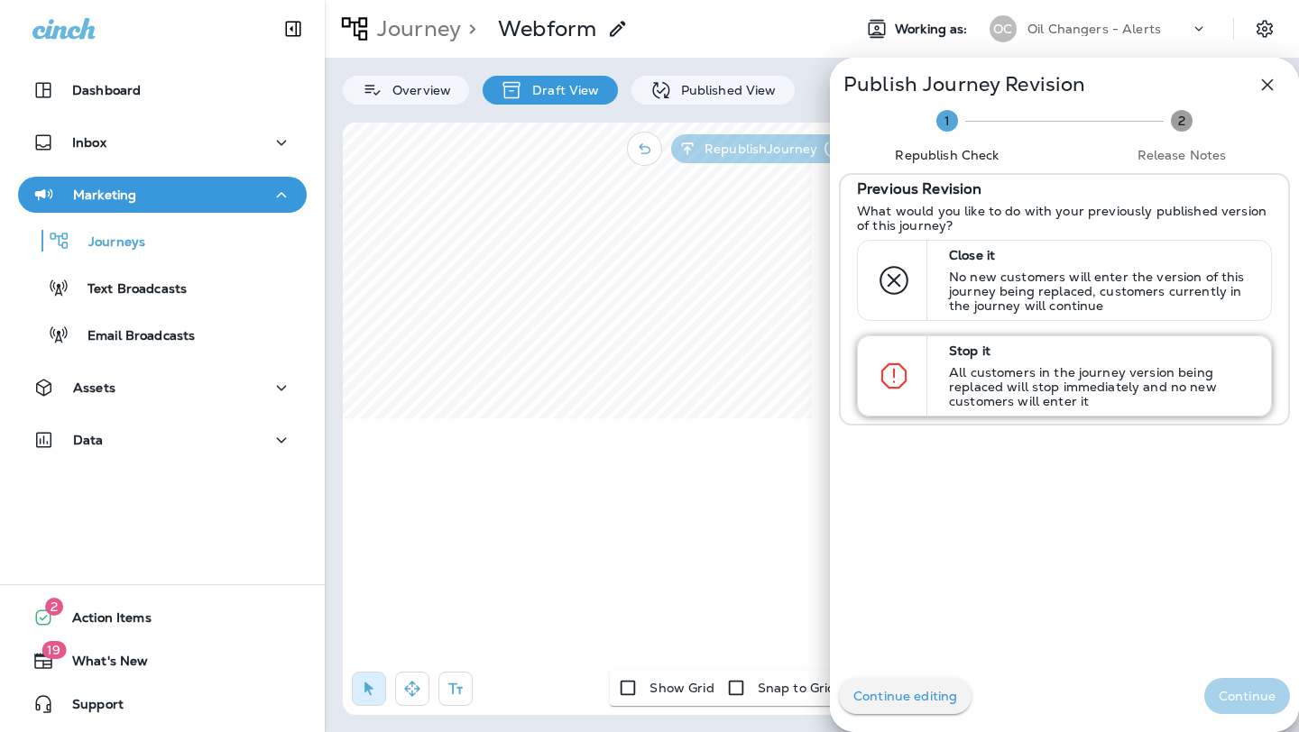
click at [1048, 390] on p "All customers in the journey version being replaced will stop immediately and n…" at bounding box center [1102, 386] width 306 height 43
click at [1232, 680] on button "Continue" at bounding box center [1247, 696] width 86 height 36
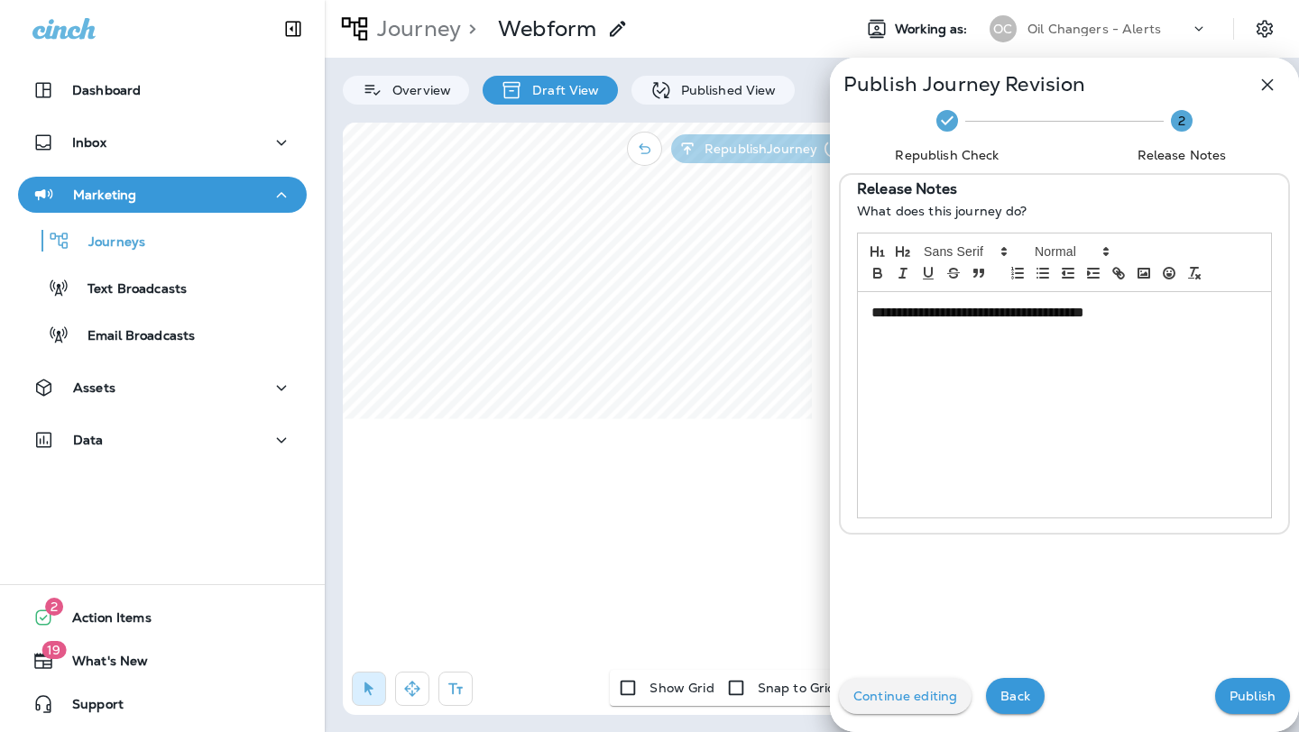
click at [1246, 695] on p "Publish" at bounding box center [1252, 696] width 46 height 14
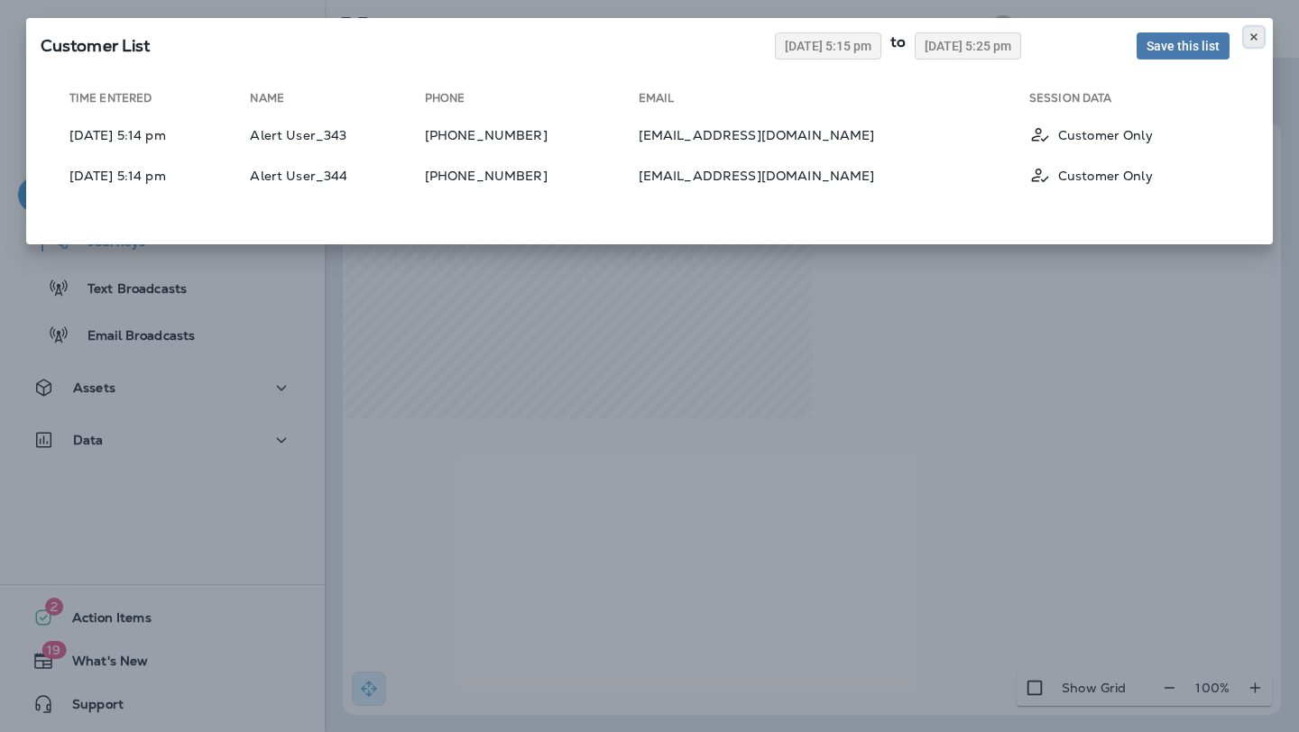
click at [1257, 34] on icon at bounding box center [1253, 37] width 11 height 11
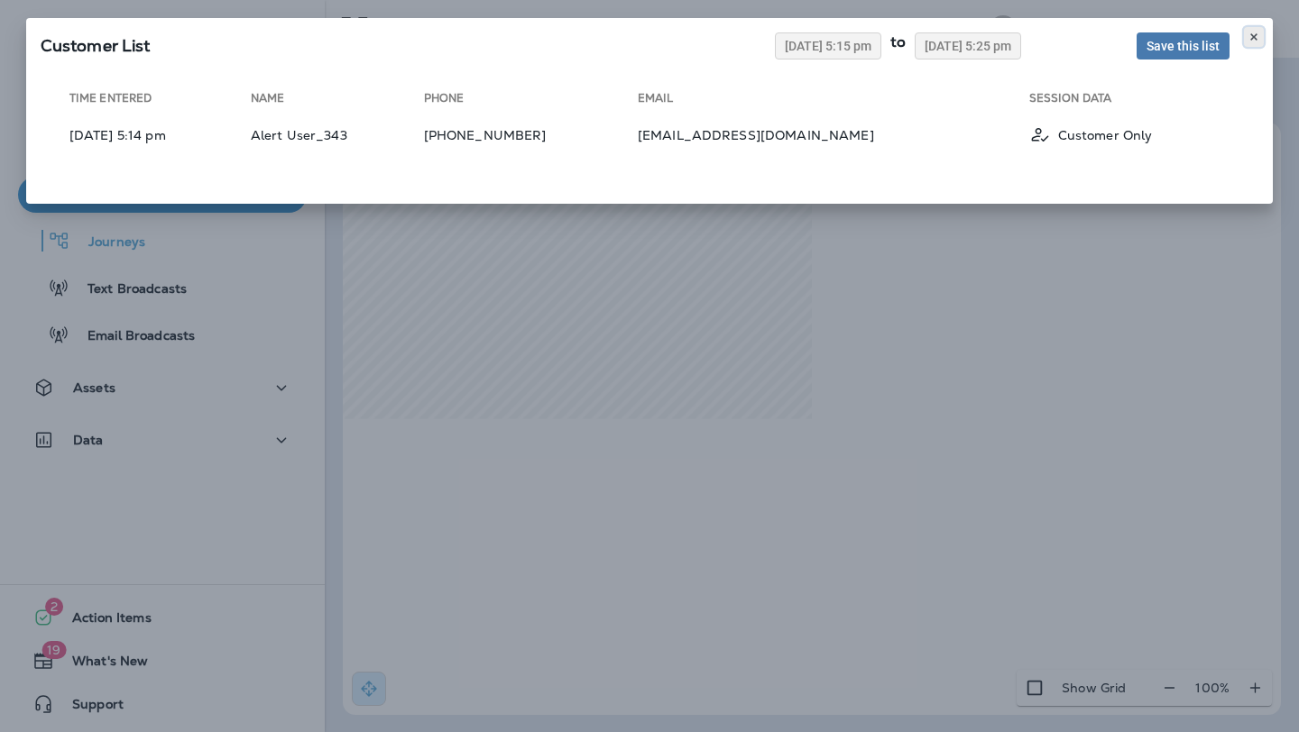
click at [1251, 35] on icon at bounding box center [1253, 37] width 11 height 11
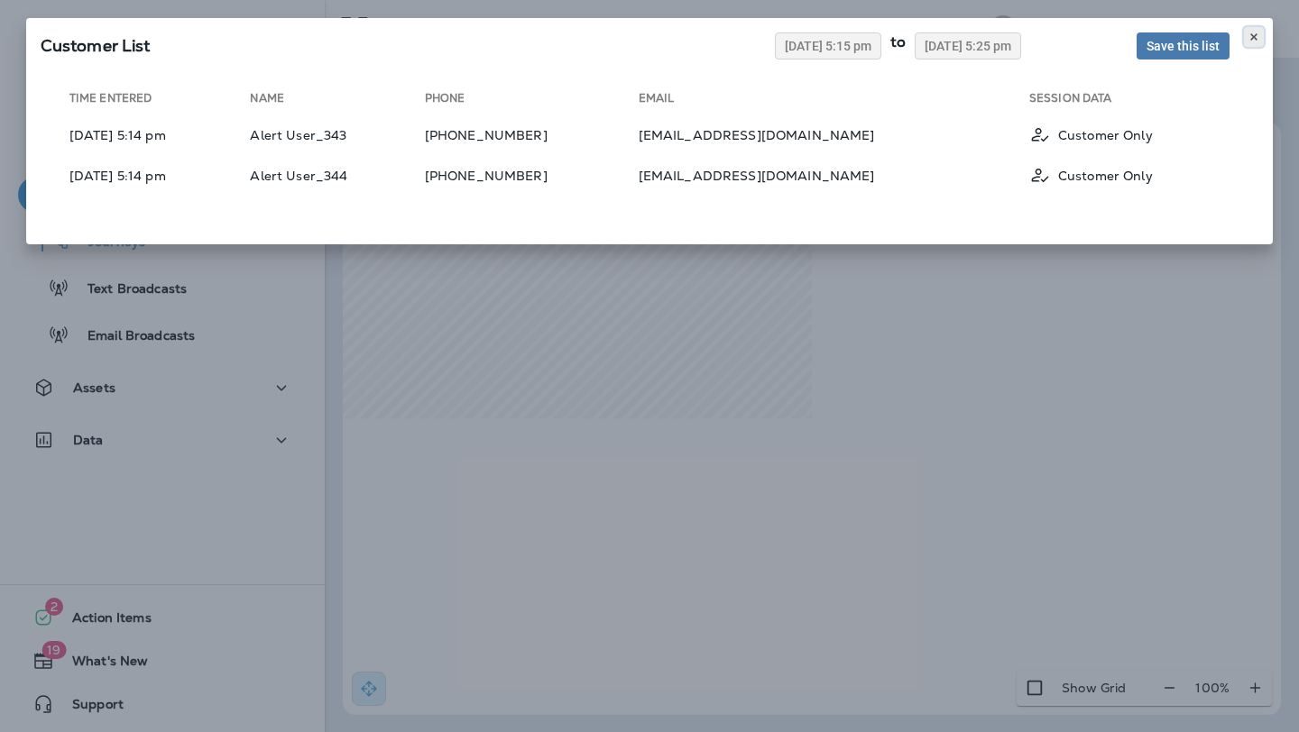
click at [1249, 37] on icon at bounding box center [1253, 37] width 11 height 11
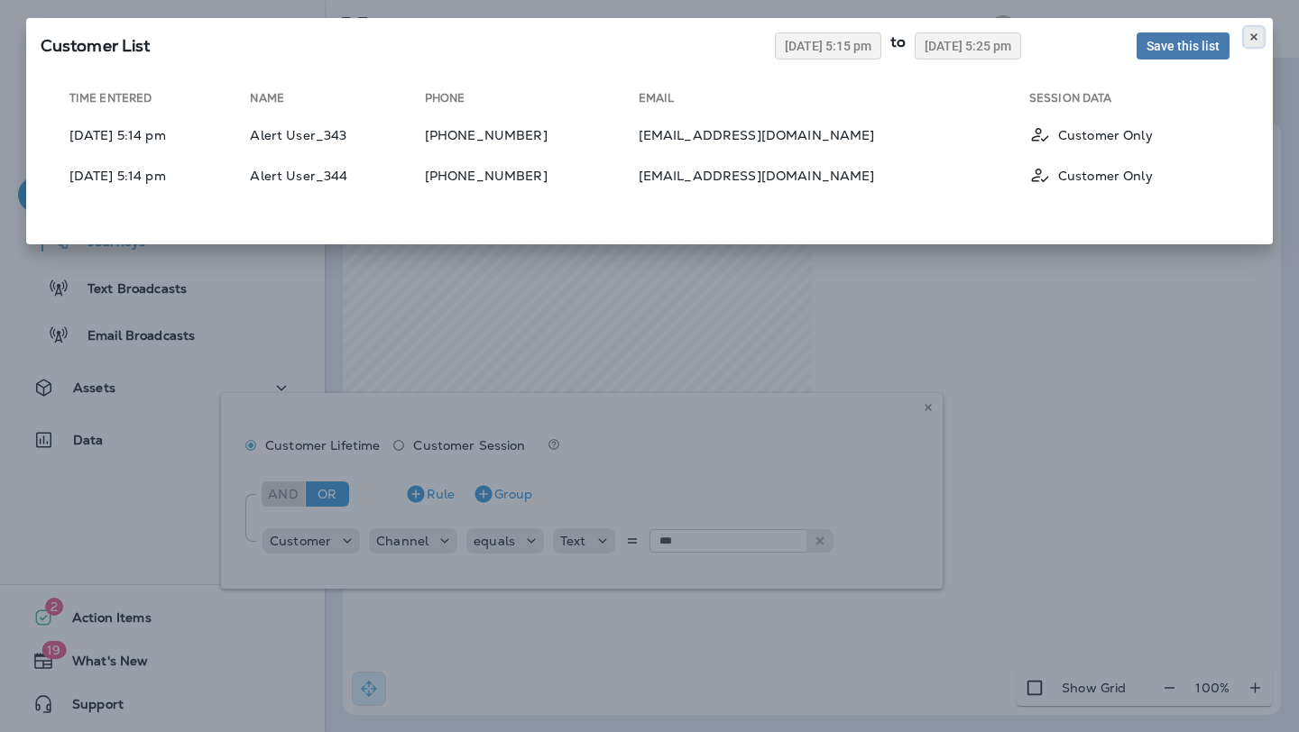
click at [1250, 39] on use at bounding box center [1253, 36] width 6 height 7
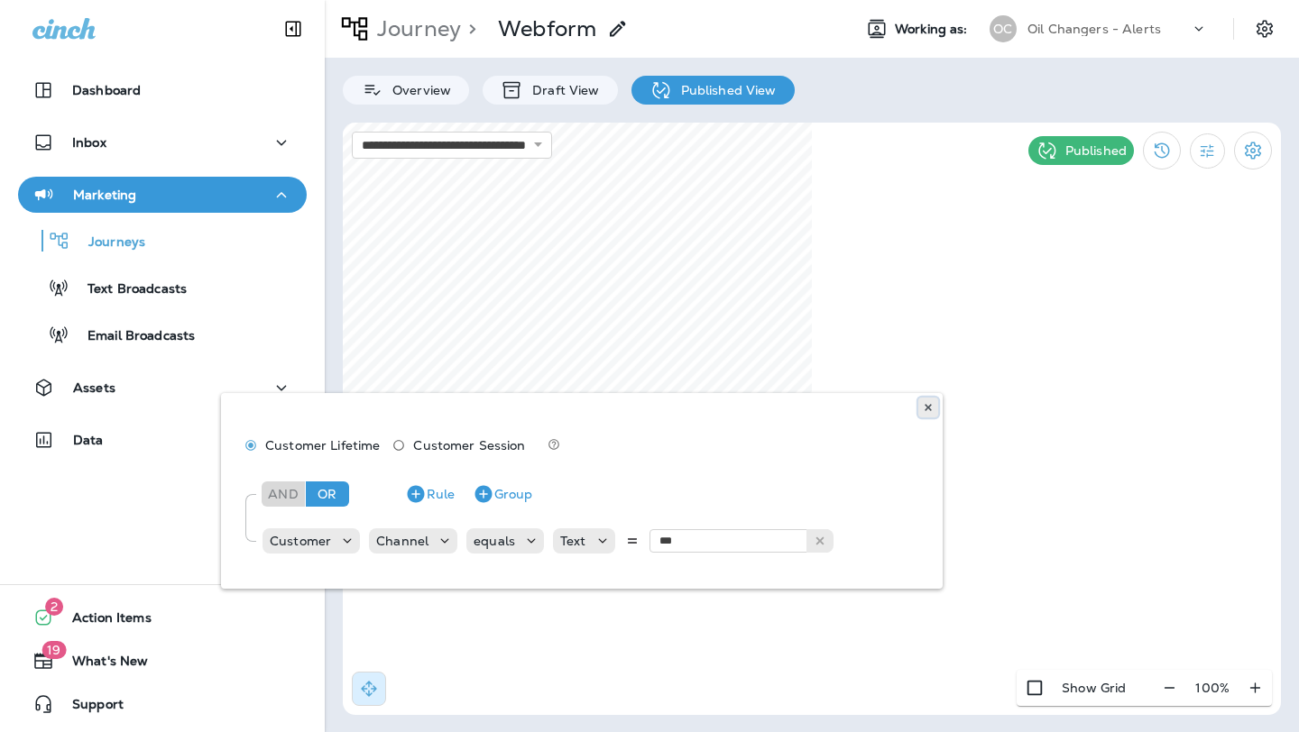
click at [926, 400] on button at bounding box center [928, 408] width 20 height 20
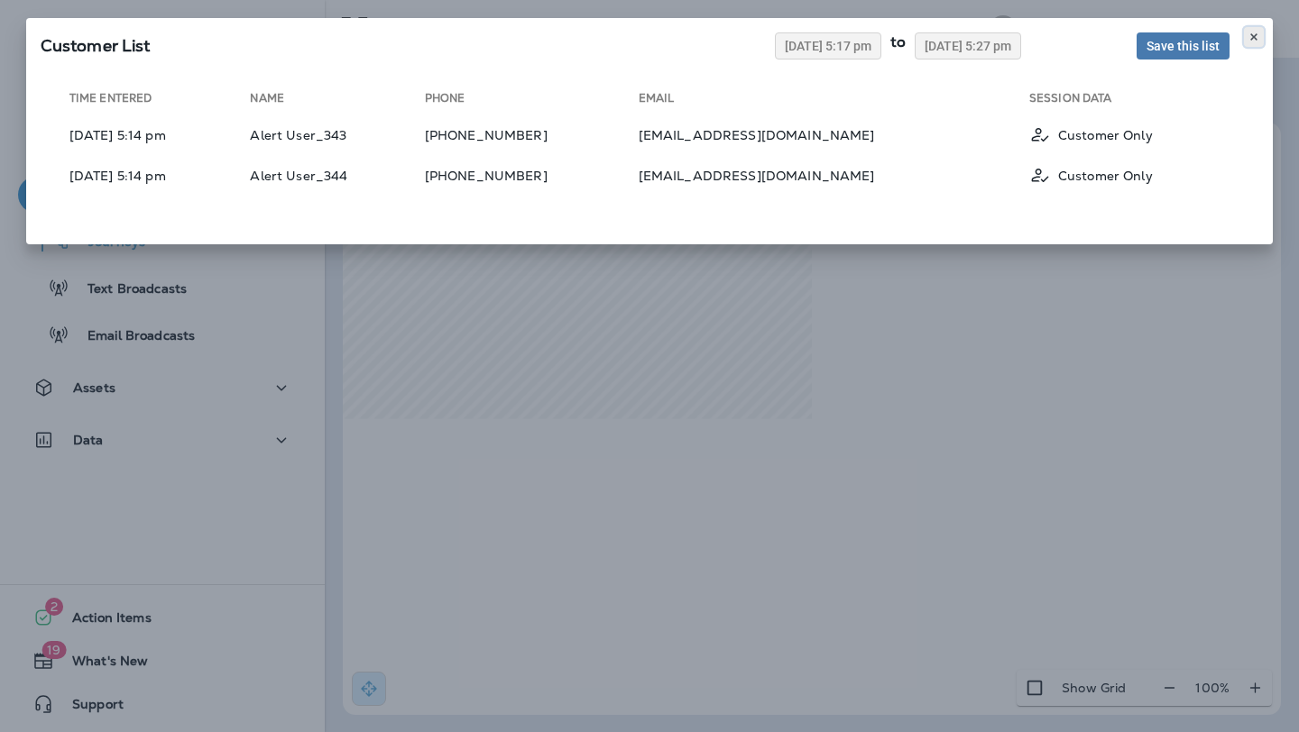
click at [1252, 36] on use at bounding box center [1253, 36] width 6 height 7
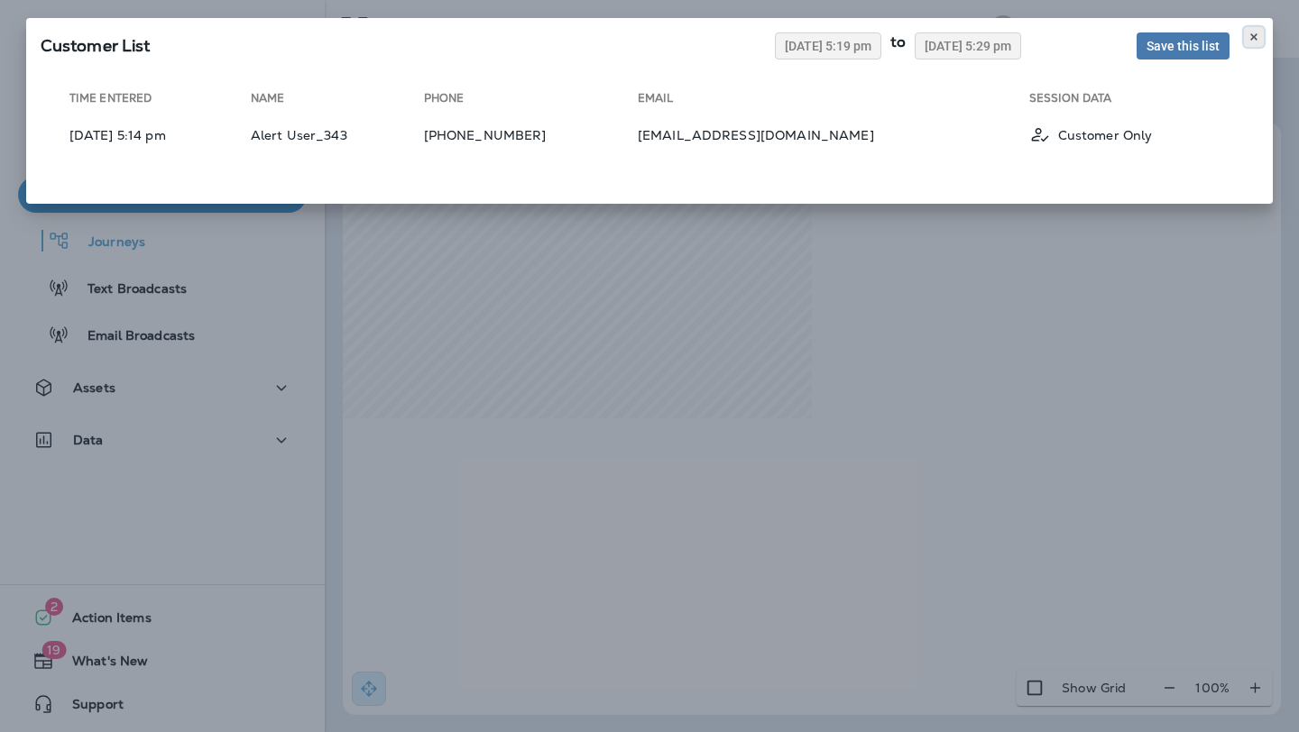
click at [1250, 36] on icon at bounding box center [1253, 37] width 11 height 11
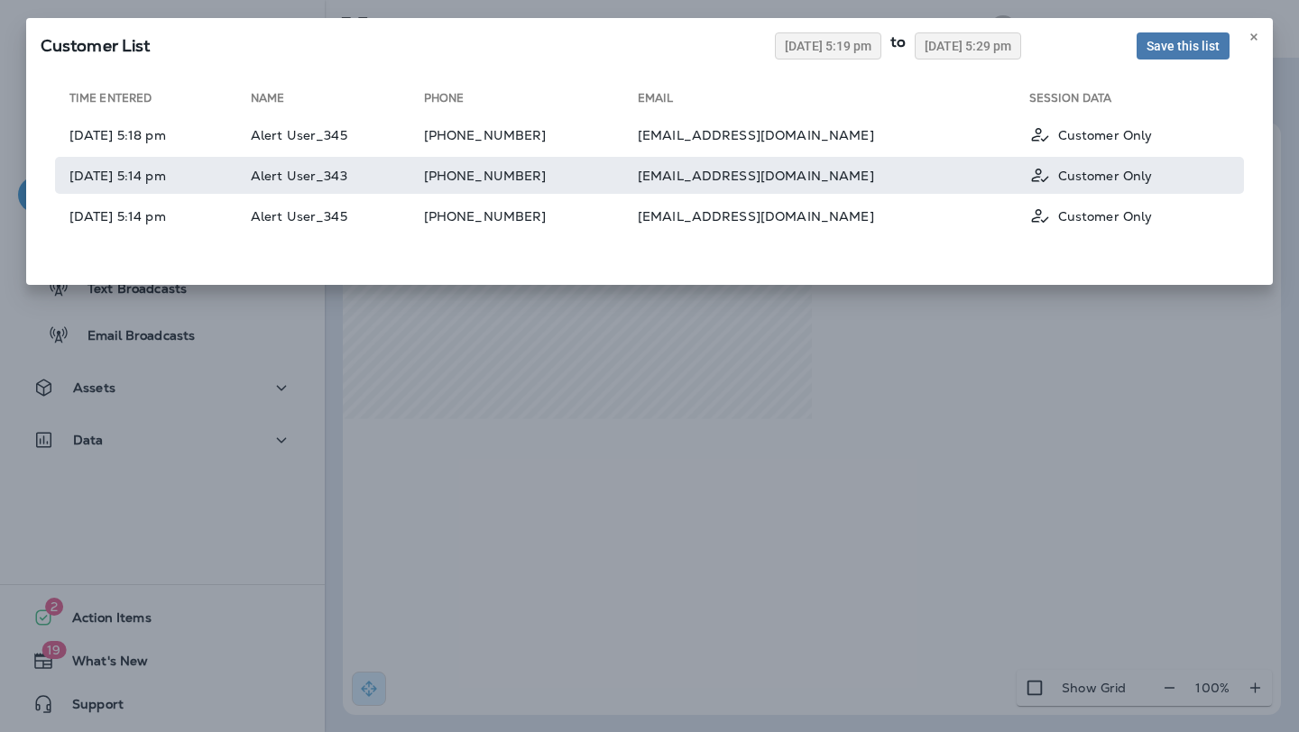
drag, startPoint x: 507, startPoint y: 163, endPoint x: 603, endPoint y: 174, distance: 97.1
click at [603, 174] on tr "08/26/2025 5:14 pm Alert User_343 (604) 346-5902 placeholder@example.com Custom…" at bounding box center [649, 175] width 1189 height 37
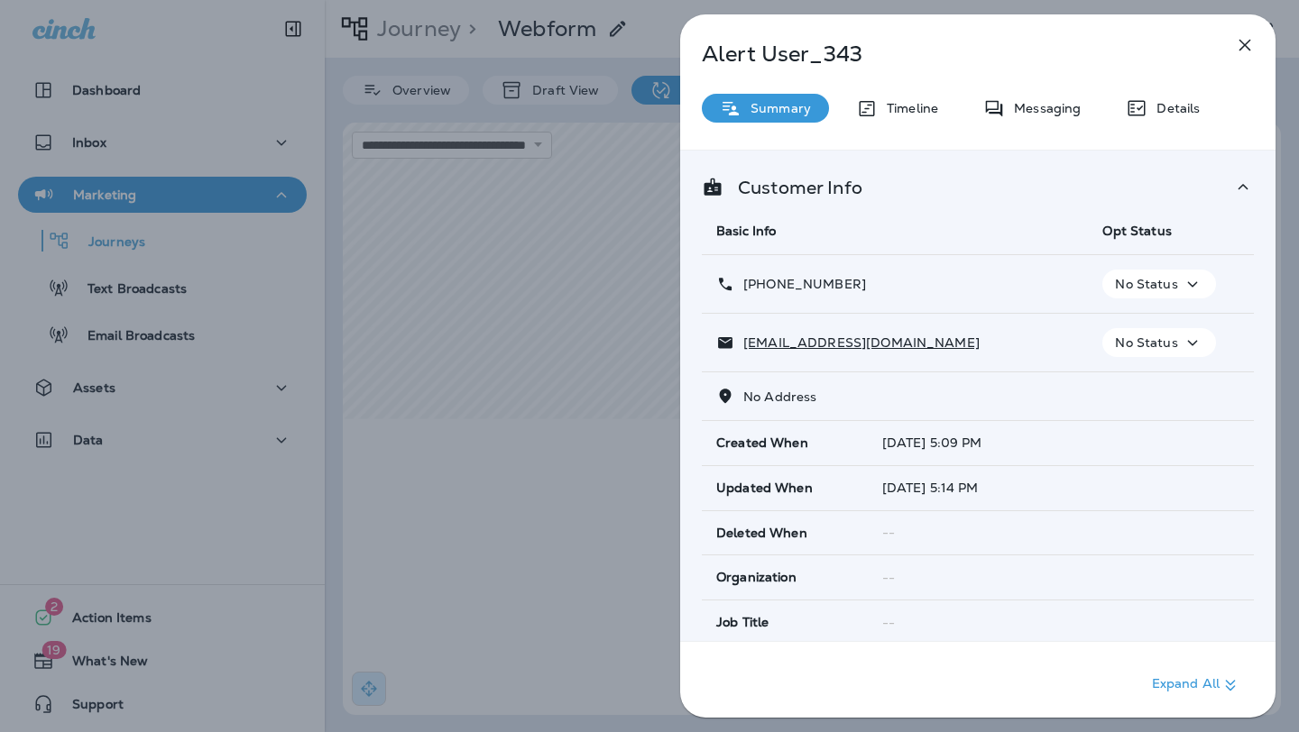
drag, startPoint x: 860, startPoint y: 284, endPoint x: 759, endPoint y: 291, distance: 101.3
click at [759, 291] on div "+1 (604) 346-5902" at bounding box center [894, 284] width 357 height 19
copy p "[PHONE_NUMBER]"
click at [1017, 111] on p "Messaging" at bounding box center [1043, 108] width 76 height 14
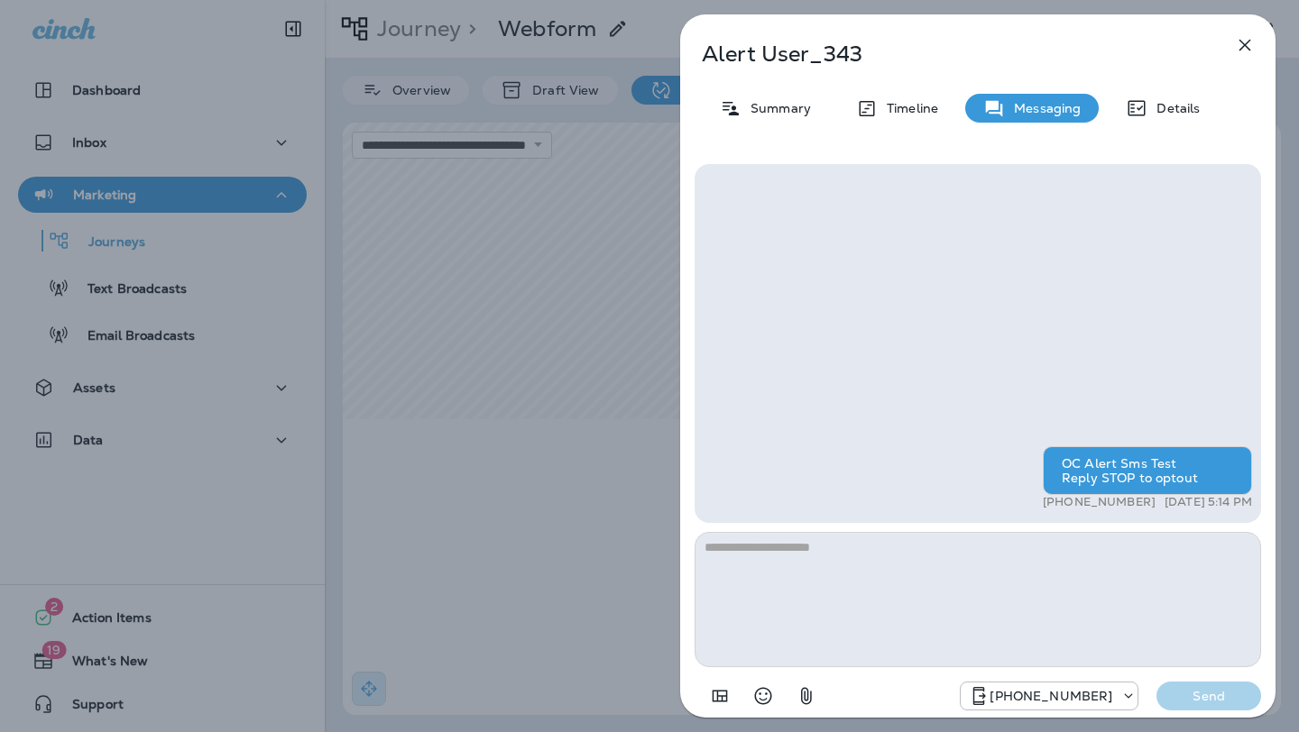
click at [1015, 611] on textarea at bounding box center [977, 599] width 566 height 135
click at [1025, 574] on textarea at bounding box center [977, 599] width 566 height 135
type textarea "*"
type textarea "**********"
click at [1200, 693] on p "Send" at bounding box center [1208, 696] width 76 height 16
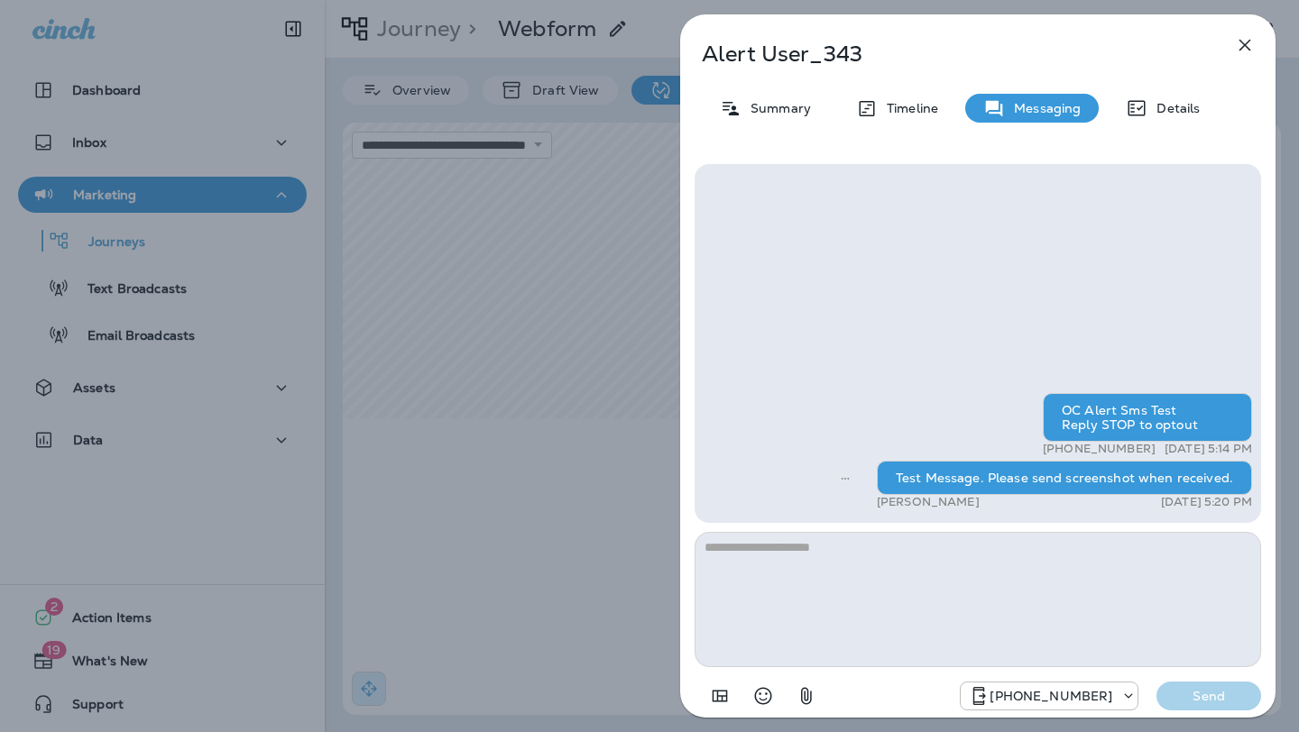
click at [1242, 45] on icon "button" at bounding box center [1245, 45] width 22 height 22
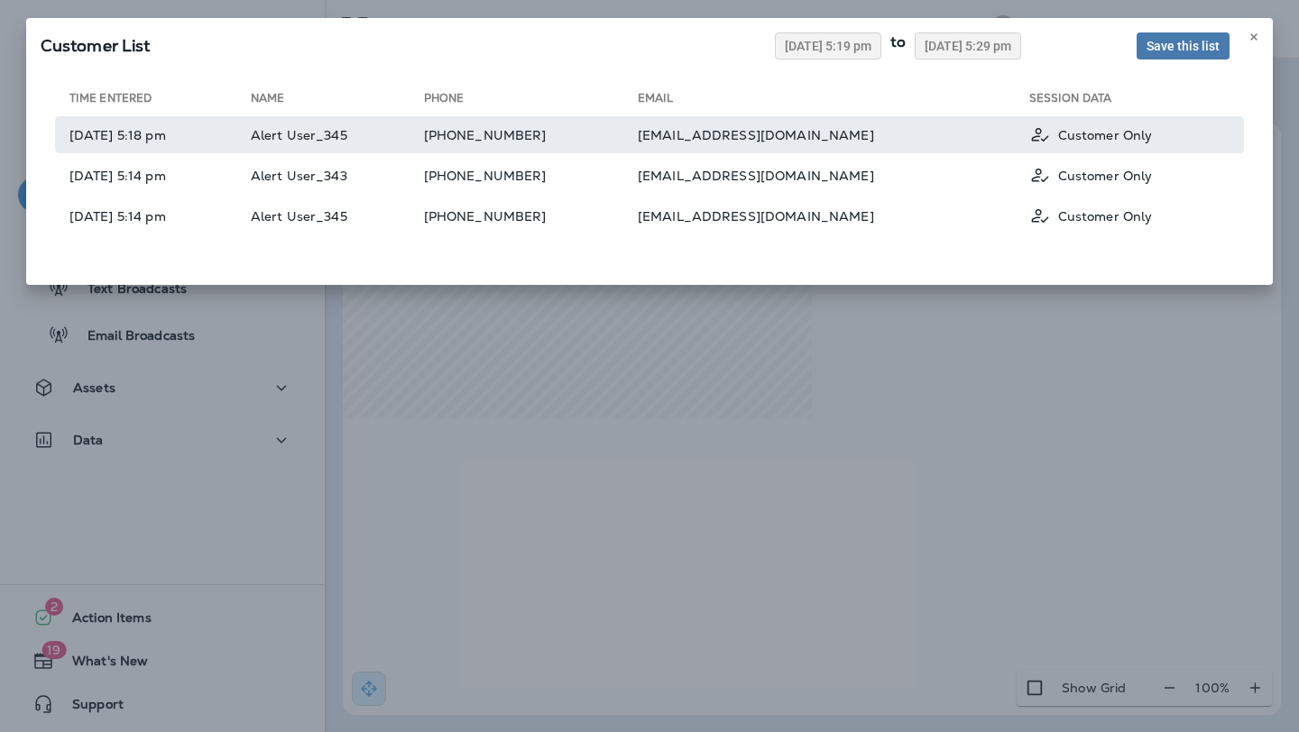
click at [540, 124] on td "[PHONE_NUMBER]" at bounding box center [531, 134] width 214 height 37
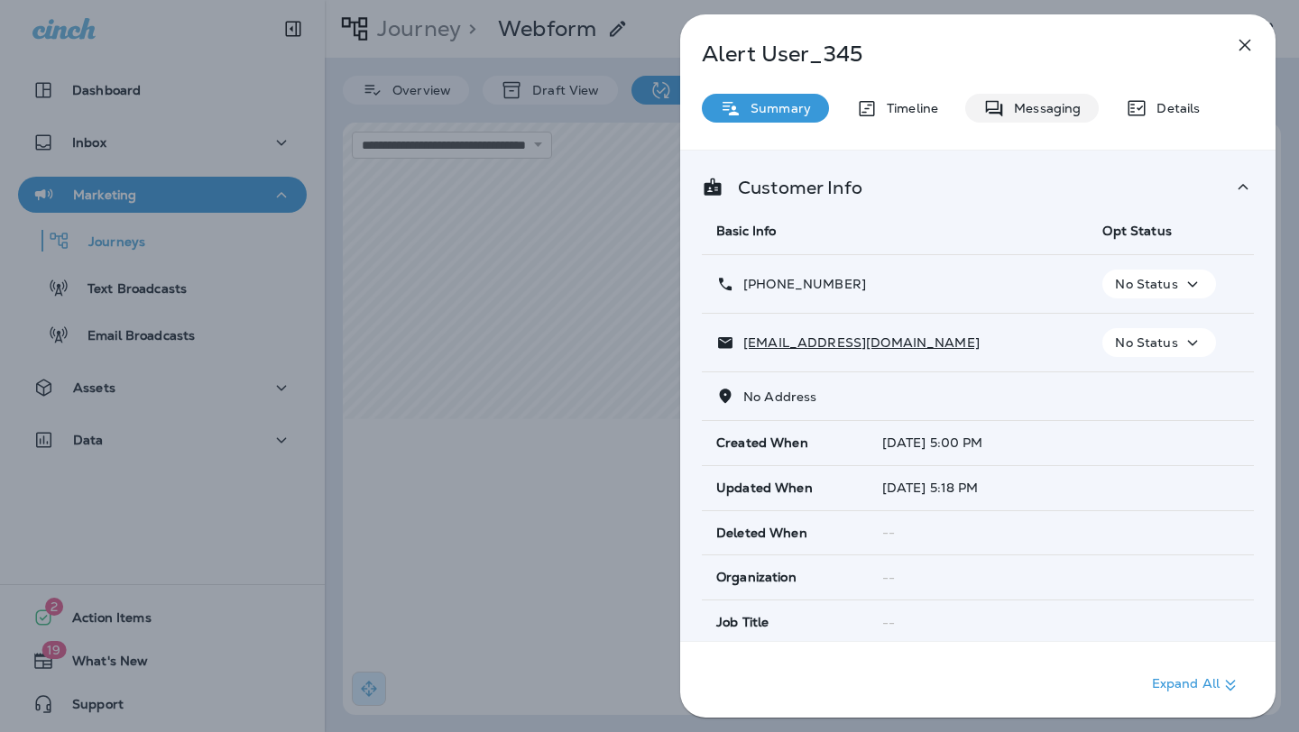
click at [1025, 109] on p "Messaging" at bounding box center [1043, 108] width 76 height 14
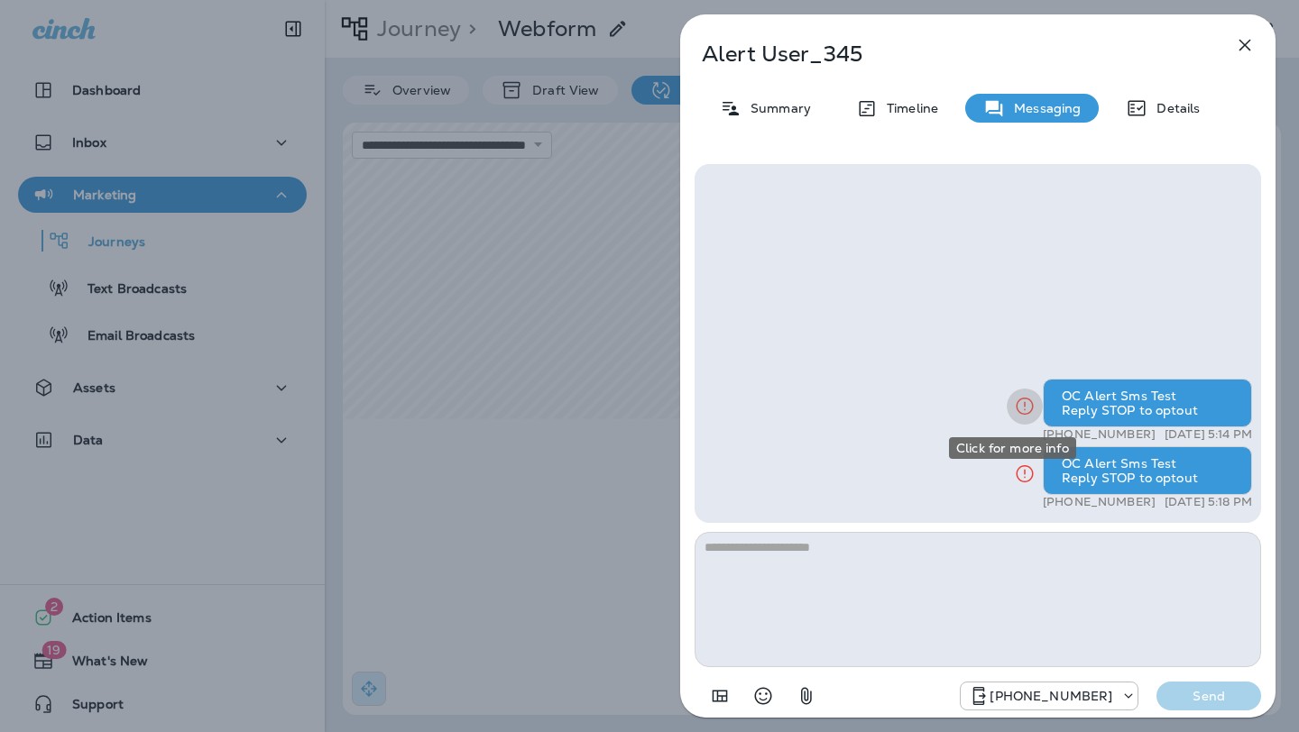
click at [1016, 405] on icon "Click for more info" at bounding box center [1025, 406] width 22 height 23
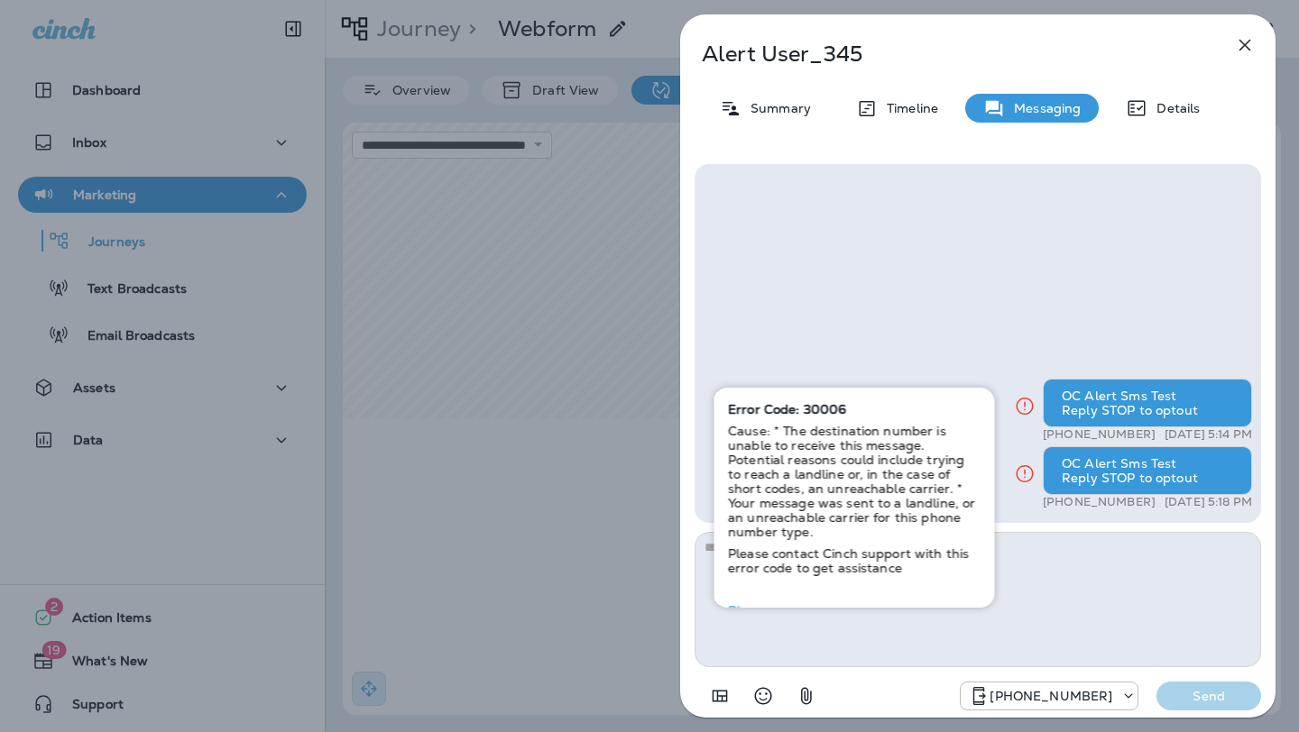
click at [1062, 673] on div "+14422031984 Send" at bounding box center [977, 690] width 566 height 47
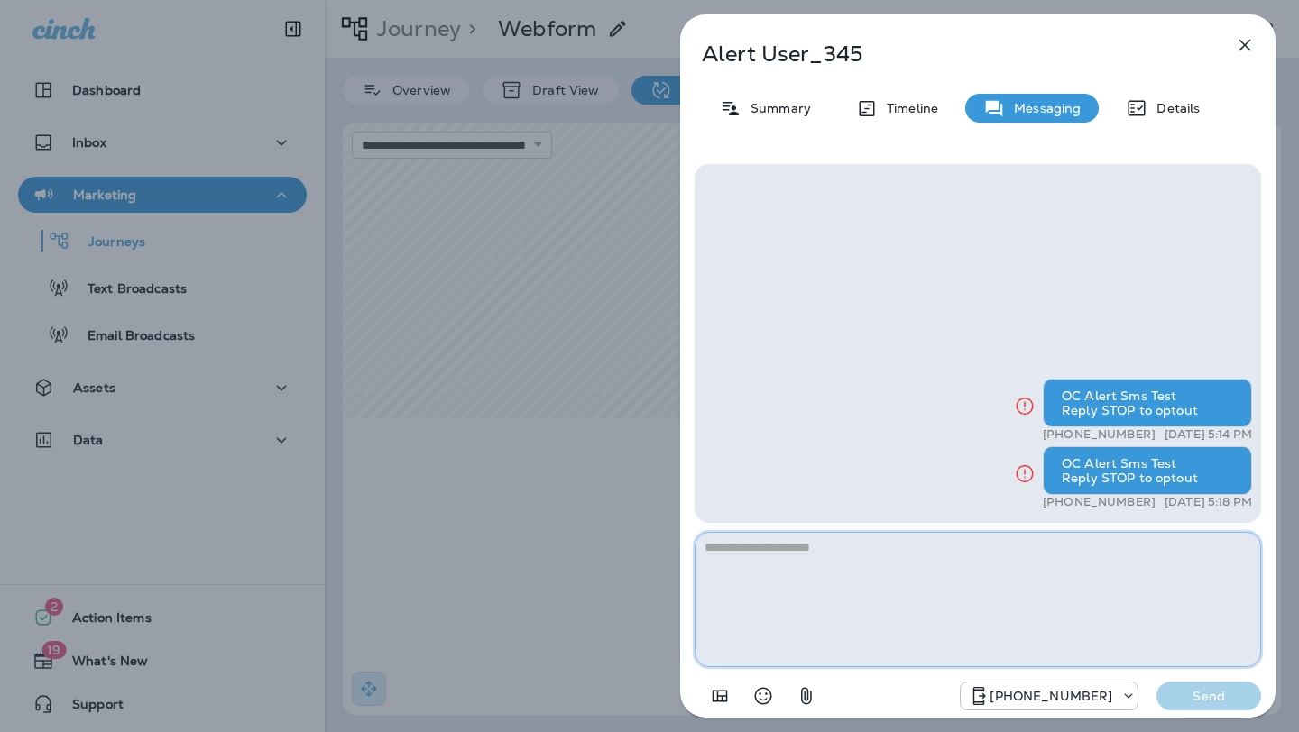
click at [1003, 602] on textarea at bounding box center [977, 599] width 566 height 135
type textarea "*********"
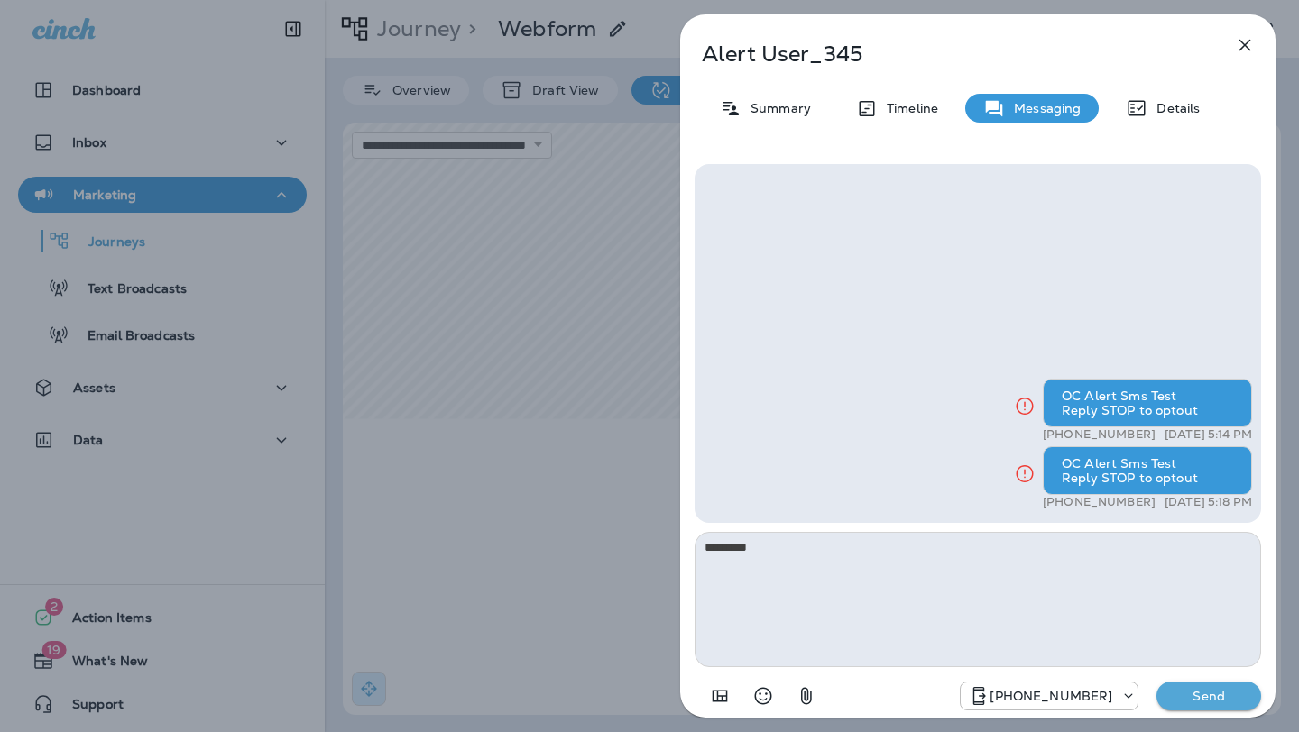
click at [1206, 702] on p "Send" at bounding box center [1208, 696] width 76 height 16
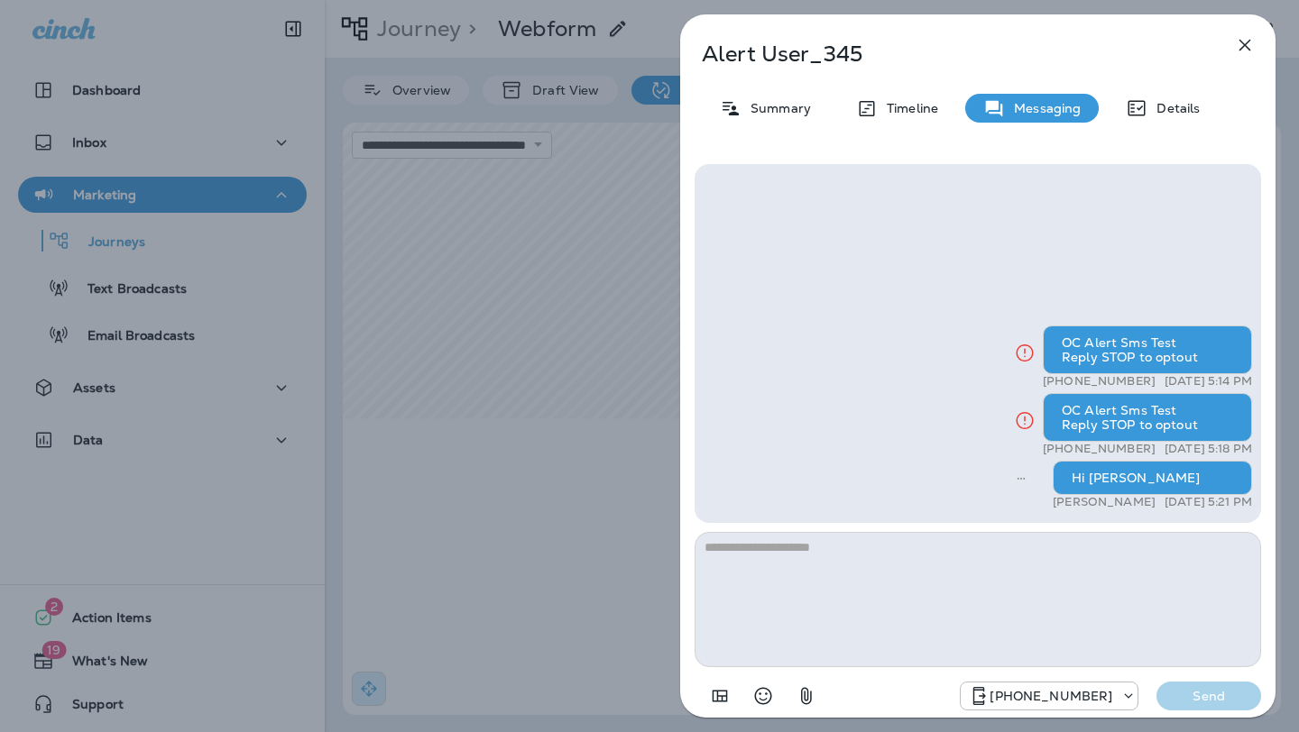
click at [1132, 473] on div "Hi Pascal" at bounding box center [1151, 478] width 199 height 34
click at [1044, 592] on textarea at bounding box center [977, 599] width 566 height 135
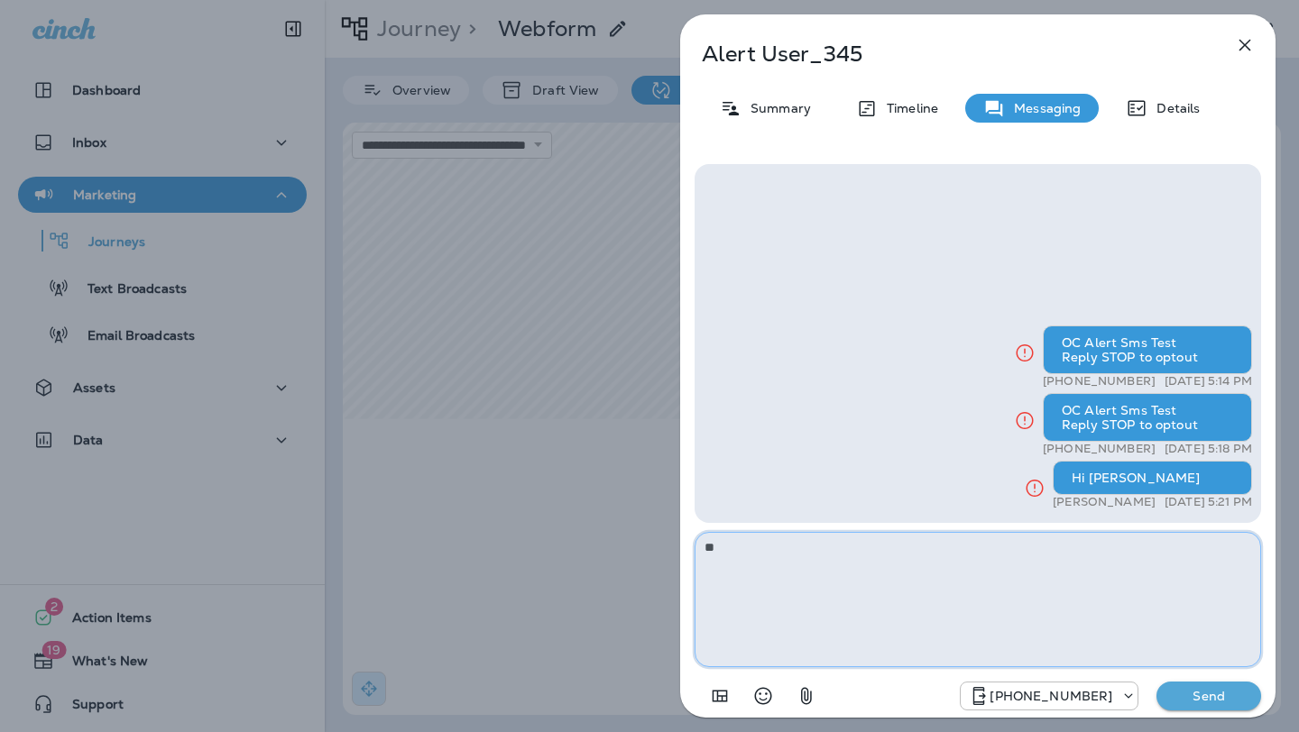
type textarea "*"
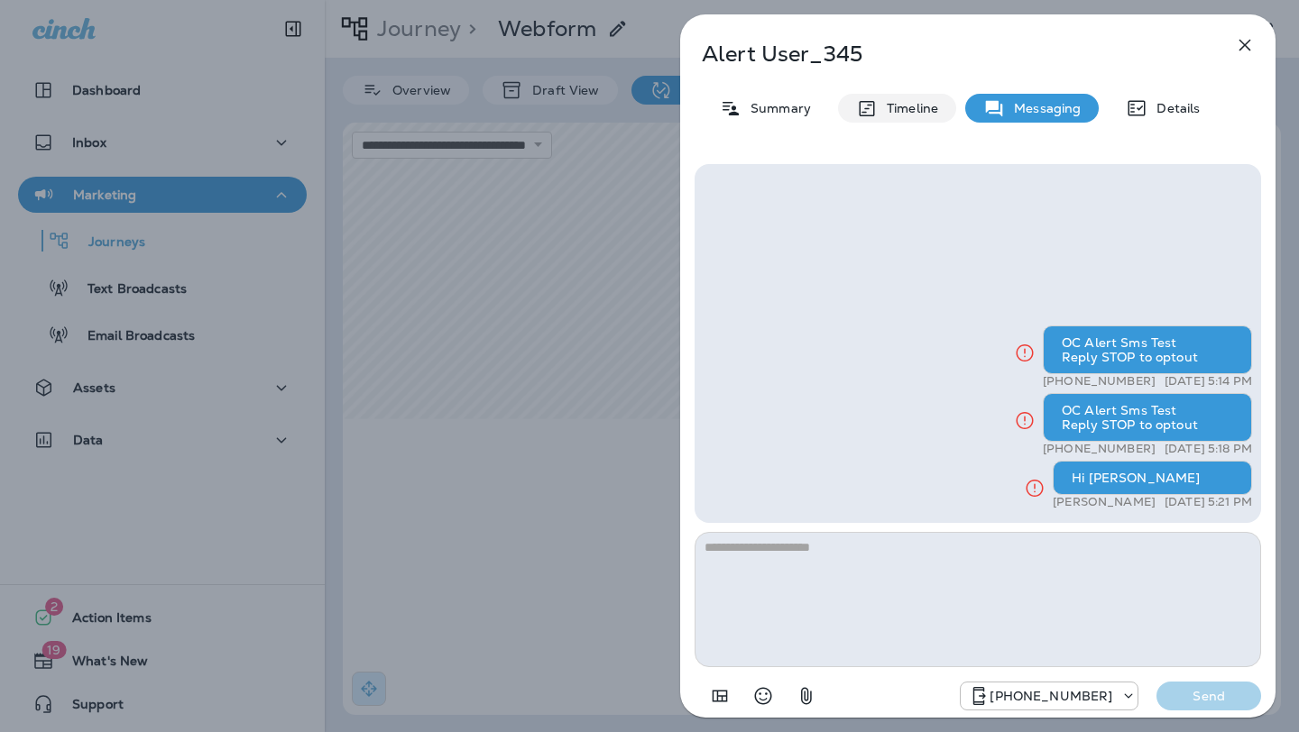
click at [951, 100] on div "Timeline" at bounding box center [897, 108] width 118 height 29
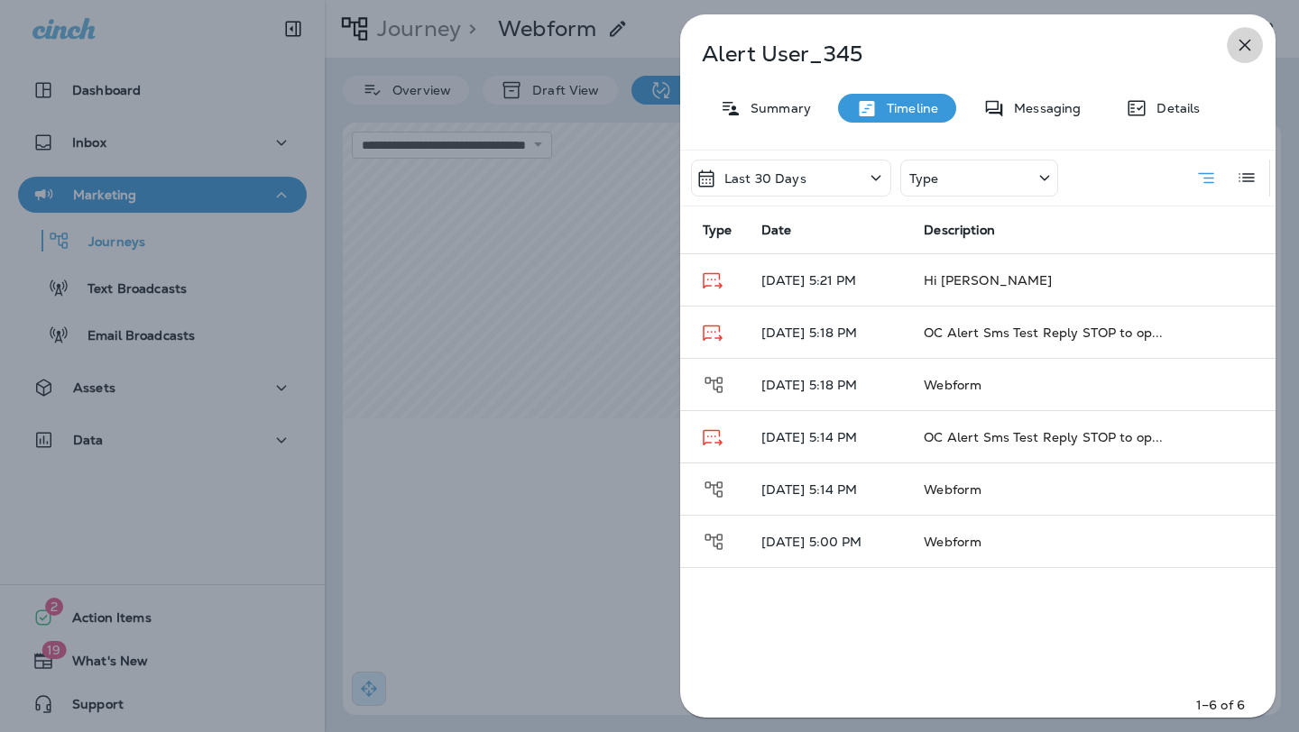
click at [1245, 49] on icon "button" at bounding box center [1245, 45] width 22 height 22
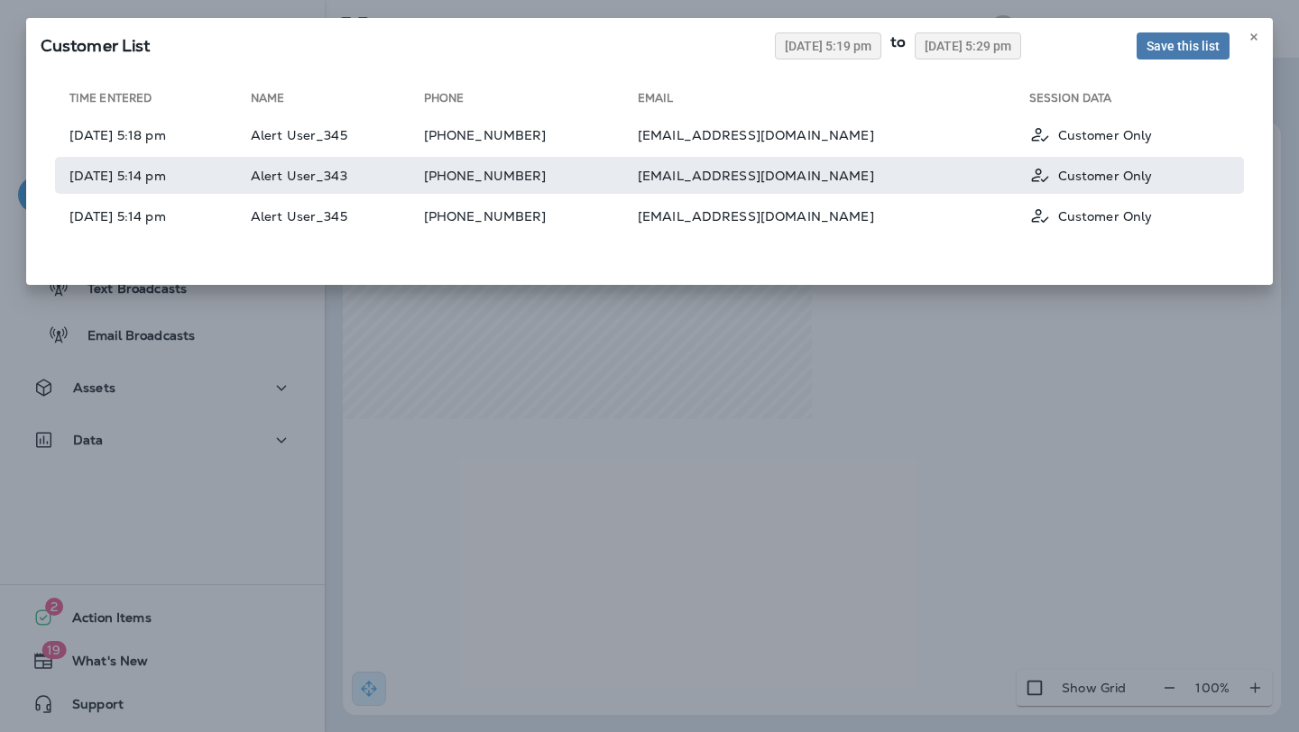
click at [601, 167] on td "[PHONE_NUMBER]" at bounding box center [531, 175] width 214 height 37
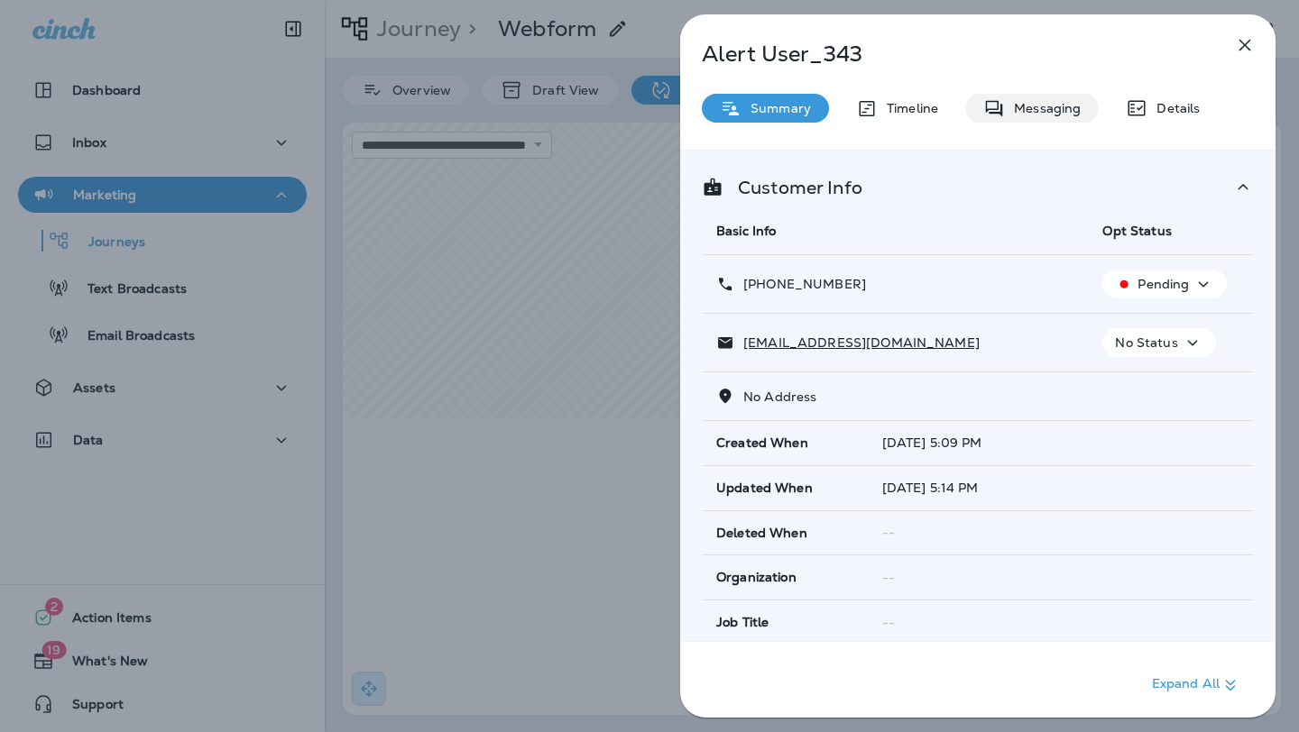
click at [1030, 110] on p "Messaging" at bounding box center [1043, 108] width 76 height 14
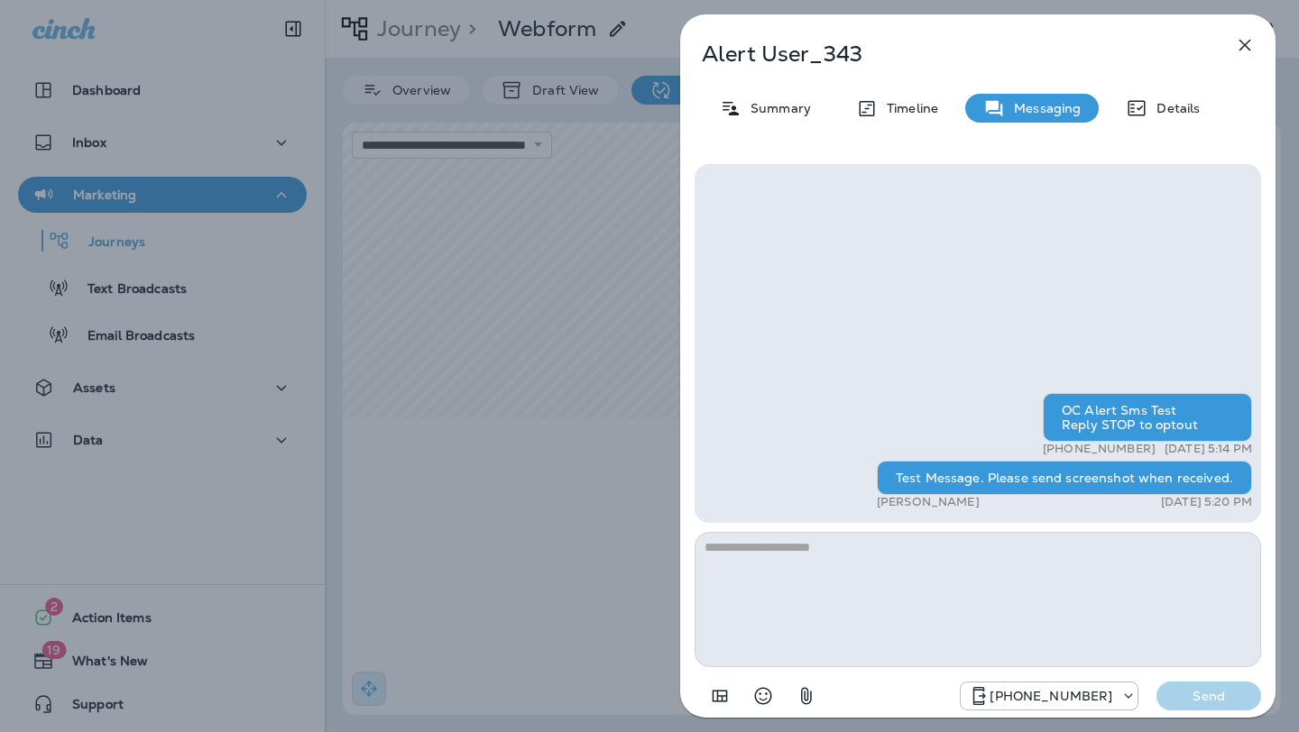
click at [1241, 45] on icon "button" at bounding box center [1245, 45] width 22 height 22
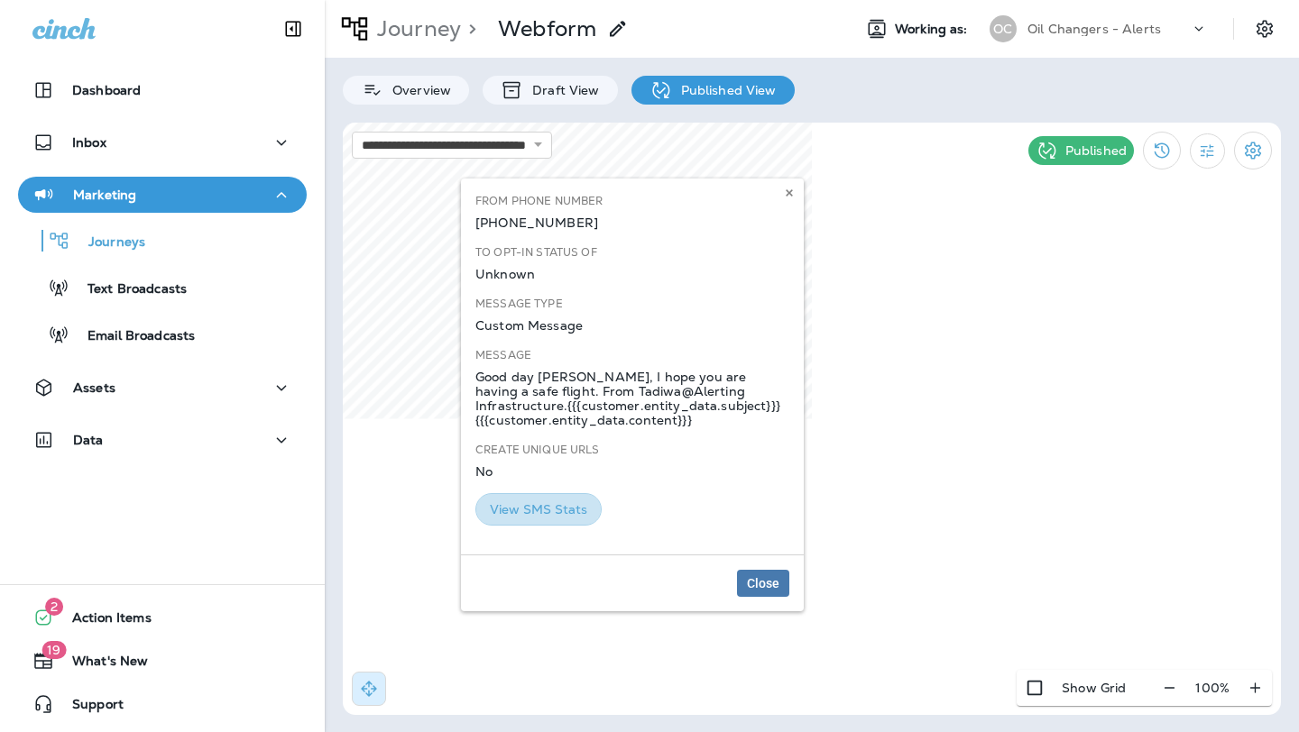
click at [546, 506] on button "View SMS Stats" at bounding box center [538, 509] width 126 height 33
select select "*"
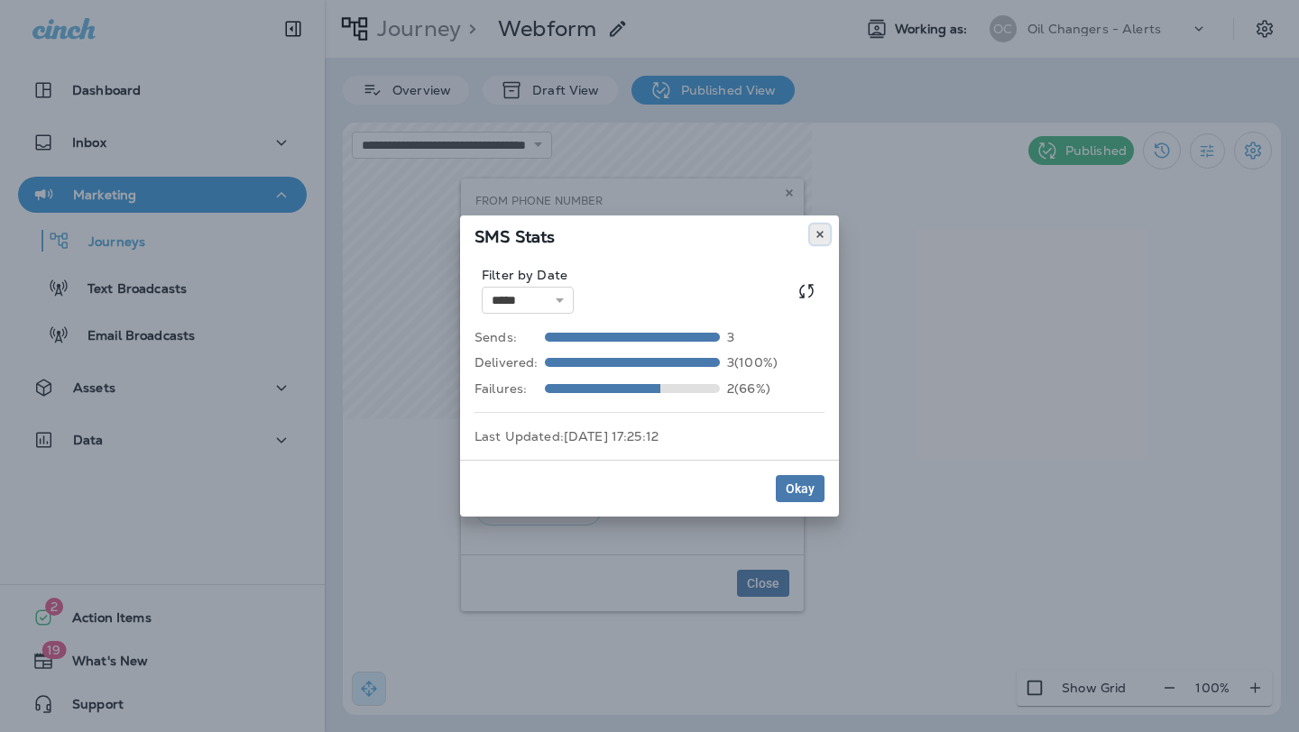
click at [817, 236] on icon at bounding box center [819, 234] width 11 height 11
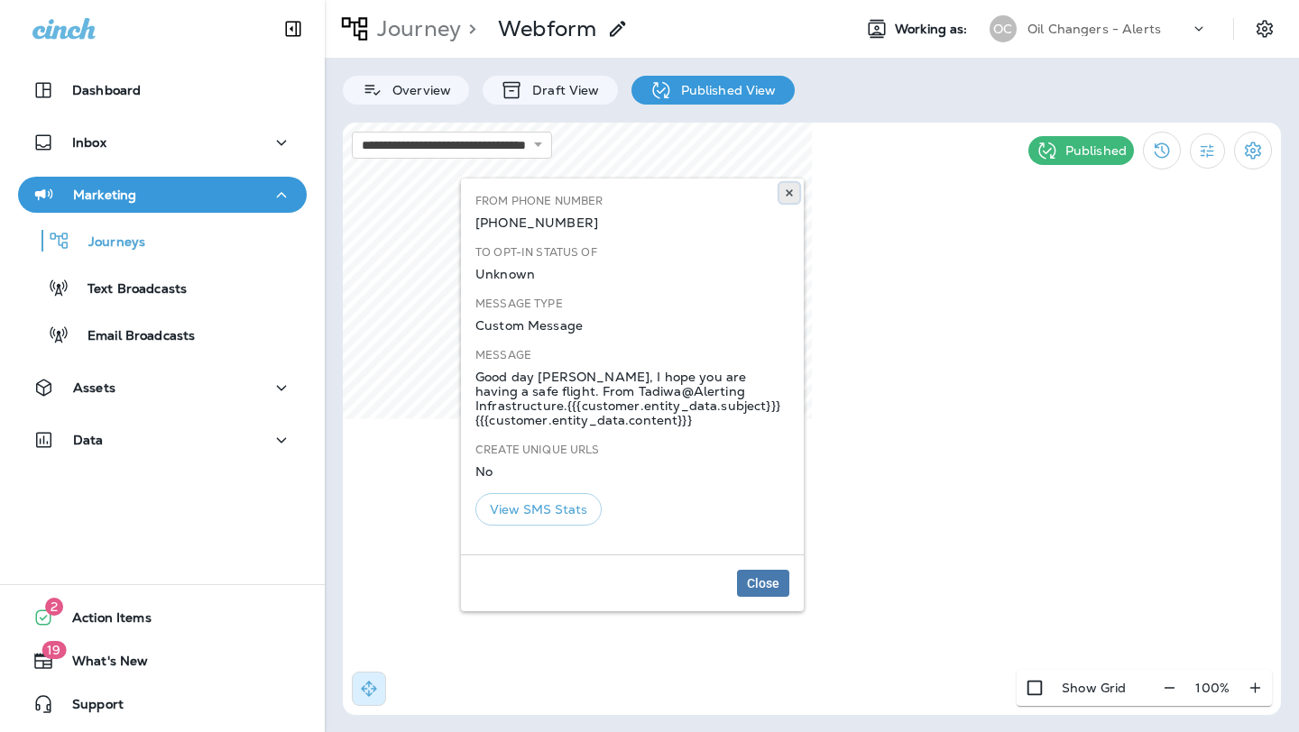
click at [787, 194] on use at bounding box center [788, 192] width 6 height 7
click at [785, 188] on icon at bounding box center [789, 193] width 11 height 11
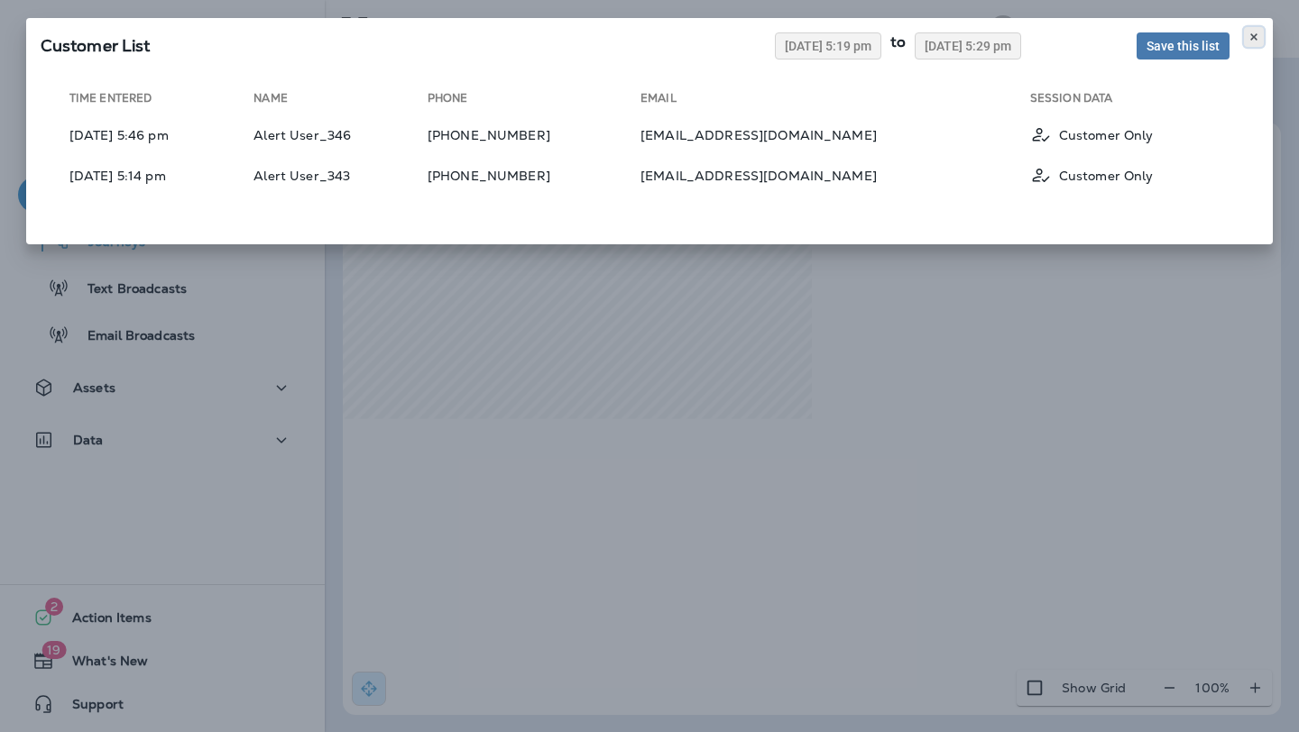
click at [1256, 38] on icon at bounding box center [1253, 37] width 11 height 11
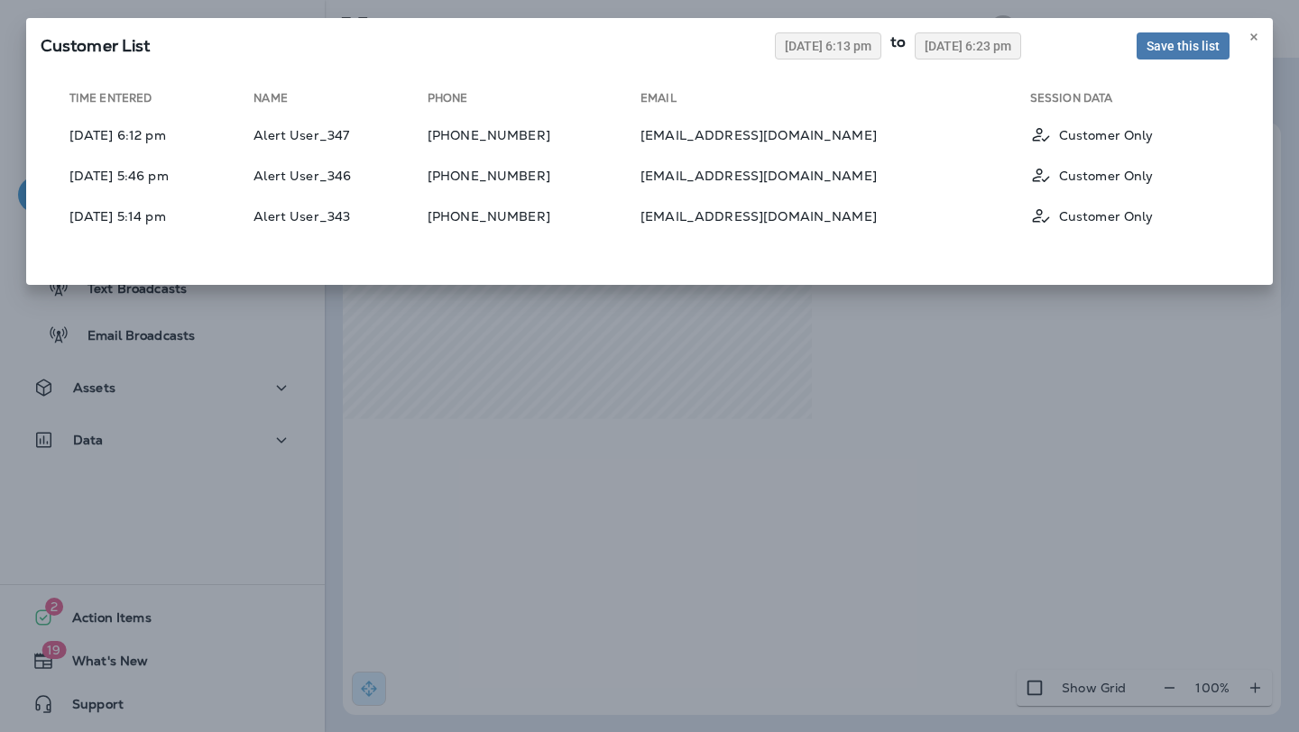
click at [759, 437] on div "Customer List [DATE] 6:13 pm to [DATE] 6:23 pm Save this list Time Entered Name…" at bounding box center [649, 366] width 1299 height 732
click at [1251, 38] on icon at bounding box center [1253, 37] width 11 height 11
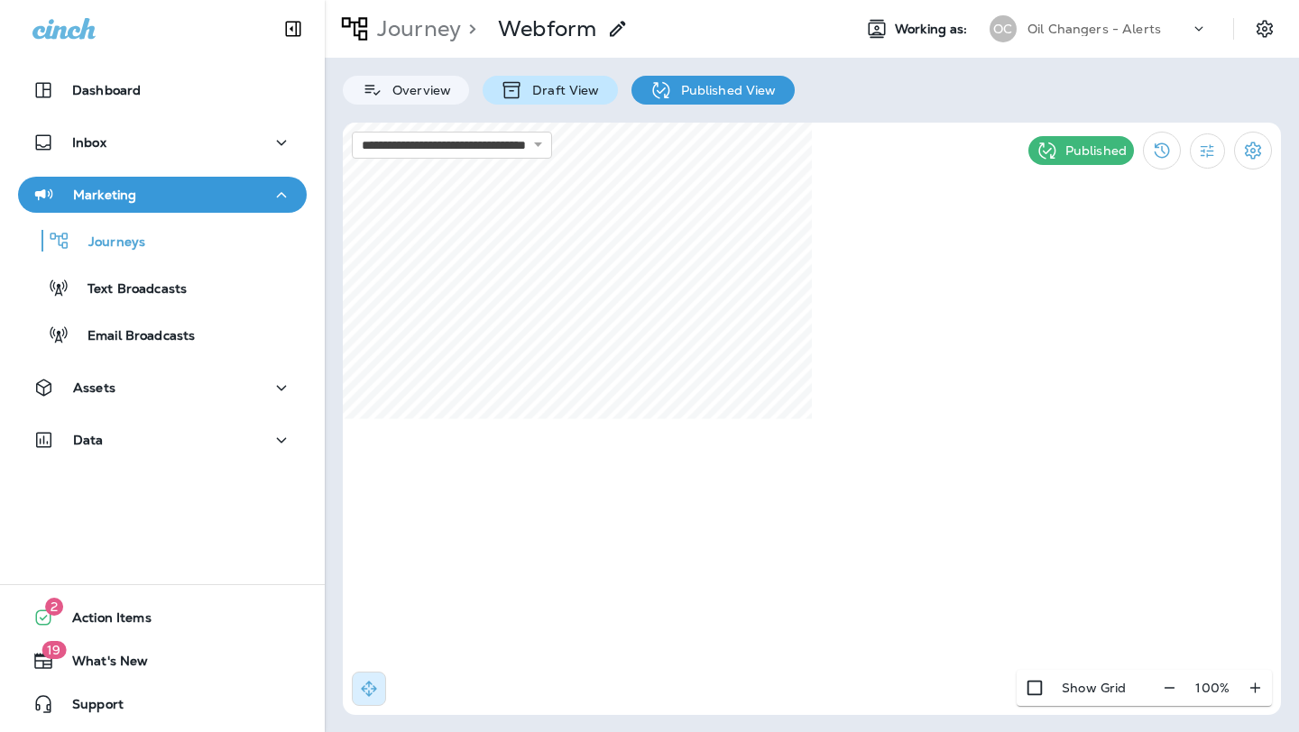
click at [552, 91] on p "Draft View" at bounding box center [561, 90] width 76 height 14
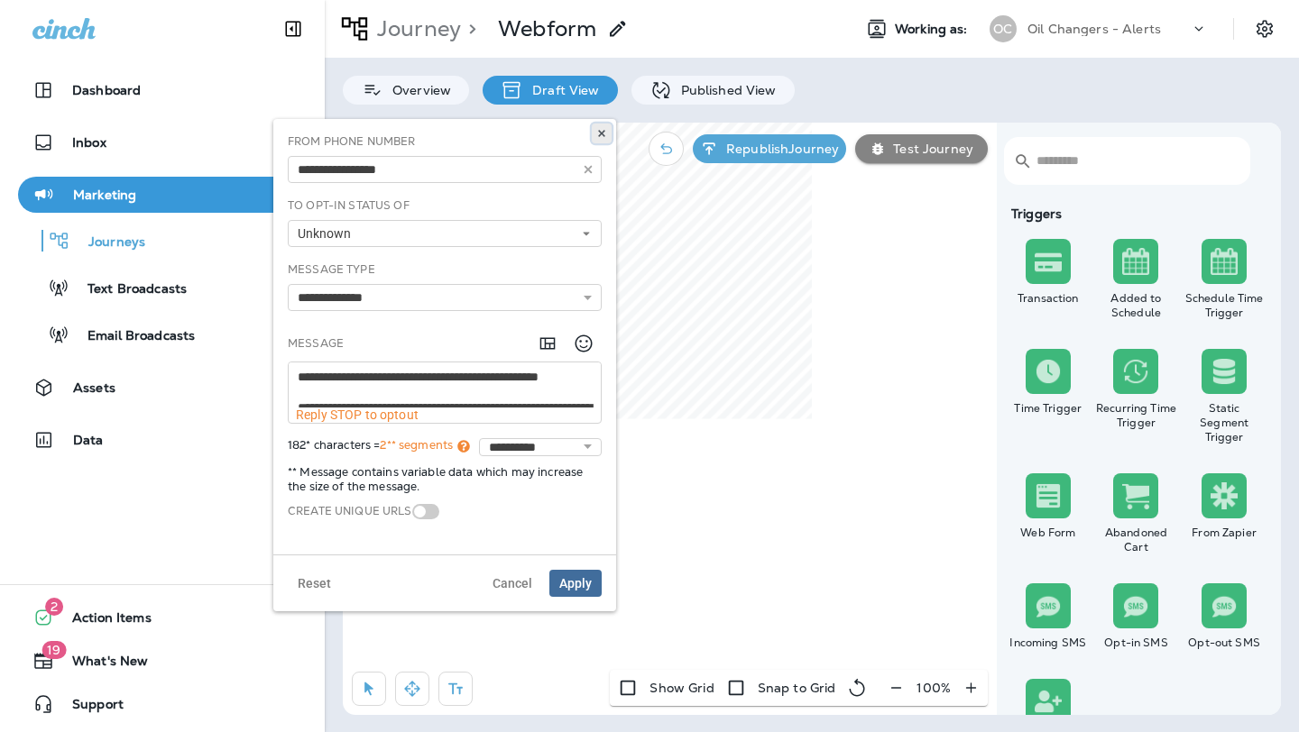
click at [600, 133] on use at bounding box center [601, 133] width 6 height 7
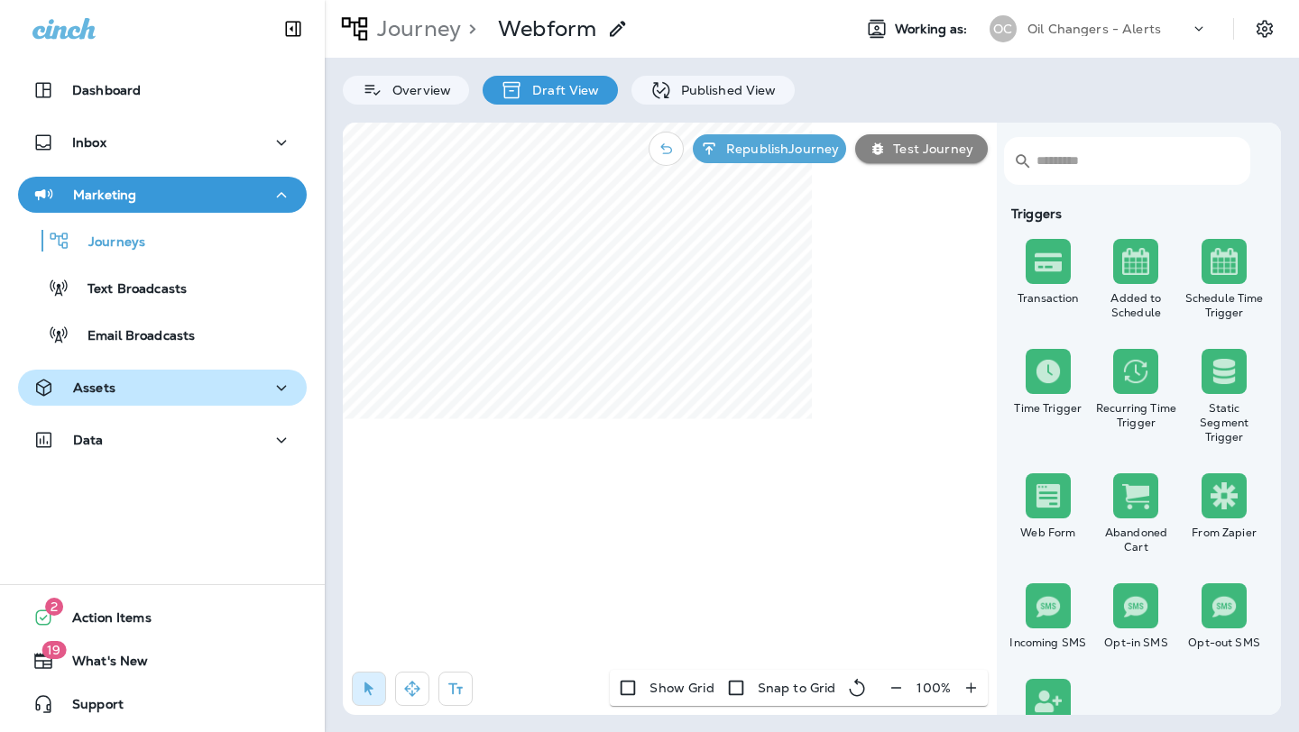
click at [175, 386] on div "Assets" at bounding box center [162, 388] width 260 height 23
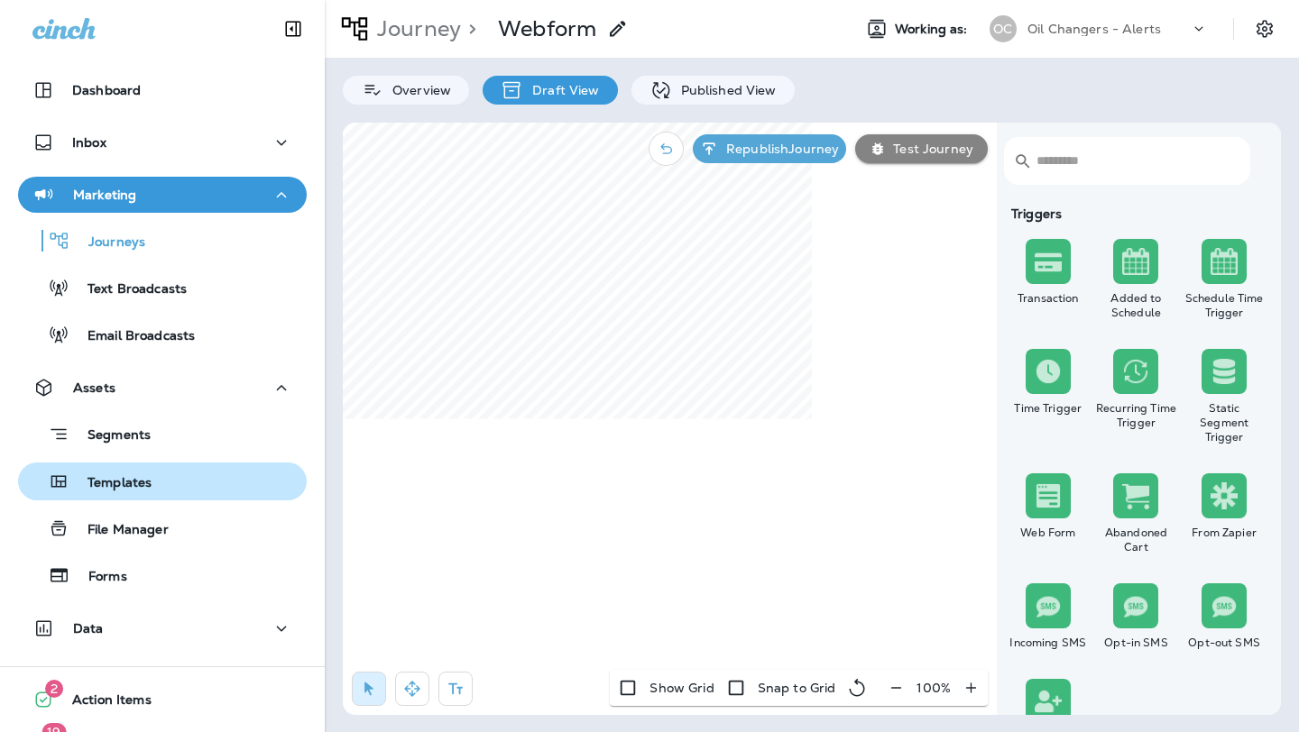
click at [173, 482] on div "Templates" at bounding box center [162, 481] width 274 height 27
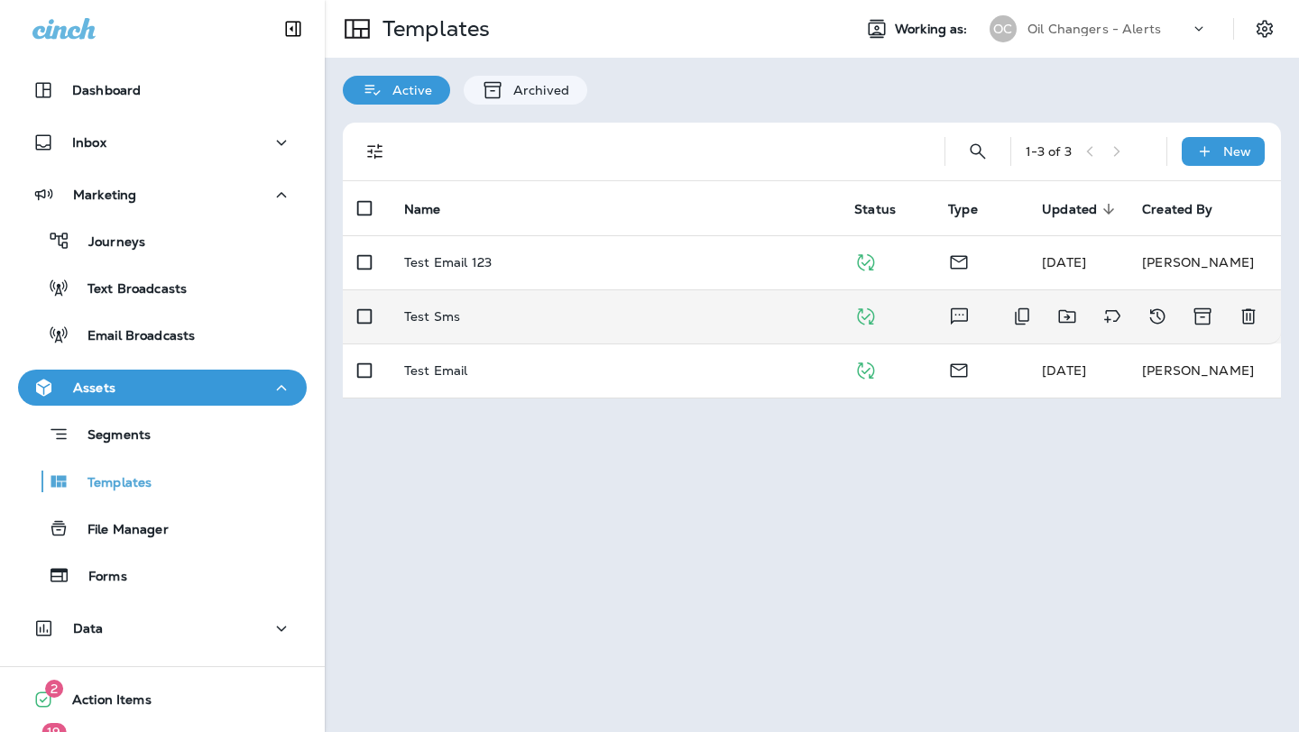
click at [445, 315] on p "Test Sms" at bounding box center [432, 316] width 56 height 14
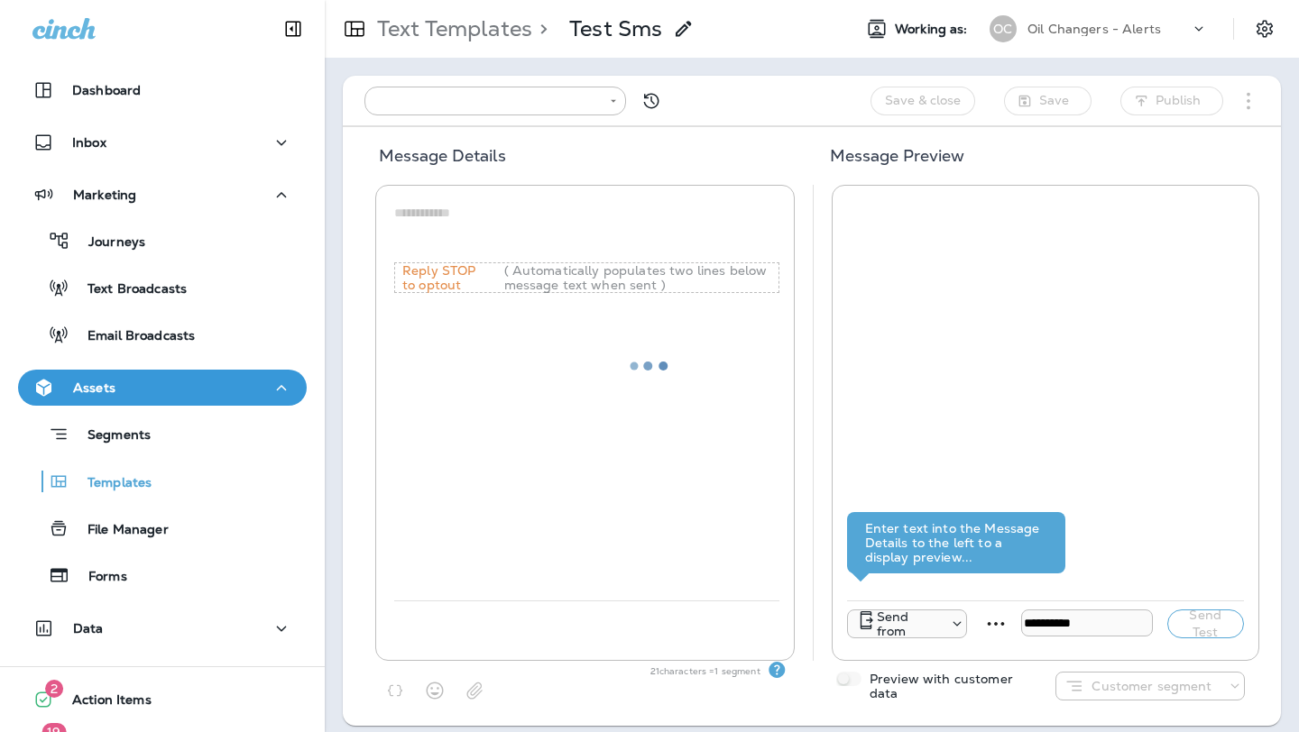
type input "**********"
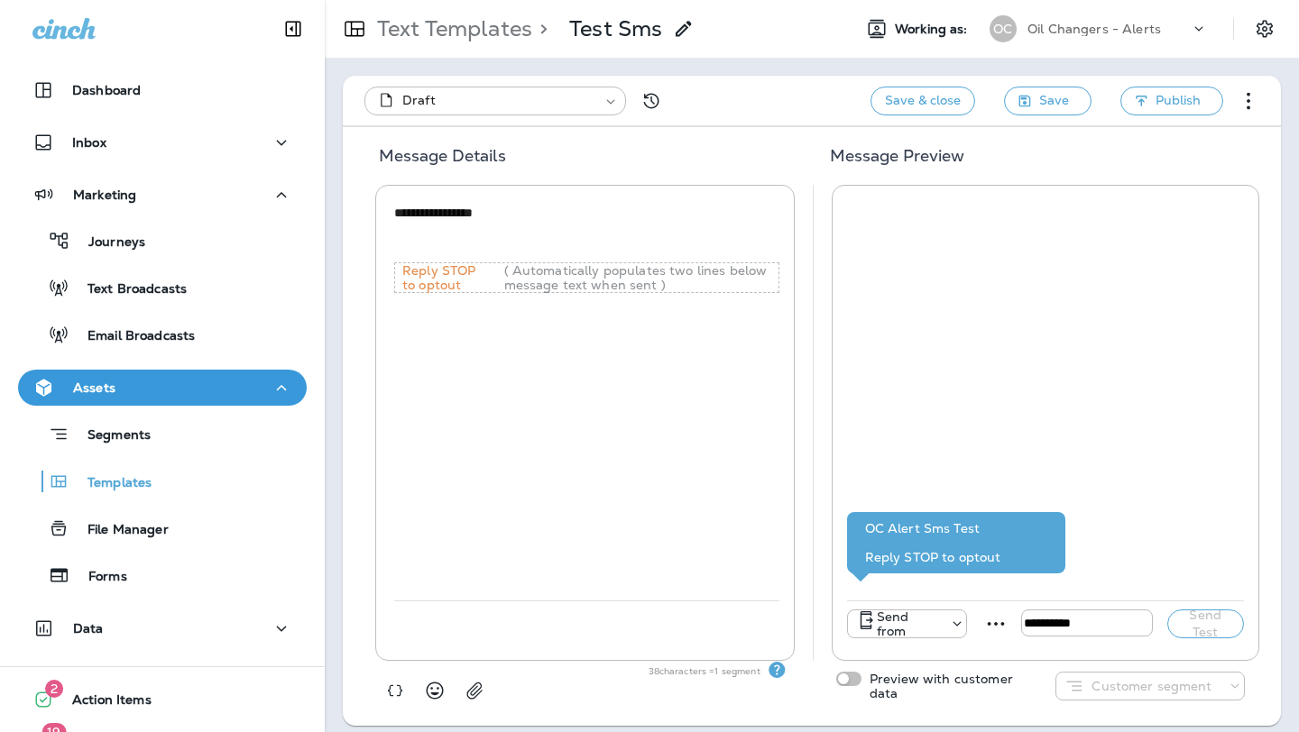
click at [502, 233] on textarea "**********" at bounding box center [586, 231] width 385 height 54
click at [550, 280] on p "( Automatically populates two lines below message text when sent )" at bounding box center [641, 277] width 274 height 29
click at [554, 279] on p "( Automatically populates two lines below message text when sent )" at bounding box center [641, 277] width 274 height 29
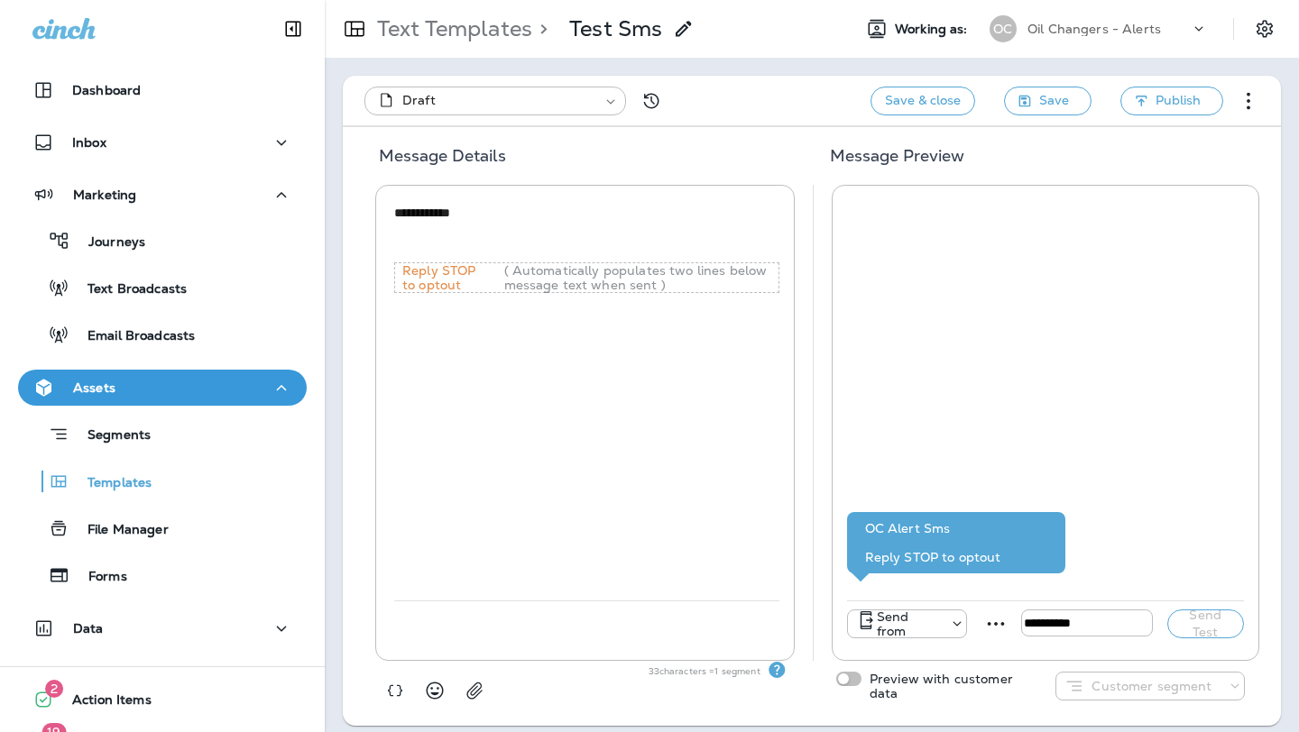
click at [517, 242] on textarea "**********" at bounding box center [586, 231] width 385 height 54
type textarea "**********"
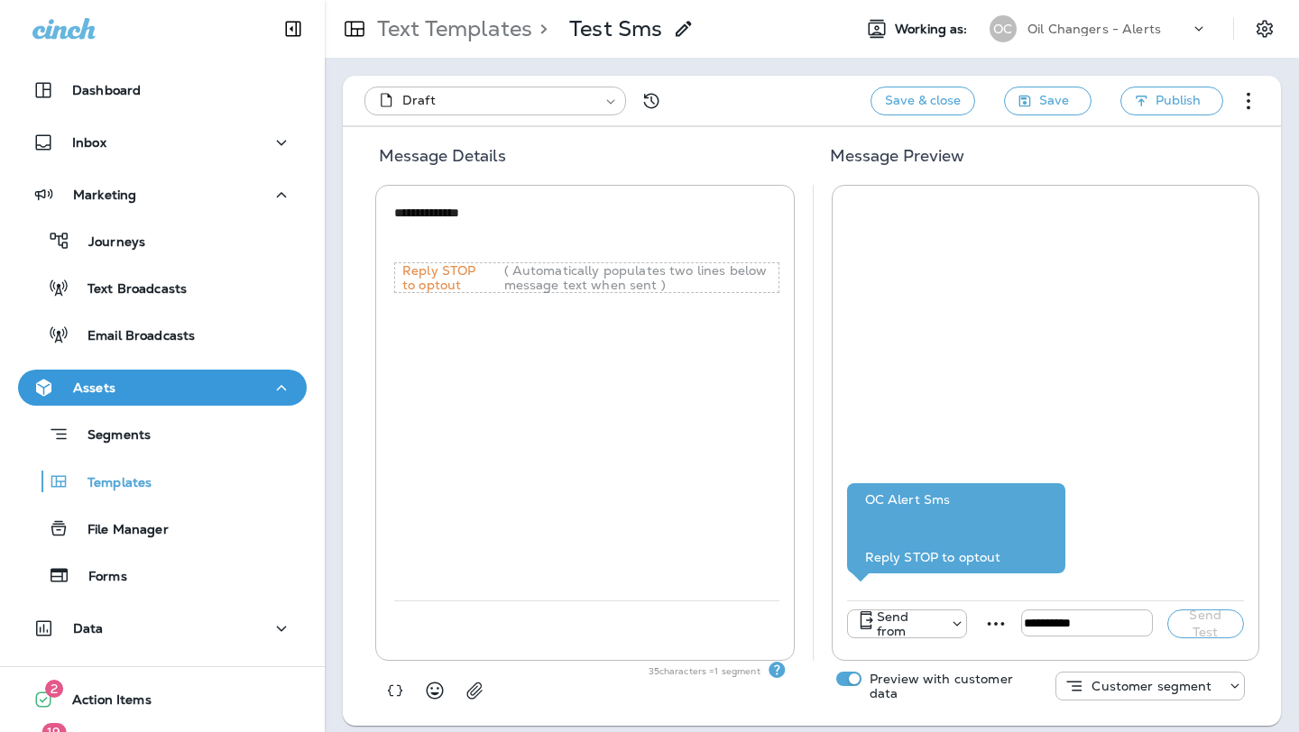
click at [1170, 681] on p "Customer segment" at bounding box center [1151, 686] width 120 height 14
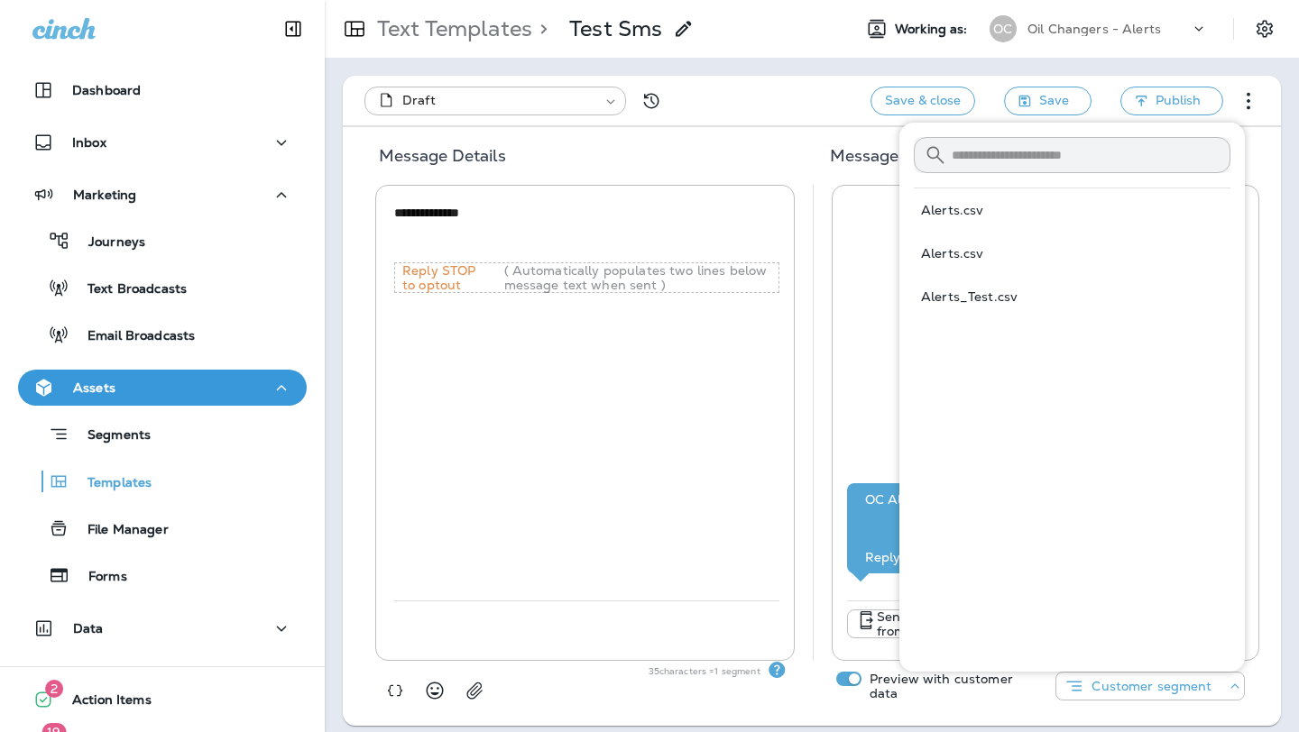
click at [1014, 700] on p "Preview with customer data" at bounding box center [950, 686] width 180 height 29
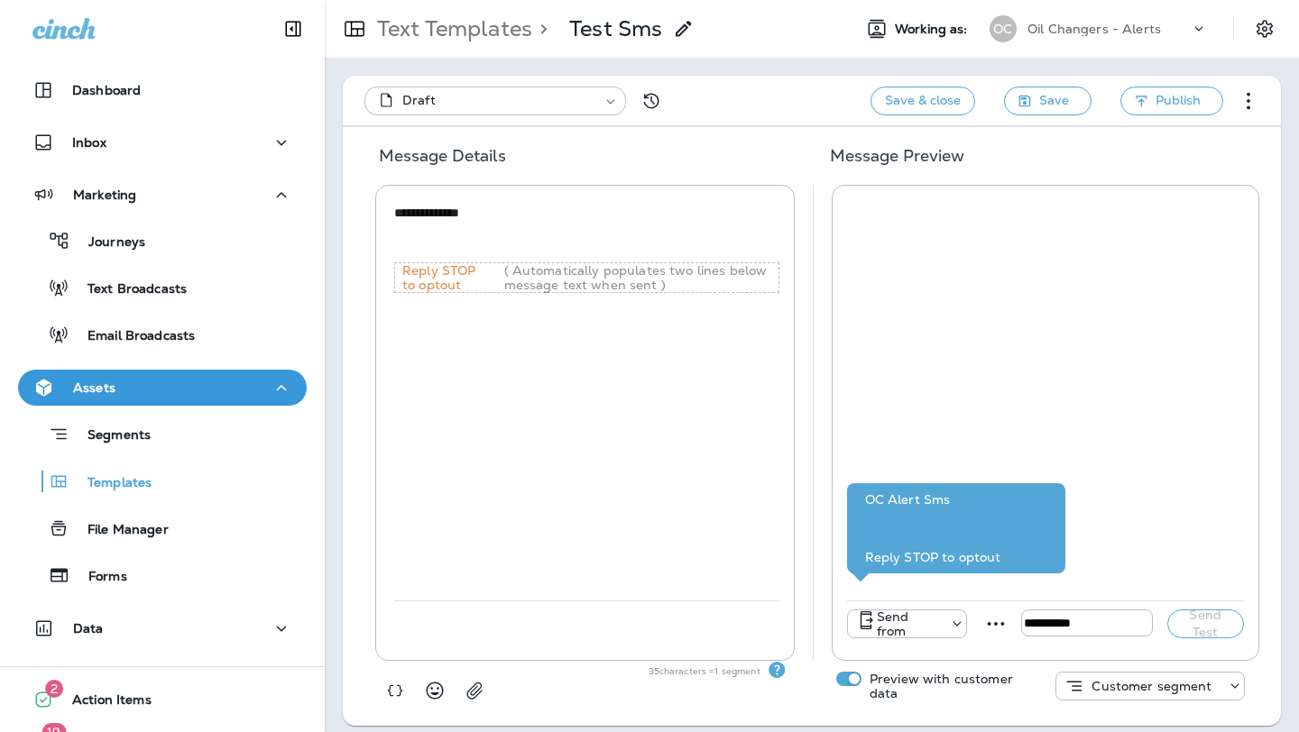
click at [1222, 681] on div at bounding box center [1230, 686] width 25 height 18
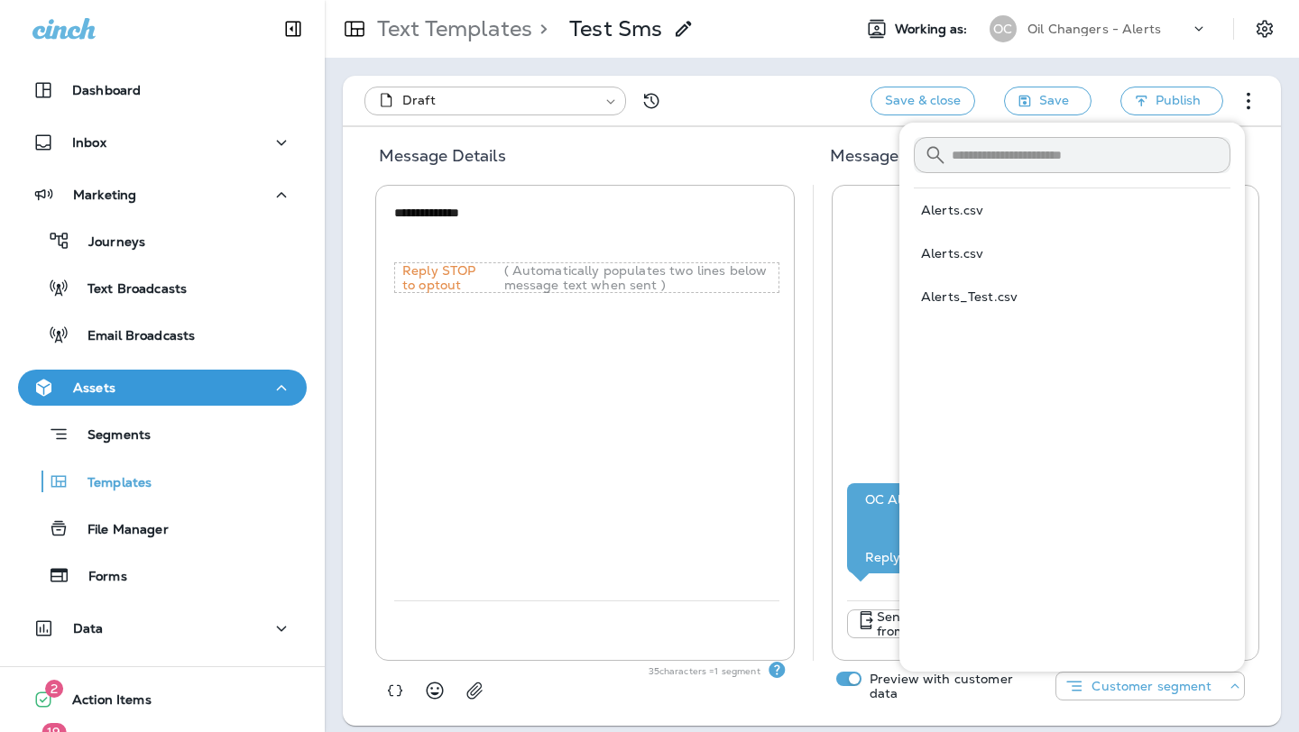
click at [992, 280] on button "Alerts_Test.csv" at bounding box center [1071, 296] width 317 height 43
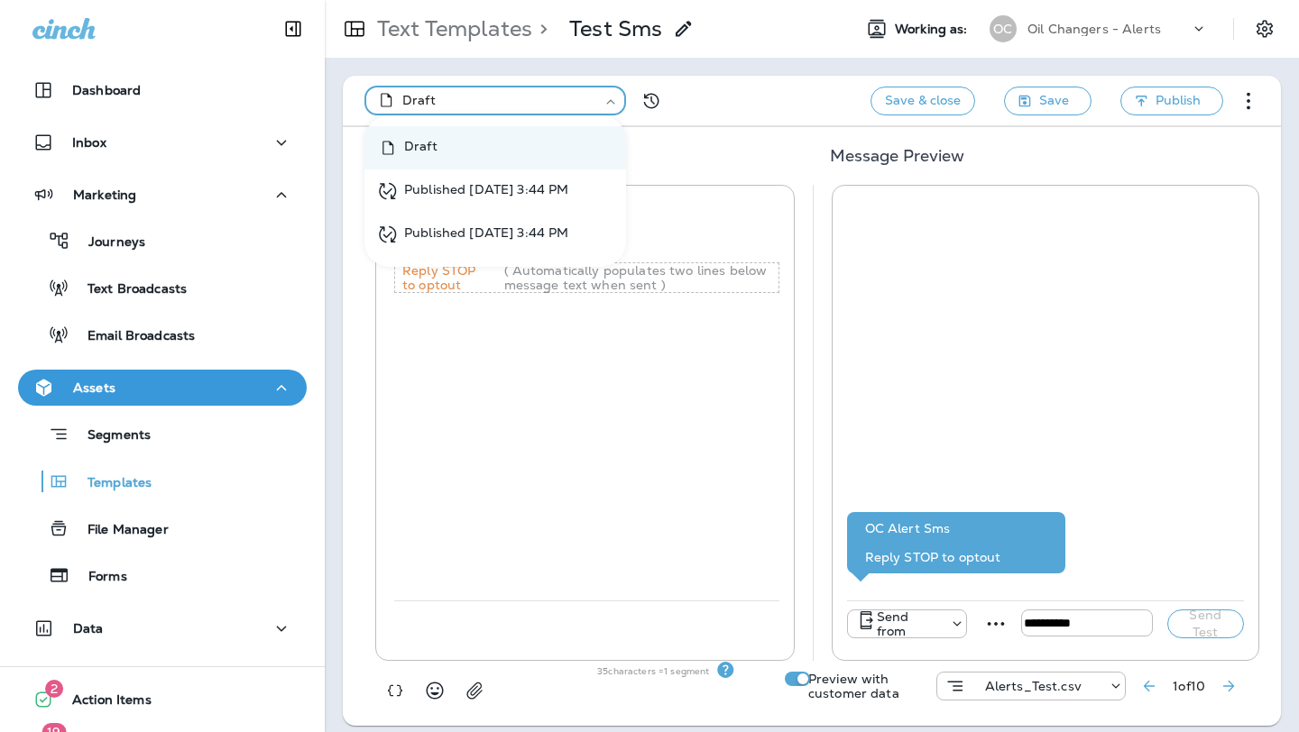
click at [606, 0] on body "**********" at bounding box center [649, 0] width 1299 height 0
click at [523, 371] on div at bounding box center [649, 366] width 1299 height 732
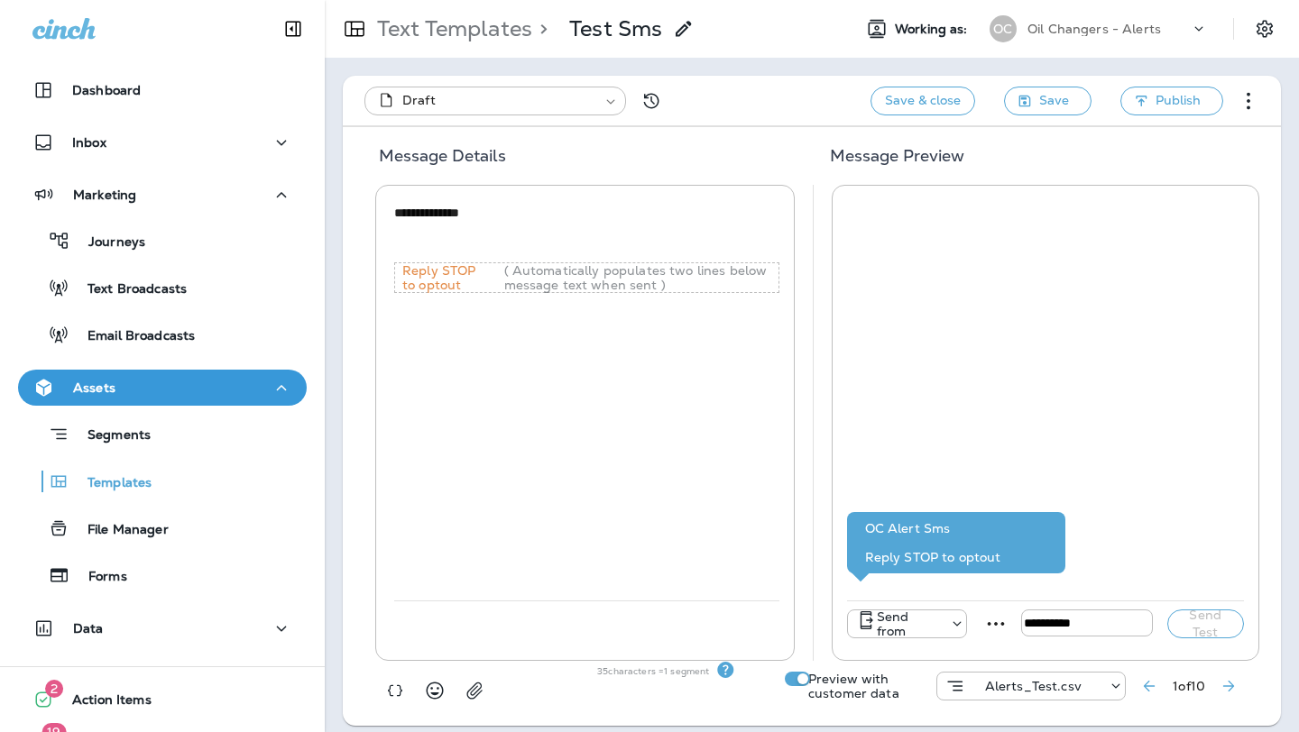
click at [488, 239] on textarea "**********" at bounding box center [586, 231] width 385 height 54
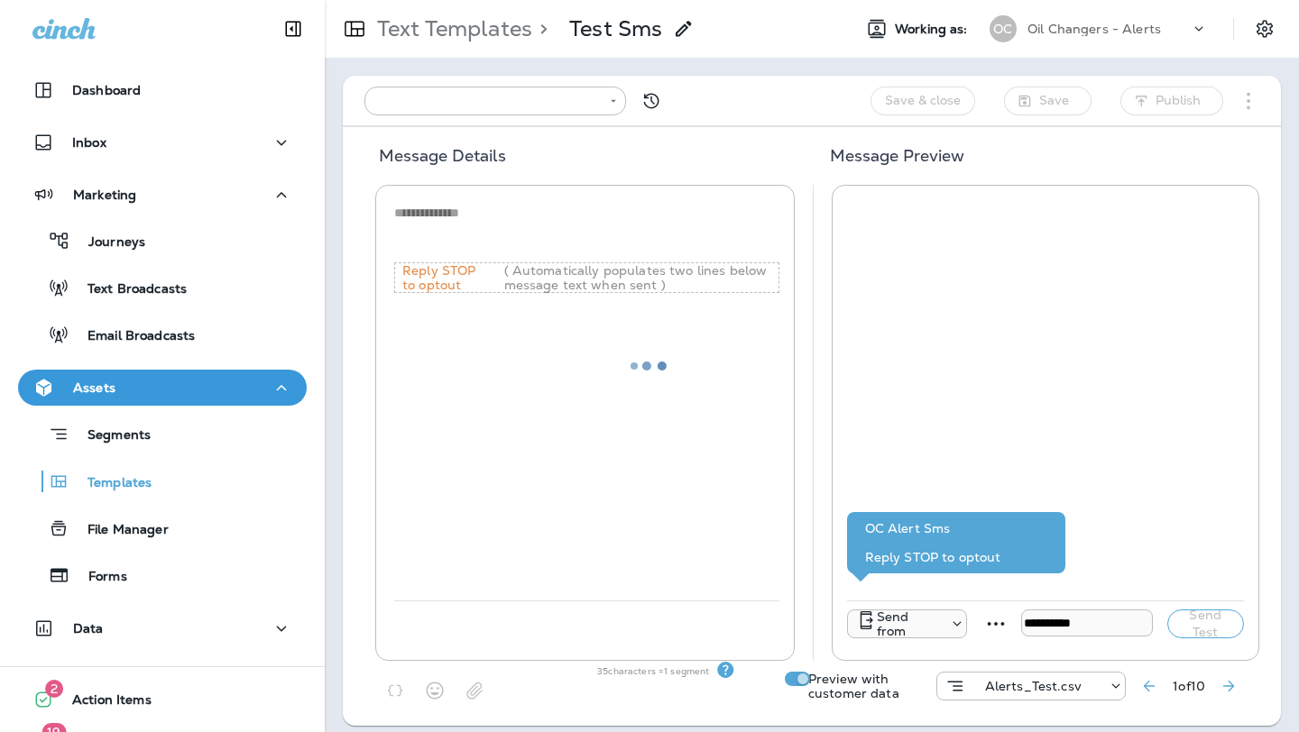
type input "**********"
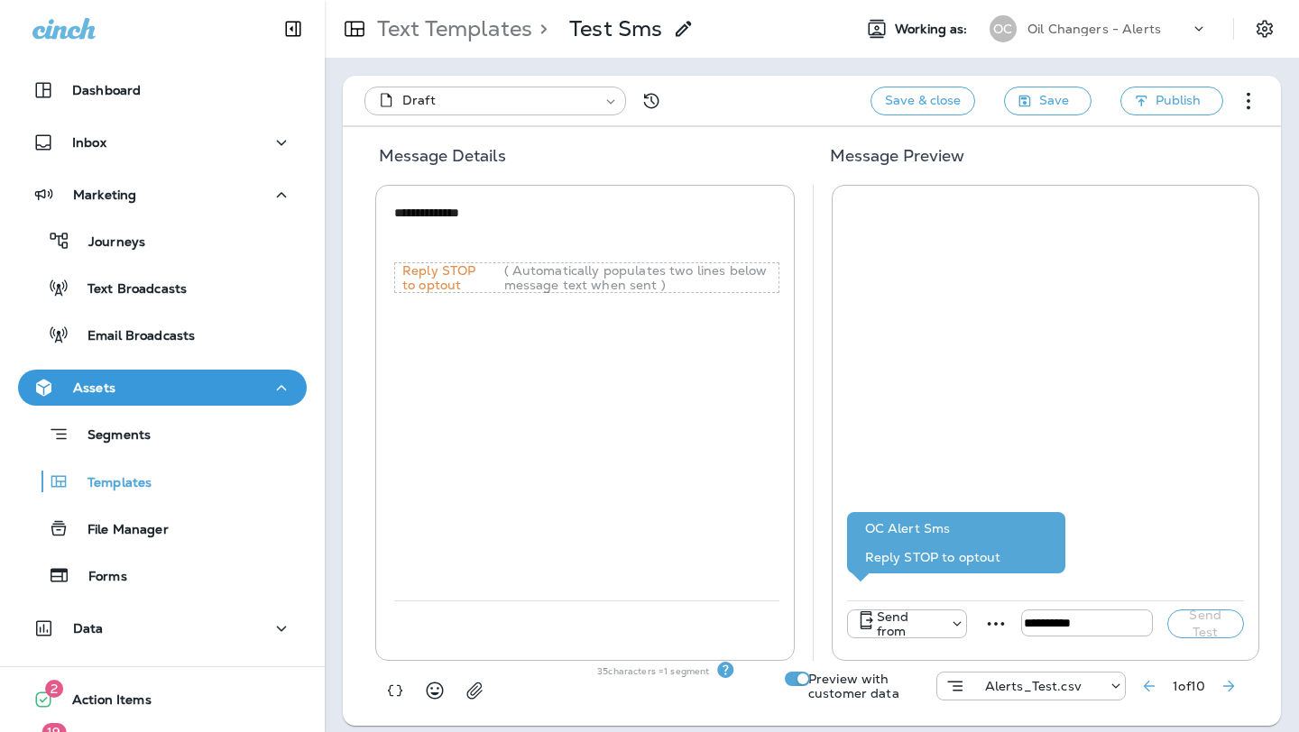
click at [438, 243] on textarea "**********" at bounding box center [586, 231] width 385 height 54
click at [433, 241] on textarea "**********" at bounding box center [586, 231] width 385 height 54
click at [399, 689] on use "button" at bounding box center [395, 691] width 14 height 12
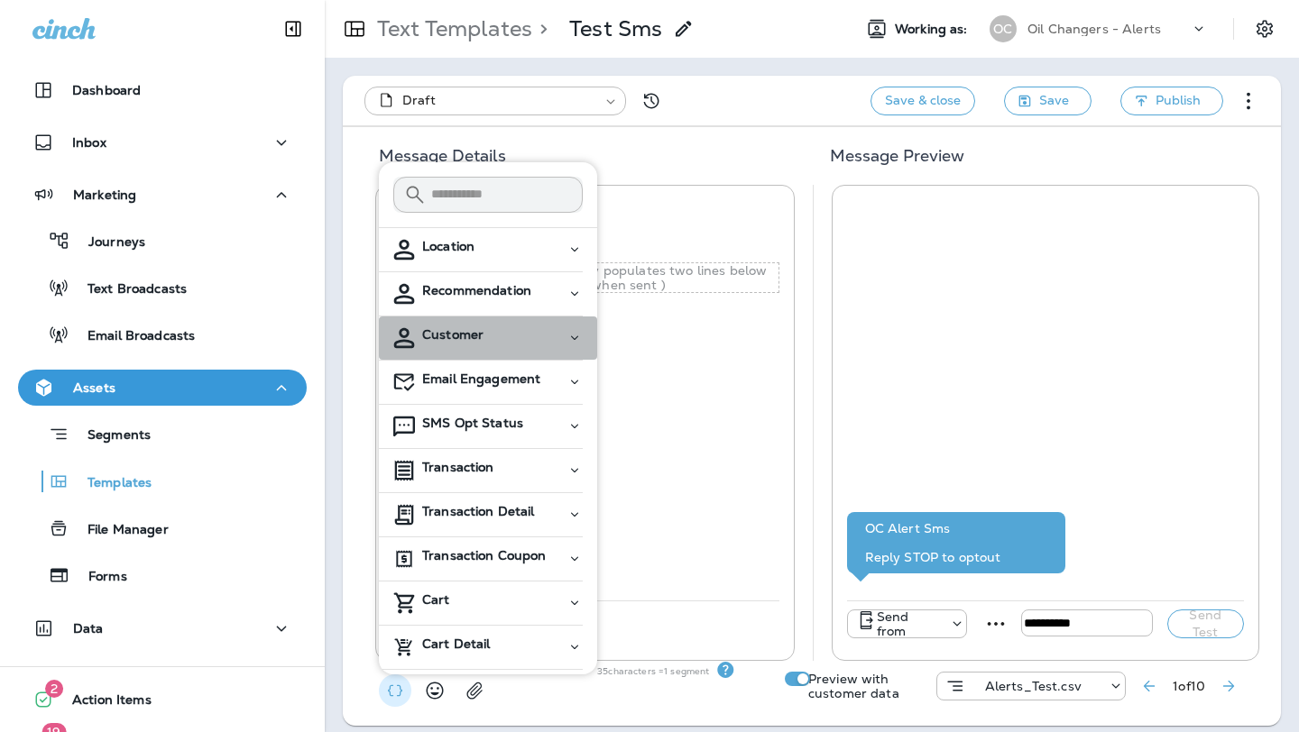
click at [482, 339] on div "Customer" at bounding box center [494, 334] width 144 height 15
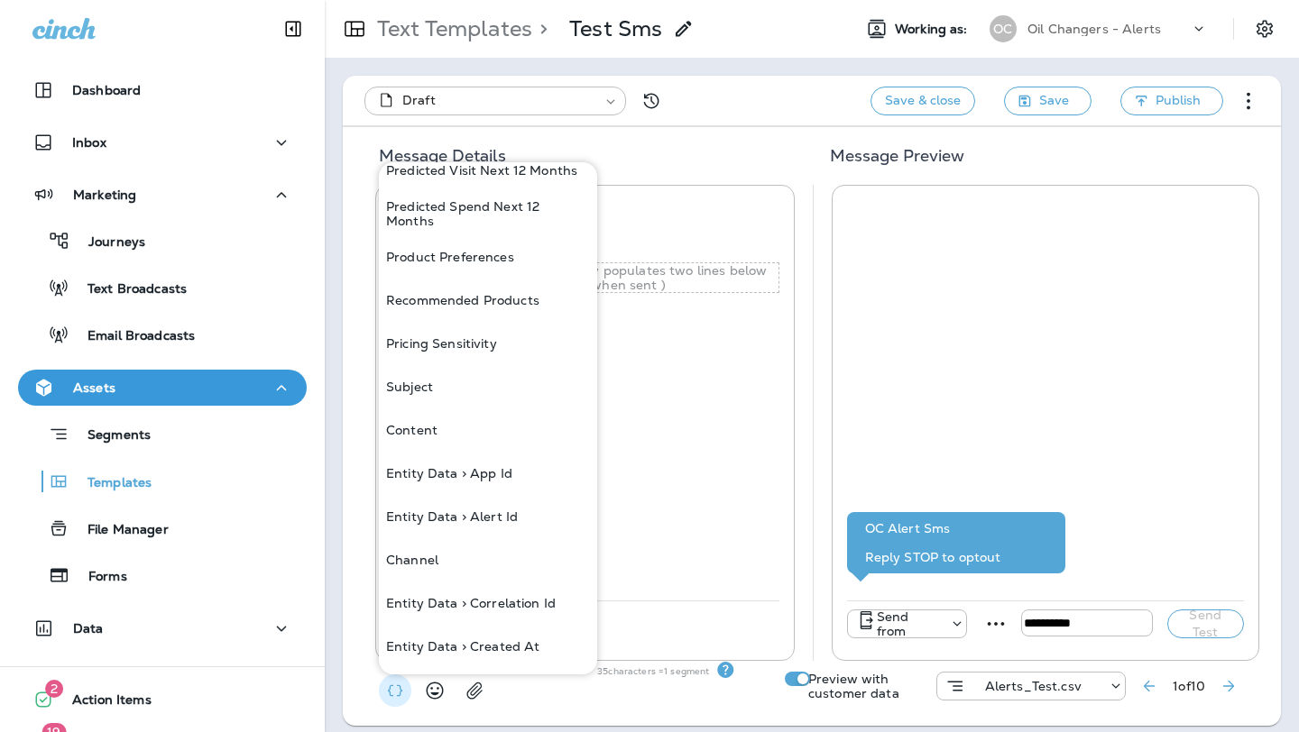
scroll to position [1599, 0]
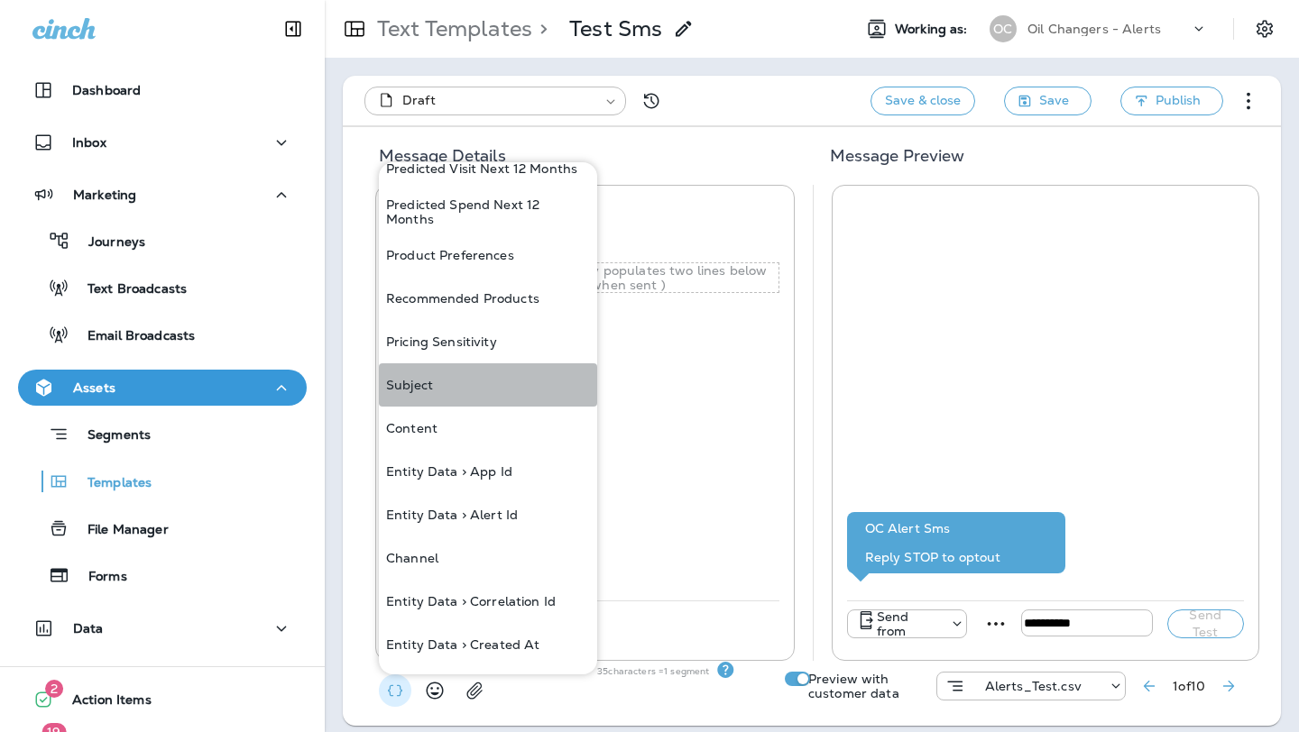
click at [492, 384] on button "Subject" at bounding box center [488, 384] width 218 height 43
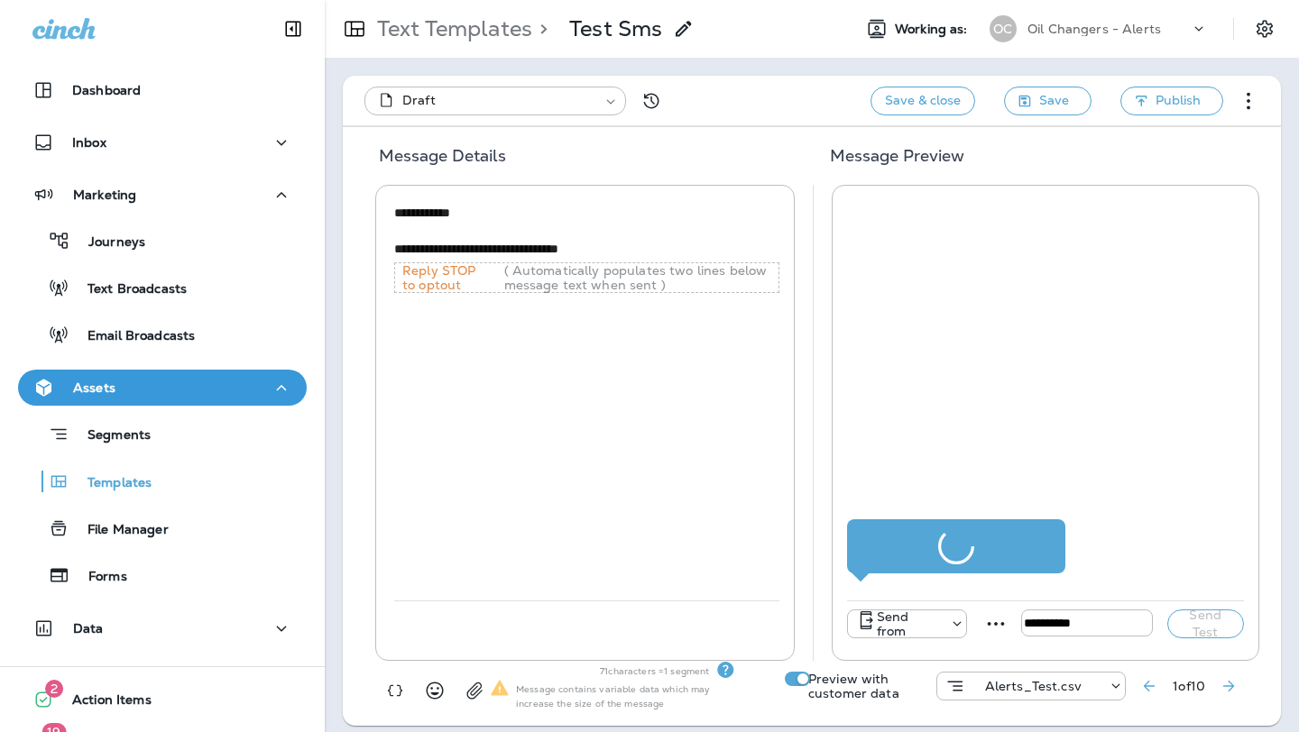
click at [630, 262] on div "**********" at bounding box center [586, 231] width 385 height 62
click at [636, 246] on textarea "**********" at bounding box center [586, 231] width 385 height 54
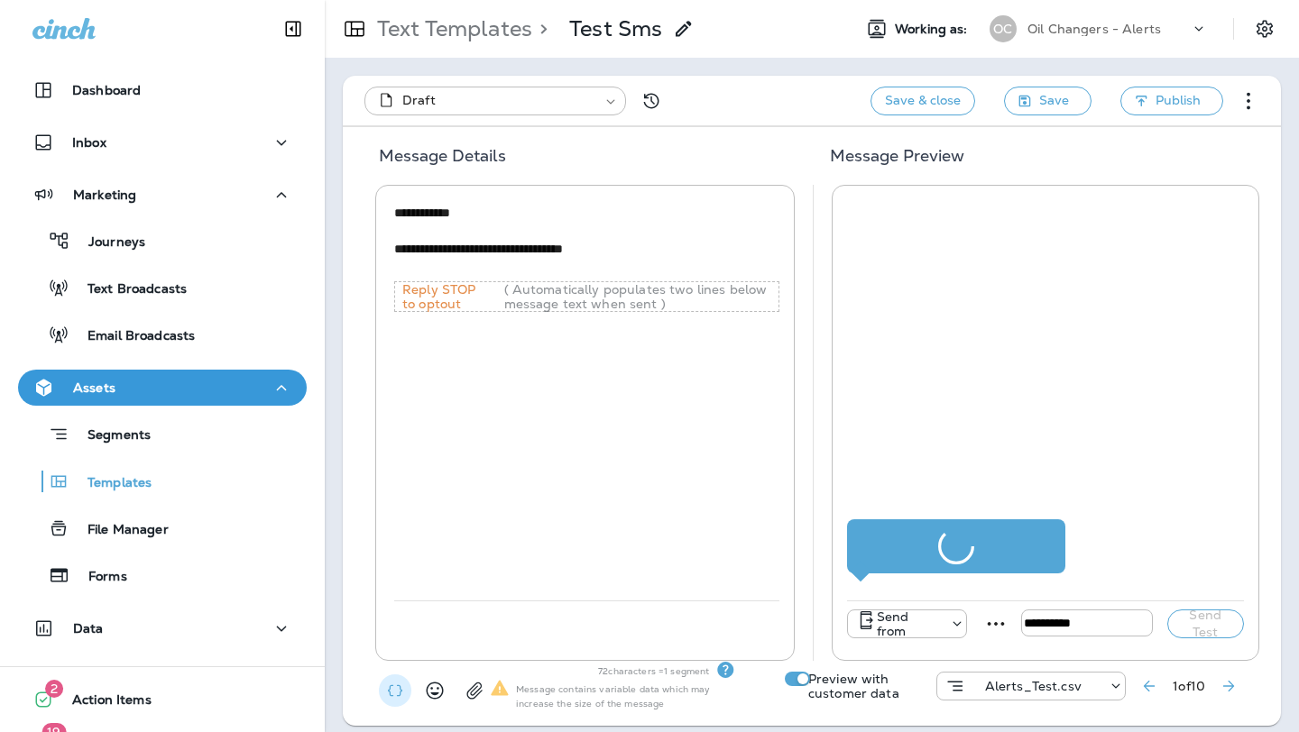
click at [403, 696] on icon "button" at bounding box center [395, 691] width 18 height 18
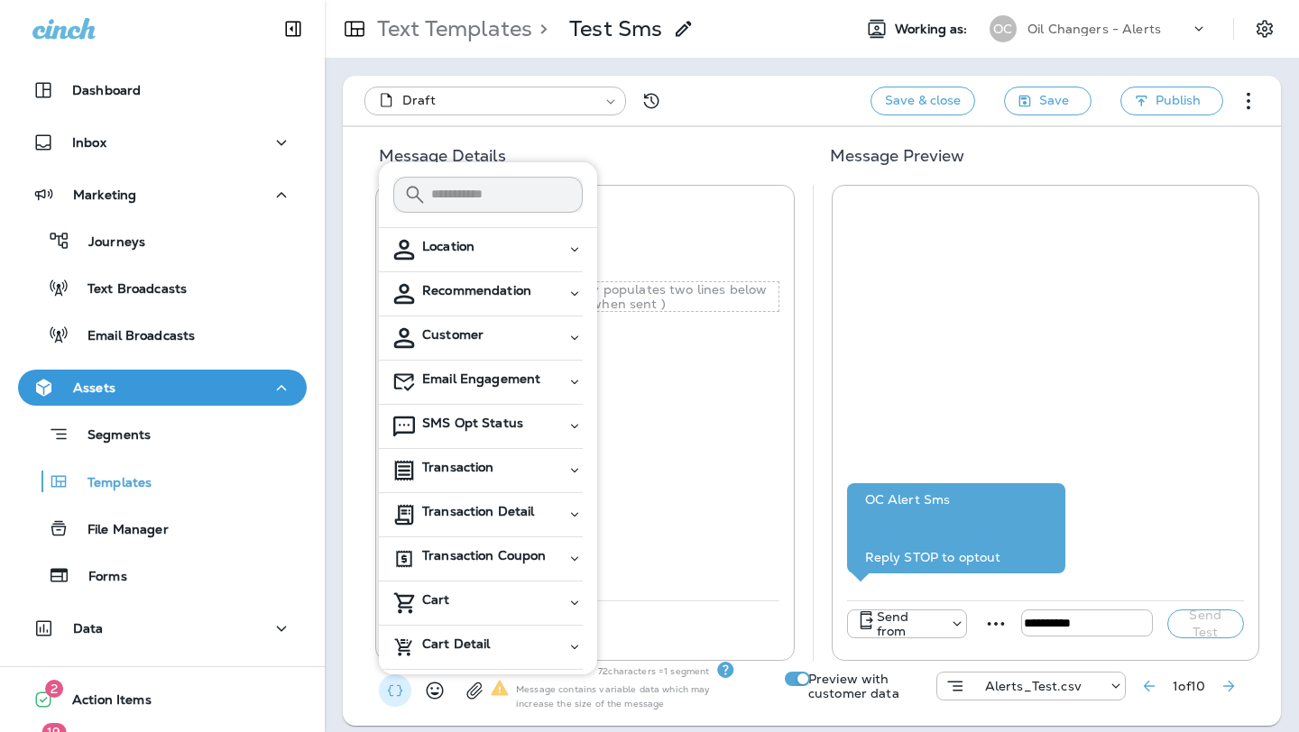
click at [521, 327] on div "Customer" at bounding box center [494, 334] width 144 height 15
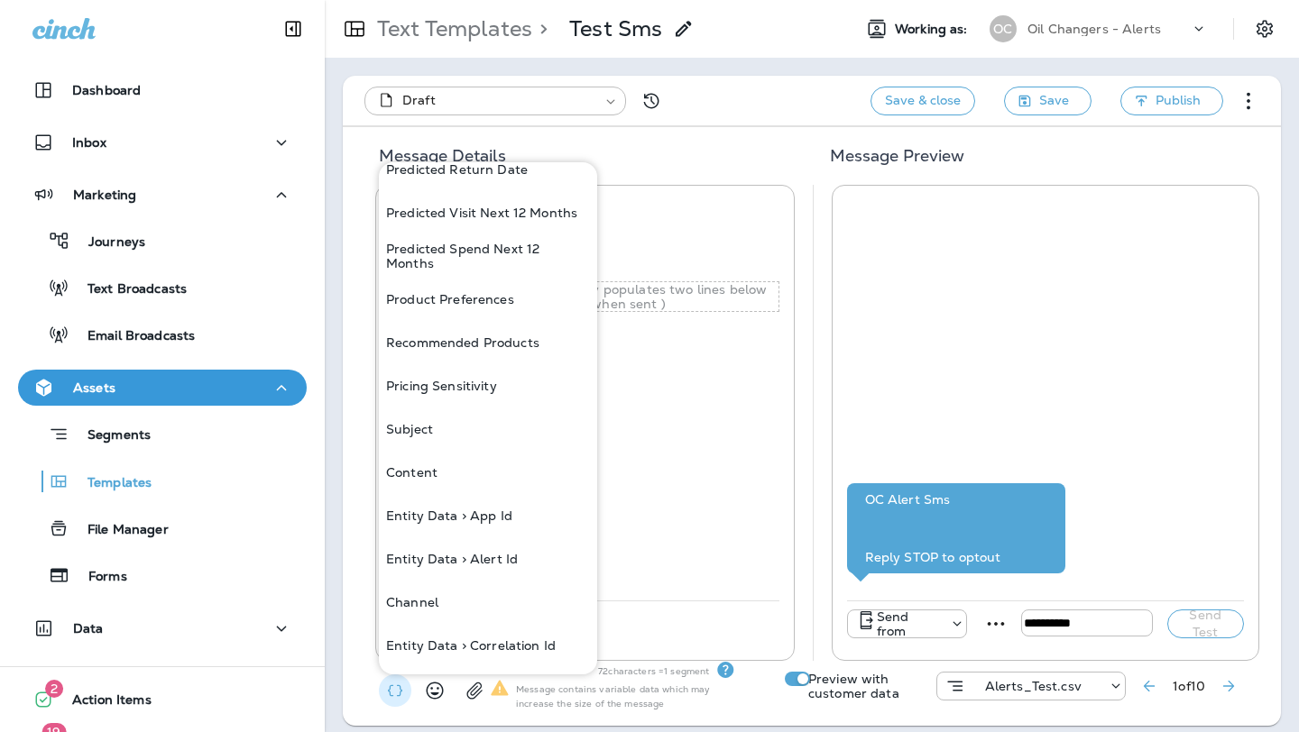
scroll to position [1561, 0]
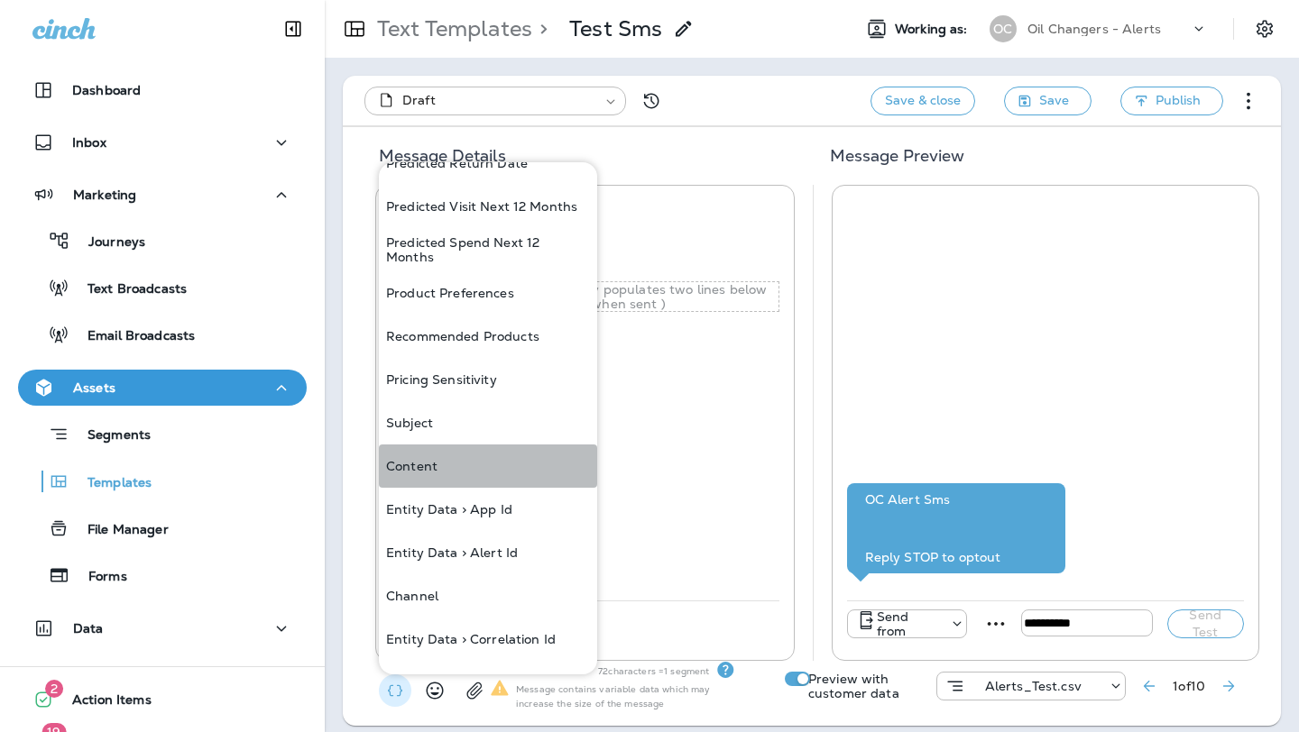
click at [471, 455] on button "Content" at bounding box center [488, 466] width 218 height 43
type textarea "**********"
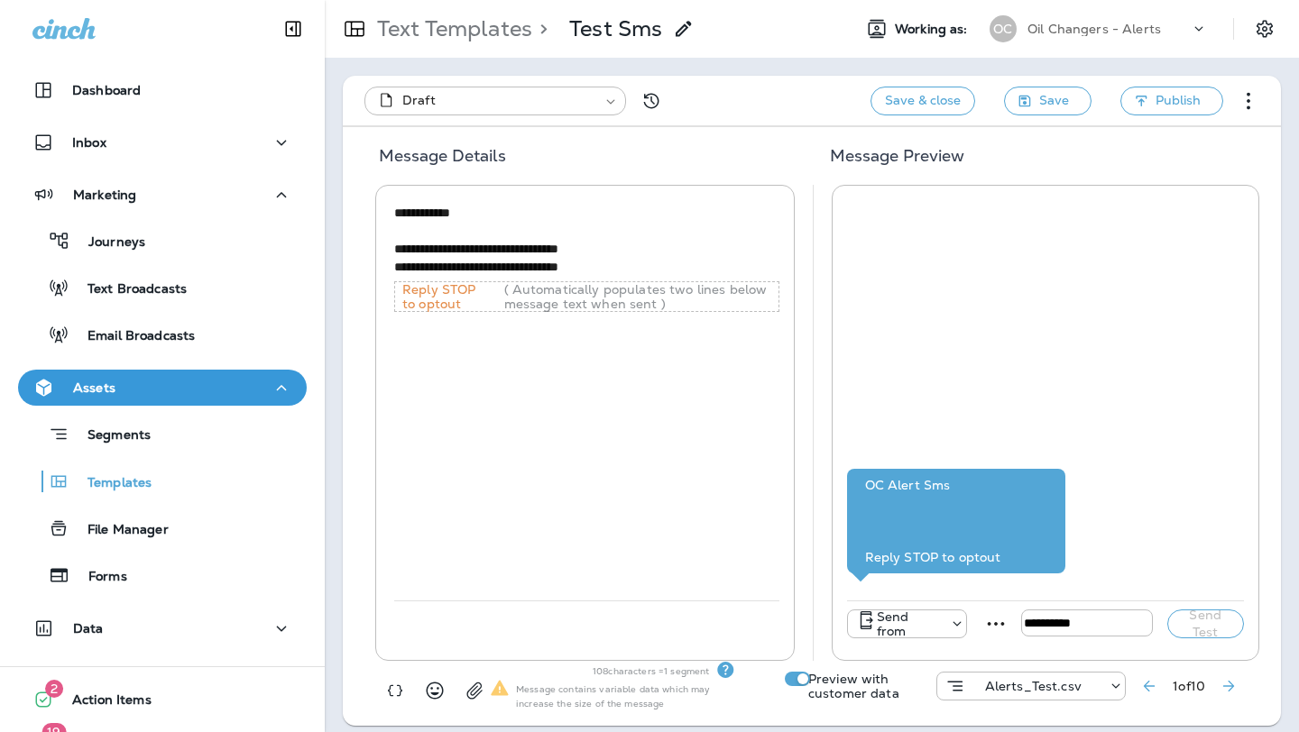
click at [429, 233] on textarea "**********" at bounding box center [586, 240] width 385 height 73
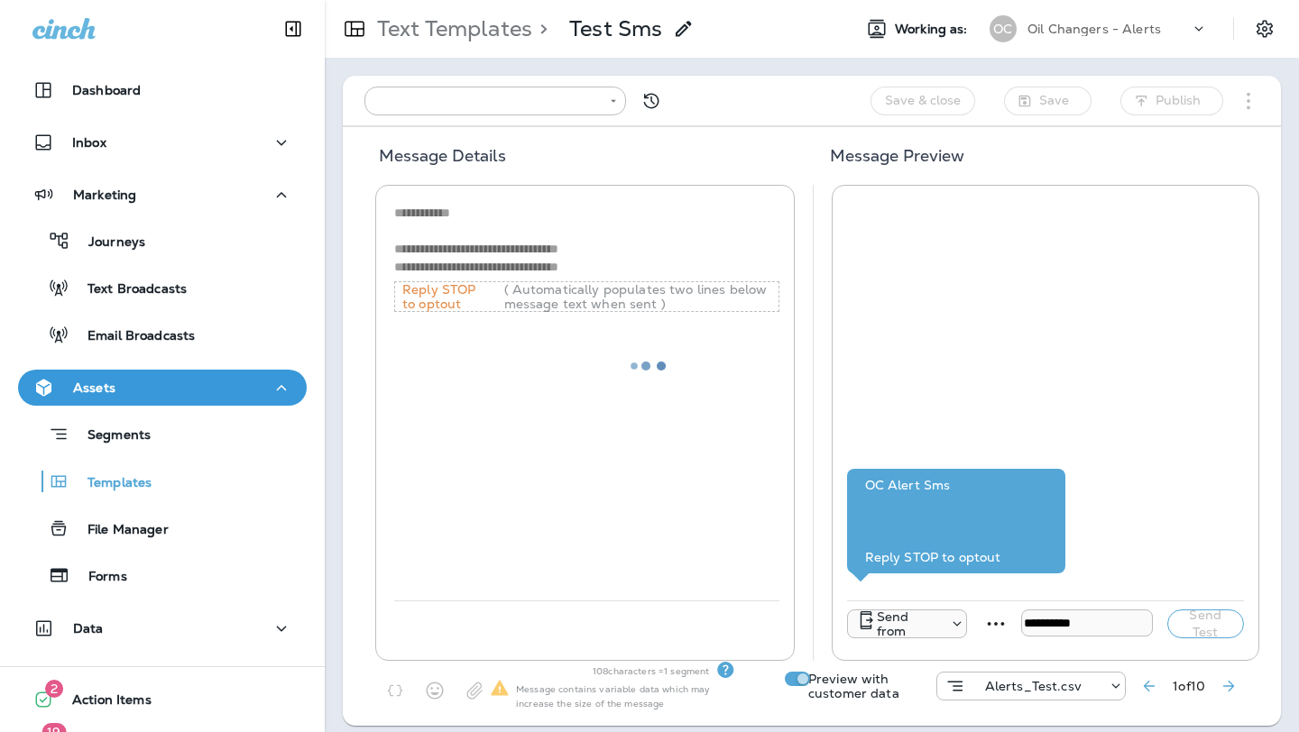
type input "**********"
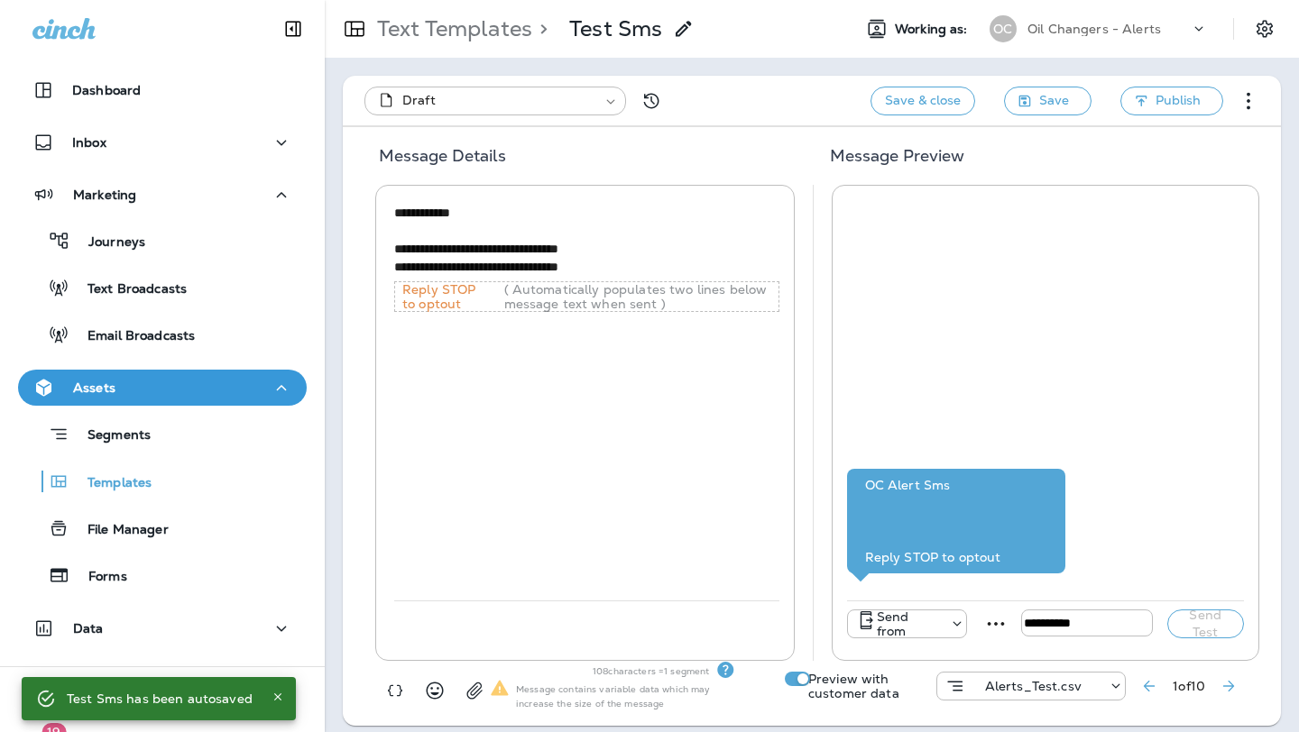
click at [429, 233] on textarea "**********" at bounding box center [586, 240] width 385 height 73
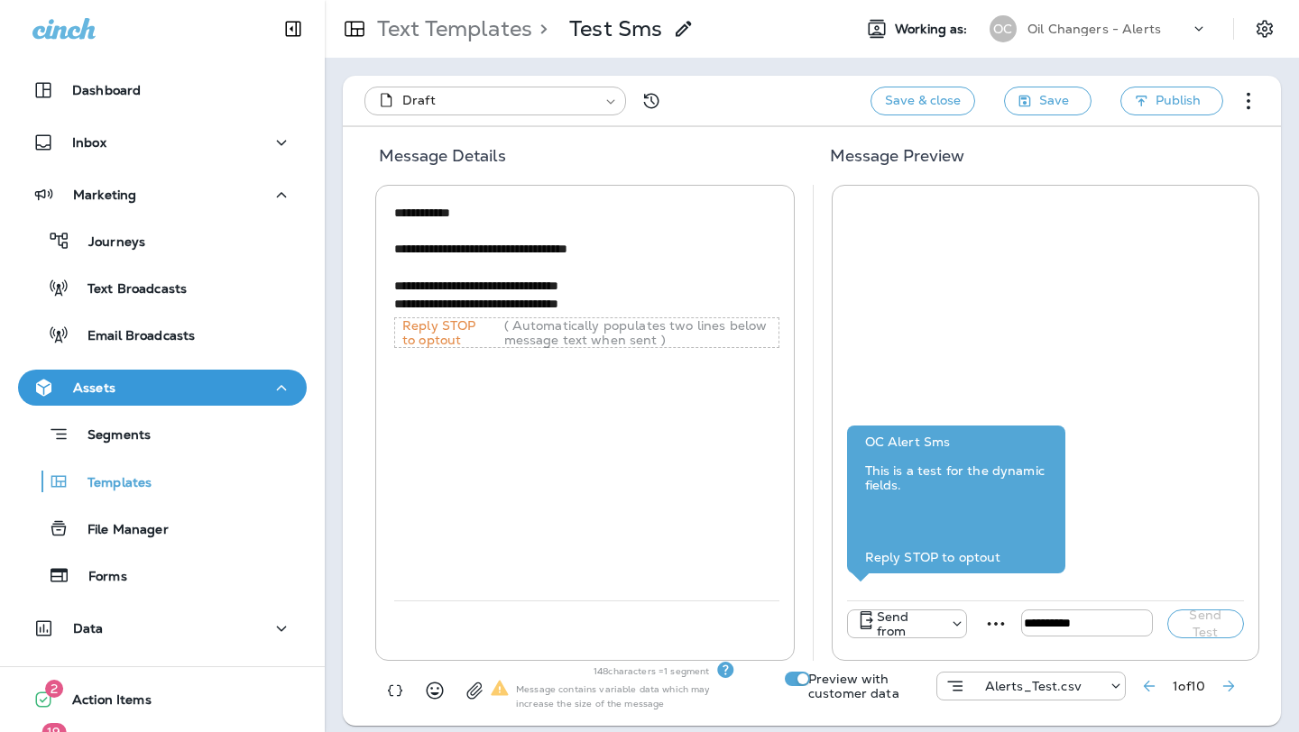
type textarea "**********"
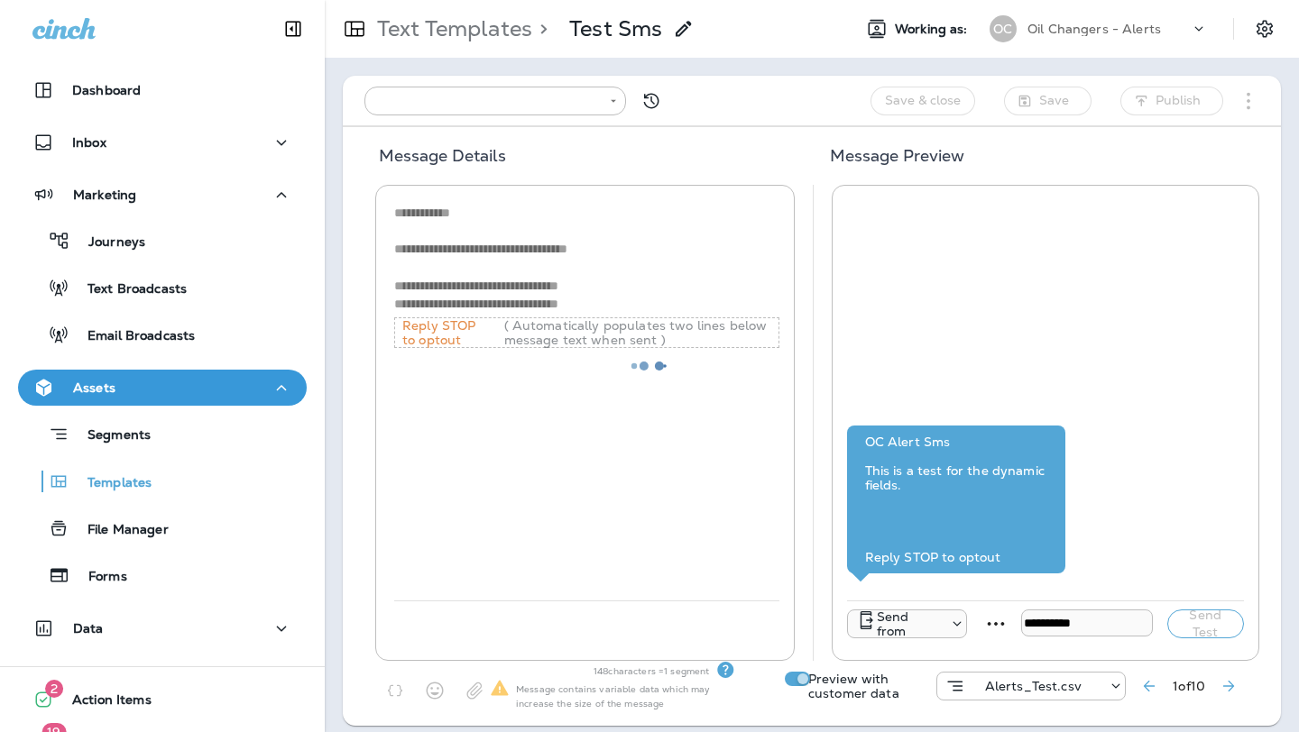
type input "**********"
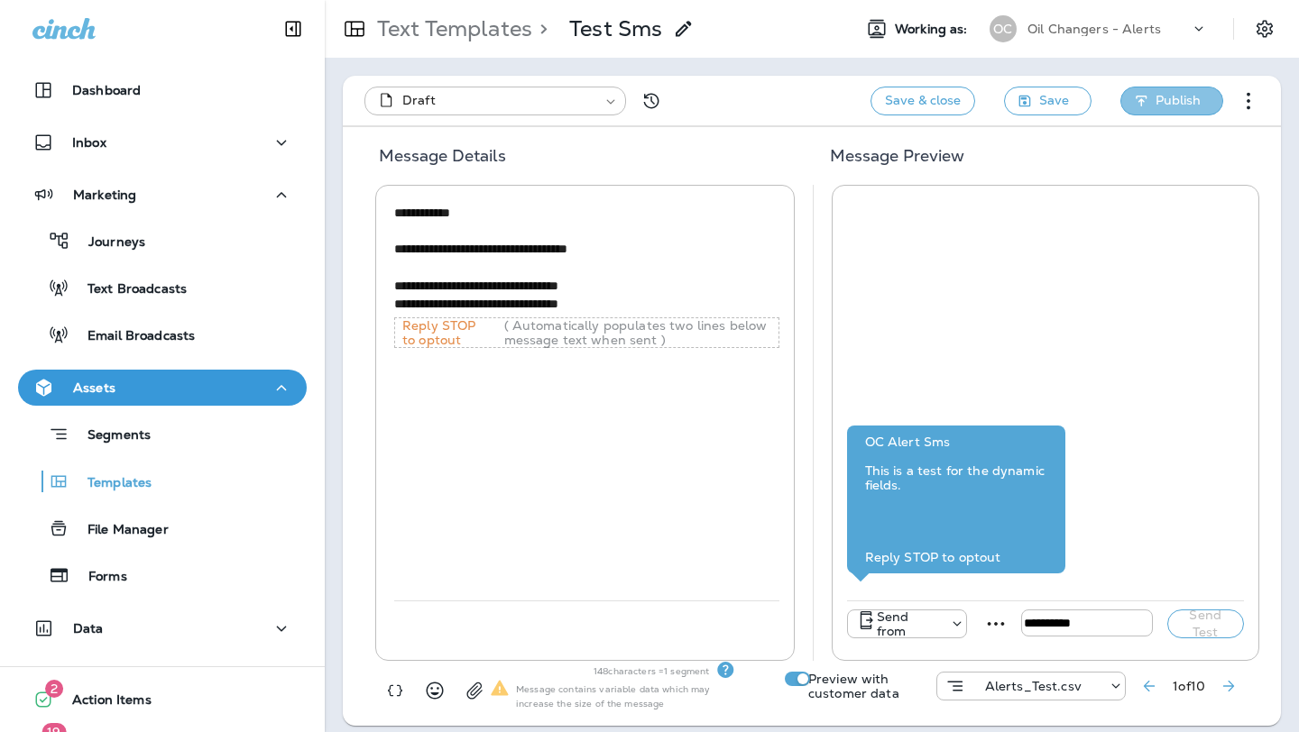
click at [1172, 102] on span "Publish" at bounding box center [1177, 100] width 45 height 23
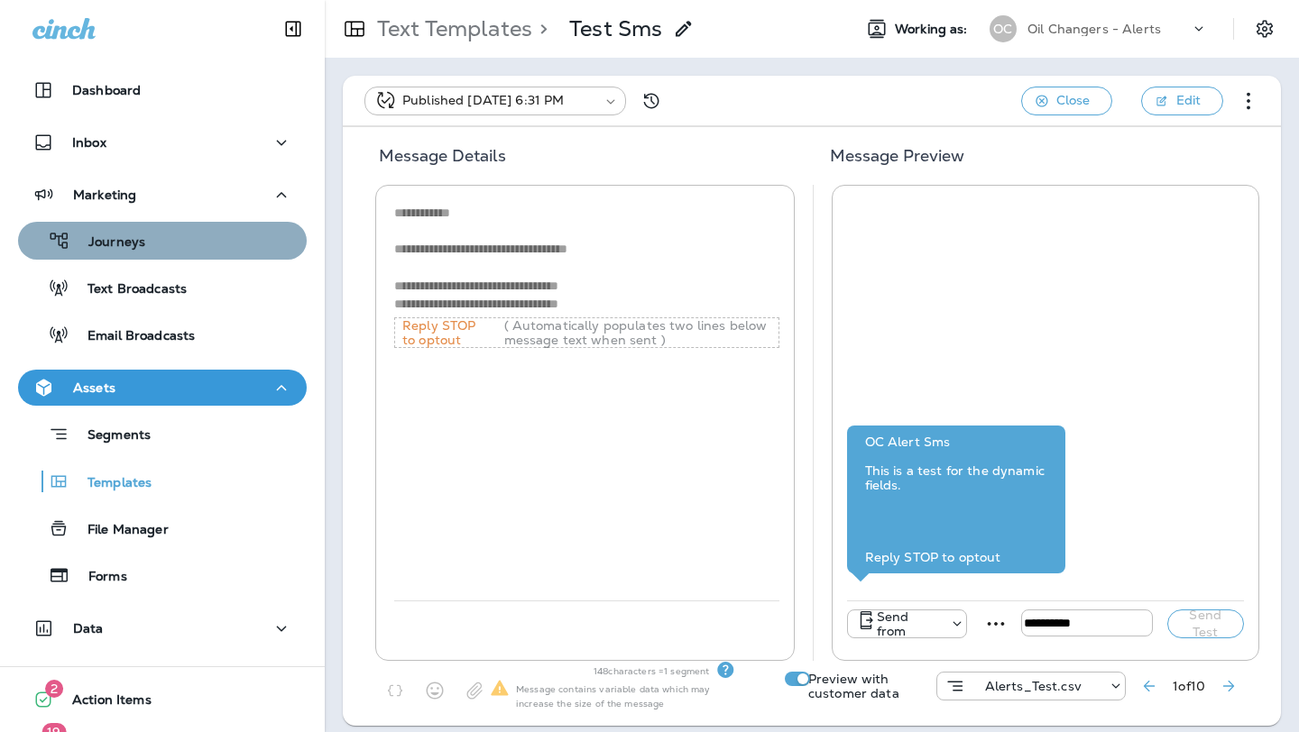
click at [130, 244] on p "Journeys" at bounding box center [107, 242] width 75 height 17
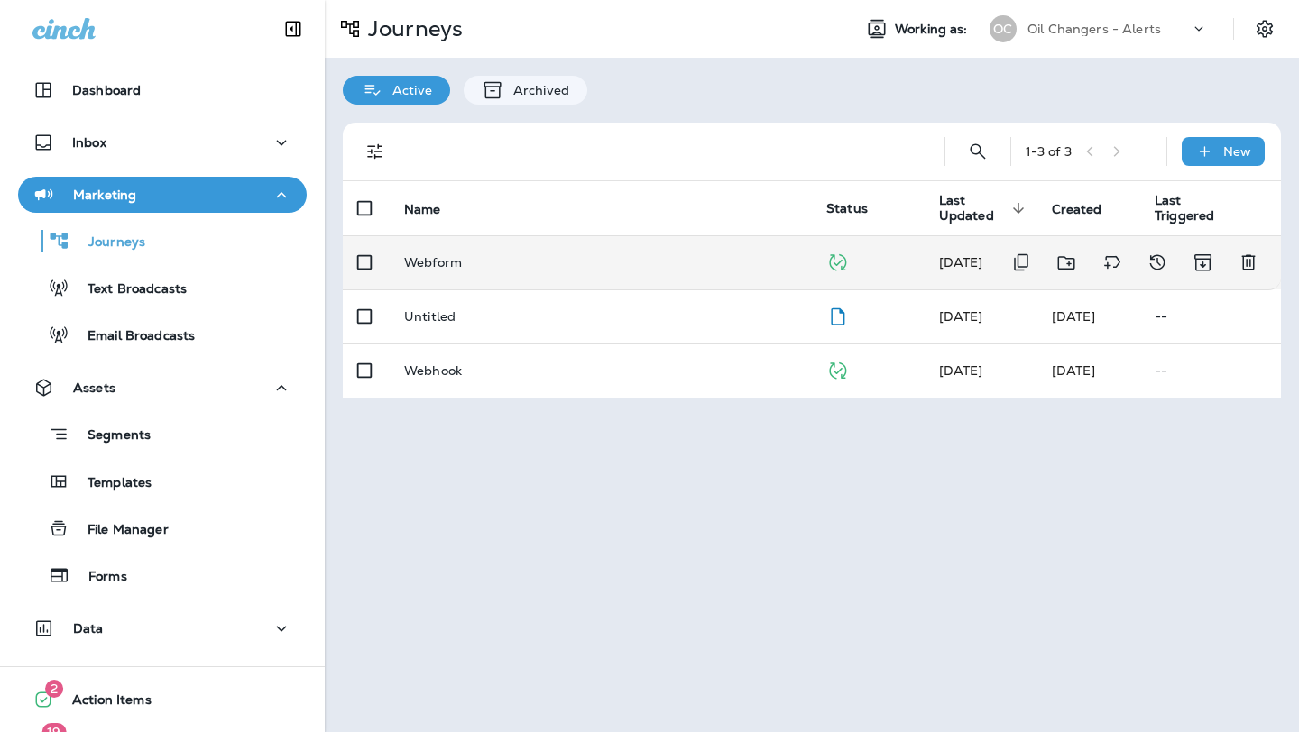
click at [449, 268] on p "Webform" at bounding box center [433, 262] width 58 height 14
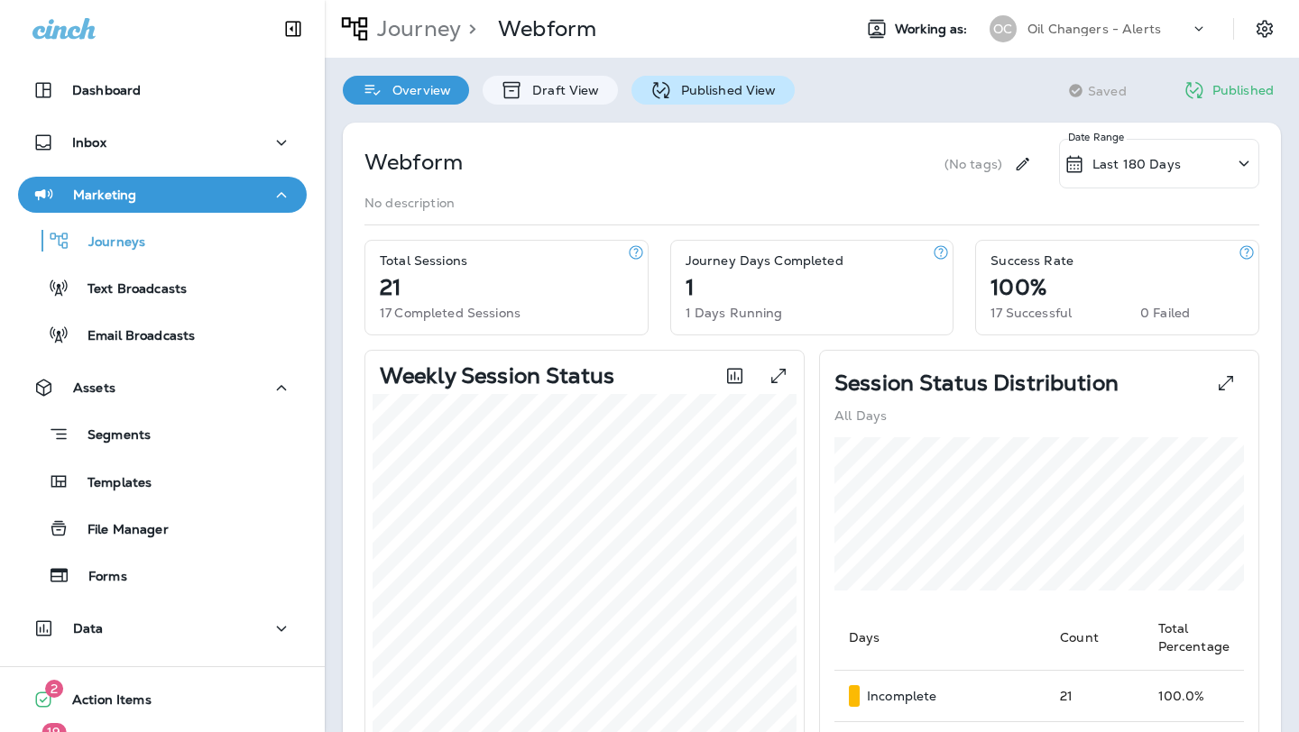
click at [686, 92] on p "Published View" at bounding box center [724, 90] width 105 height 14
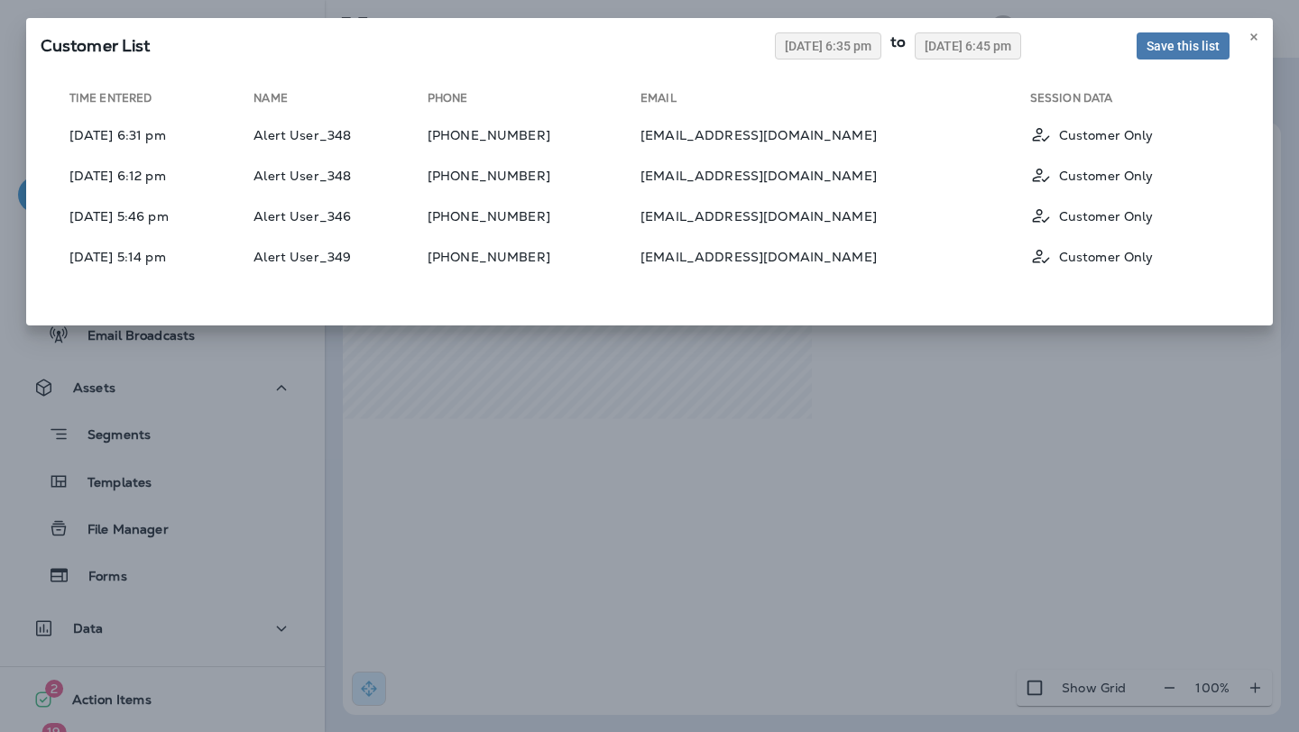
click at [702, 425] on div "Customer List [DATE] 6:35 pm to [DATE] 6:45 pm Save this list Time Entered Name…" at bounding box center [649, 366] width 1299 height 732
click at [1258, 28] on button at bounding box center [1254, 37] width 20 height 20
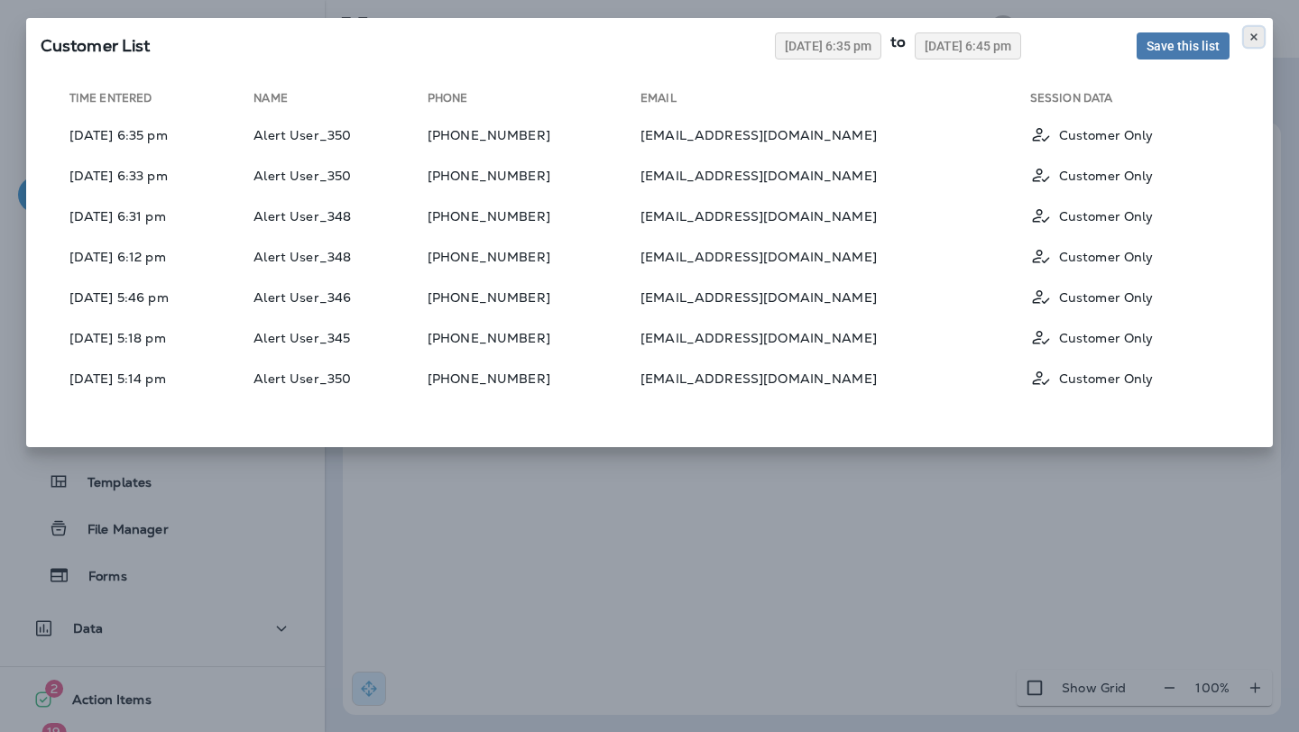
click at [1249, 34] on icon at bounding box center [1253, 37] width 11 height 11
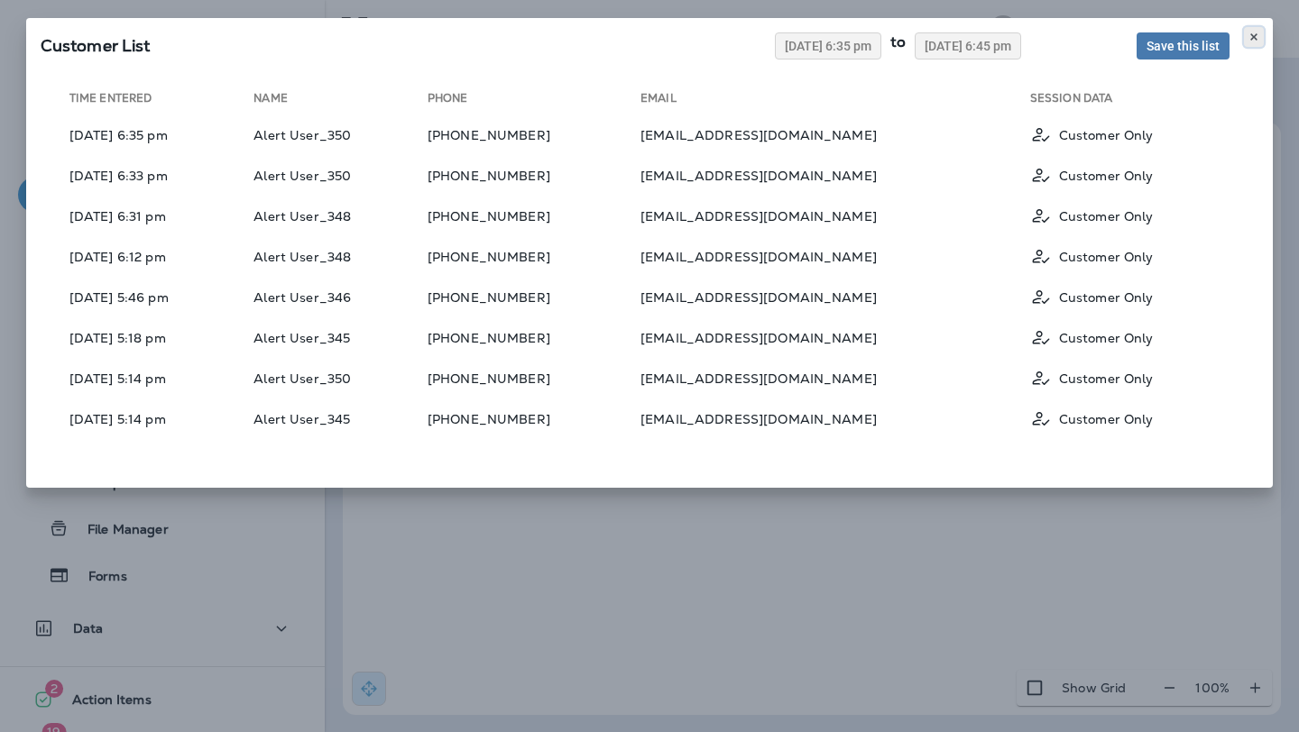
click at [1252, 41] on icon at bounding box center [1253, 37] width 11 height 11
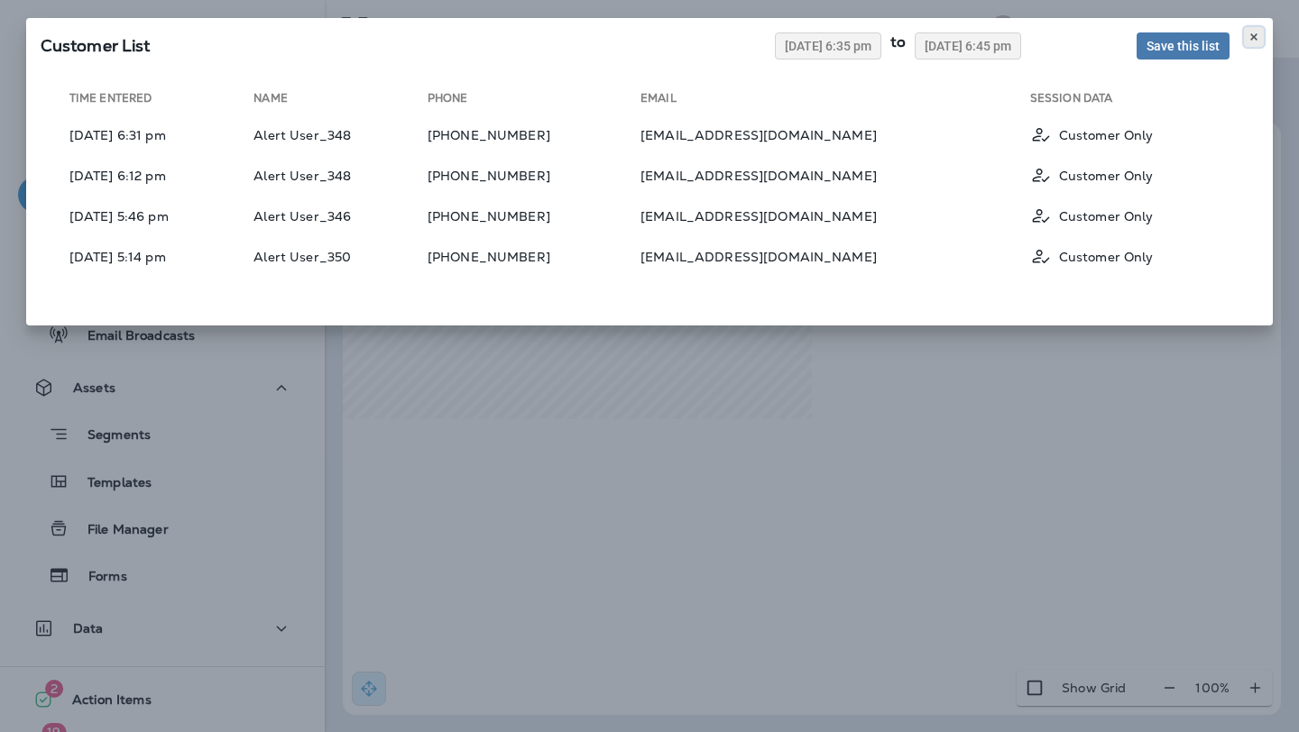
click at [1253, 35] on use at bounding box center [1253, 36] width 6 height 7
